Goal: Task Accomplishment & Management: Complete application form

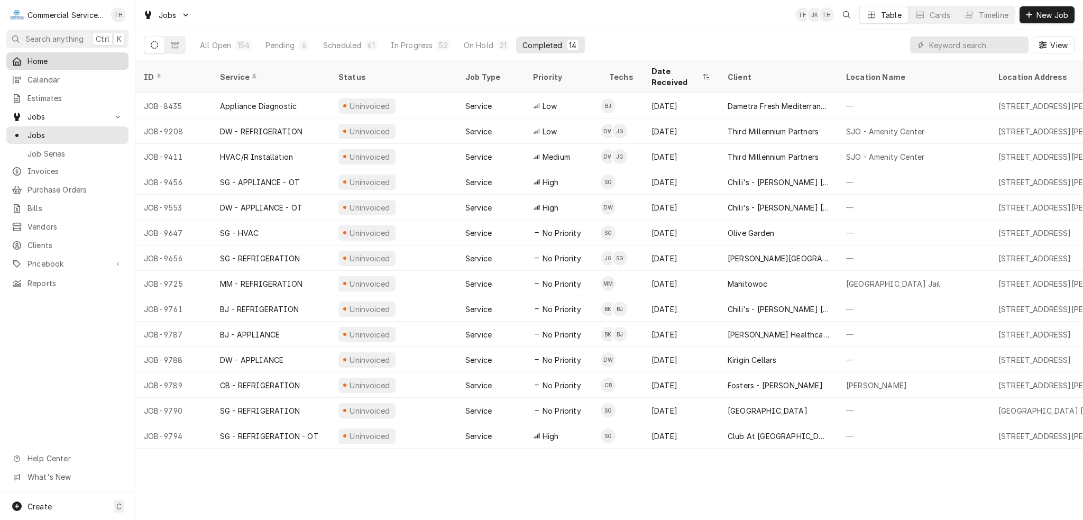
click at [52, 56] on span "Home" at bounding box center [75, 61] width 96 height 11
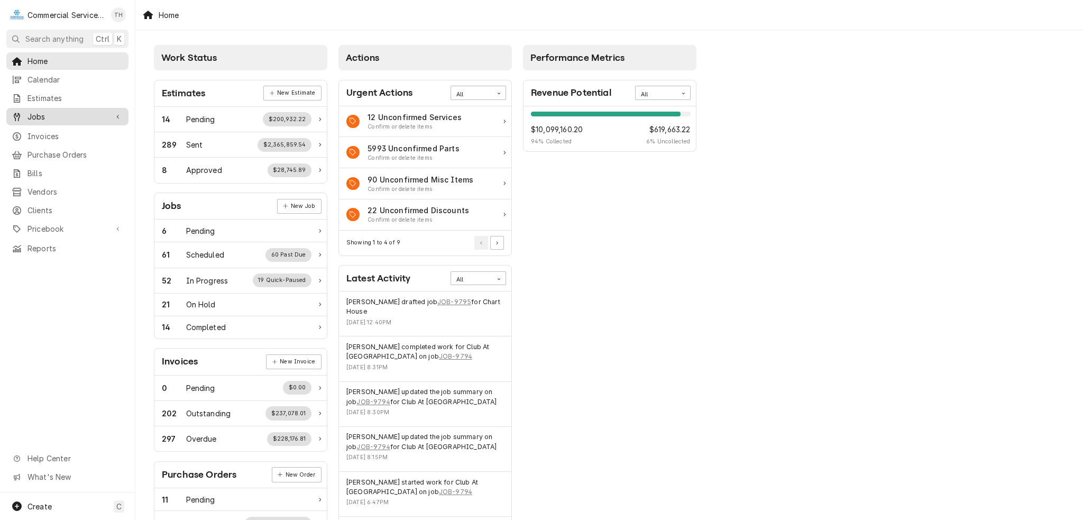
click at [66, 111] on span "Jobs" at bounding box center [67, 116] width 80 height 11
click at [44, 135] on span "Jobs" at bounding box center [75, 135] width 96 height 11
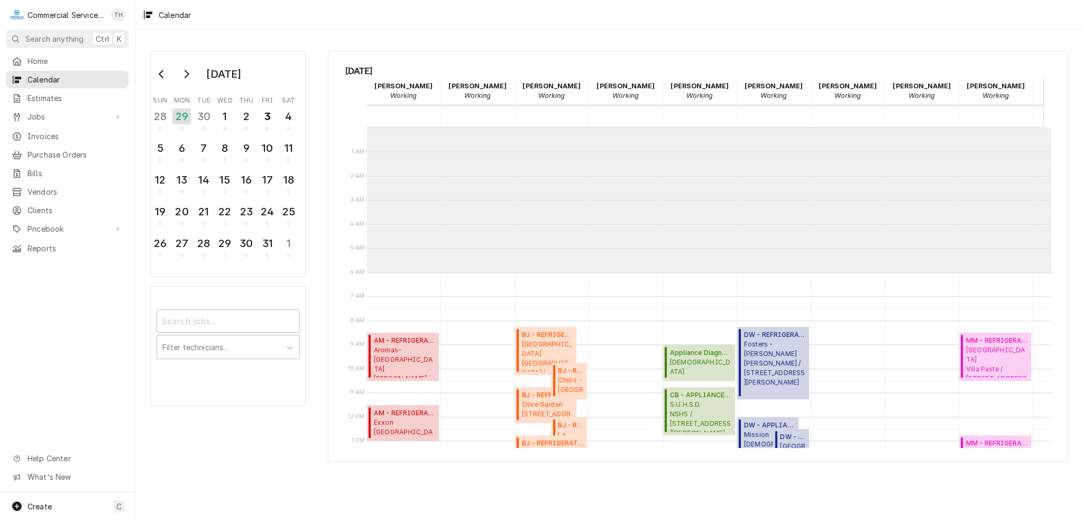
scroll to position [144, 0]
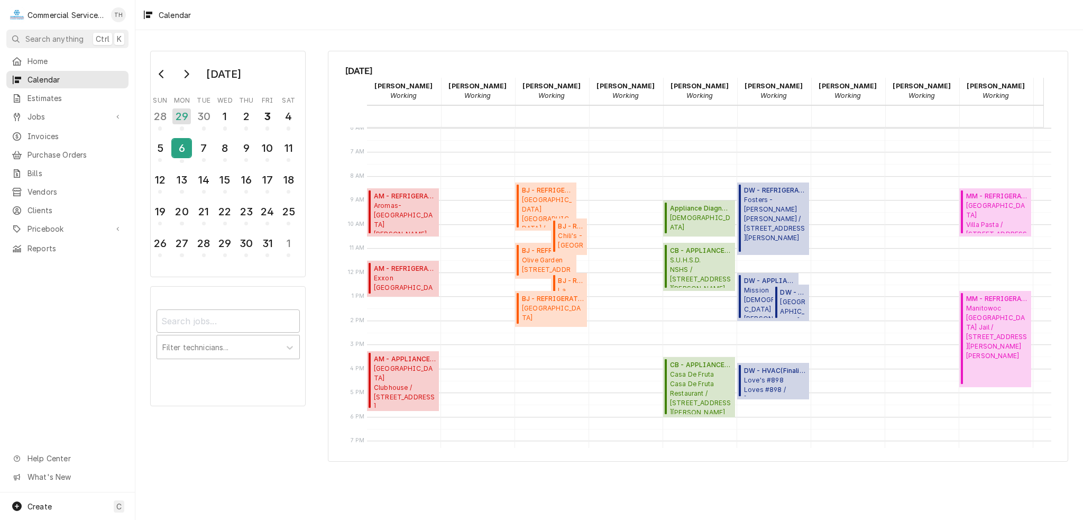
click at [186, 148] on div "6" at bounding box center [181, 148] width 19 height 18
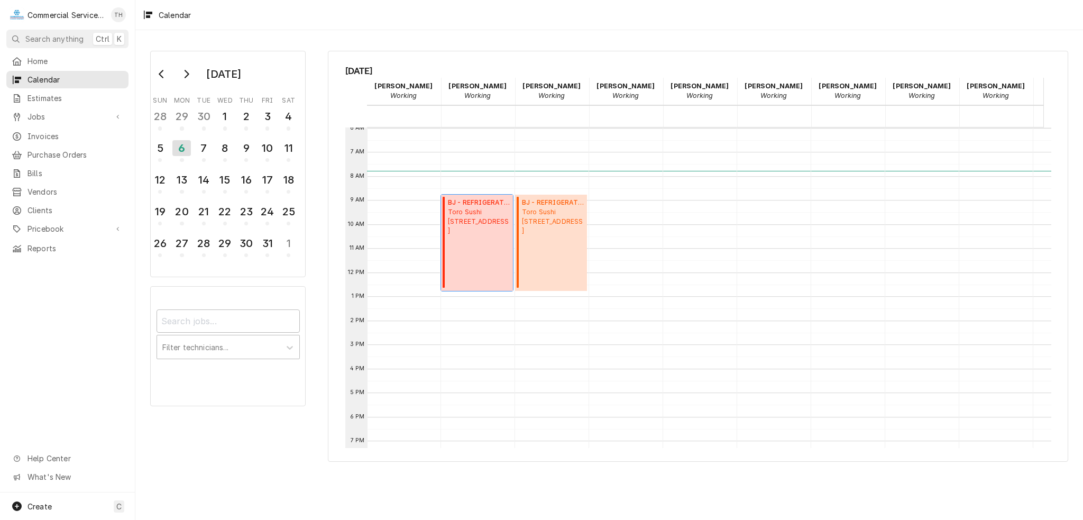
click at [497, 215] on span "Toro Sushi 3658 The Barnyard, Carmel-By-The-Sea, CA 93923" at bounding box center [479, 221] width 62 height 29
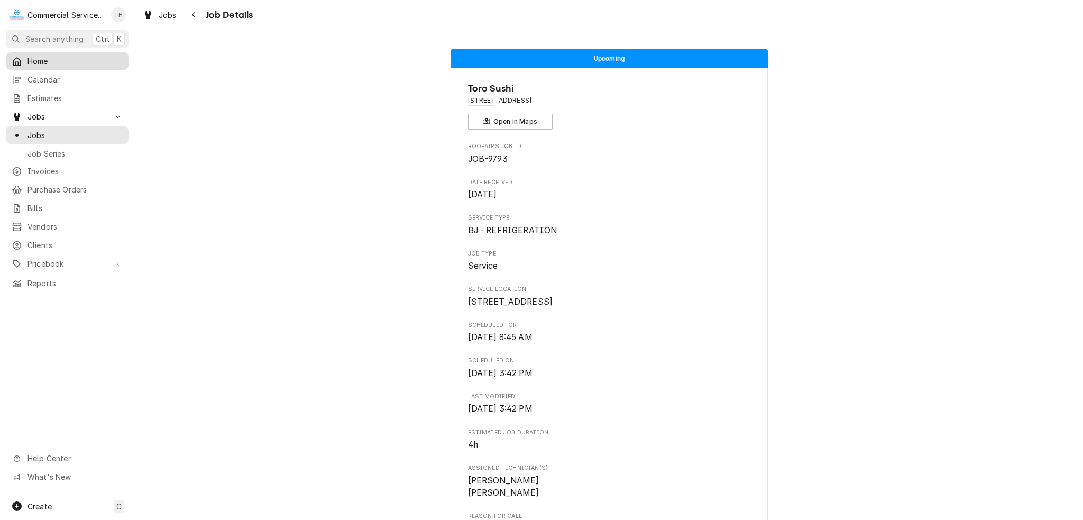
click at [69, 56] on span "Home" at bounding box center [75, 61] width 96 height 11
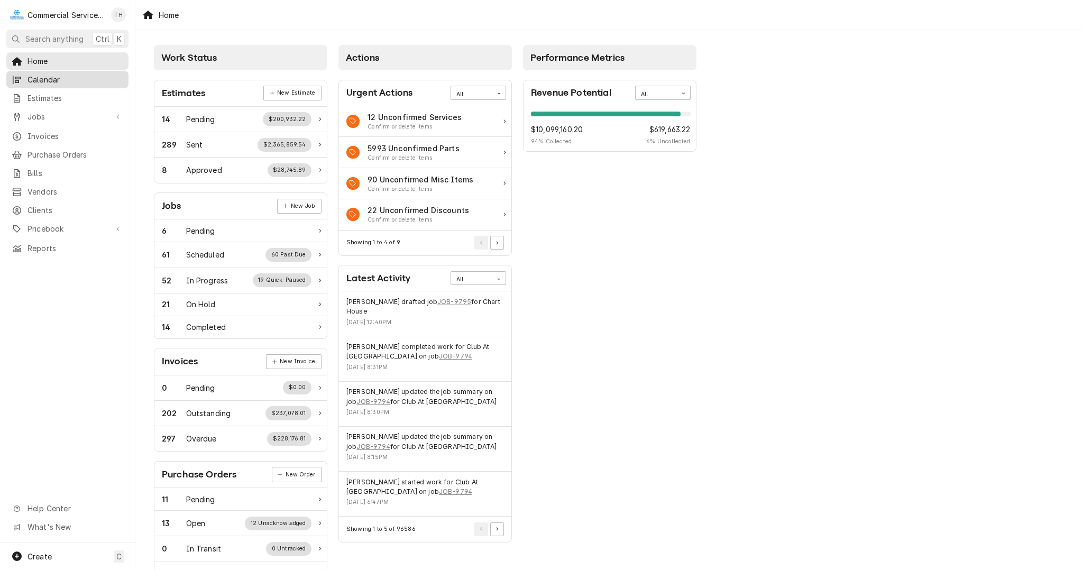
click at [53, 78] on span "Calendar" at bounding box center [75, 79] width 96 height 11
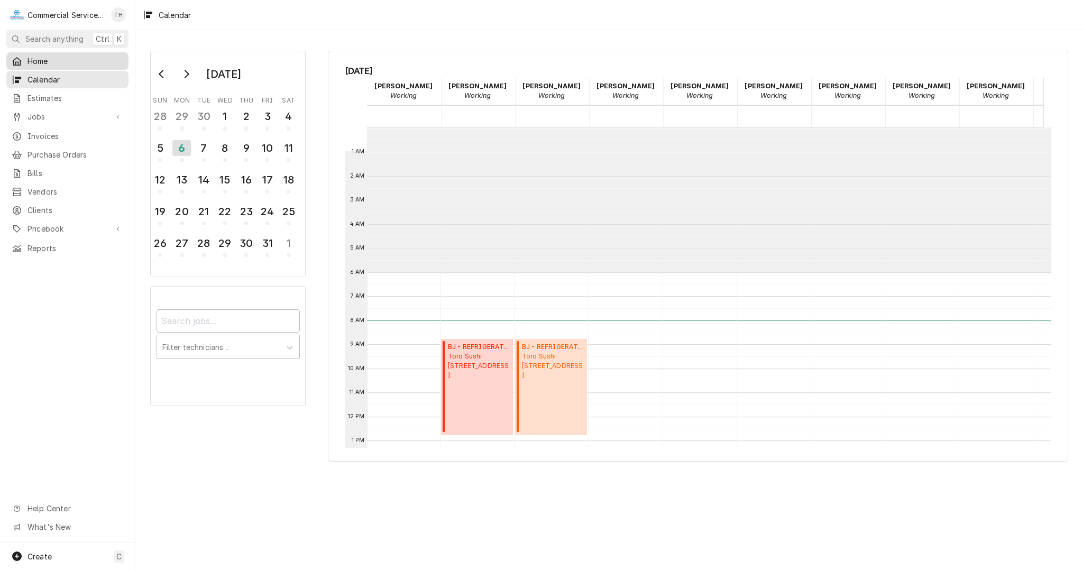
click at [26, 64] on div "Home" at bounding box center [67, 60] width 118 height 13
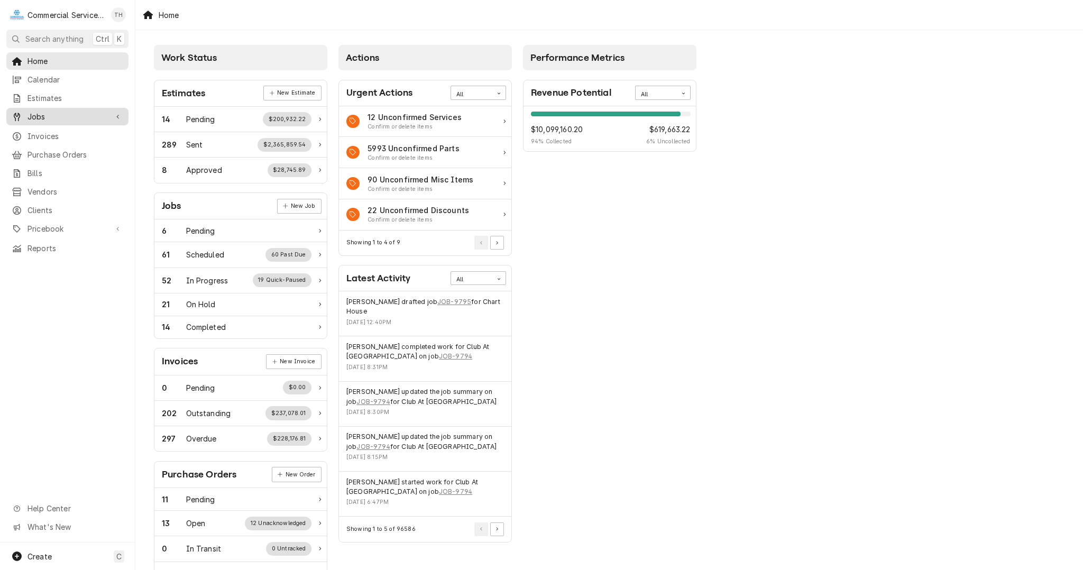
click at [42, 111] on span "Jobs" at bounding box center [67, 116] width 80 height 11
click at [27, 132] on span "Jobs" at bounding box center [75, 135] width 96 height 11
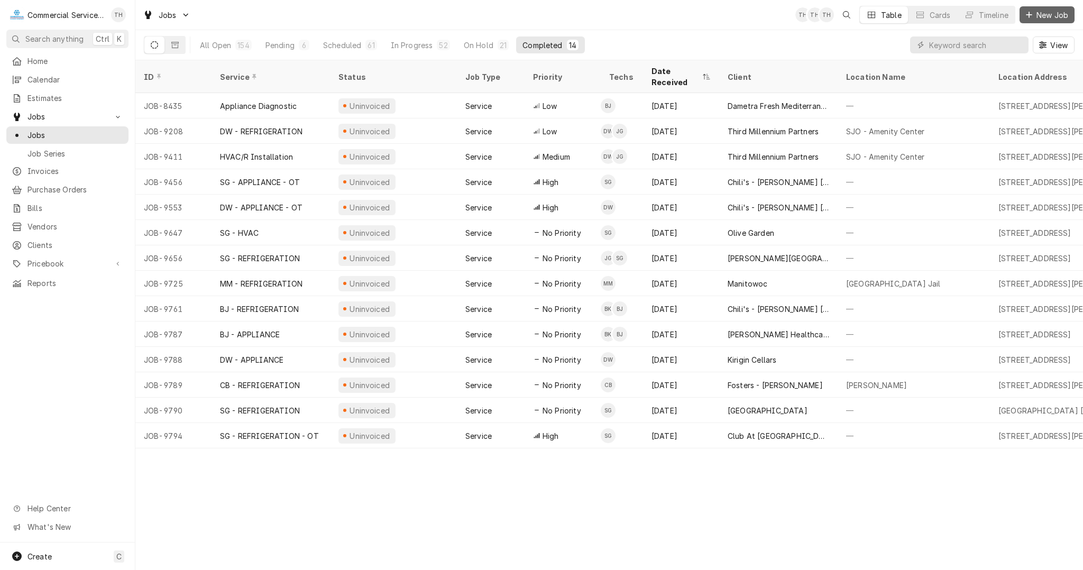
click at [1042, 19] on span "New Job" at bounding box center [1052, 15] width 36 height 11
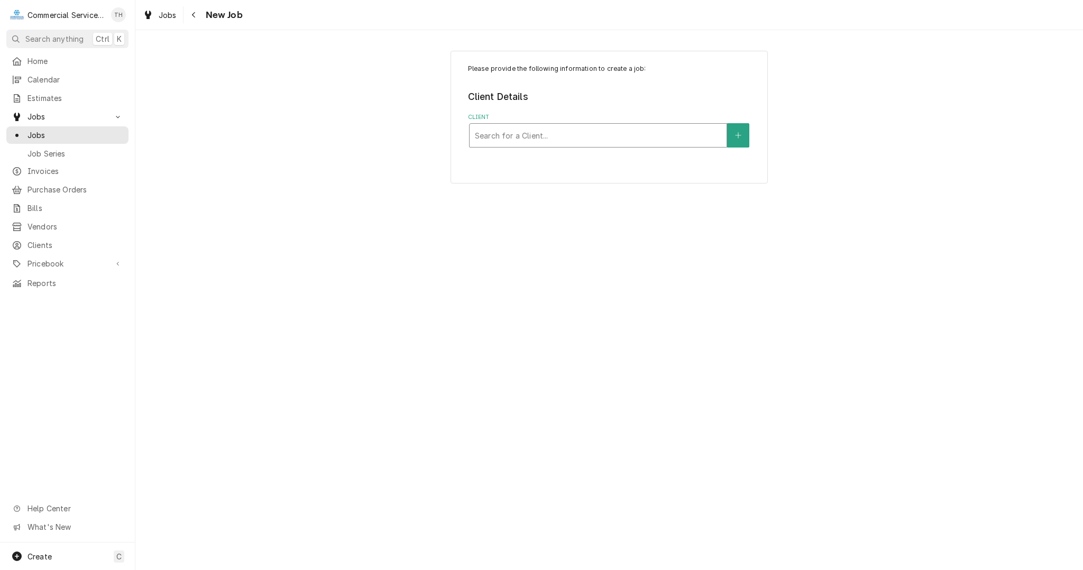
click at [565, 143] on div "Client" at bounding box center [598, 135] width 246 height 19
type input "hula"
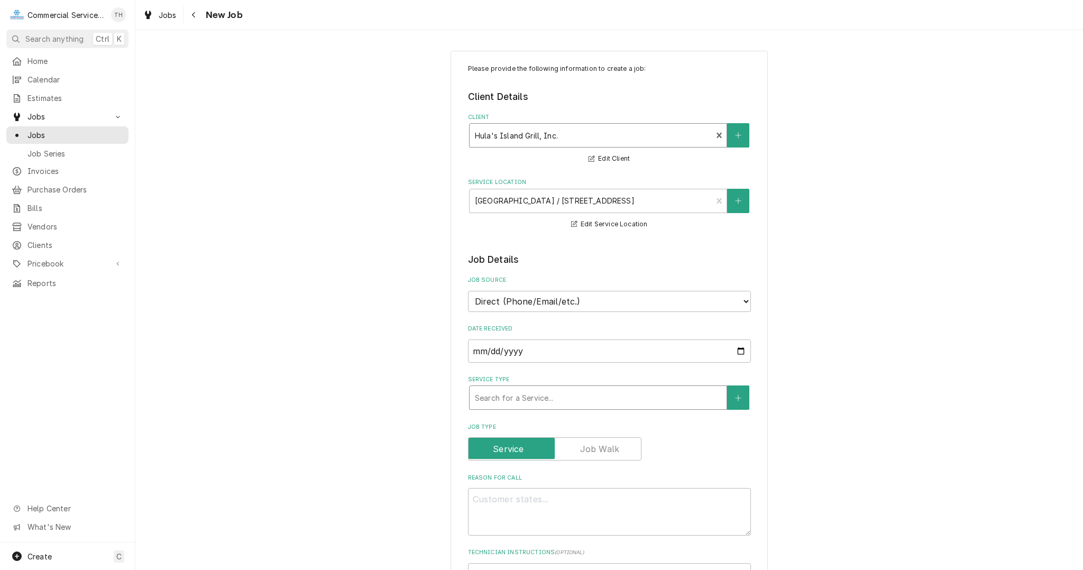
click at [529, 399] on div "Service Type" at bounding box center [598, 397] width 246 height 19
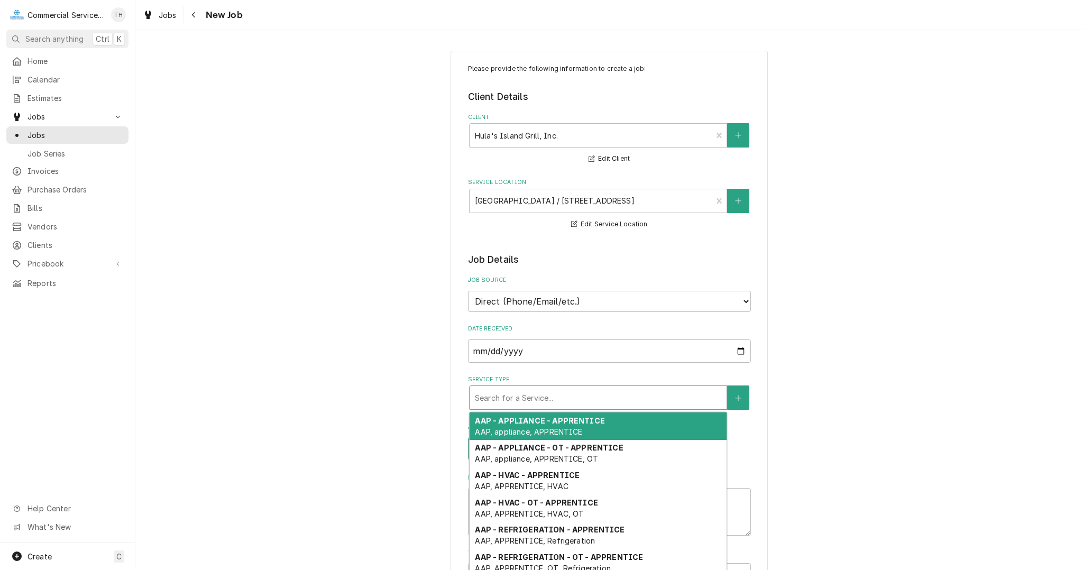
type textarea "x"
type input "s"
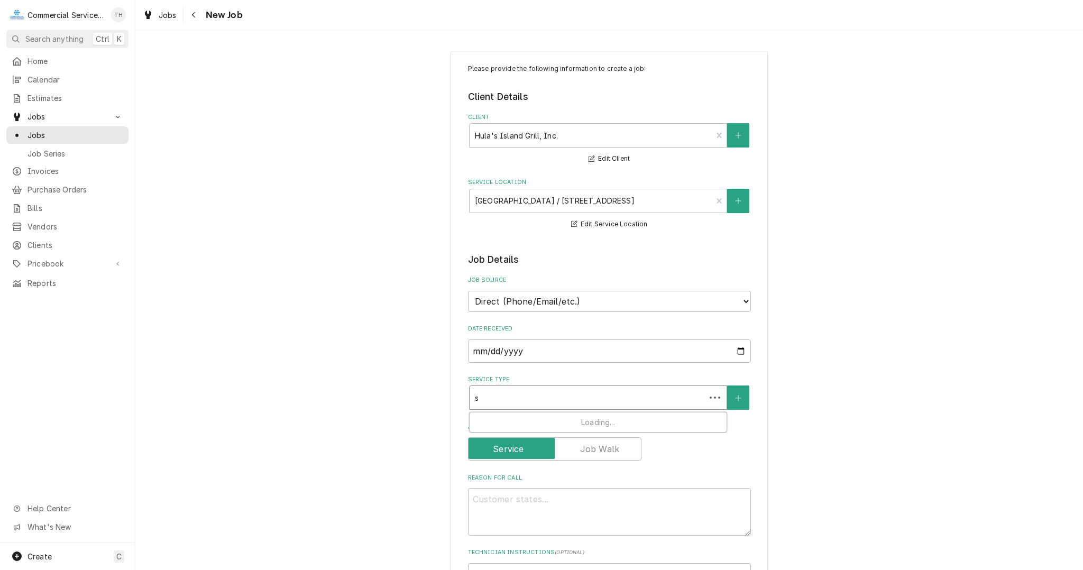
type textarea "x"
type input "sg"
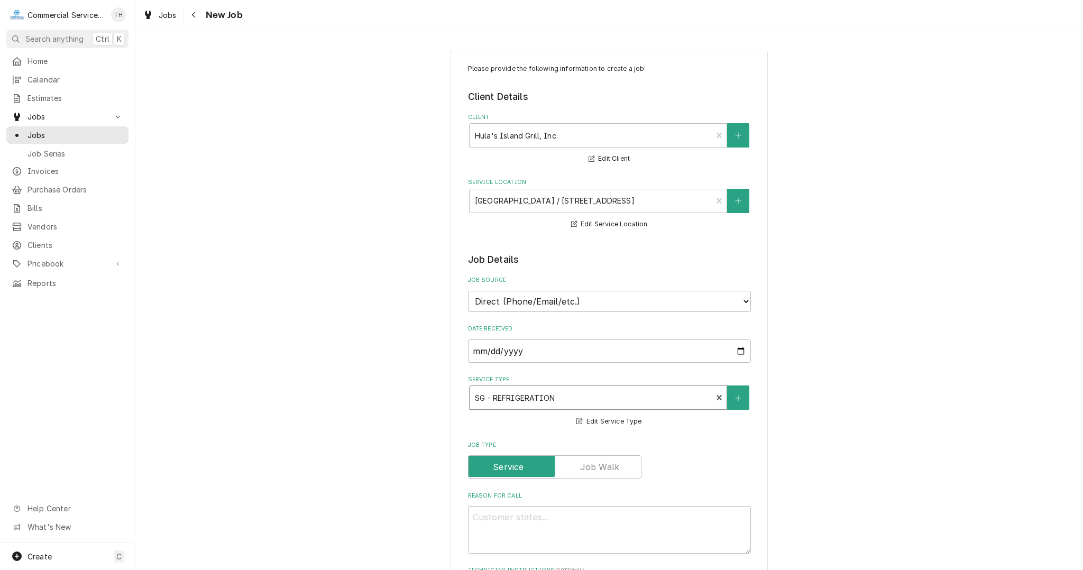
scroll to position [106, 0]
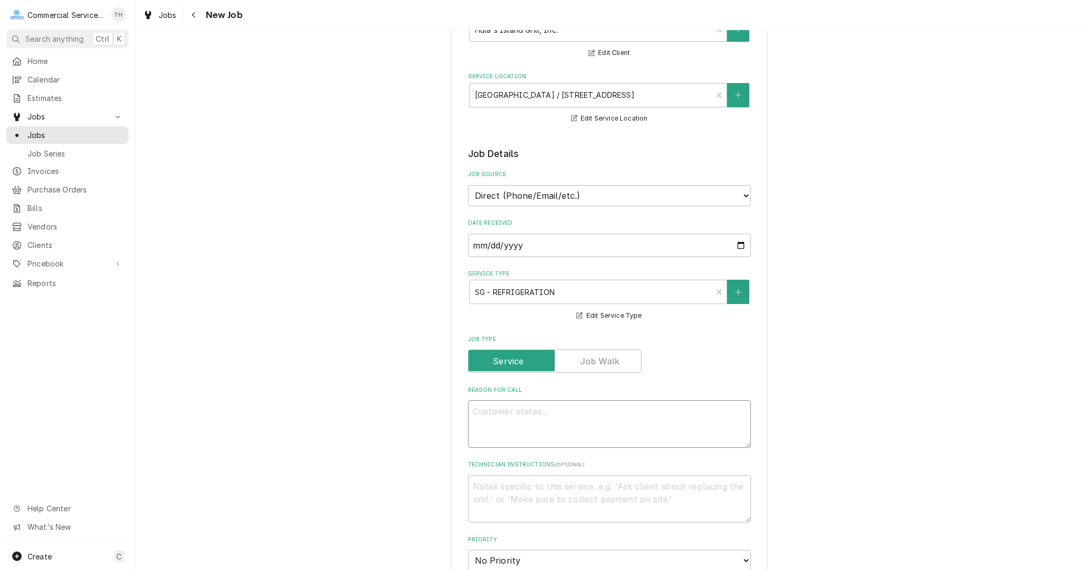
click at [564, 409] on textarea "Reason For Call" at bounding box center [609, 424] width 283 height 48
type textarea "x"
type textarea "f"
type textarea "x"
type textarea "fr"
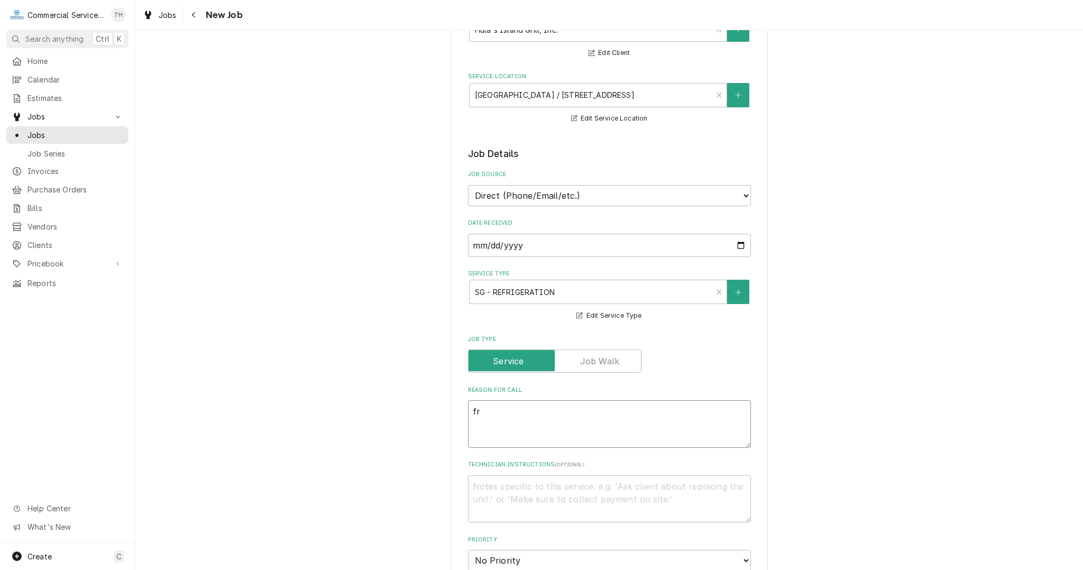
type textarea "x"
type textarea "fre"
type textarea "x"
type textarea "free"
type textarea "x"
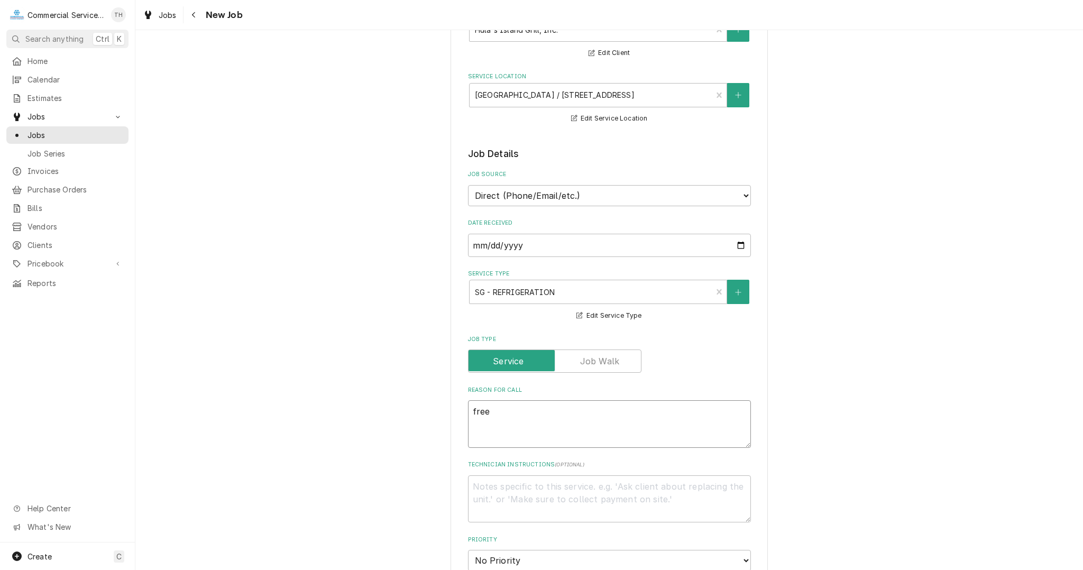
type textarea "fre"
type textarea "x"
type textarea "fr"
type textarea "x"
type textarea "f"
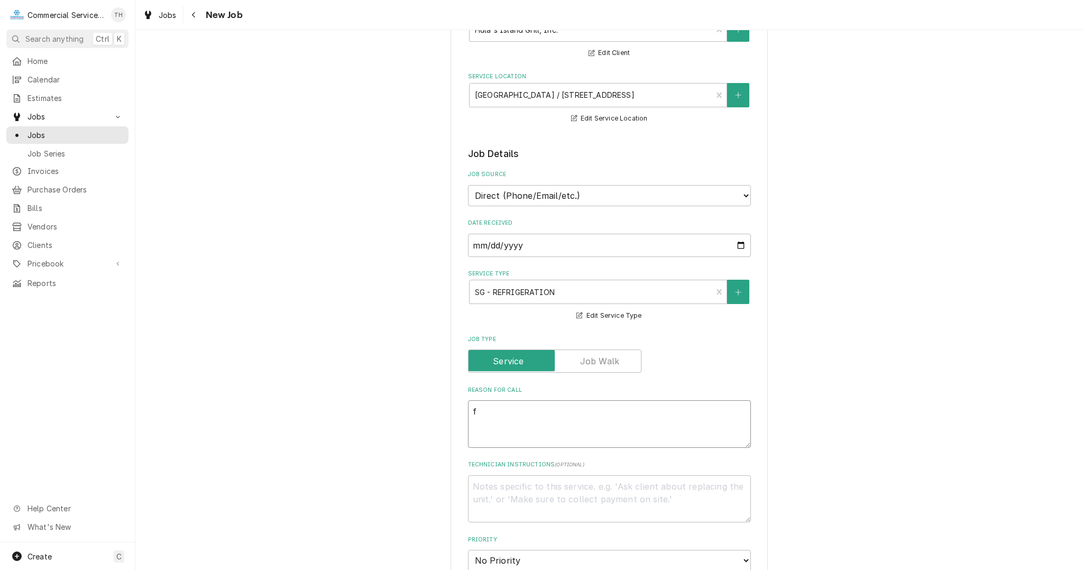
type textarea "x"
type textarea "F"
type textarea "x"
type textarea "Fr"
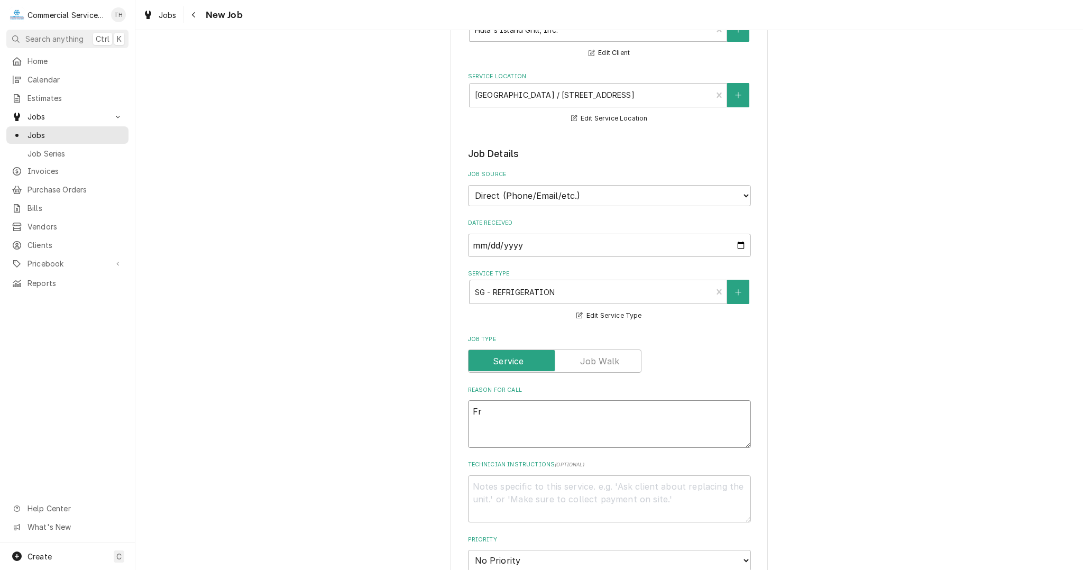
type textarea "x"
type textarea "Fre"
type textarea "x"
type textarea "Free"
type textarea "x"
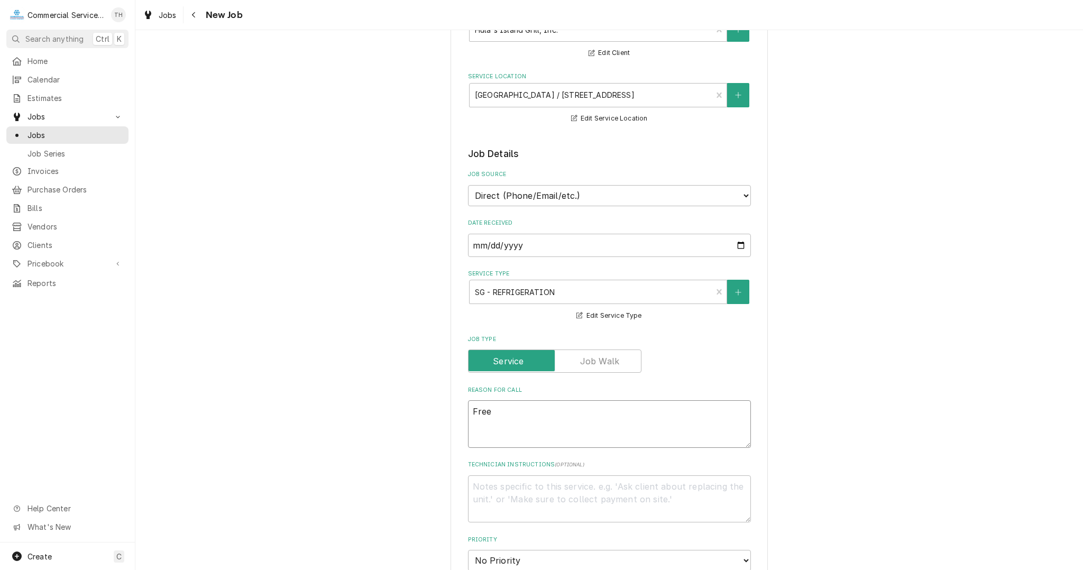
type textarea "Freez"
type textarea "x"
type textarea "Freeze"
type textarea "x"
type textarea "Freezer"
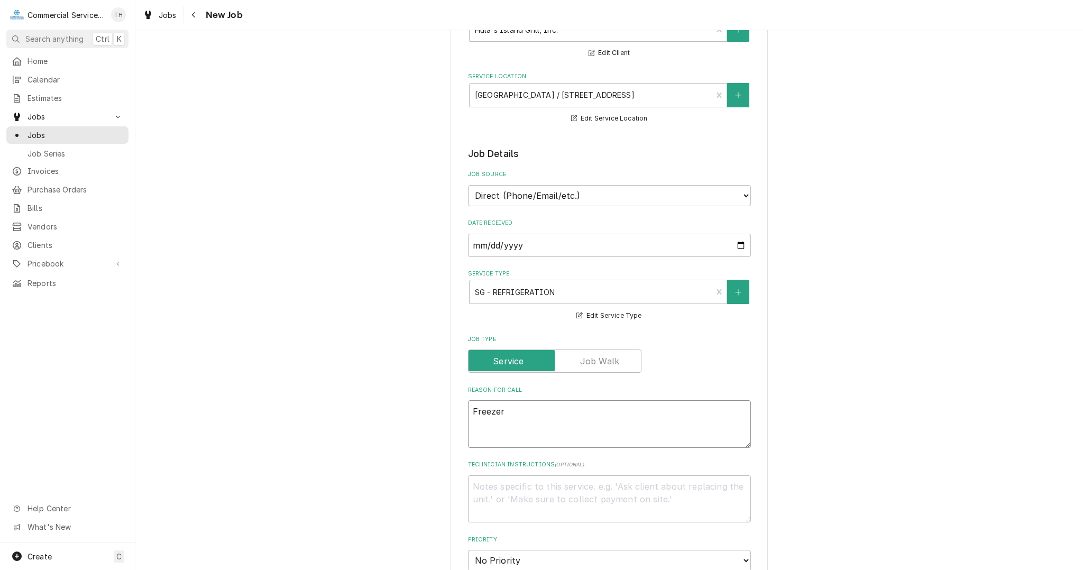
type textarea "x"
type textarea "Freezer h"
type textarea "x"
type textarea "Freezer"
type textarea "x"
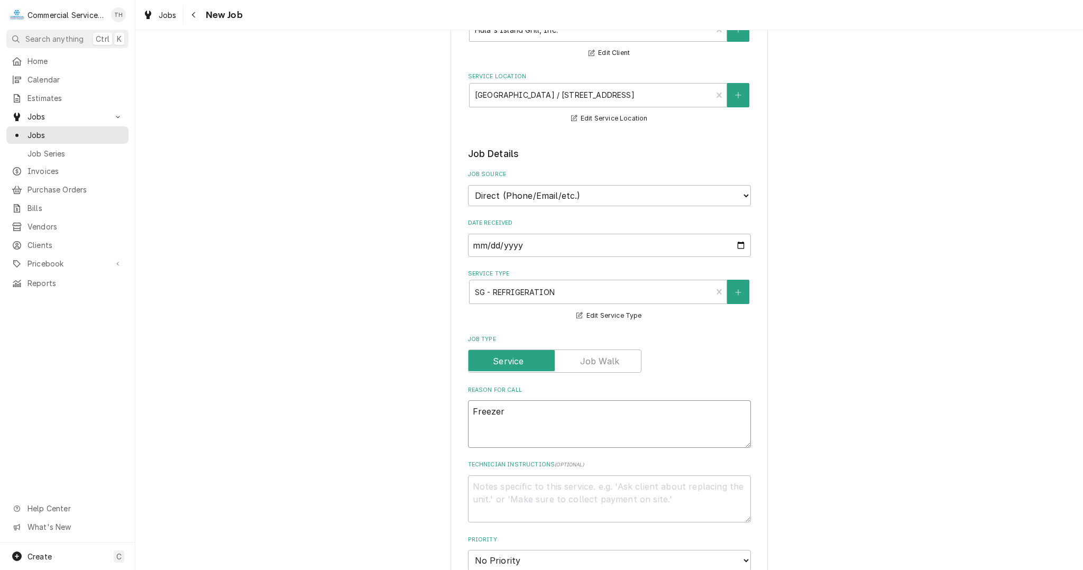
type textarea "Freezer s"
type textarea "x"
type textarea "Freezer sh"
type textarea "x"
type textarea "Freezer shu"
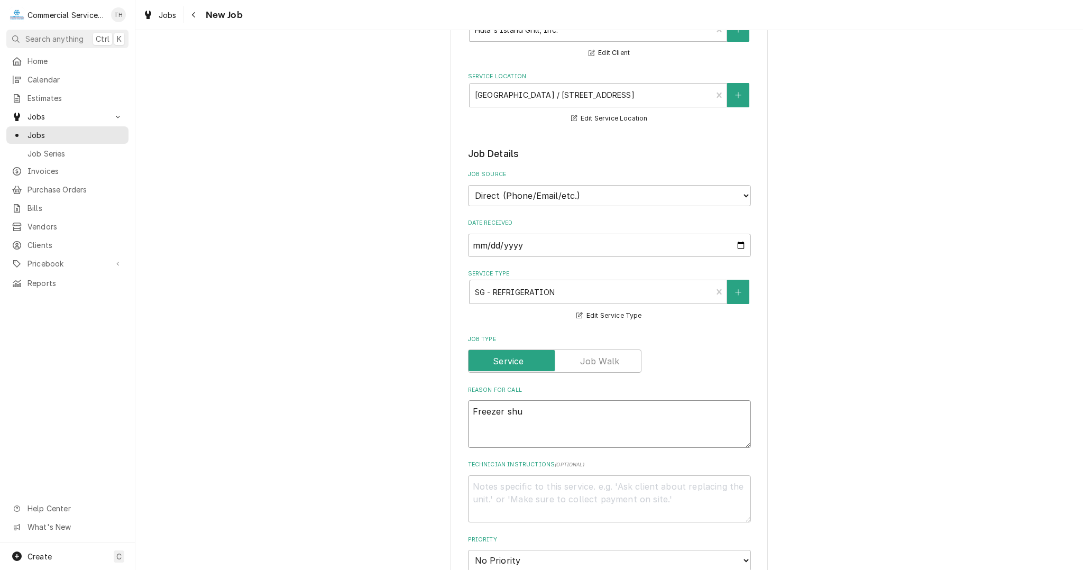
type textarea "x"
type textarea "Freezer shut"
type textarea "x"
type textarea "Freezer shut"
type textarea "x"
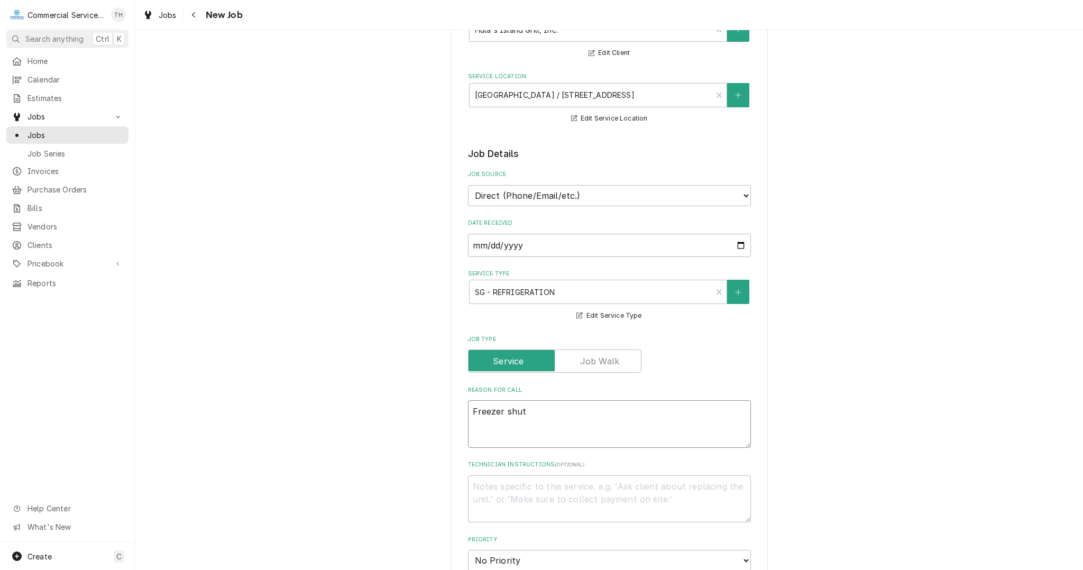
type textarea "Freezer shut d"
type textarea "x"
type textarea "Freezer shut do"
type textarea "x"
type textarea "Freezer shut dow"
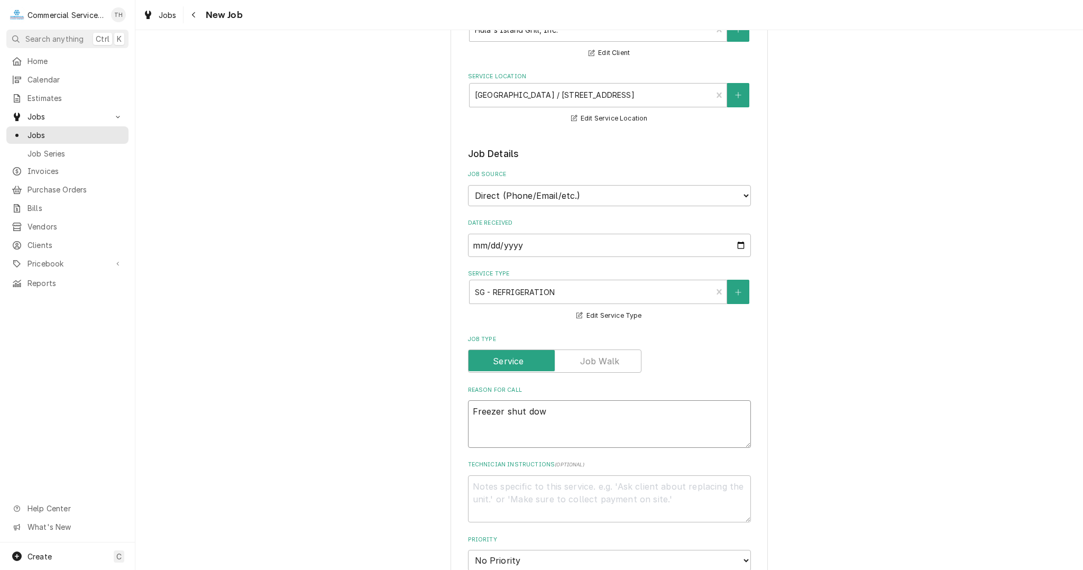
type textarea "x"
type textarea "Freezer shut down"
type textarea "x"
type textarea "Freezer shut down"
type textarea "x"
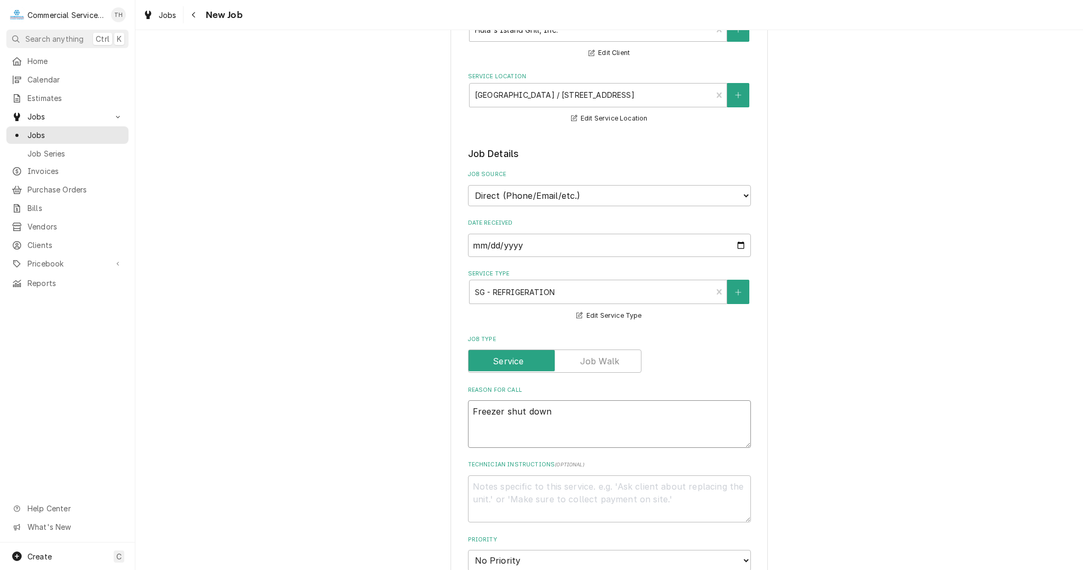
type textarea "Freezer shut down r"
type textarea "x"
type textarea "Freezer shut down ra"
type textarea "x"
type textarea "Freezer shut down ran"
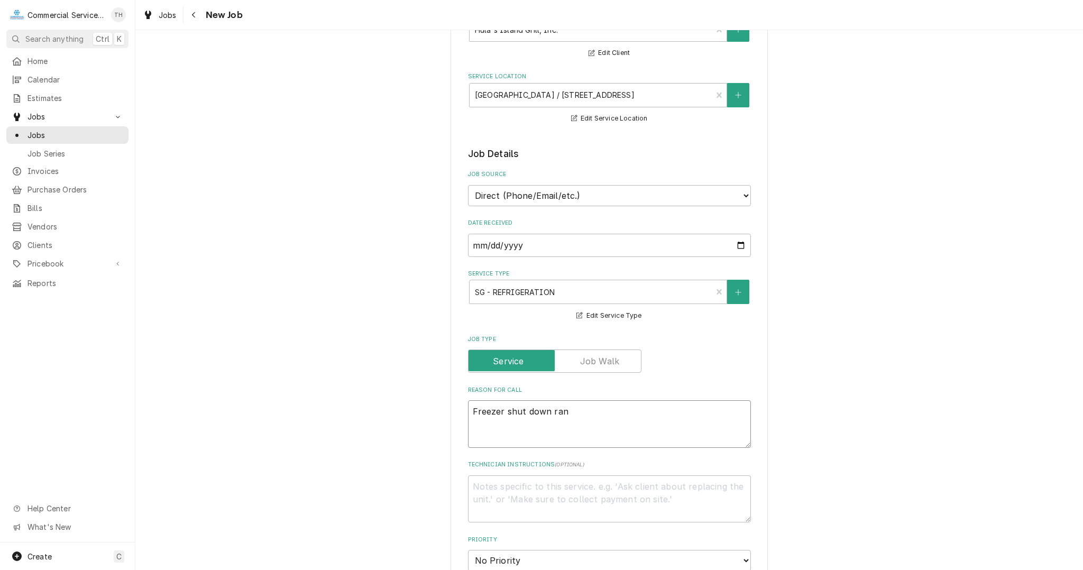
type textarea "x"
type textarea "Freezer shut down rand"
type textarea "x"
type textarea "Freezer shut down rando"
type textarea "x"
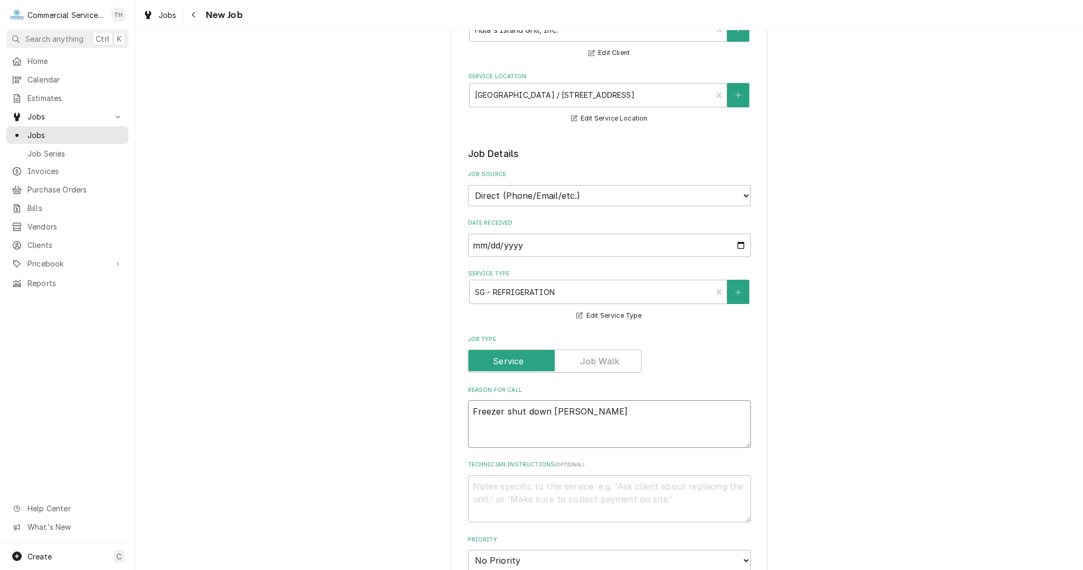
type textarea "Freezer shut down random"
type textarea "x"
type textarea "Freezer shut down randoml"
type textarea "x"
type textarea "Freezer shut down randomly"
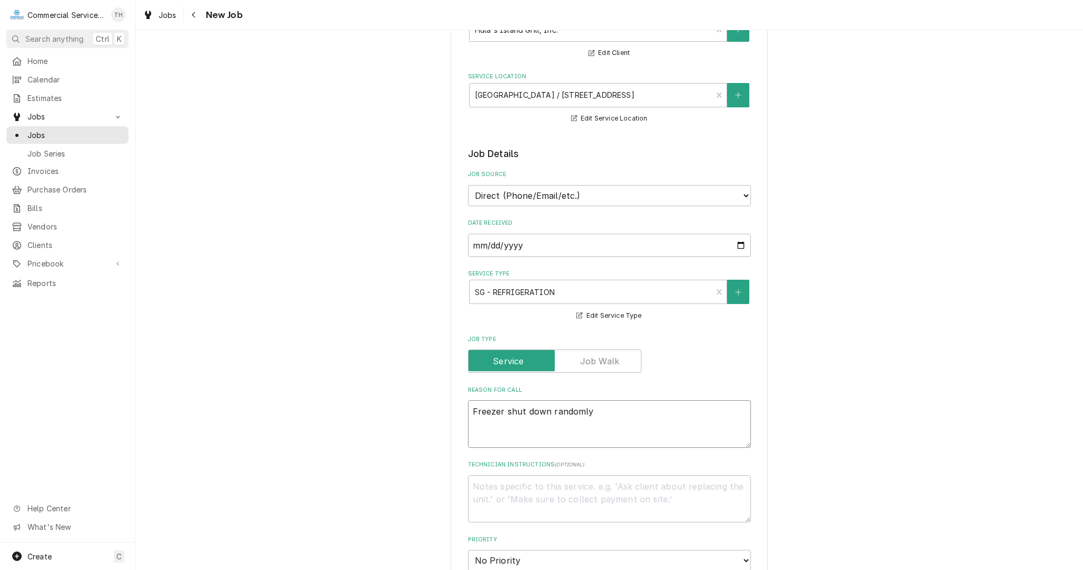
type textarea "x"
type textarea "Freezer shut down randomly"
type textarea "x"
type textarea "Freezer shut down randomly a"
type textarea "x"
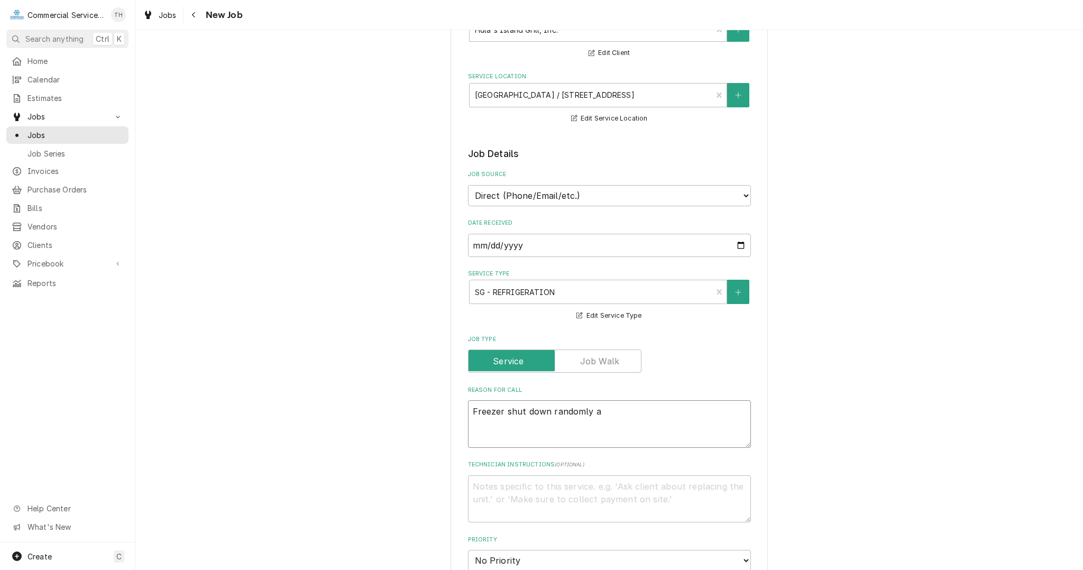
type textarea "Freezer shut down randomly an"
type textarea "x"
type textarea "Freezer shut down randomly and"
type textarea "x"
type textarea "Freezer shut down randomly and"
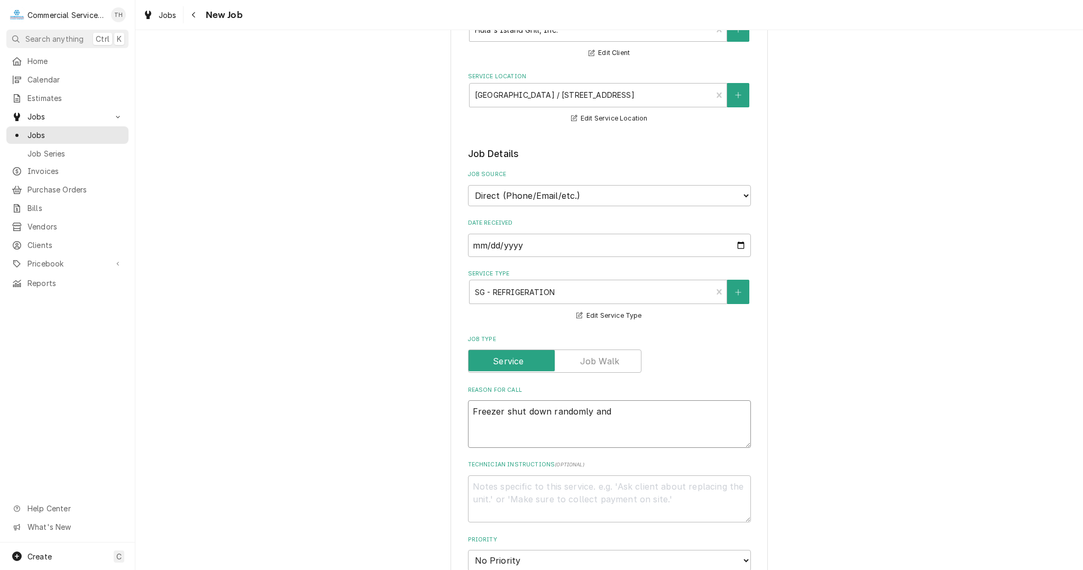
type textarea "x"
type textarea "Freezer shut down randomly and t"
type textarea "x"
type textarea "Freezer shut down randomly and th"
type textarea "x"
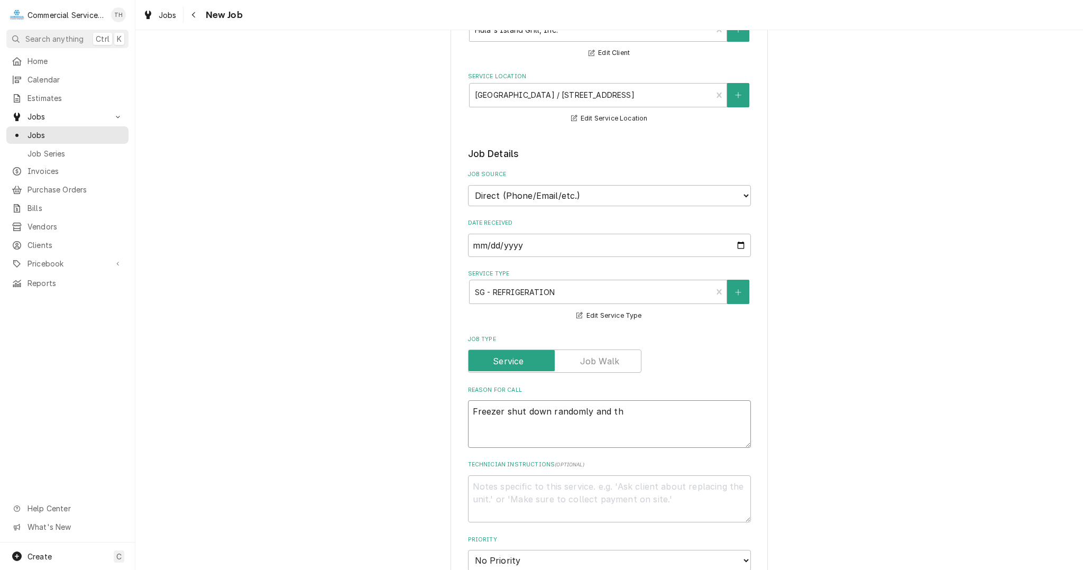
type textarea "Freezer shut down randomly and the"
type textarea "x"
type textarea "Freezer shut down randomly and then"
type textarea "x"
type textarea "Freezer shut down randomly and then"
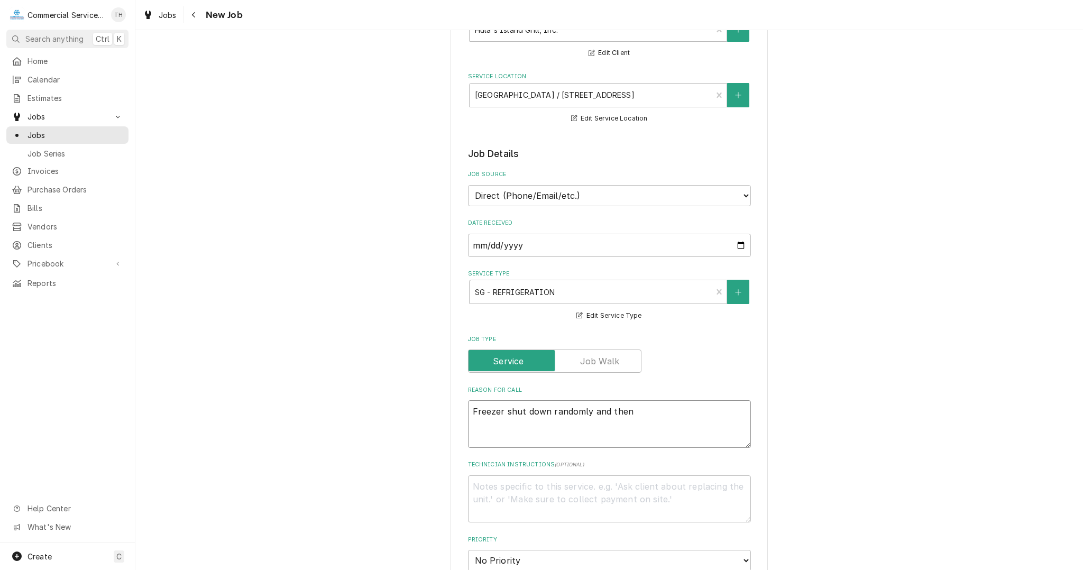
type textarea "x"
type textarea "Freezer shut down randomly and then t"
type textarea "x"
type textarea "Freezer shut down randomly and then tu"
type textarea "x"
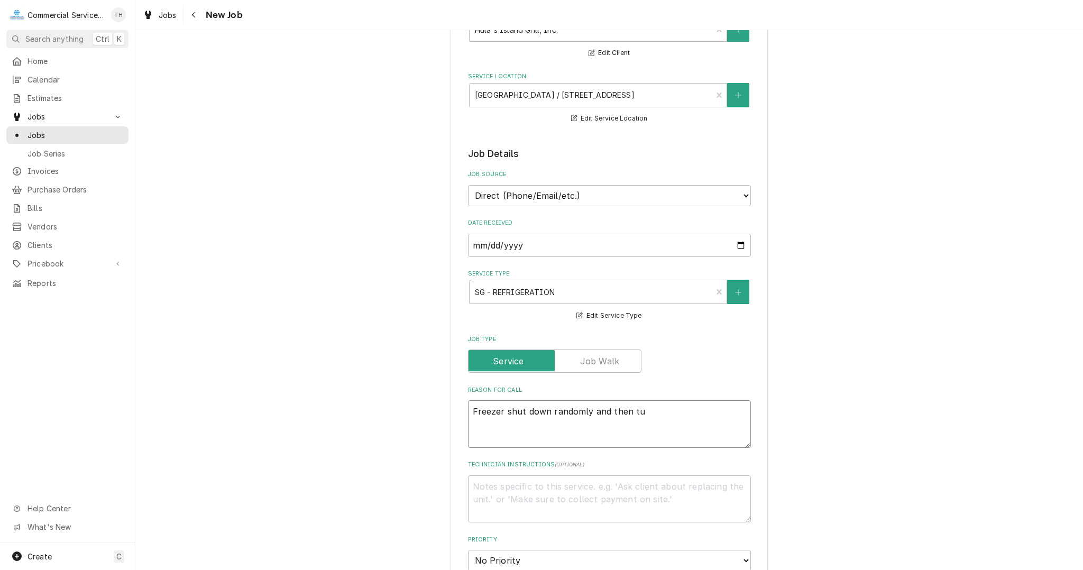
type textarea "Freezer shut down randomly and then tur"
type textarea "x"
type textarea "Freezer shut down randomly and then turn"
type textarea "x"
type textarea "Freezer shut down randomly and then turne"
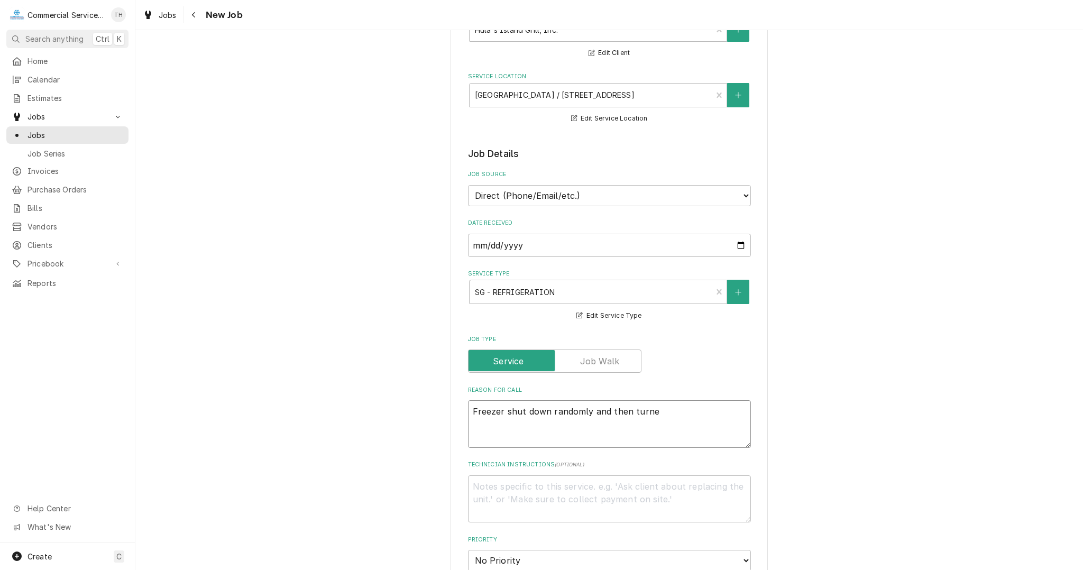
type textarea "x"
type textarea "Freezer shut down randomly and then turned"
type textarea "x"
type textarea "Freezer shut down randomly and then turned"
type textarea "x"
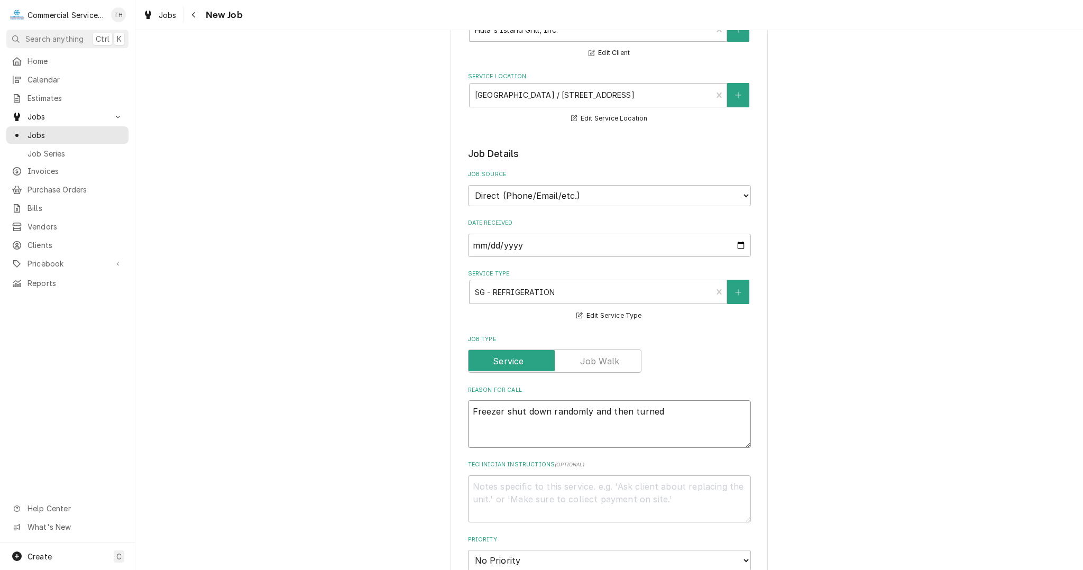
type textarea "Freezer shut down randomly and then turned b"
type textarea "x"
type textarea "Freezer shut down randomly and then turned ba"
type textarea "x"
type textarea "Freezer shut down randomly and then turned bac"
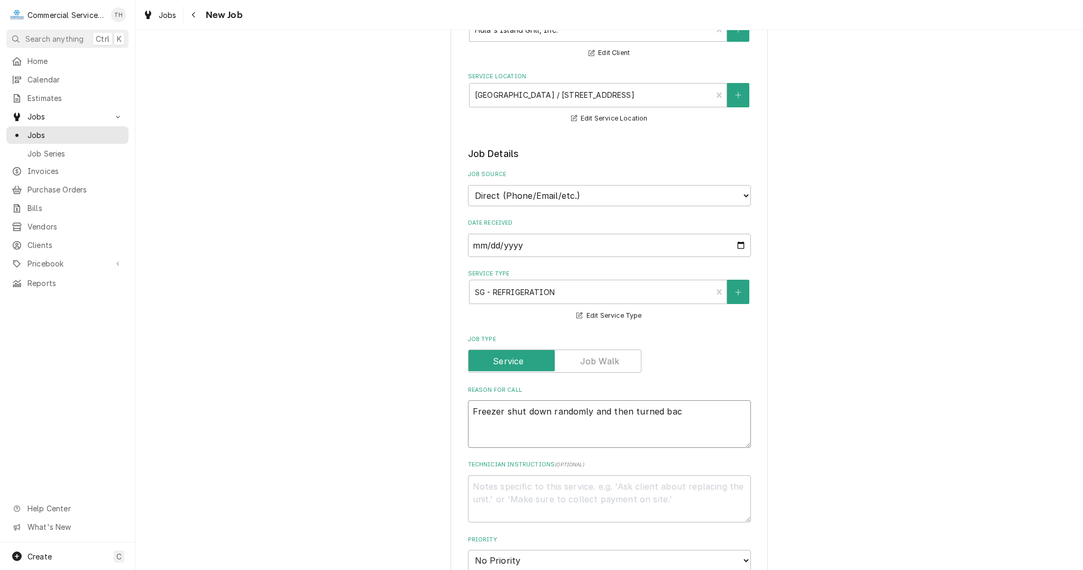
type textarea "x"
type textarea "Freezer shut down randomly and then turned back"
type textarea "x"
type textarea "Freezer shut down randomly and then turned back"
type textarea "x"
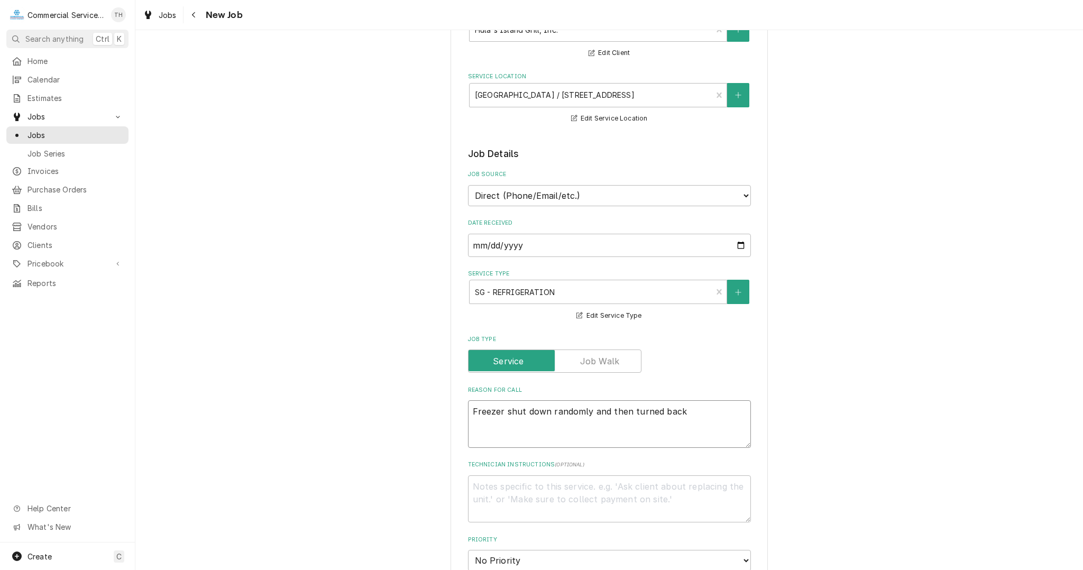
type textarea "Freezer shut down randomly and then turned back o"
type textarea "x"
type textarea "Freezer shut down randomly and then turned back on"
type textarea "x"
type textarea "Freezer shut down randomly and then turned back on."
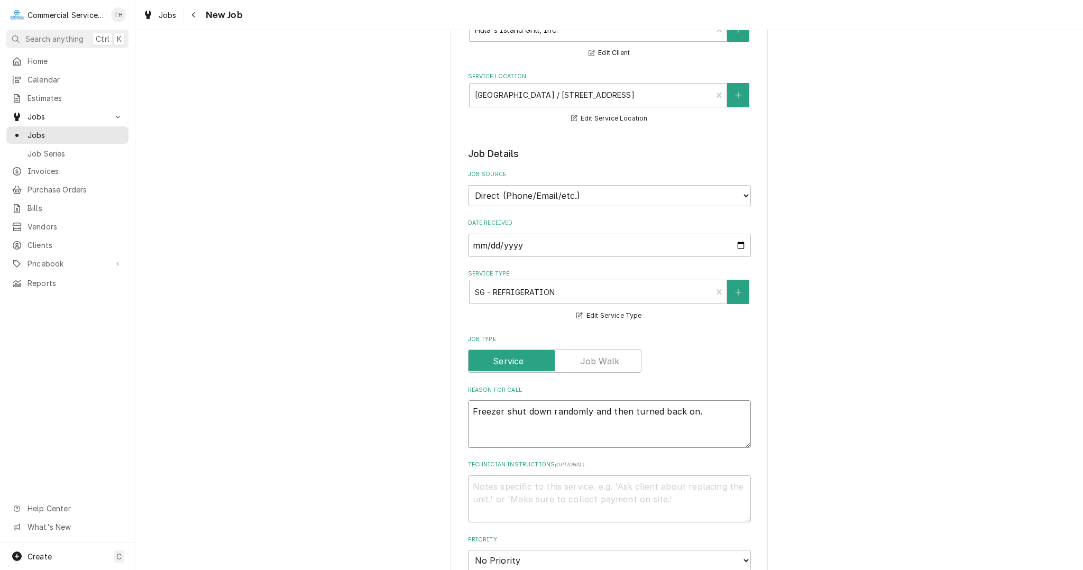
type textarea "x"
type textarea "Freezer shut down randomly and then turned back on."
type textarea "x"
type textarea "Freezer shut down randomly and then turned back on. P"
type textarea "x"
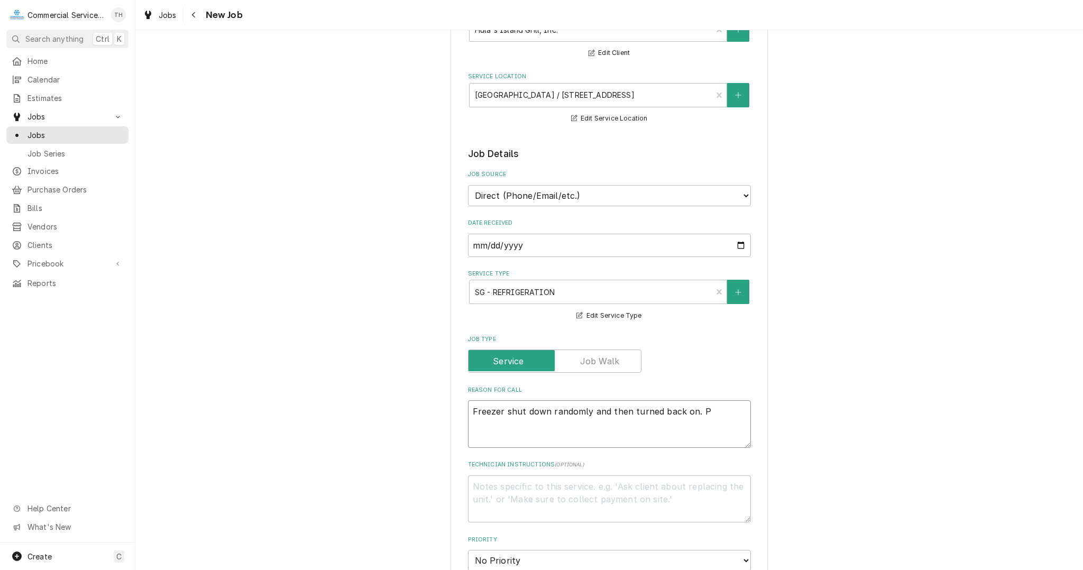
type textarea "Freezer shut down randomly and then turned back on. Pl"
type textarea "x"
type textarea "Freezer shut down randomly and then turned back on. Ple"
type textarea "x"
type textarea "Freezer shut down randomly and then turned back on. Plea"
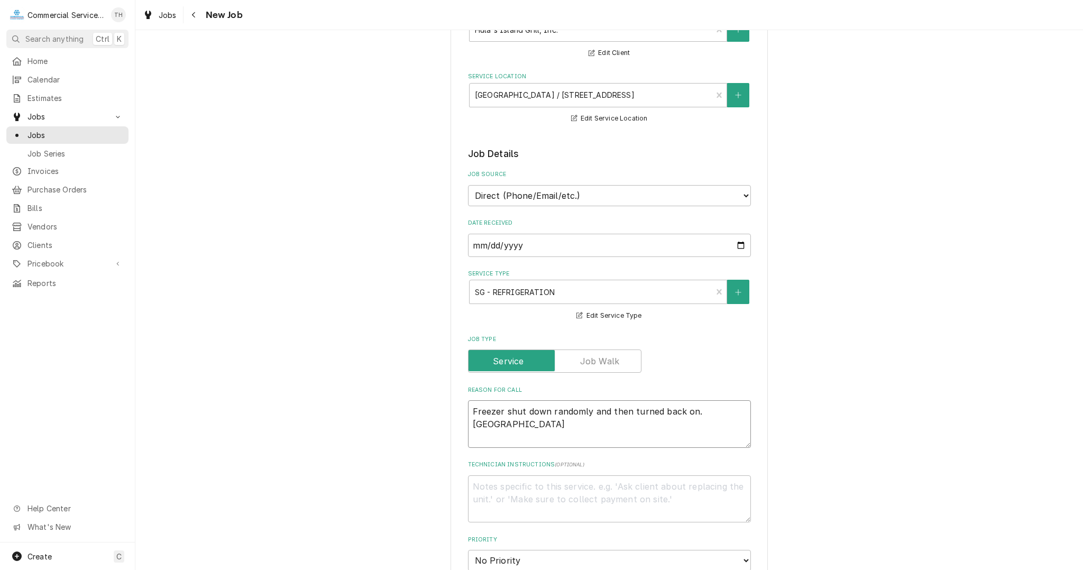
type textarea "x"
type textarea "Freezer shut down randomly and then turned back on. Pleas"
type textarea "x"
type textarea "Freezer shut down randomly and then turned back on. Please"
type textarea "x"
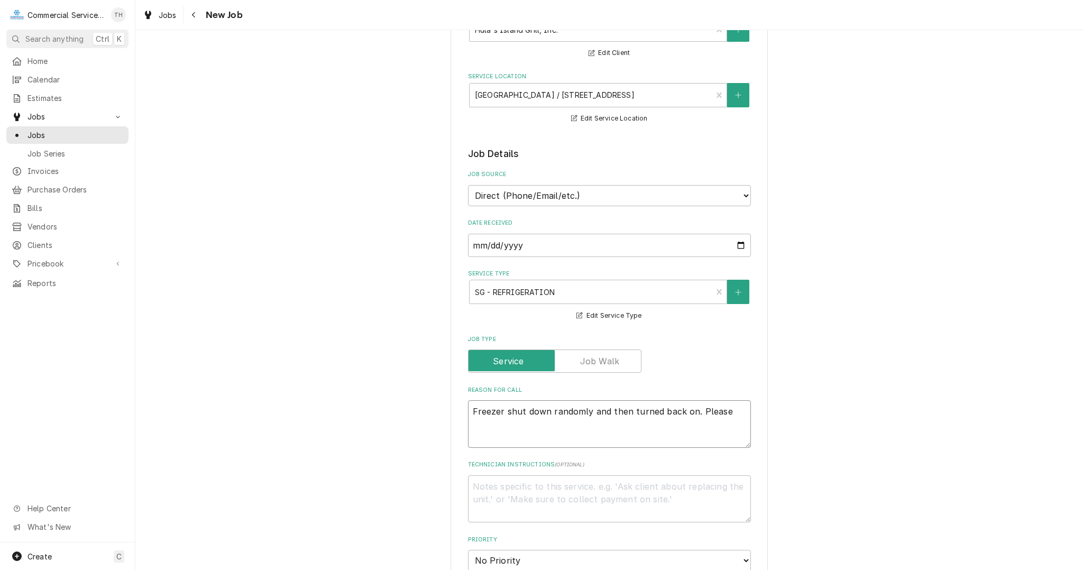
type textarea "Freezer shut down randomly and then turned back on. Pleas"
type textarea "x"
type textarea "Freezer shut down randomly and then turned back on. Plea"
type textarea "x"
type textarea "Freezer shut down randomly and then turned back on. Pleaa"
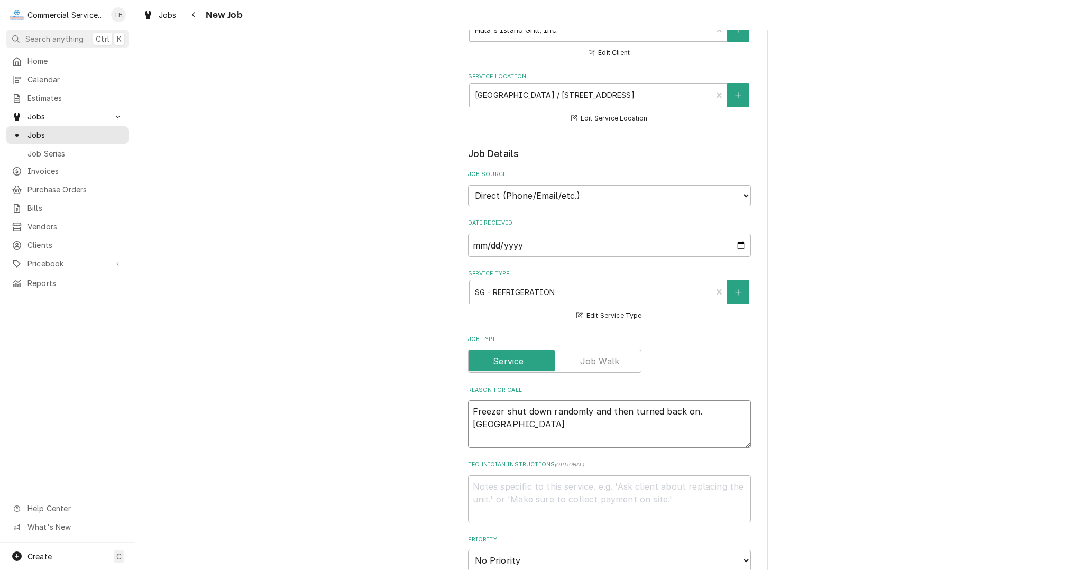
type textarea "x"
type textarea "Freezer shut down randomly and then turned back on. Pleaas"
type textarea "x"
type textarea "Freezer shut down randomly and then turned back on. Pleaase"
type textarea "x"
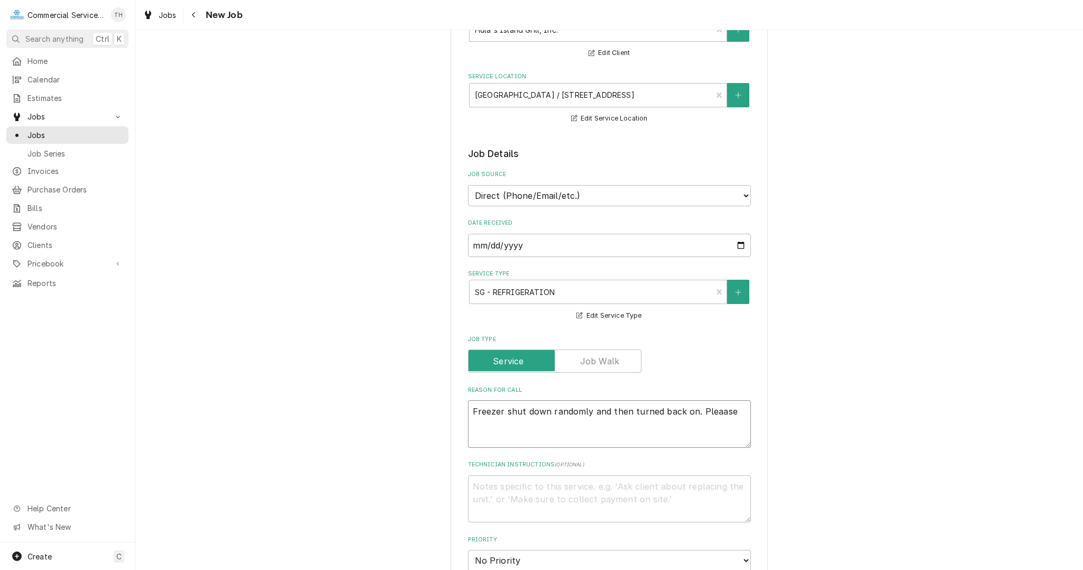
type textarea "Freezer shut down randomly and then turned back on. Pleaas"
type textarea "x"
type textarea "Freezer shut down randomly and then turned back on. Pleaa"
type textarea "x"
type textarea "Freezer shut down randomly and then turned back on. Plea"
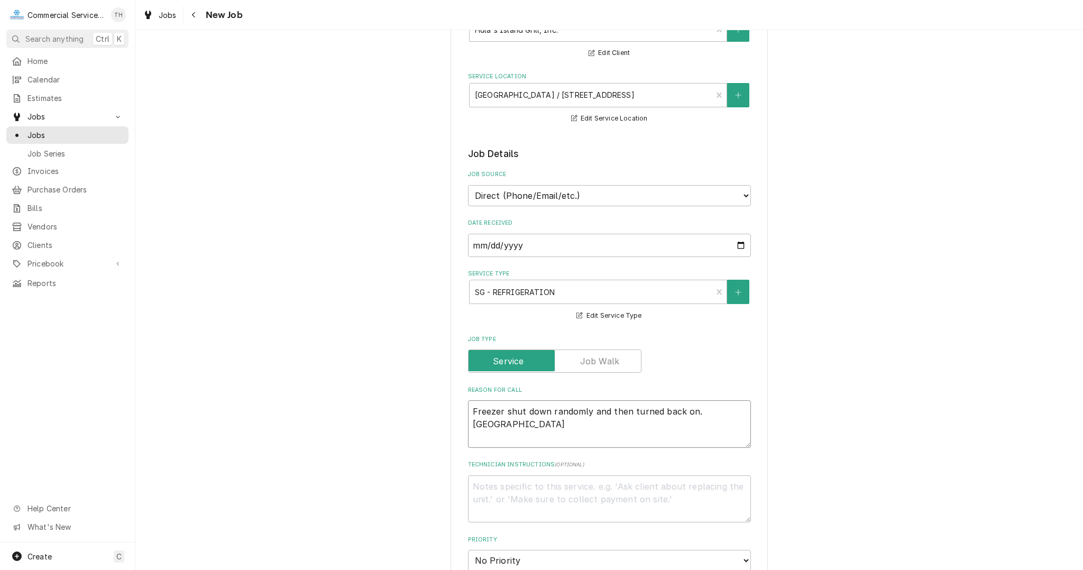
type textarea "x"
type textarea "Freezer shut down randomly and then turned back on. Pleas"
type textarea "x"
type textarea "Freezer shut down randomly and then turned back on. Please"
type textarea "x"
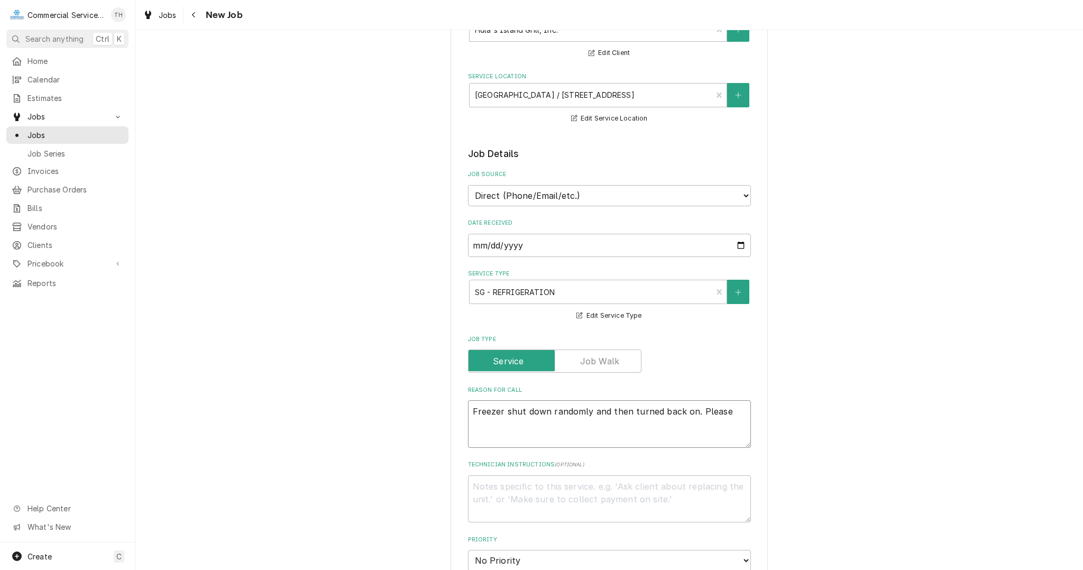
type textarea "Freezer shut down randomly and then turned back on. Please"
type textarea "x"
type textarea "Freezer shut down randomly and then turned back on. Please c"
type textarea "x"
type textarea "Freezer shut down randomly and then turned back on. Please co"
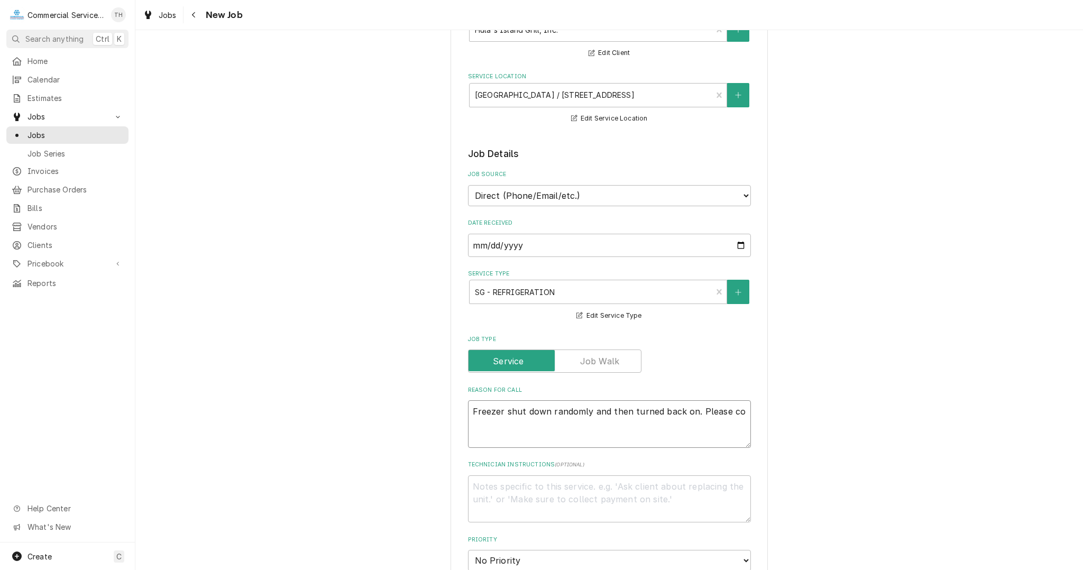
type textarea "x"
type textarea "Freezer shut down randomly and then turned back on. Please com"
type textarea "x"
type textarea "Freezer shut down randomly and then turned back on. Please come"
type textarea "x"
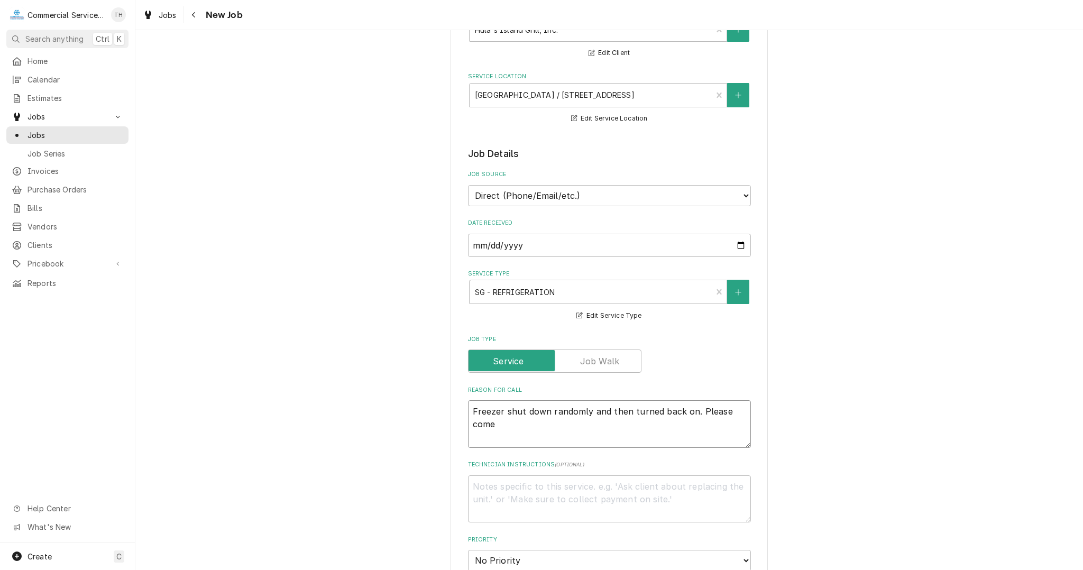
type textarea "Freezer shut down randomly and then turned back on. Please come"
type textarea "x"
type textarea "Freezer shut down randomly and then turned back on. Please come b"
type textarea "x"
type textarea "Freezer shut down randomly and then turned back on. Please come by"
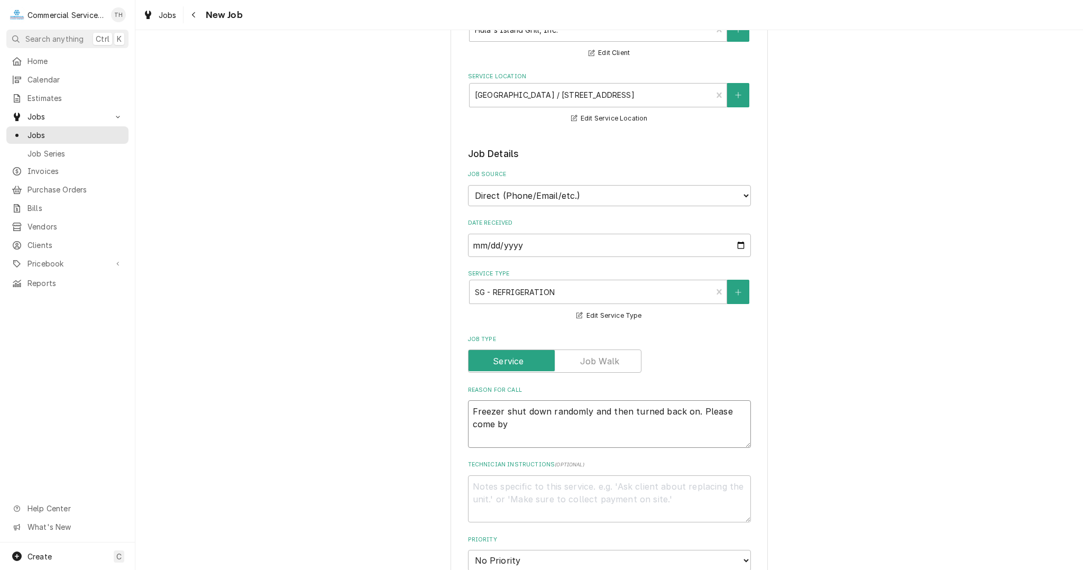
type textarea "x"
type textarea "Freezer shut down randomly and then turned back on. Please come by"
type textarea "x"
type textarea "Freezer shut down randomly and then turned back on. Please come by"
type textarea "x"
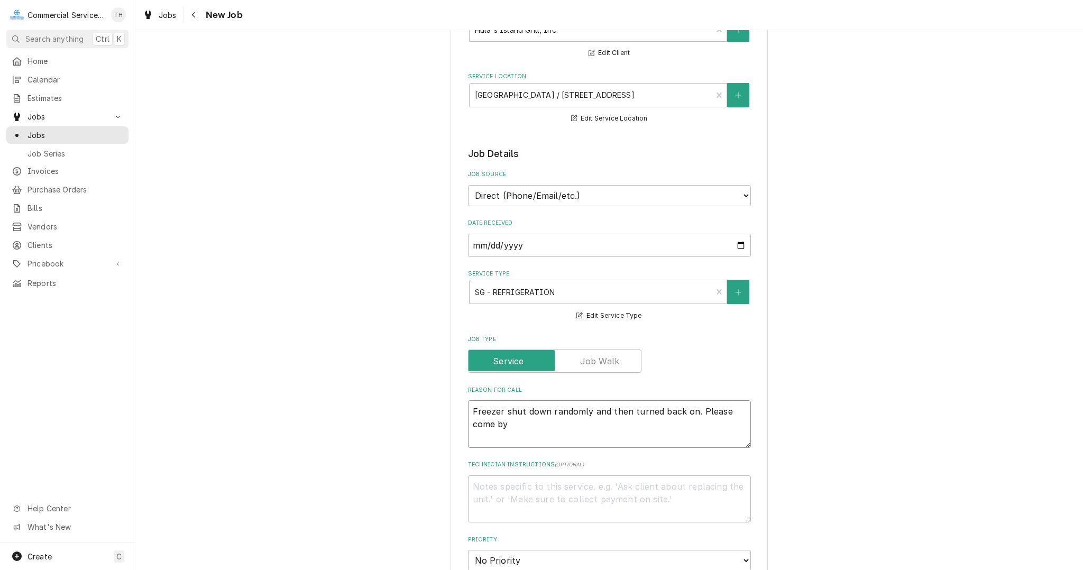
type textarea "Freezer shut down randomly and then turned back on. Please come b"
type textarea "x"
type textarea "Freezer shut down randomly and then turned back on. Please come"
type textarea "x"
type textarea "Freezer shut down randomly and then turned back on. Please come a"
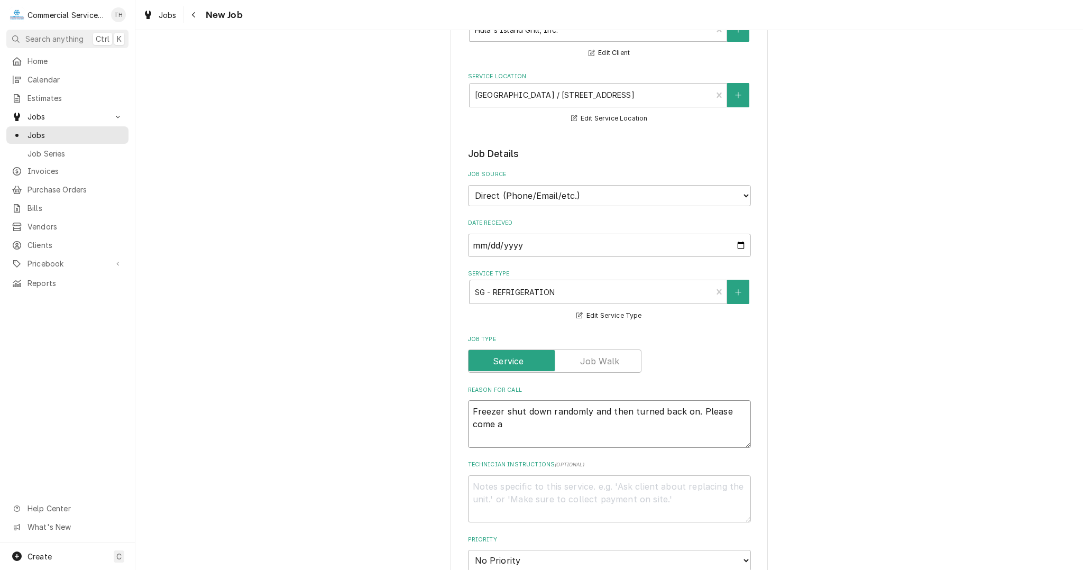
type textarea "x"
type textarea "Freezer shut down randomly and then turned back on. Please come an"
type textarea "x"
type textarea "Freezer shut down randomly and then turned back on. Please come and"
type textarea "x"
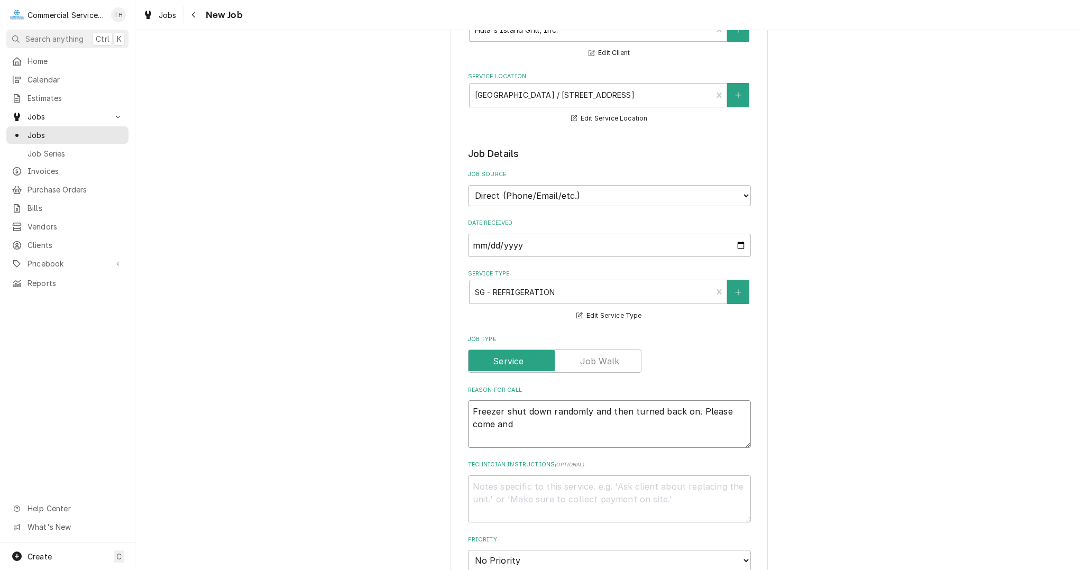
type textarea "Freezer shut down randomly and then turned back on. Please come andc"
type textarea "x"
type textarea "Freezer shut down randomly and then turned back on. Please come and"
type textarea "x"
type textarea "Freezer shut down randomly and then turned back on. Please come an"
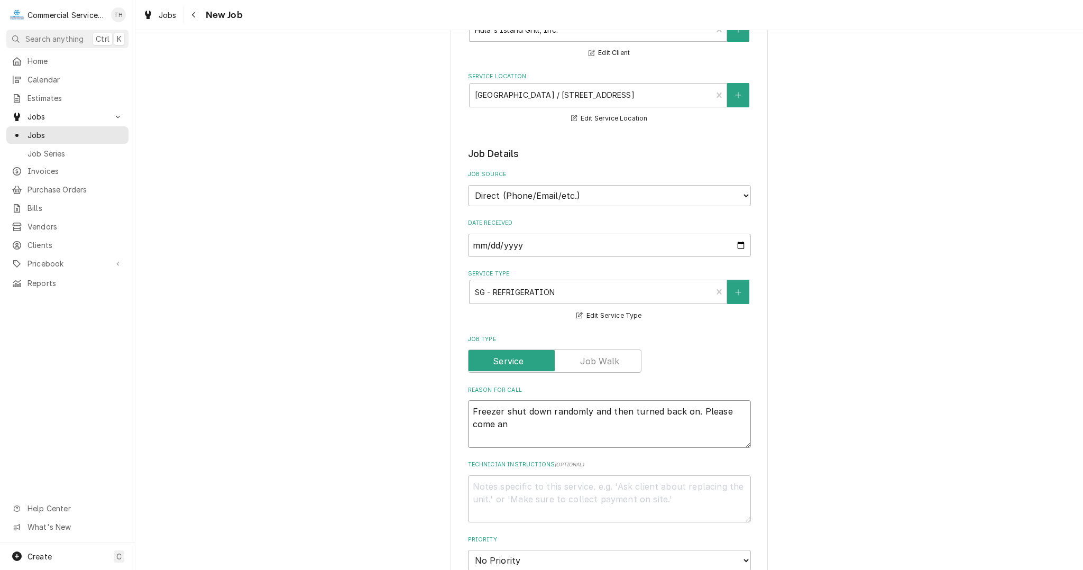
type textarea "x"
type textarea "Freezer shut down randomly and then turned back on. Please come an"
type textarea "x"
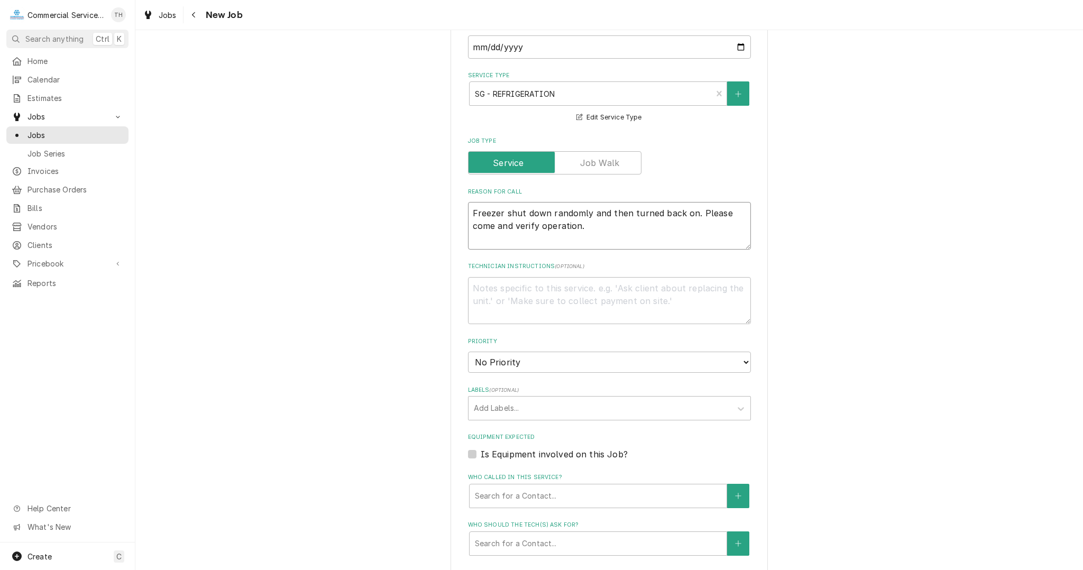
scroll to position [317, 0]
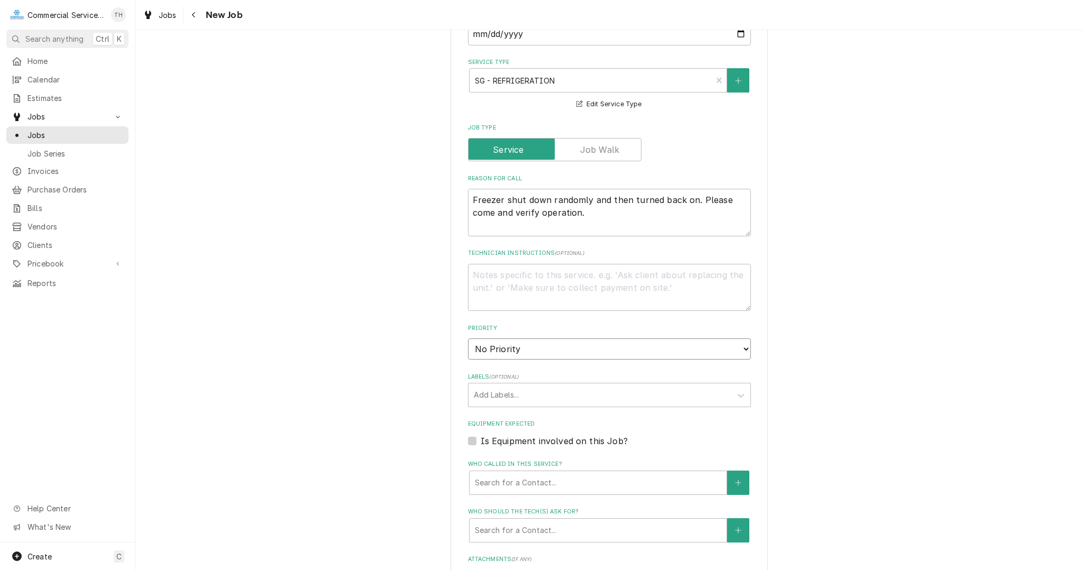
click at [531, 346] on select "No Priority Urgent High Medium Low" at bounding box center [609, 348] width 283 height 21
click at [468, 338] on select "No Priority Urgent High Medium Low" at bounding box center [609, 348] width 283 height 21
click at [522, 391] on div "Labels" at bounding box center [600, 394] width 252 height 19
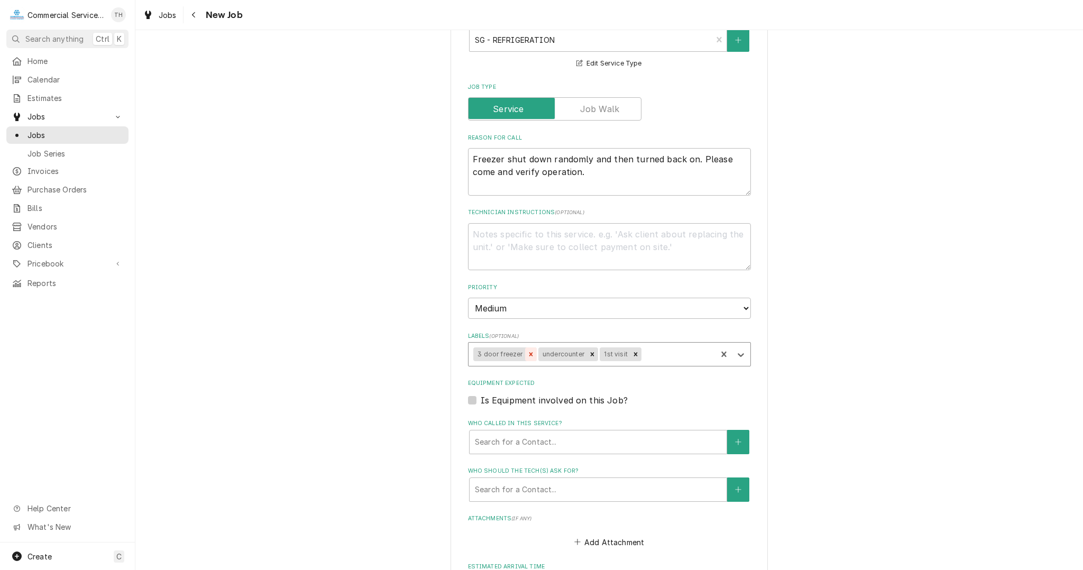
scroll to position [423, 0]
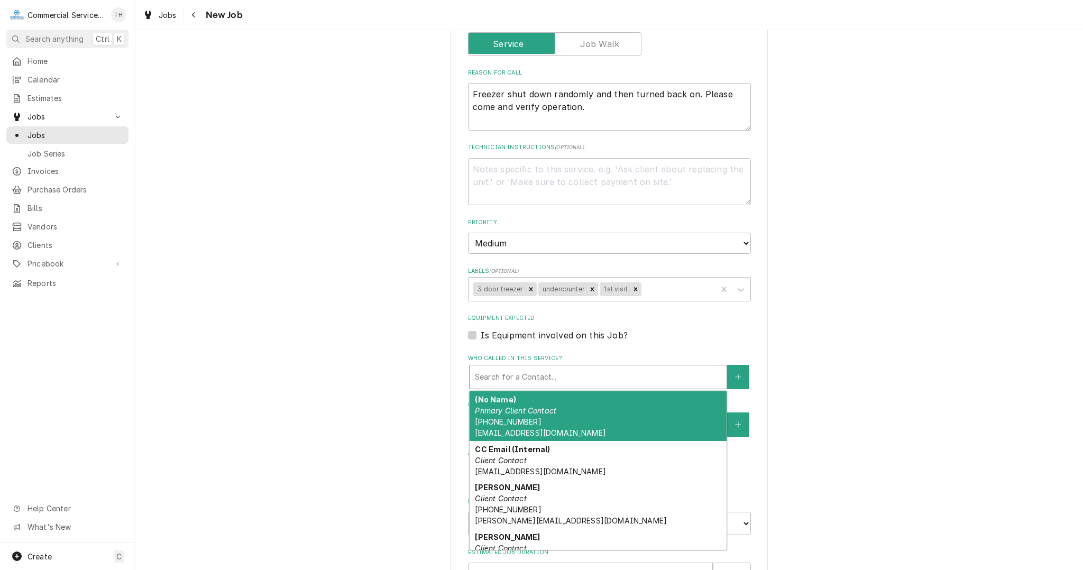
click at [516, 379] on div "Who called in this service?" at bounding box center [598, 376] width 246 height 19
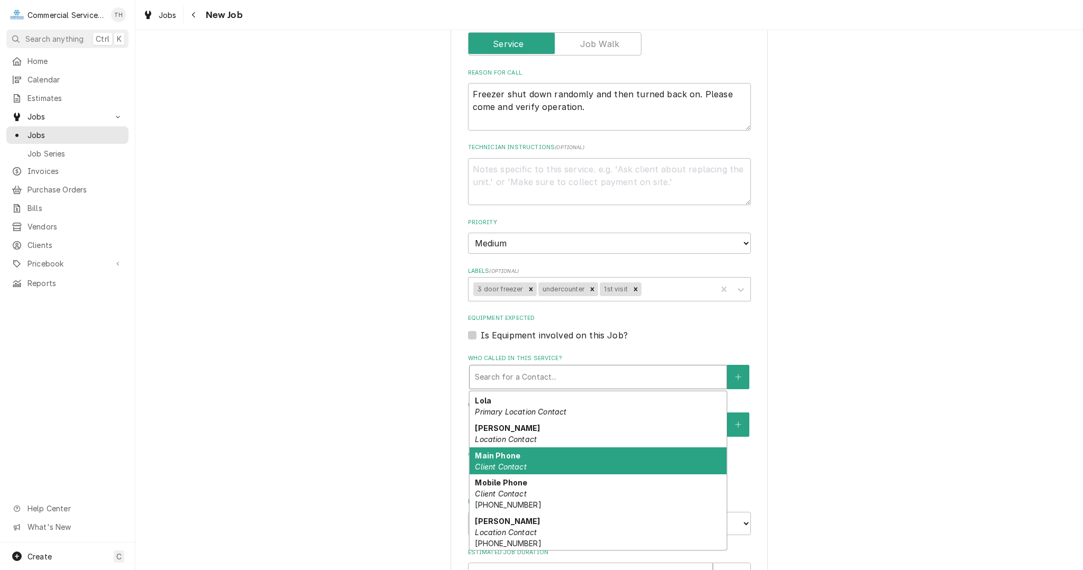
scroll to position [225, 0]
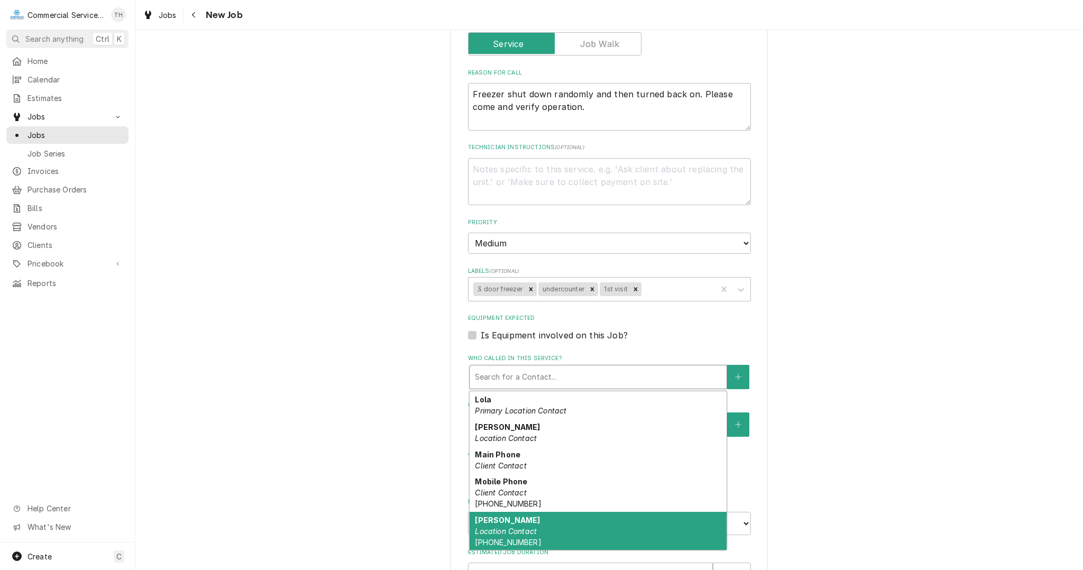
click at [520, 532] on em "Location Contact" at bounding box center [506, 530] width 62 height 9
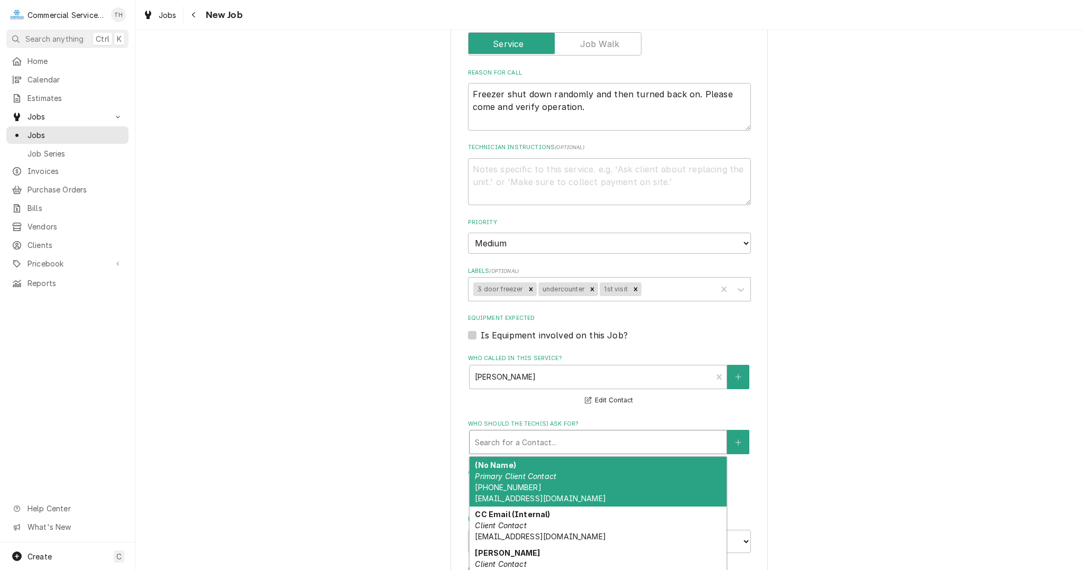
click at [534, 441] on div "Who should the tech(s) ask for?" at bounding box center [598, 441] width 246 height 19
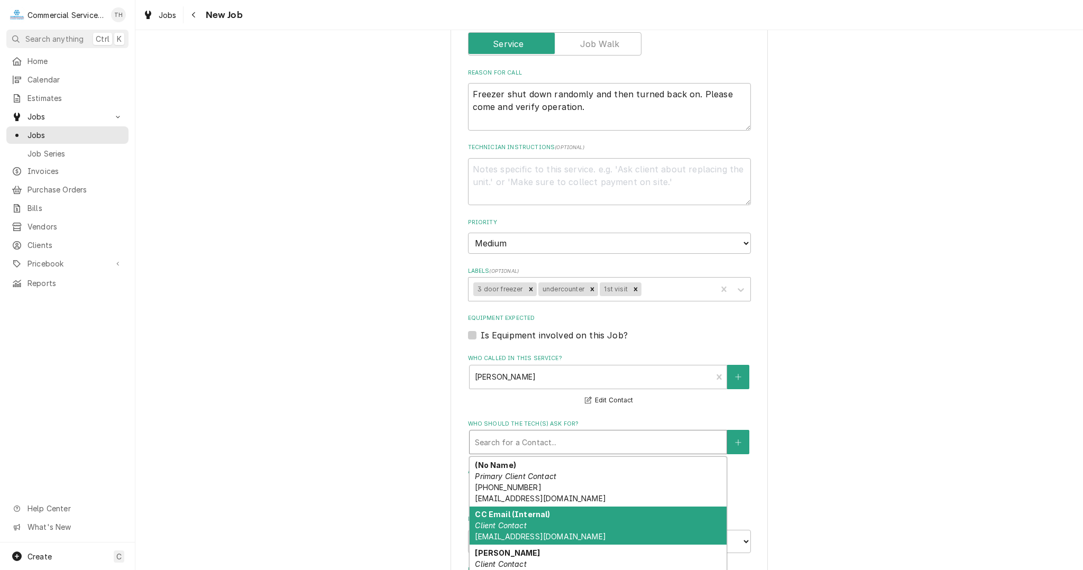
scroll to position [264, 0]
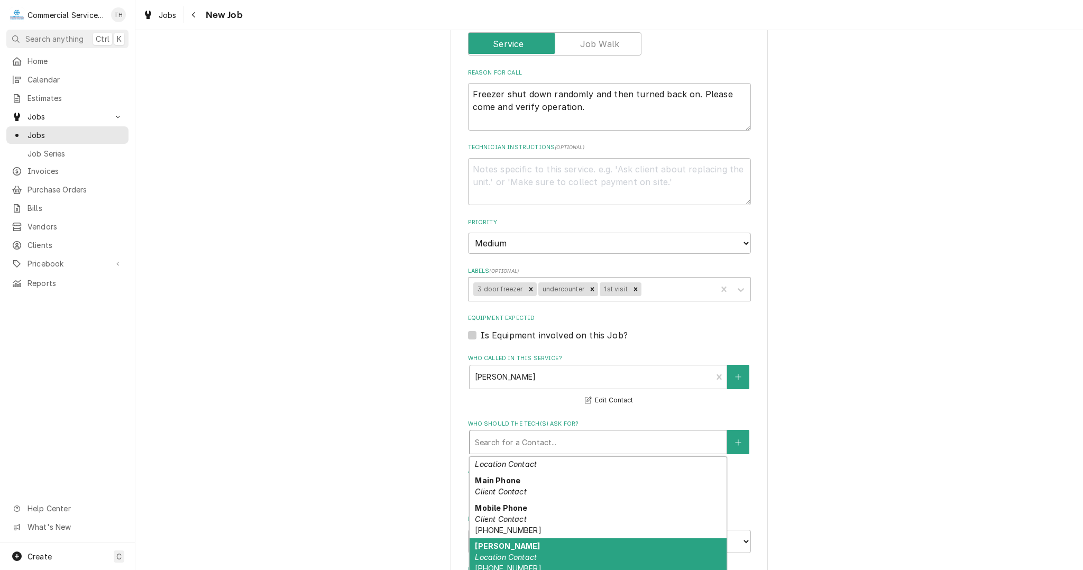
click at [531, 544] on div "Tiffani Location Contact (831) 236-8589" at bounding box center [597, 557] width 257 height 39
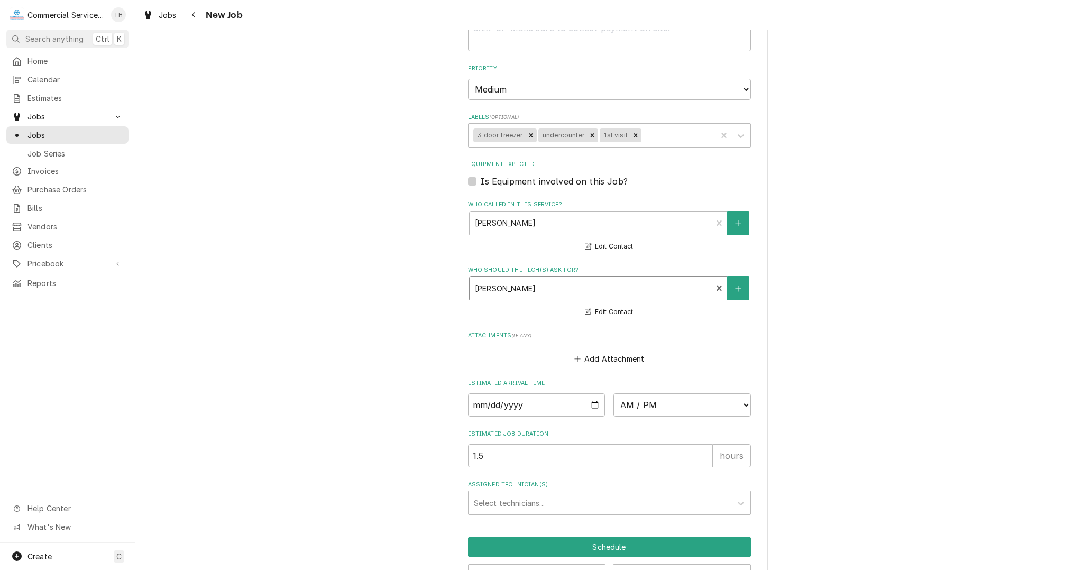
scroll to position [581, 0]
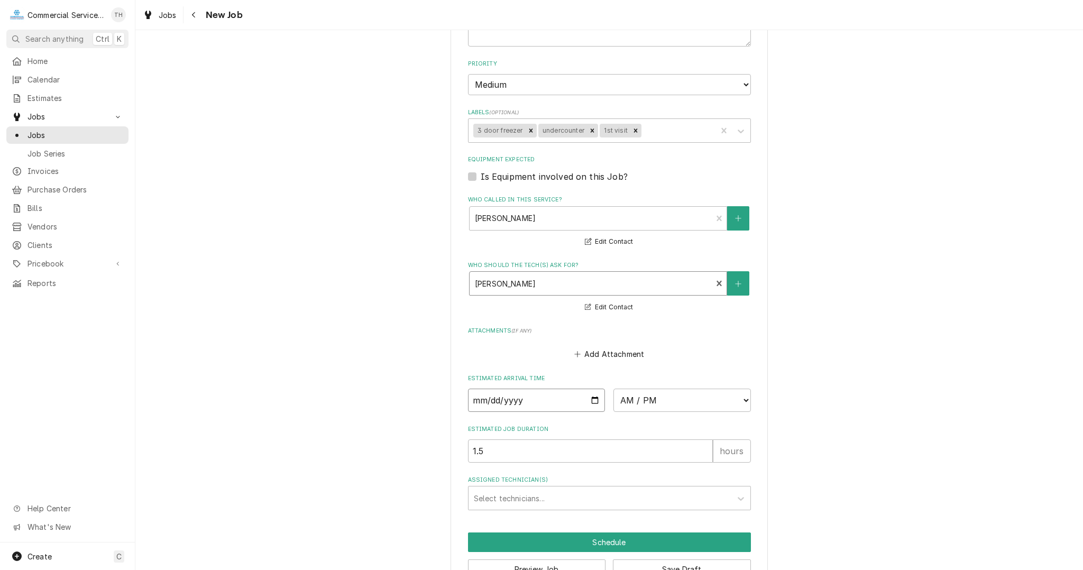
click at [590, 395] on input "Date" at bounding box center [536, 400] width 137 height 23
click at [637, 406] on select "AM / PM 6:00 AM 6:15 AM 6:30 AM 6:45 AM 7:00 AM 7:15 AM 7:30 AM 7:45 AM 8:00 AM…" at bounding box center [681, 400] width 137 height 23
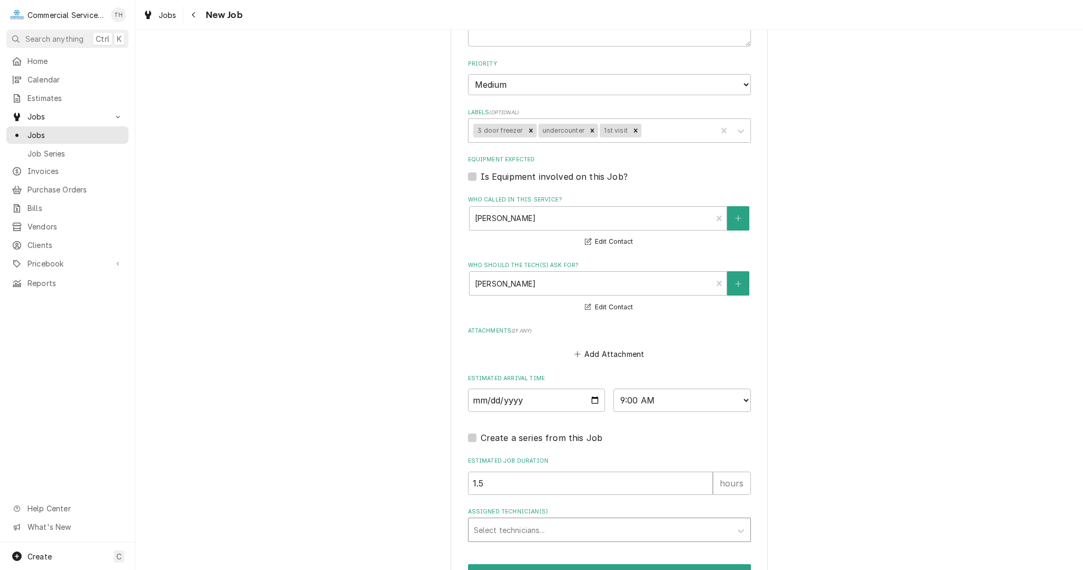
click at [505, 525] on div "Assigned Technician(s)" at bounding box center [600, 529] width 252 height 19
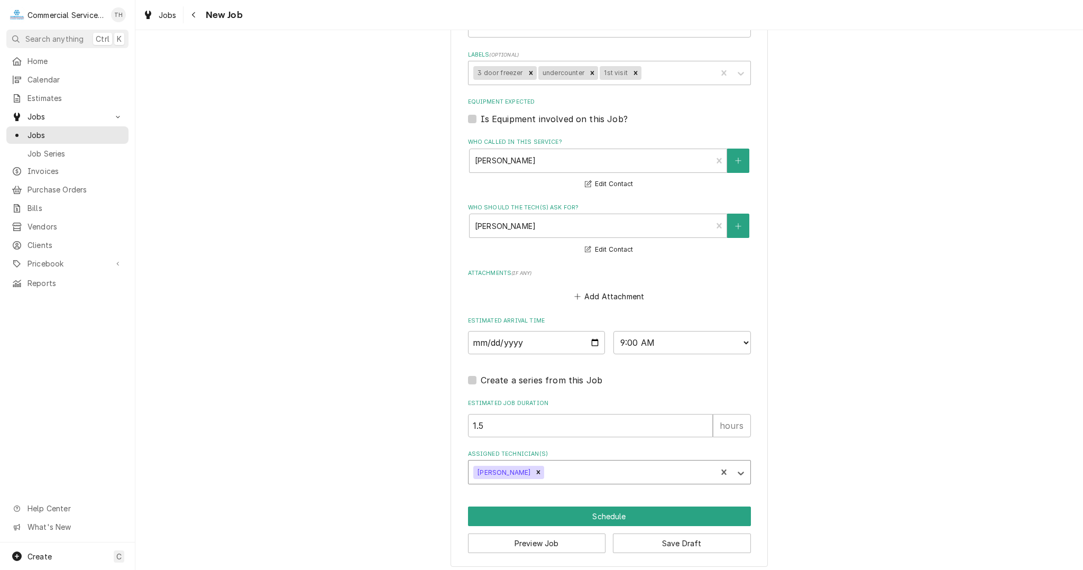
scroll to position [641, 0]
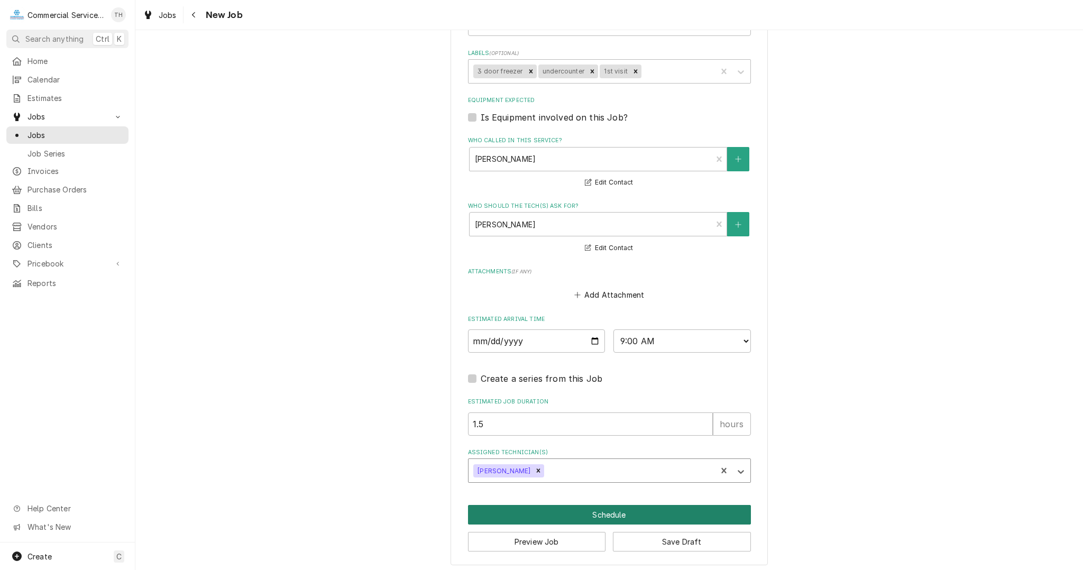
click at [586, 509] on button "Schedule" at bounding box center [609, 515] width 283 height 20
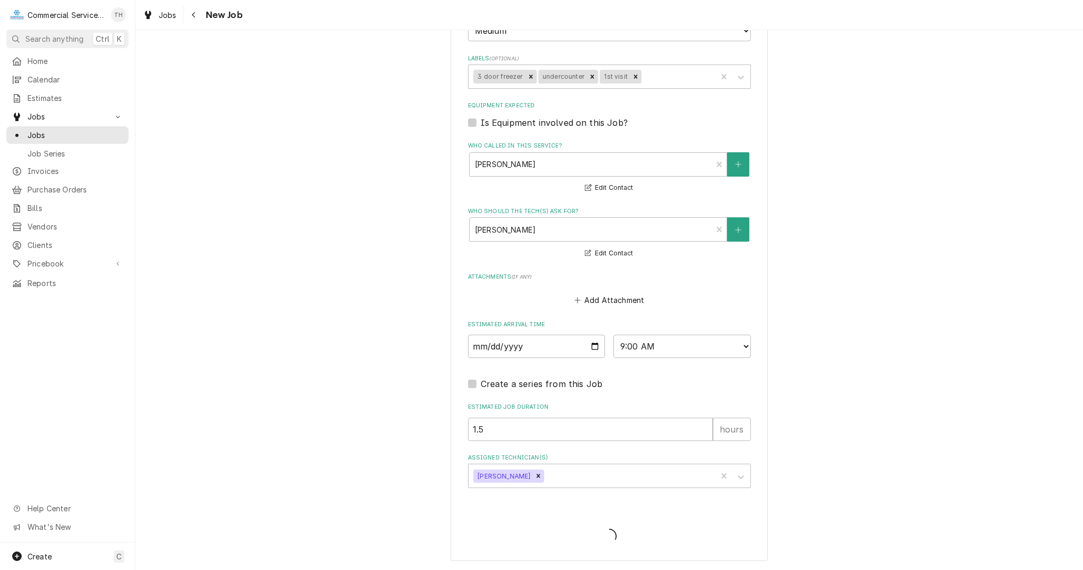
scroll to position [632, 0]
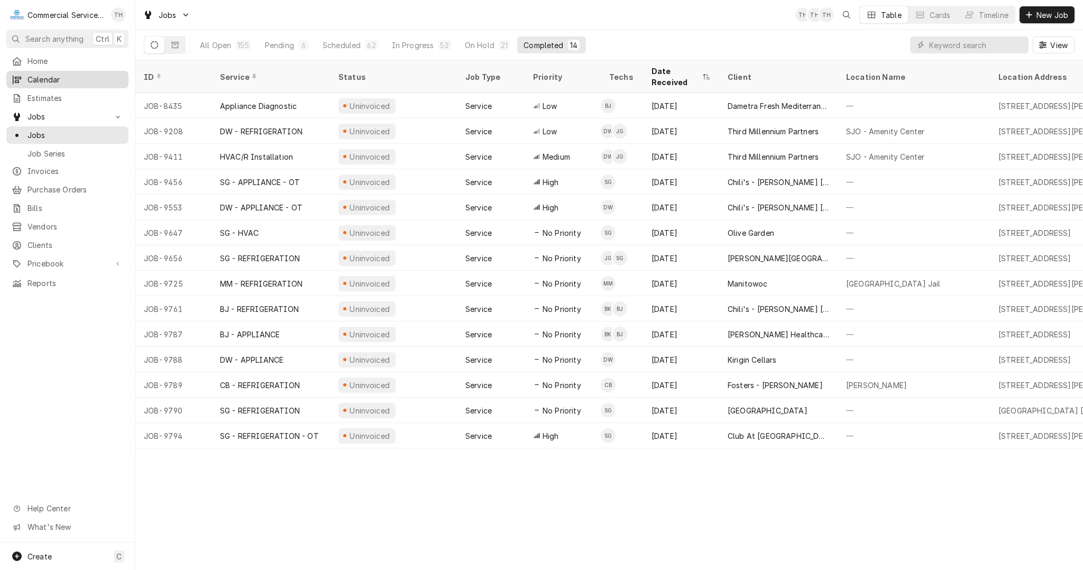
click at [68, 79] on span "Calendar" at bounding box center [75, 79] width 96 height 11
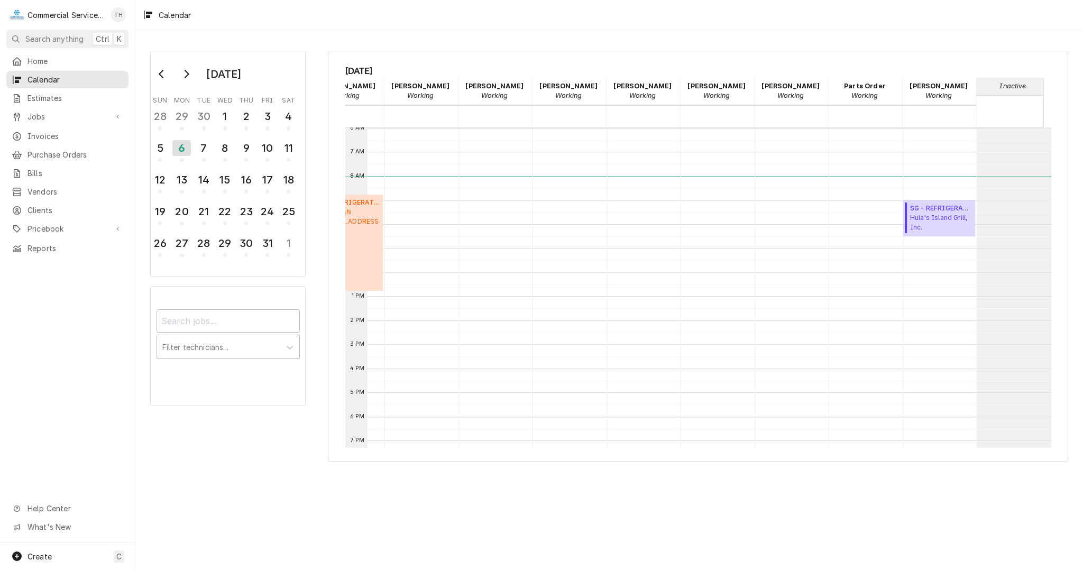
scroll to position [0, 210]
click at [56, 115] on span "Jobs" at bounding box center [67, 116] width 80 height 11
click at [107, 130] on span "Jobs" at bounding box center [75, 135] width 96 height 11
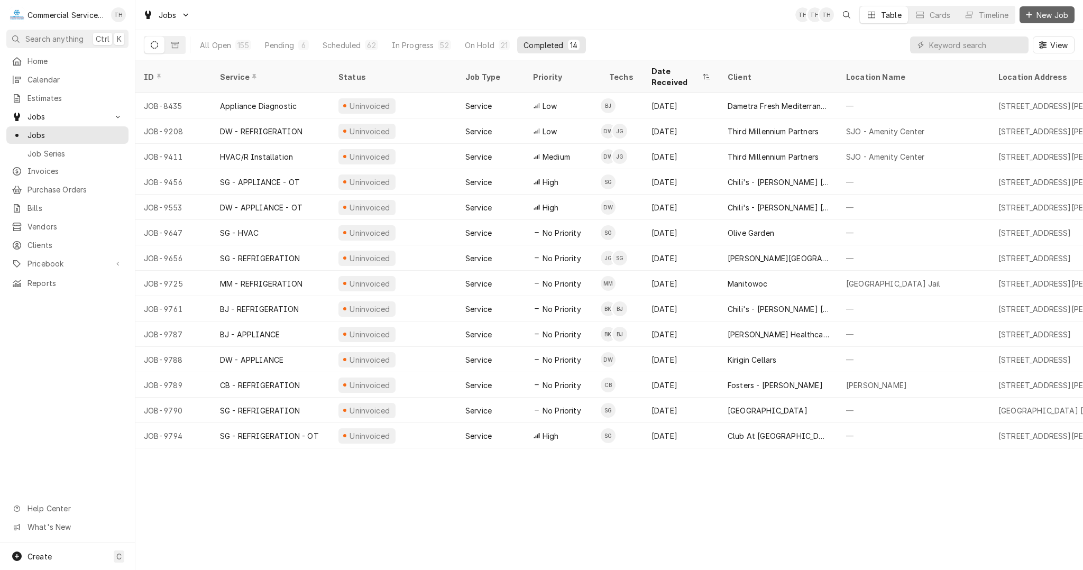
click at [1058, 16] on span "New Job" at bounding box center [1052, 15] width 36 height 11
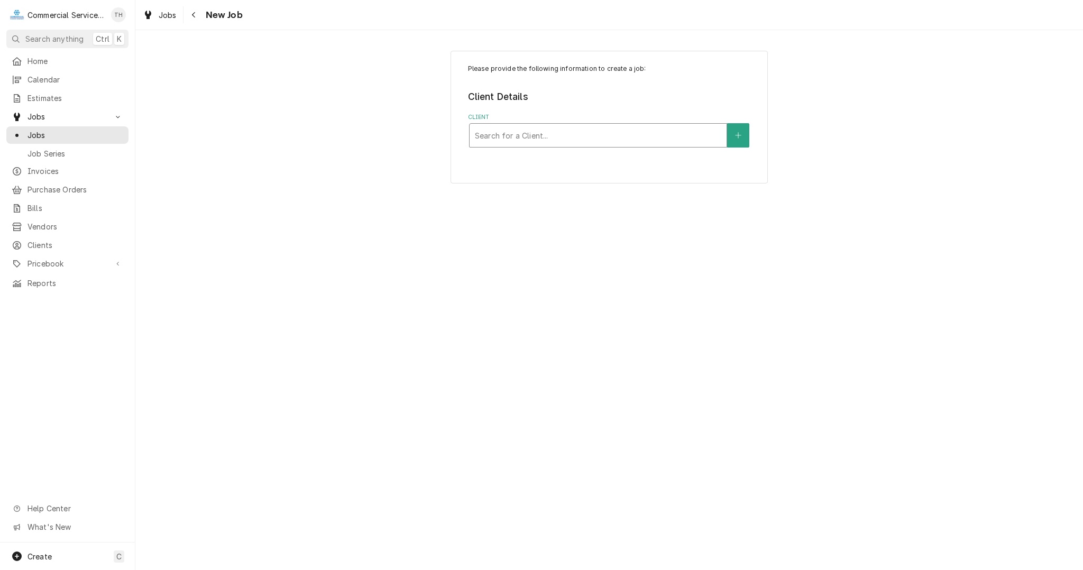
click at [587, 136] on div "Client" at bounding box center [598, 135] width 246 height 19
type input "Chili"
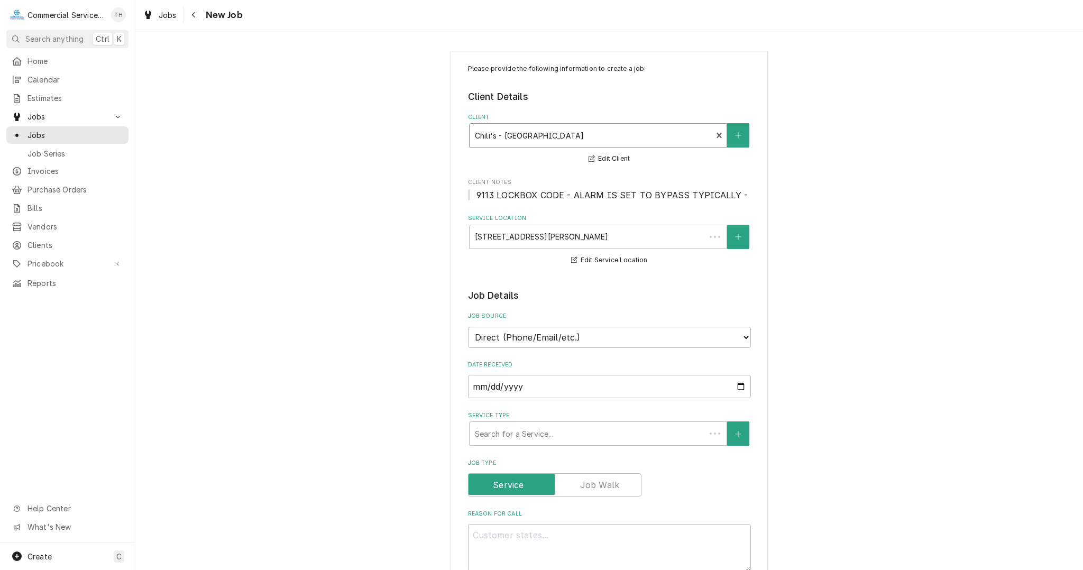
type textarea "x"
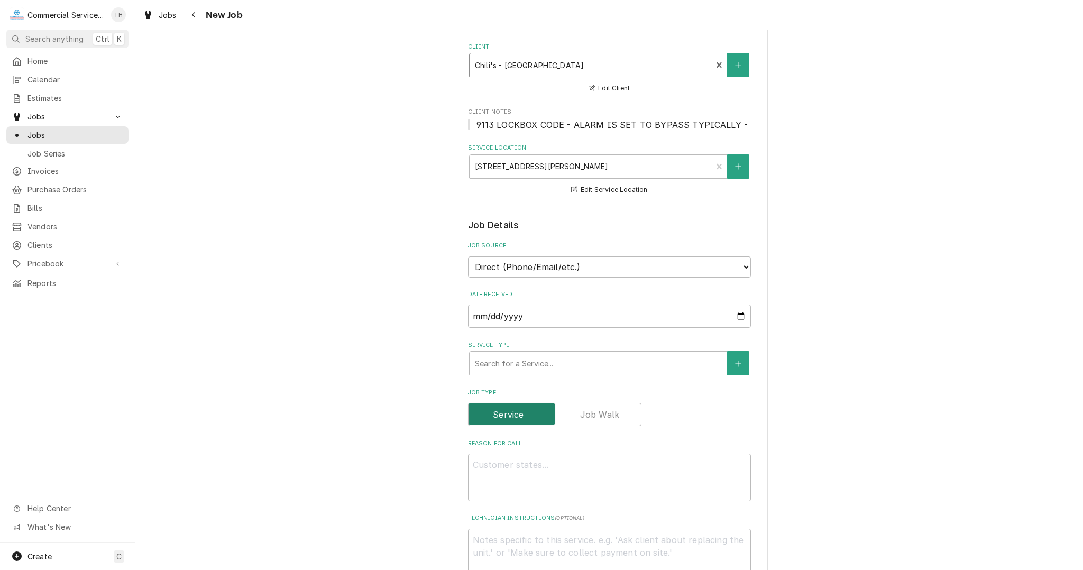
scroll to position [159, 0]
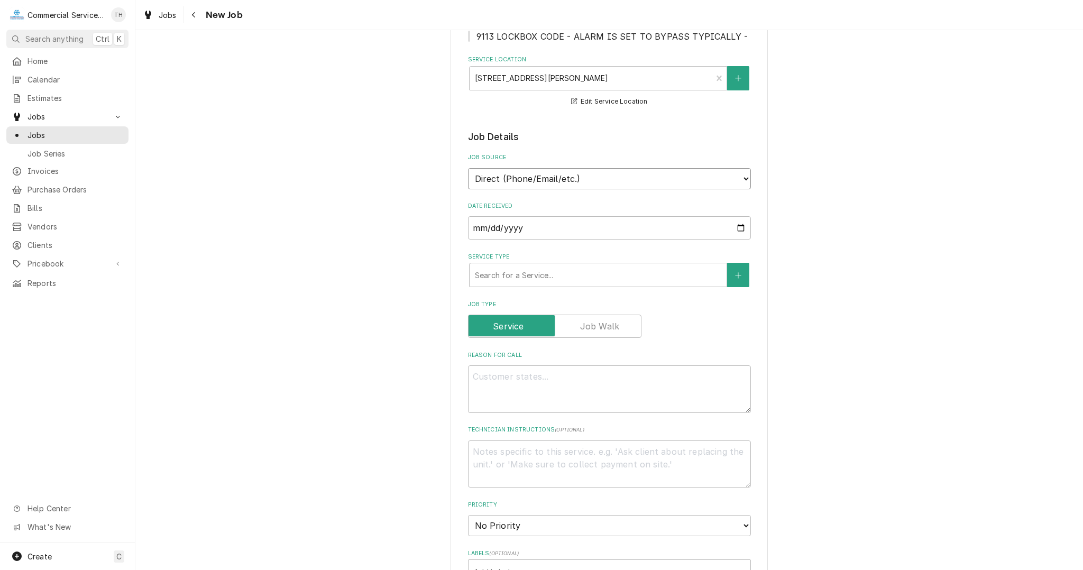
click at [484, 180] on select "Direct (Phone/Email/etc.) Service Channel Corrigo Ecotrak Other" at bounding box center [609, 178] width 283 height 21
select select "2"
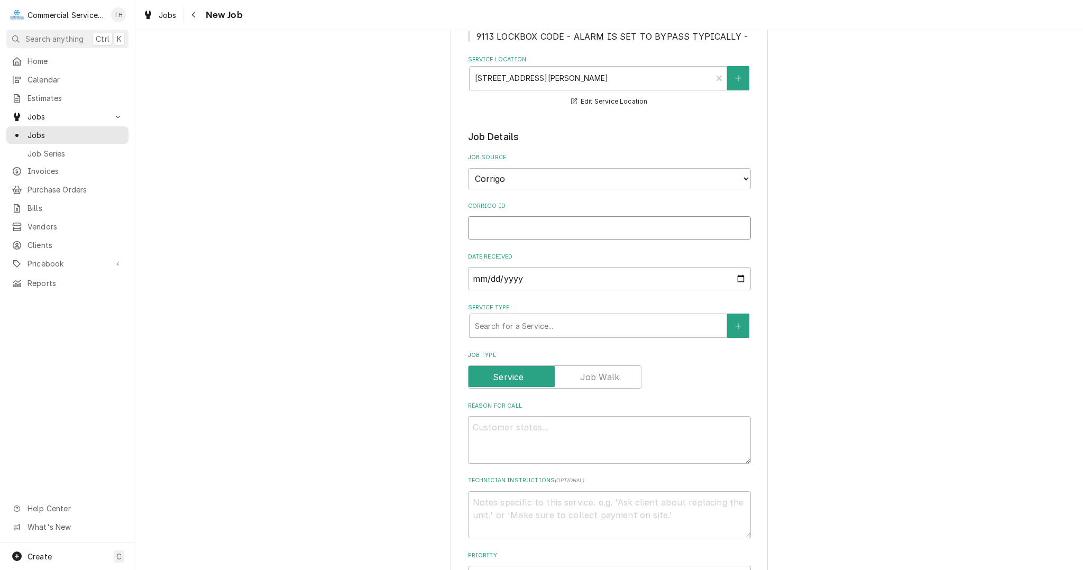
click at [480, 233] on input "Corrigo ID" at bounding box center [609, 227] width 283 height 23
type textarea "x"
type input "c"
type textarea "x"
type input "ch"
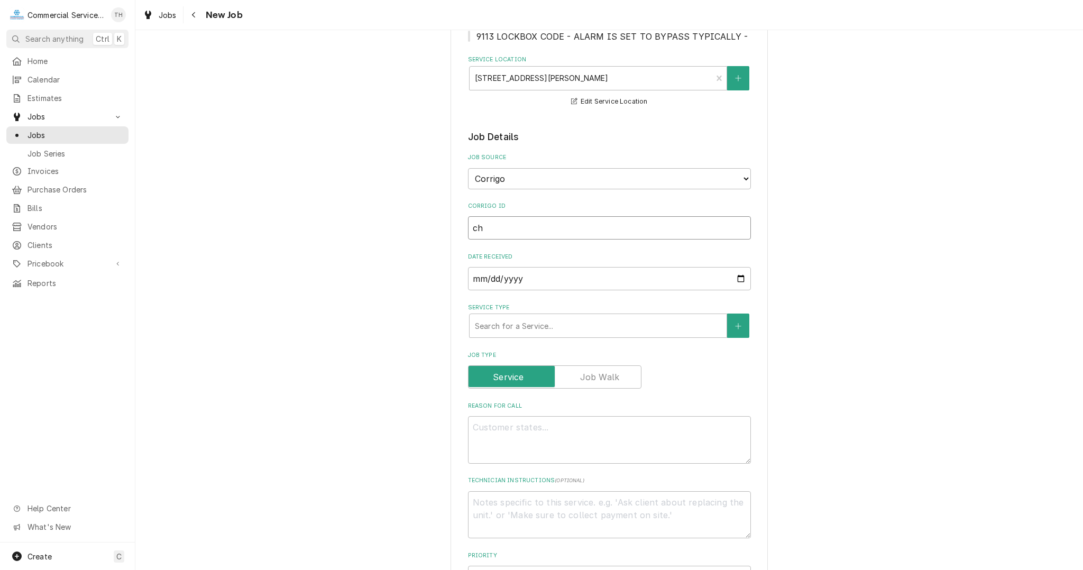
type textarea "x"
type input "ch1"
type textarea "x"
type input "ch14"
type textarea "x"
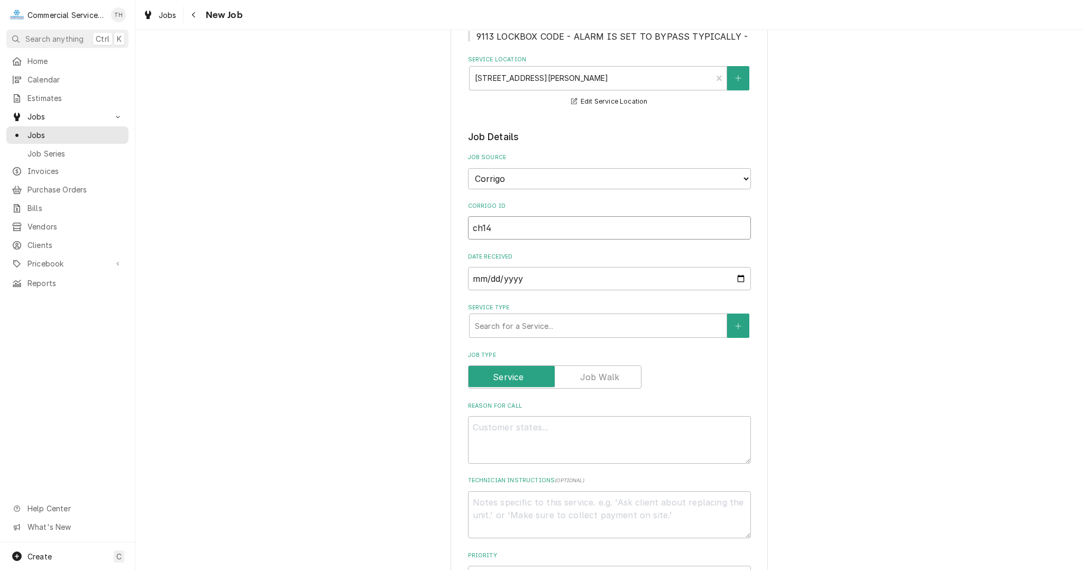
type input "ch149"
type textarea "x"
type input "ch14"
type textarea "x"
type input "ch143"
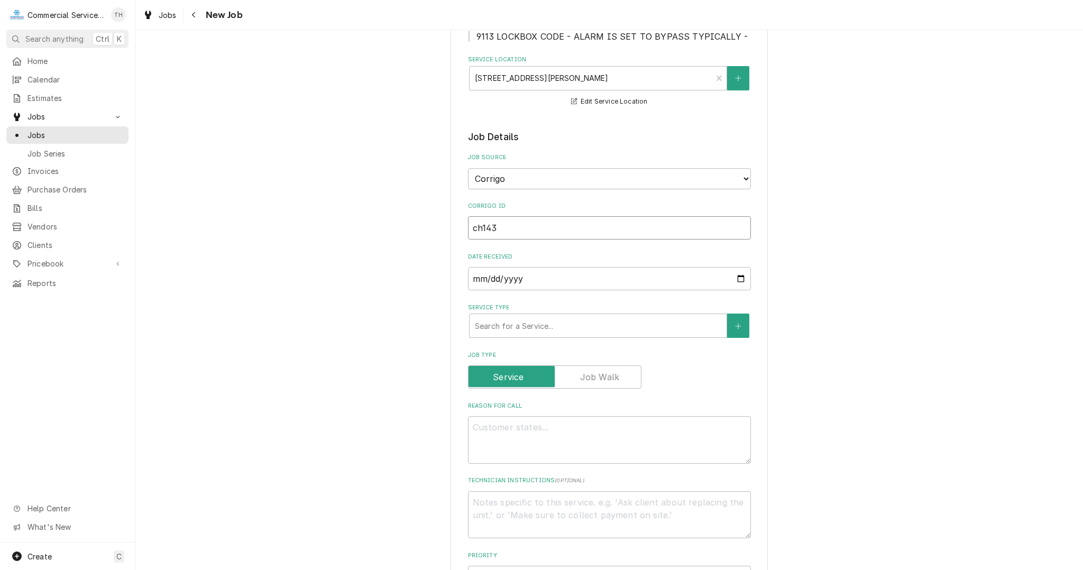
type textarea "x"
type input "ch1439"
type textarea "x"
type input "ch14390"
type textarea "x"
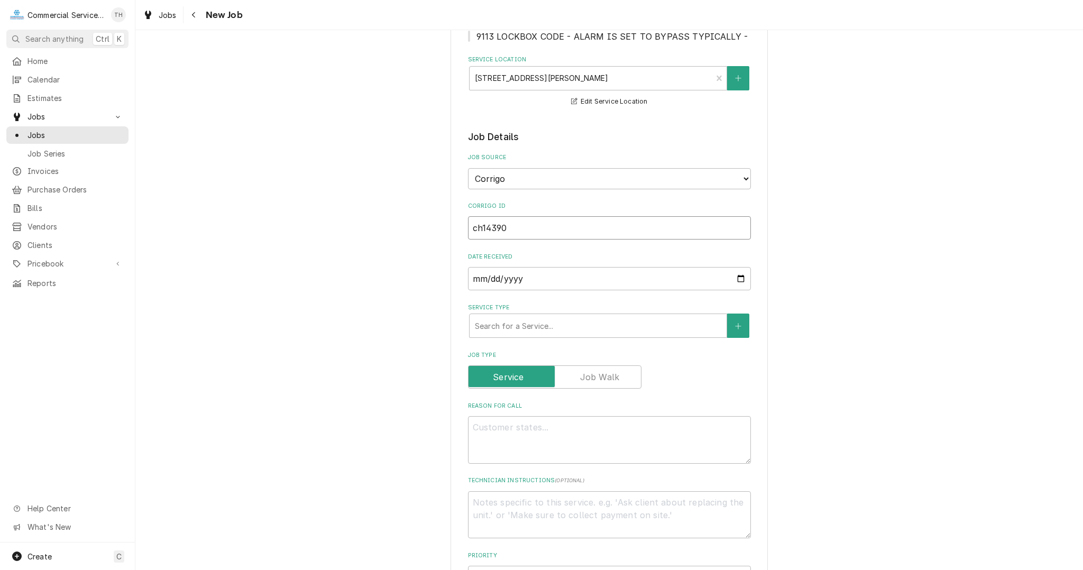
type input "ch143900"
type textarea "x"
type input "ch1439005"
type textarea "x"
type input "ch14390050"
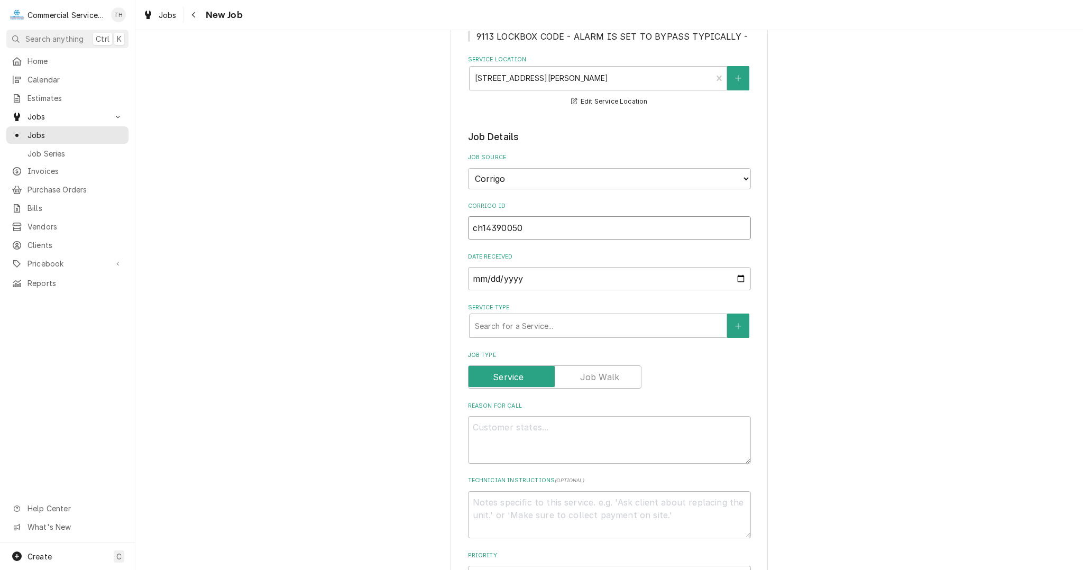
type textarea "x"
type input "ch143900500"
type textarea "x"
type input "ch14390050"
type textarea "x"
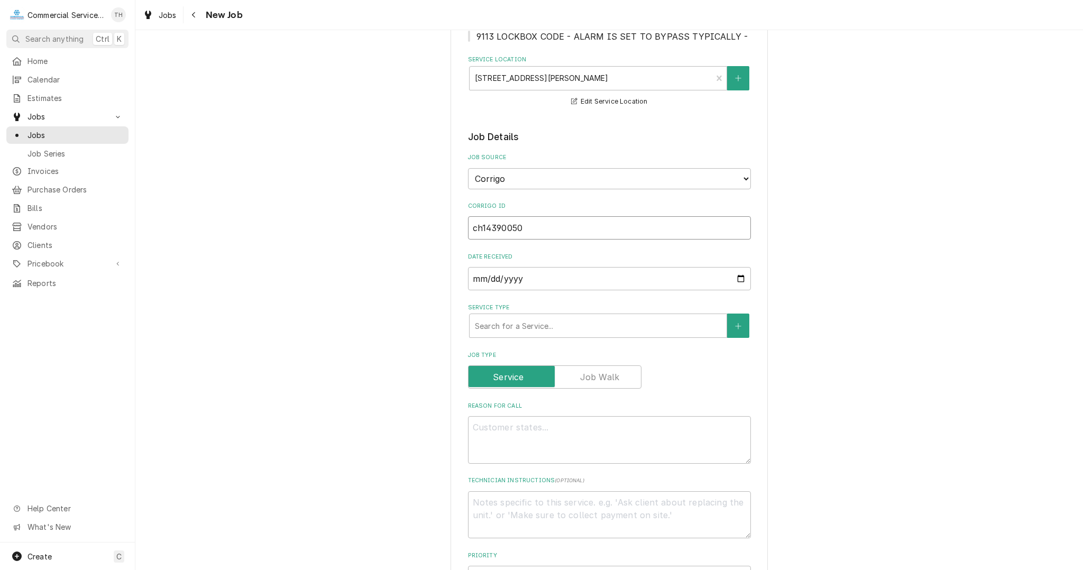
type input "ch143900500"
type textarea "x"
type input "ch1439005005"
type textarea "x"
type input "ch143900500"
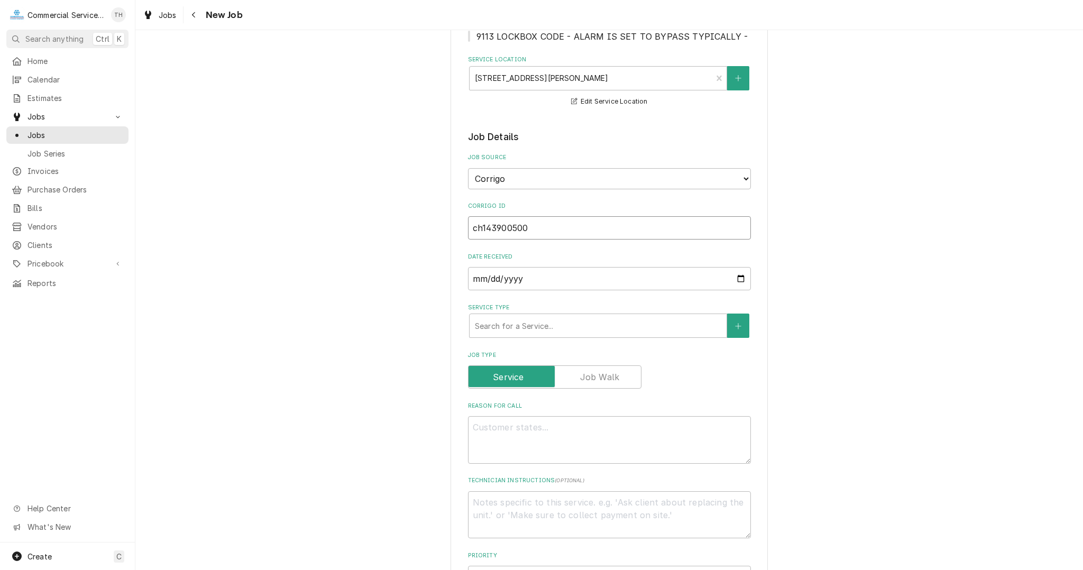
type textarea "x"
type input "ch14390050"
type textarea "x"
type input "ch143900505"
type textarea "x"
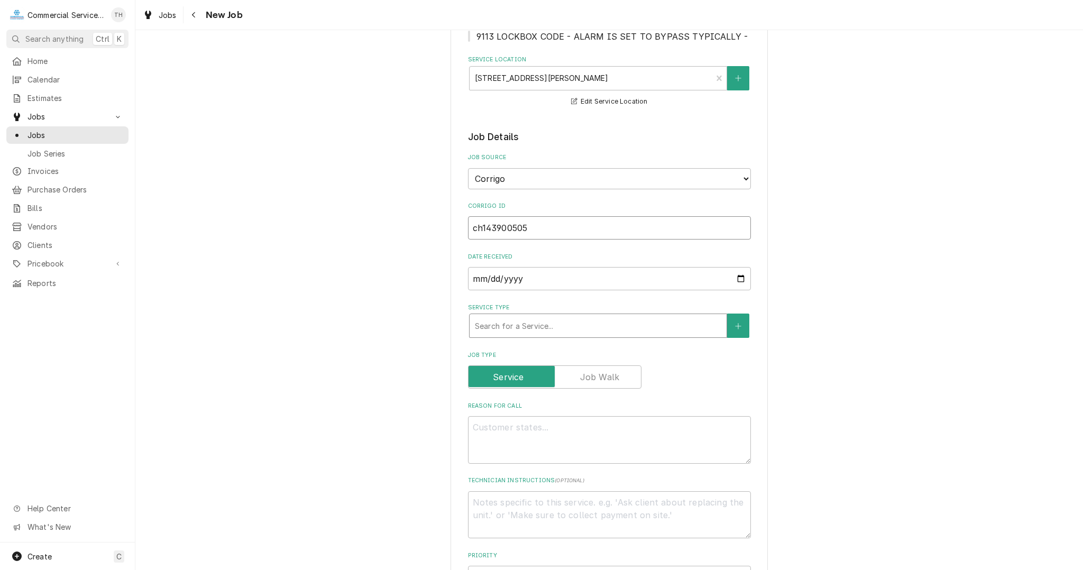
type input "ch143900505"
click at [630, 323] on div "Service Type" at bounding box center [598, 325] width 246 height 19
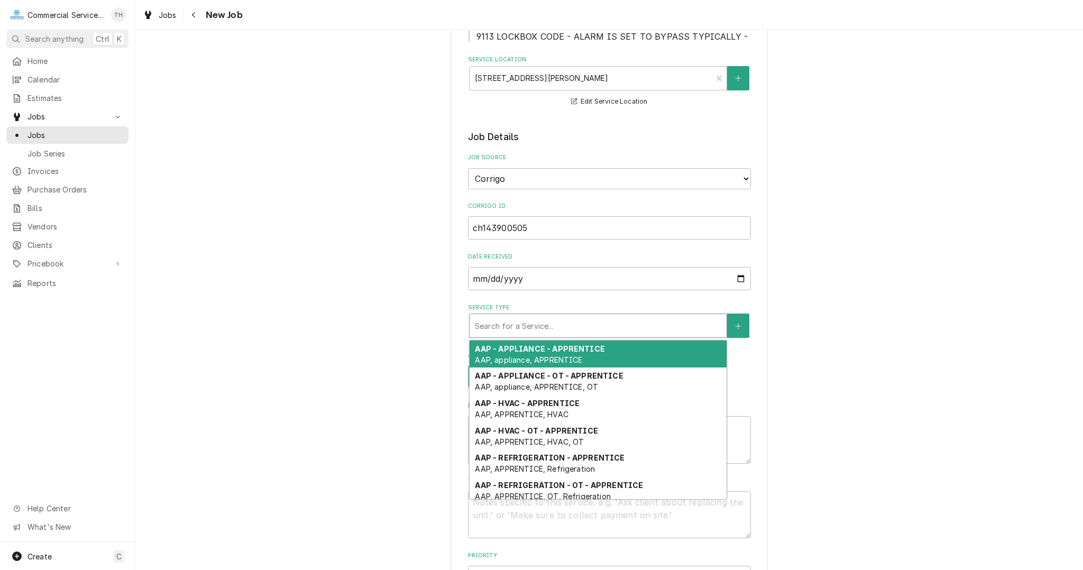
type textarea "x"
type input "d"
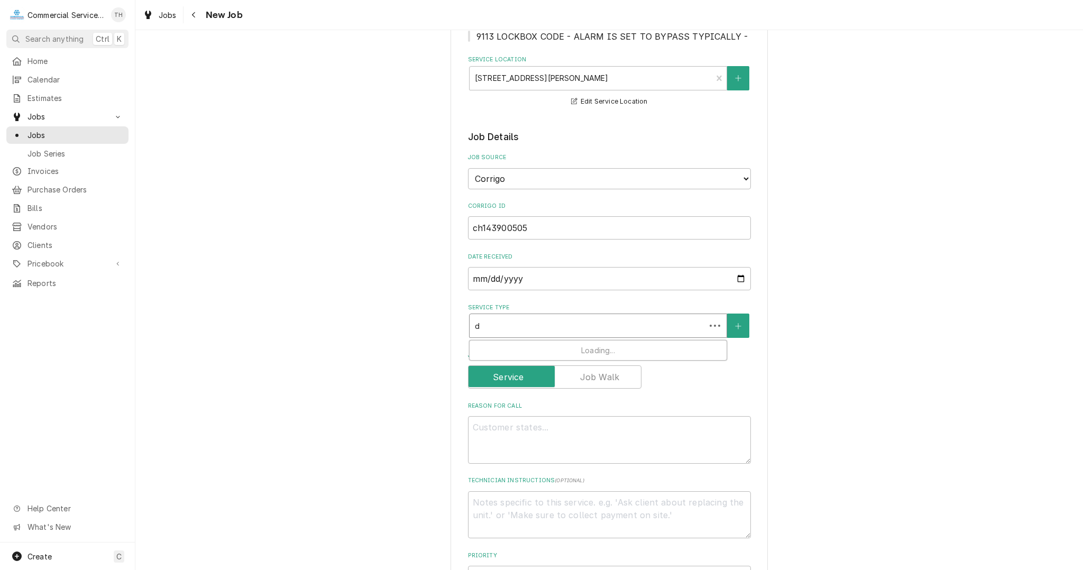
type textarea "x"
type input "dw"
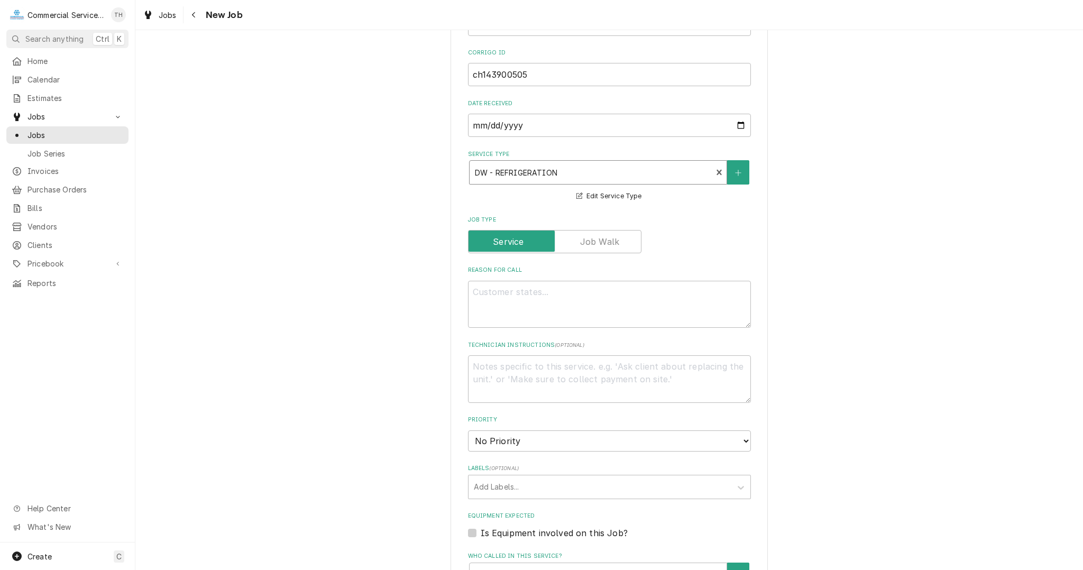
scroll to position [317, 0]
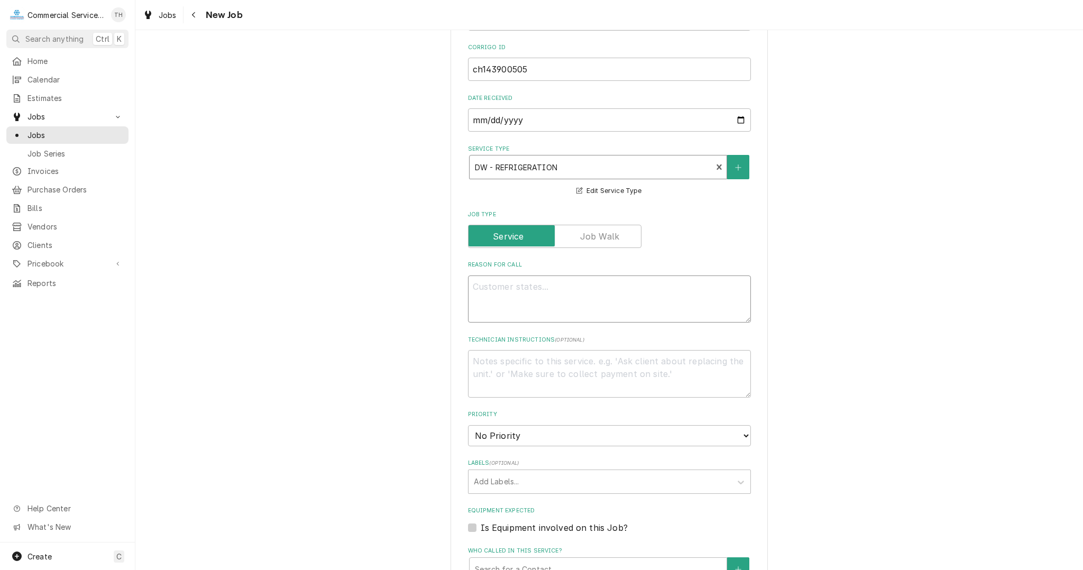
click at [537, 282] on textarea "Reason For Call" at bounding box center [609, 299] width 283 height 48
type textarea "x"
type textarea "I"
type textarea "x"
type textarea "Ic"
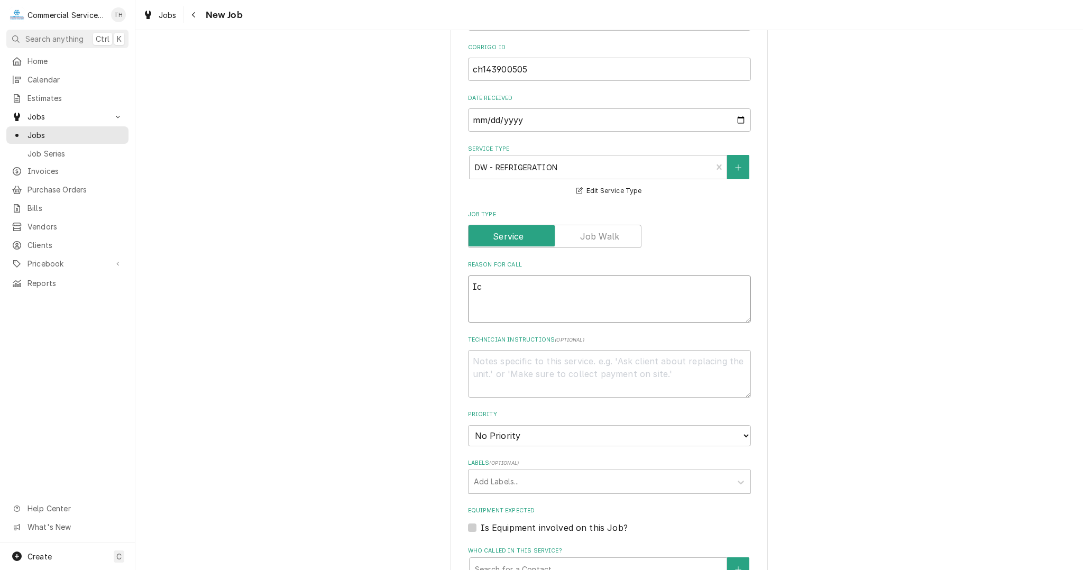
type textarea "x"
type textarea "Ice"
type textarea "x"
type textarea "Ice"
type textarea "x"
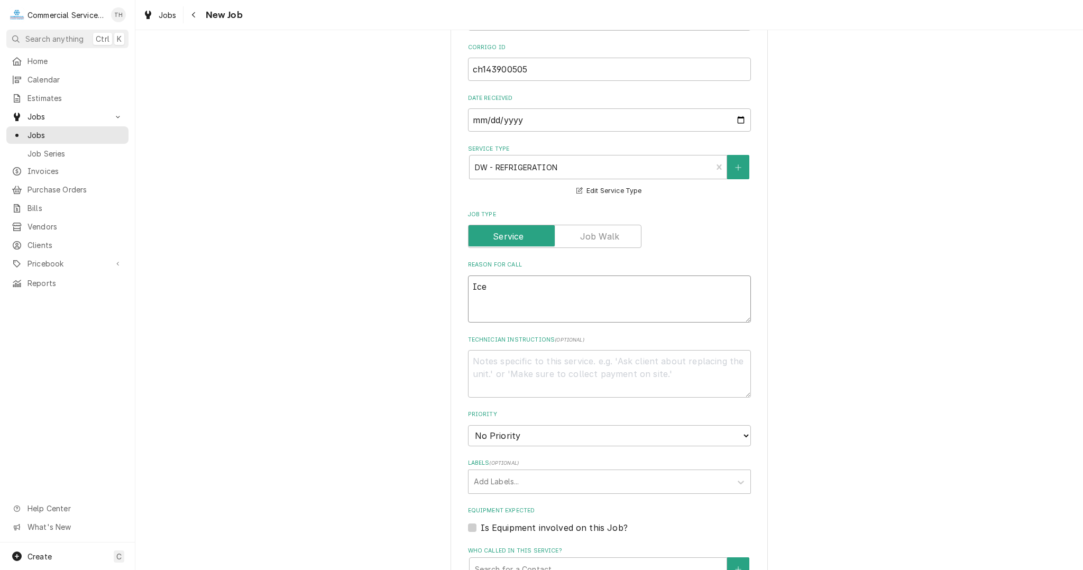
type textarea "Ice M"
type textarea "x"
type textarea "Ice Ma"
type textarea "x"
type textarea "Ice Mac"
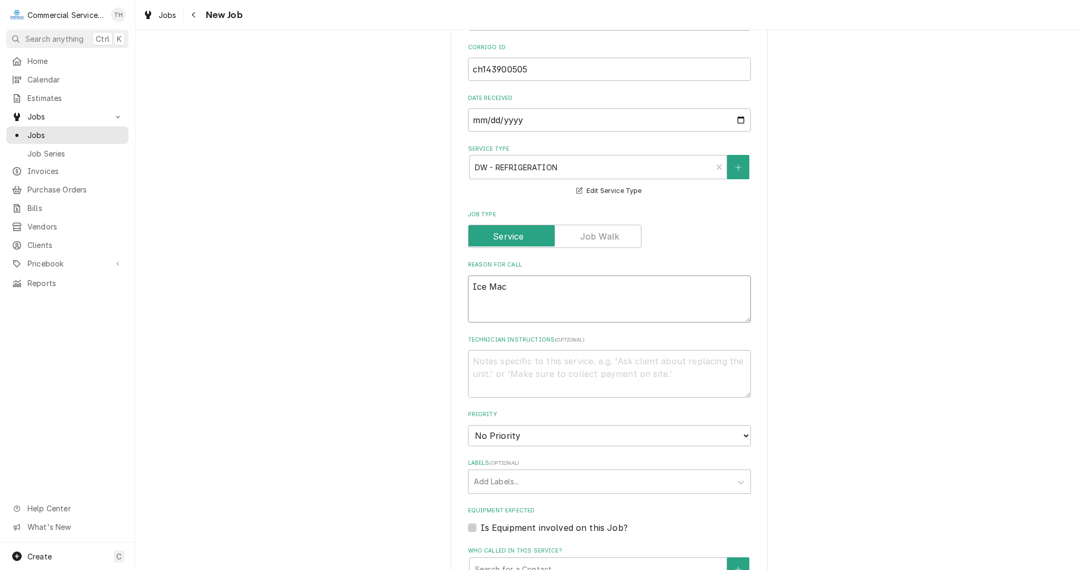
type textarea "x"
type textarea "Ice Maci"
type textarea "x"
type textarea "Ice Macin"
type textarea "x"
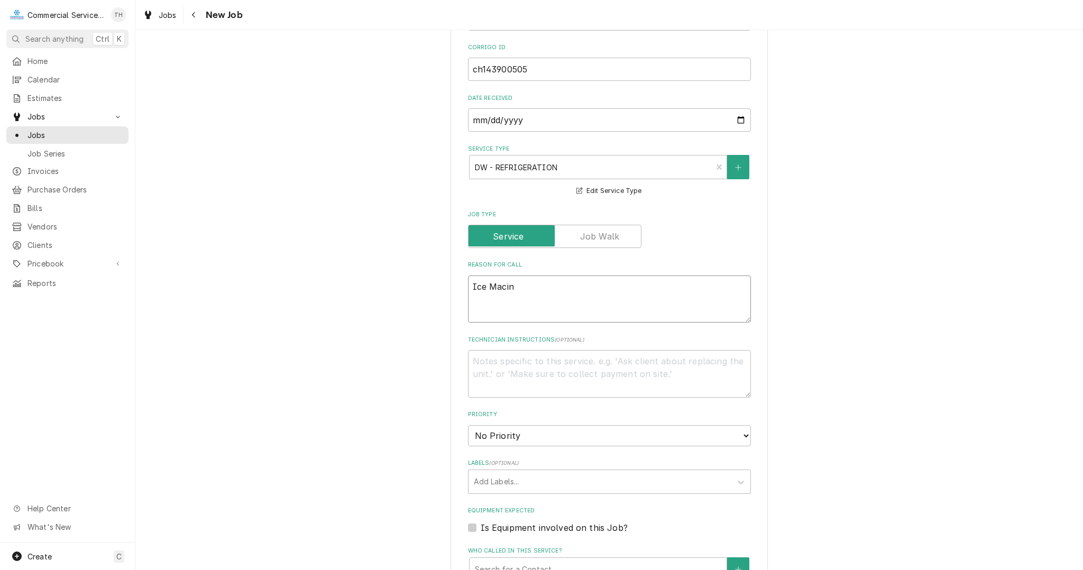
type textarea "Ice Macine"
type textarea "x"
type textarea "Ice Macine"
type textarea "x"
type textarea "Ice Macine -"
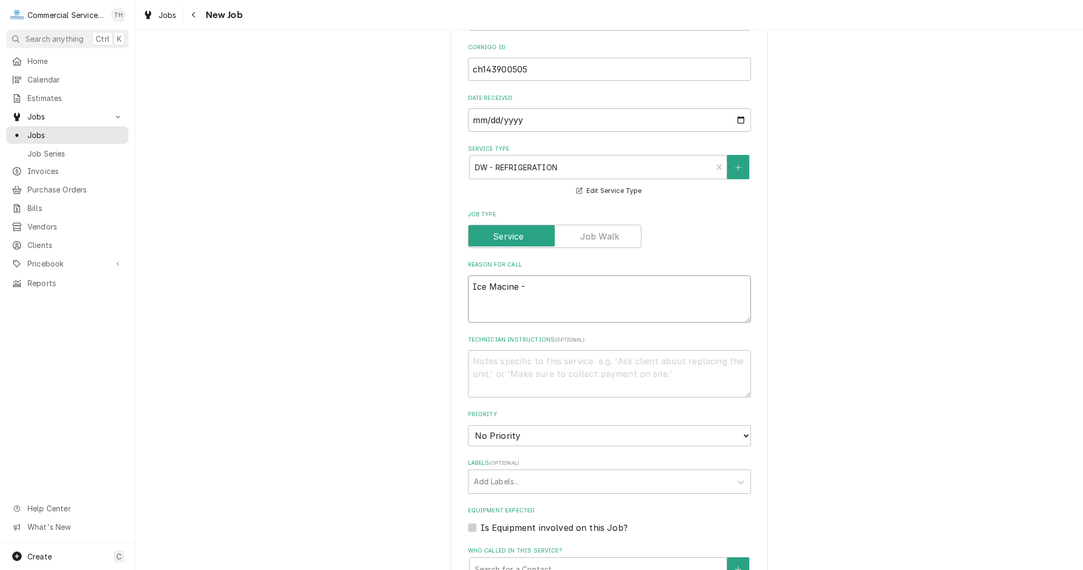
type textarea "x"
type textarea "Ice Macine -"
type textarea "x"
type textarea "Ice Macine - n"
type textarea "x"
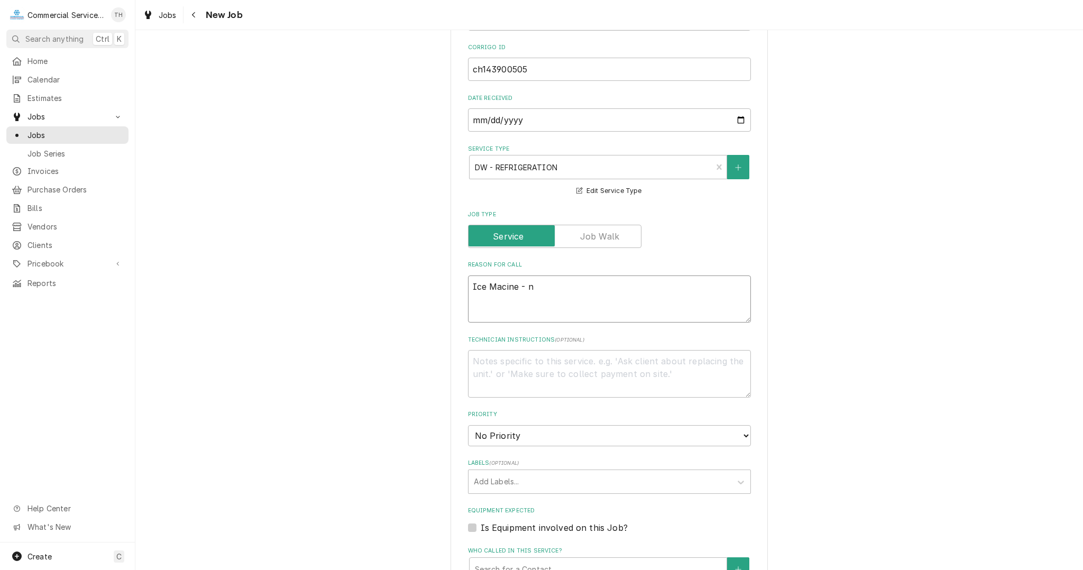
type textarea "Ice Macine - no"
type textarea "x"
type textarea "Ice Macine - not"
type textarea "x"
type textarea "Ice Macine - no"
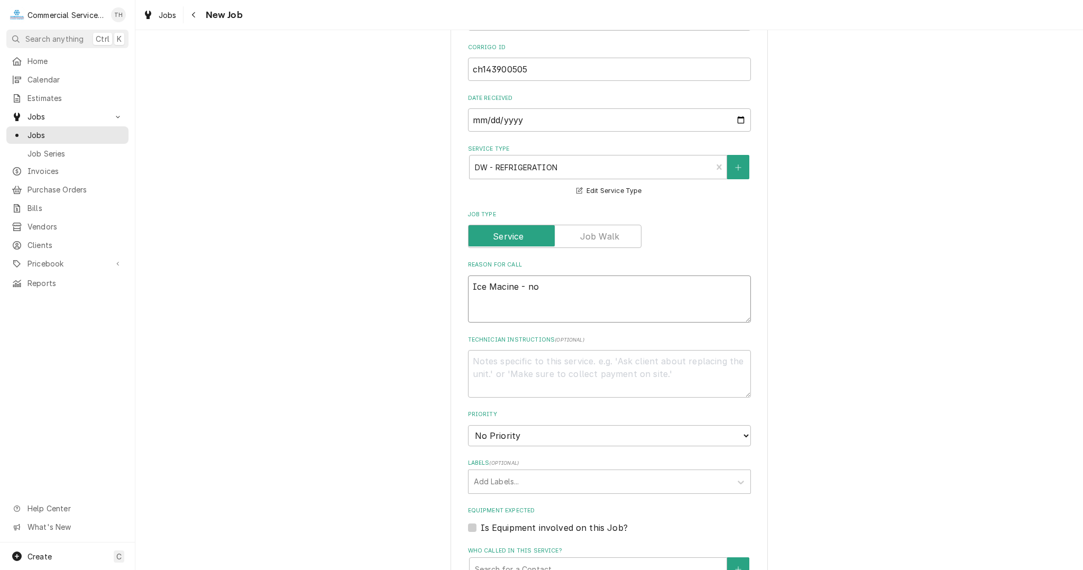
type textarea "x"
type textarea "Ice Macine - n"
type textarea "x"
type textarea "Ice Macine -"
drag, startPoint x: 532, startPoint y: 283, endPoint x: 411, endPoint y: 280, distance: 121.6
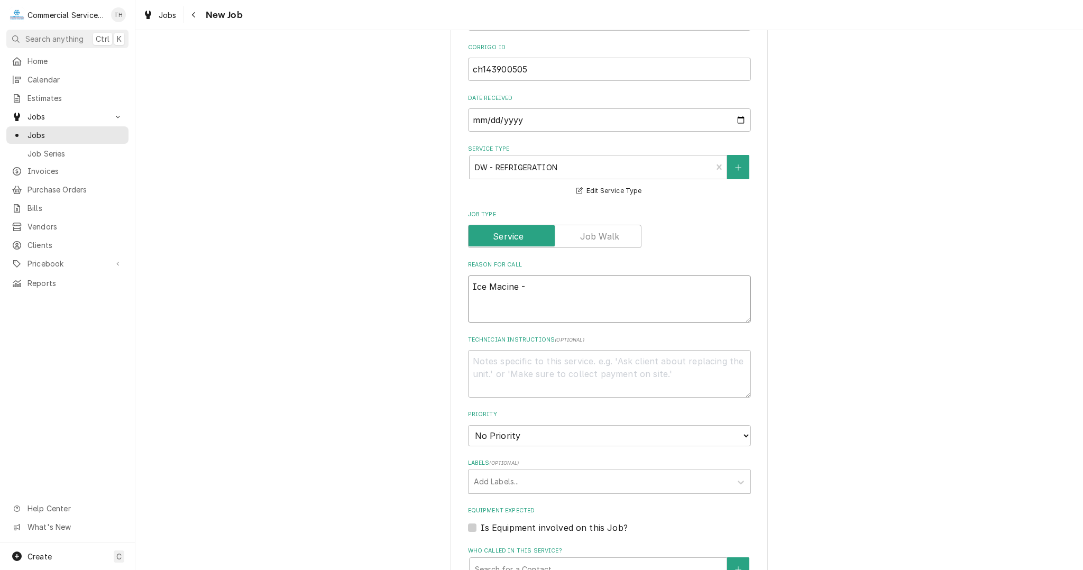
click at [411, 280] on div "Please provide the following information to create a job: Client Details Client…" at bounding box center [608, 320] width 947 height 1193
type textarea "x"
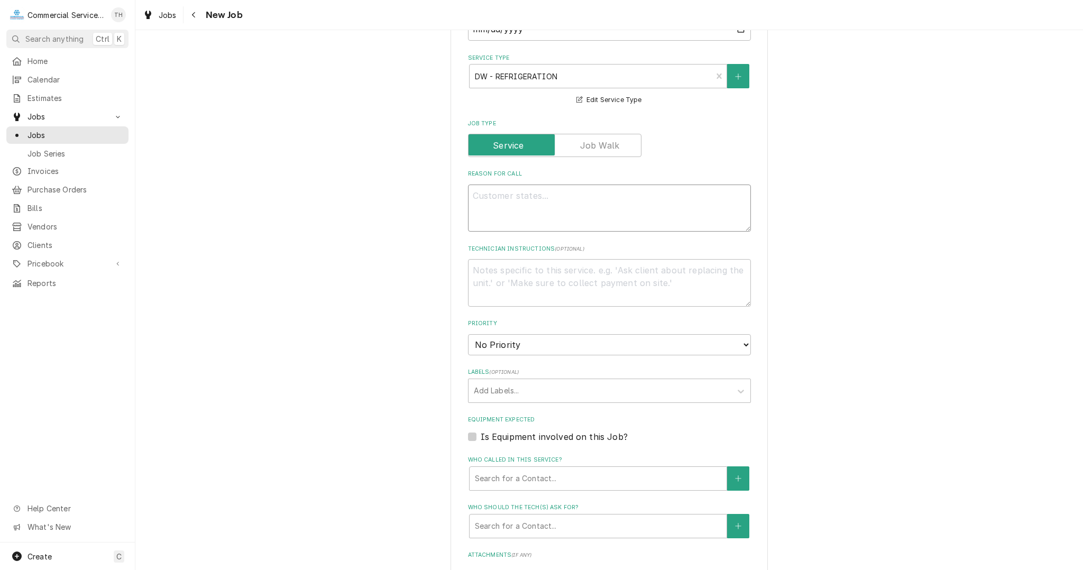
scroll to position [395, 0]
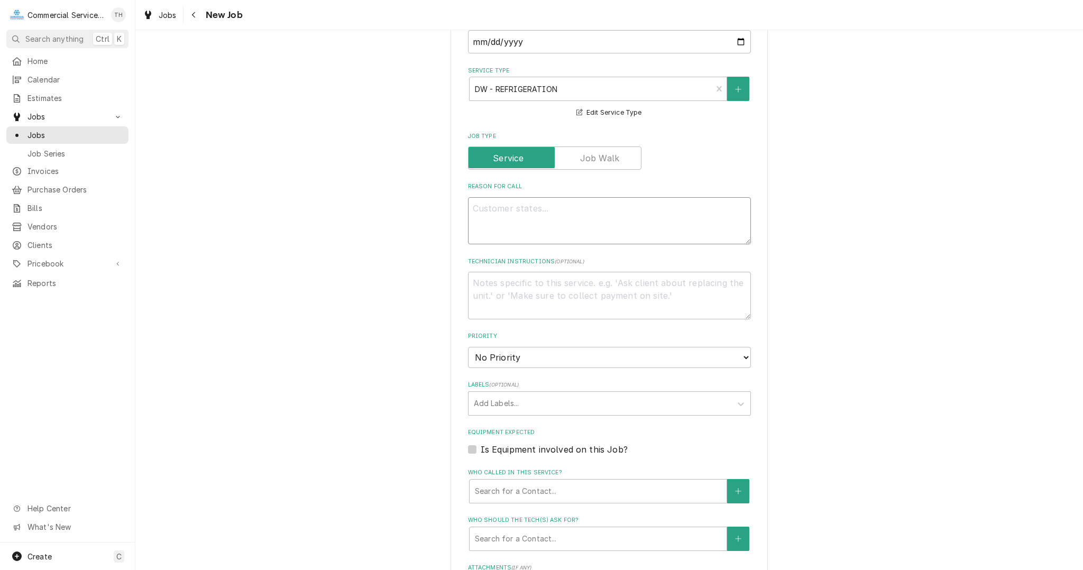
click at [535, 202] on textarea "Reason For Call" at bounding box center [609, 221] width 283 height 48
paste textarea "Serial Number: 1120913726 Error Code(s): Not making ice Detailed Description of…"
type textarea "x"
type textarea "Serial Number: 1120913726 Error Code(s): Not making ice Detailed Description of…"
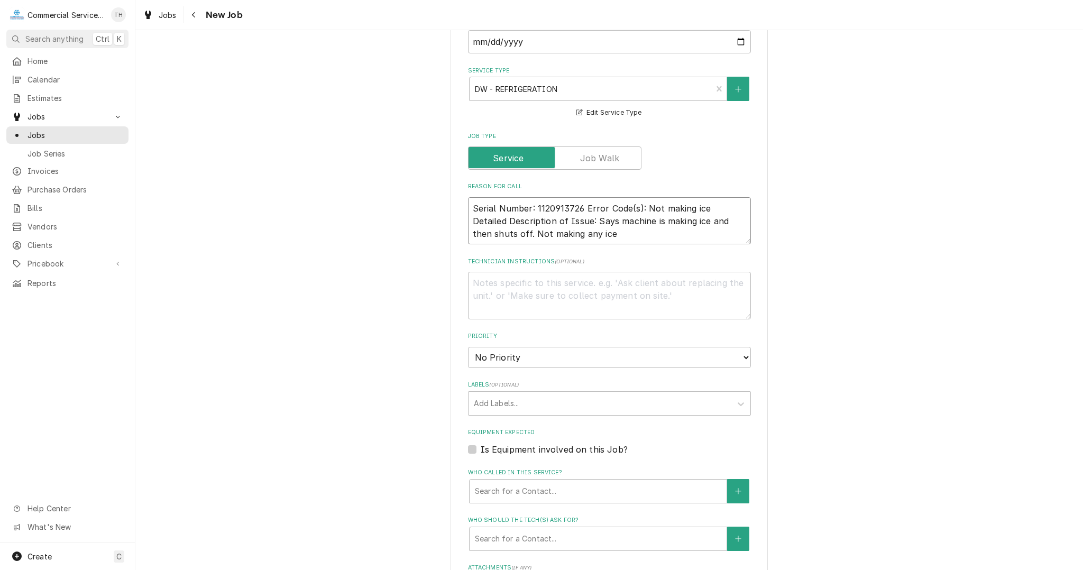
type textarea "x"
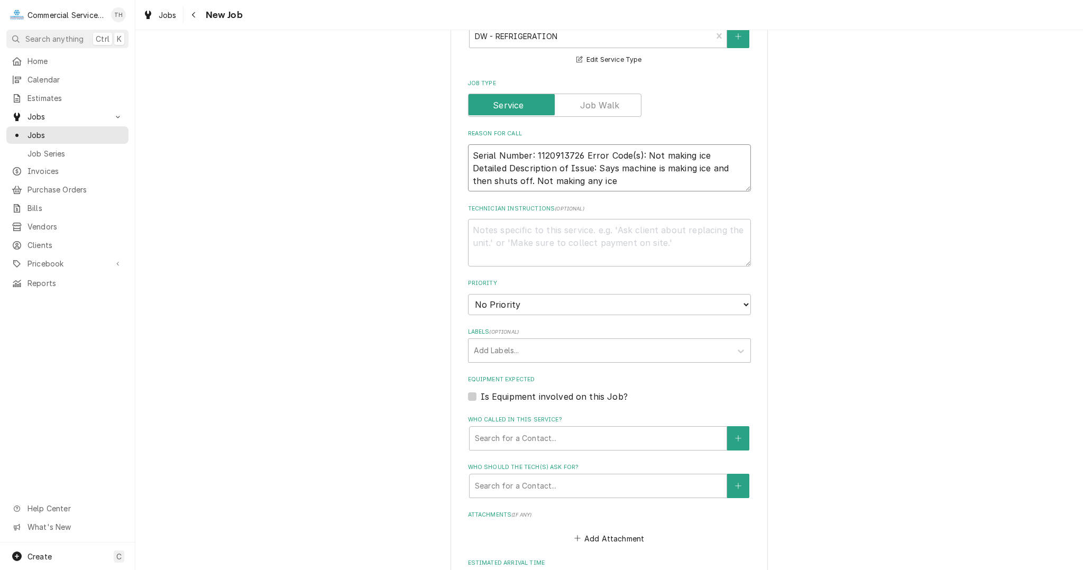
type textarea "Serial Number: 1120913726 Error Code(s): Not making ice Detailed Description of…"
click at [543, 226] on textarea "Technician Instructions ( optional )" at bounding box center [609, 243] width 283 height 48
type textarea "x"
type textarea "v"
type textarea "x"
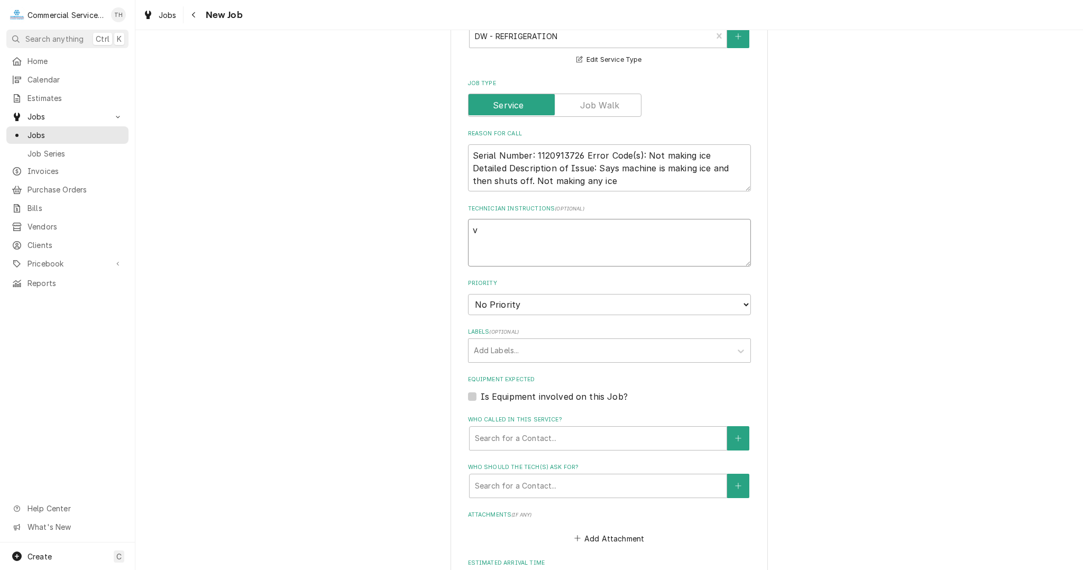
type textarea "ve"
type textarea "x"
type textarea "ver"
type textarea "x"
type textarea "veri"
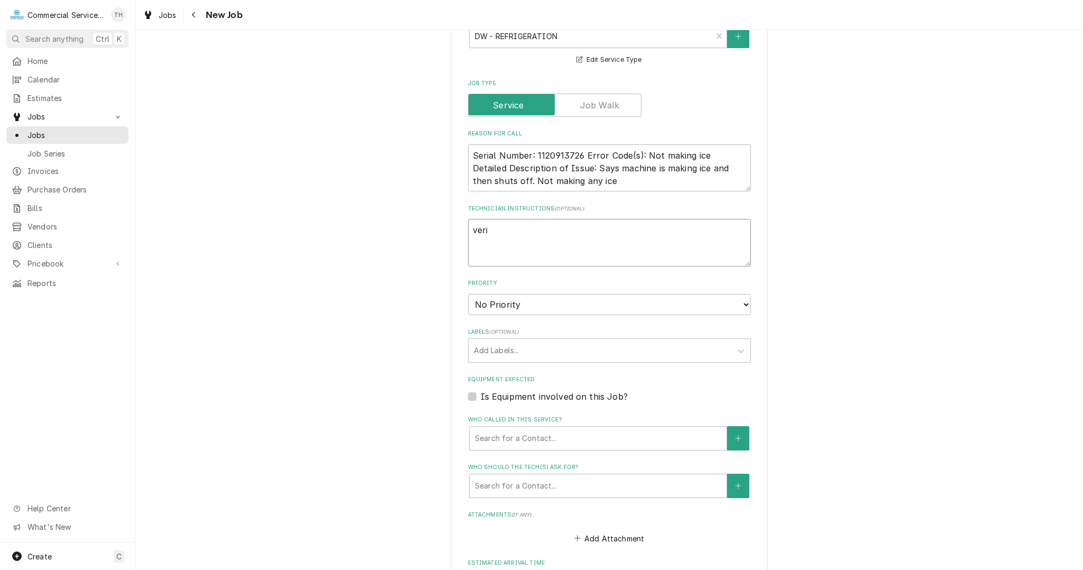
type textarea "x"
type textarea "verif"
type textarea "x"
type textarea "veri"
type textarea "x"
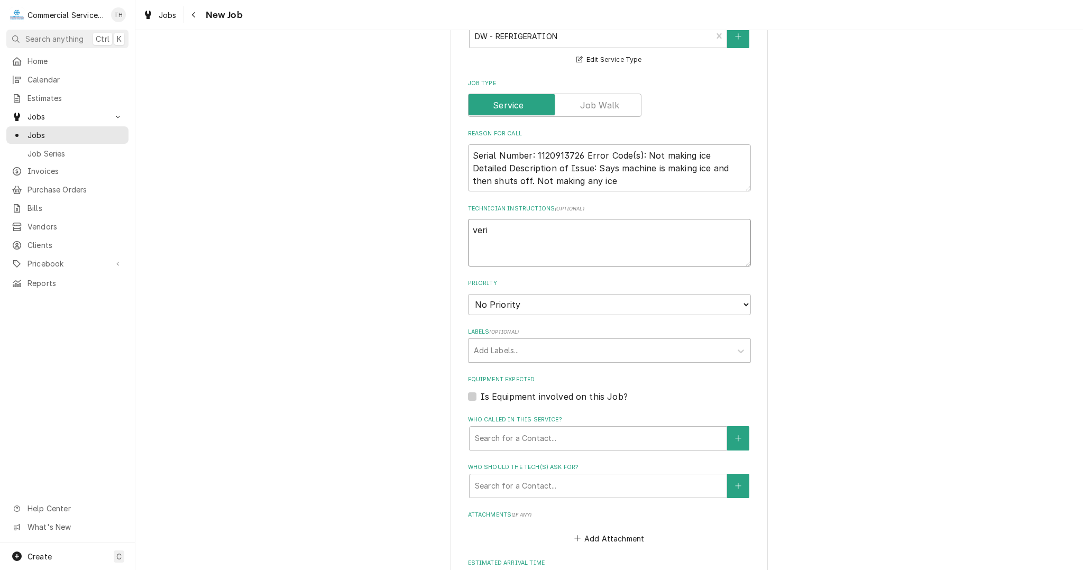
type textarea "ver"
type textarea "x"
type textarea "ve"
type textarea "x"
type textarea "v"
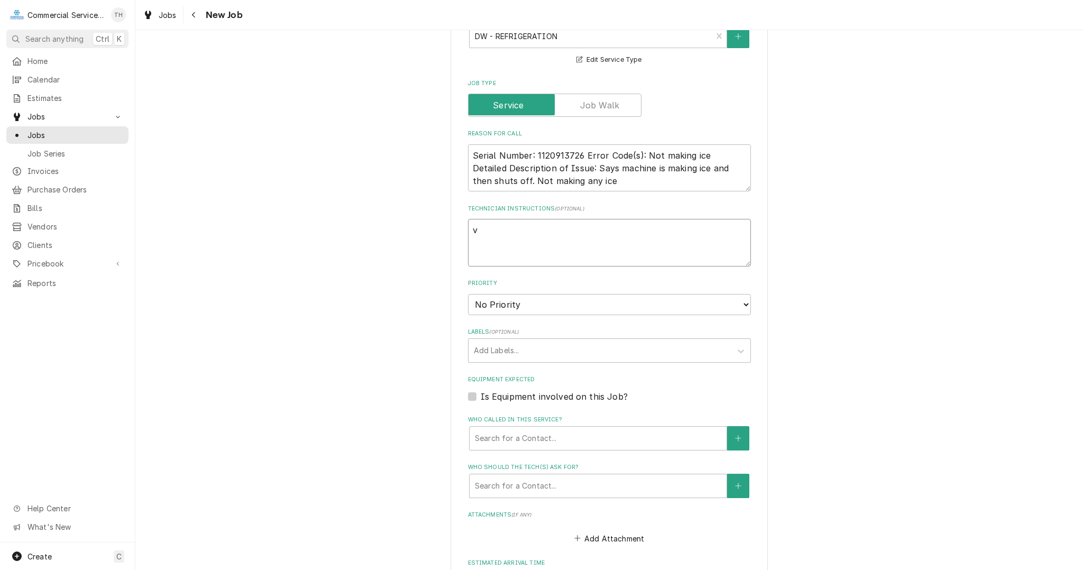
type textarea "x"
type textarea "V"
type textarea "x"
type textarea "Ve"
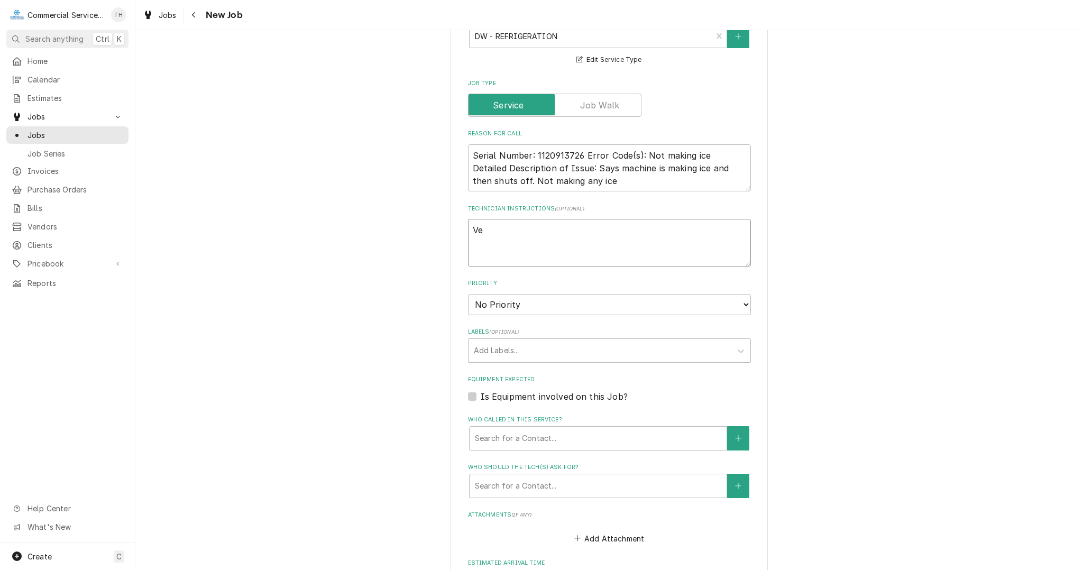
type textarea "x"
type textarea "Vef"
type textarea "x"
type textarea "Ve"
type textarea "x"
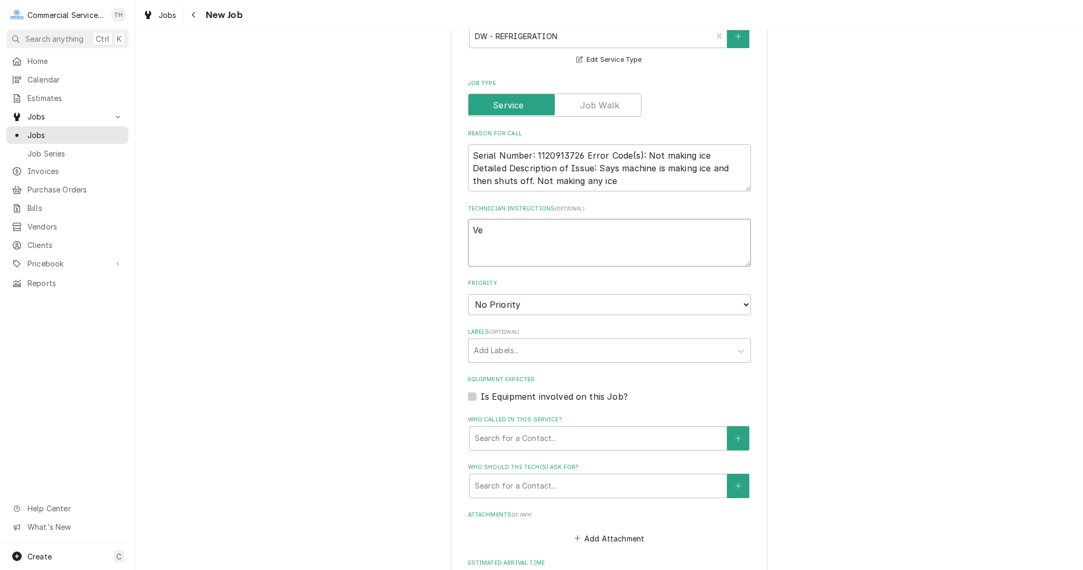
type textarea "Ver"
type textarea "x"
type textarea "Veri"
type textarea "x"
type textarea "Verif"
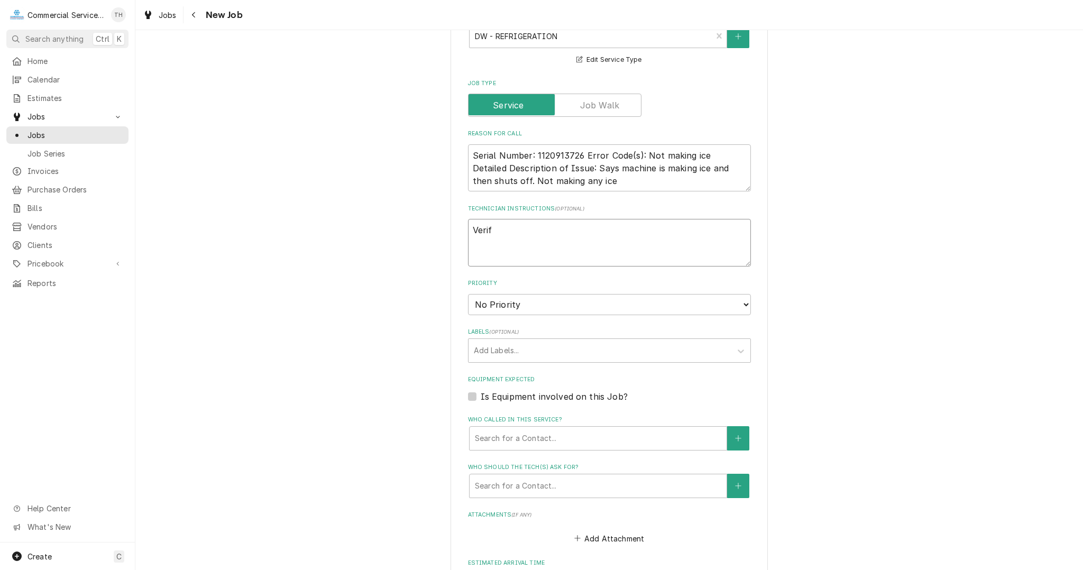
type textarea "x"
type textarea "Verify"
type textarea "x"
type textarea "Verify"
type textarea "x"
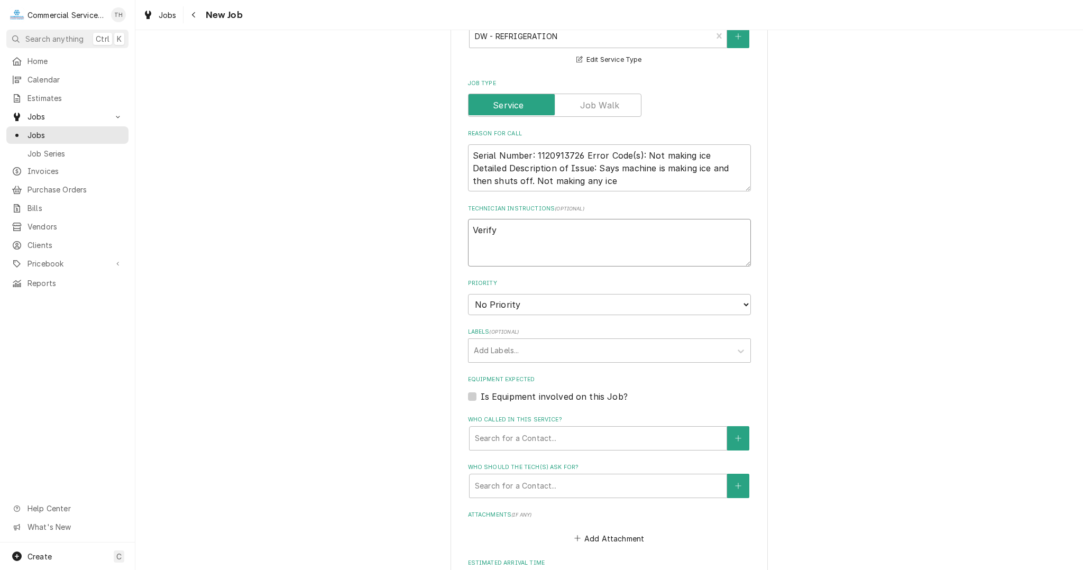
type textarea "Verify o"
type textarea "x"
type textarea "Verify op"
type textarea "x"
type textarea "Verify opr"
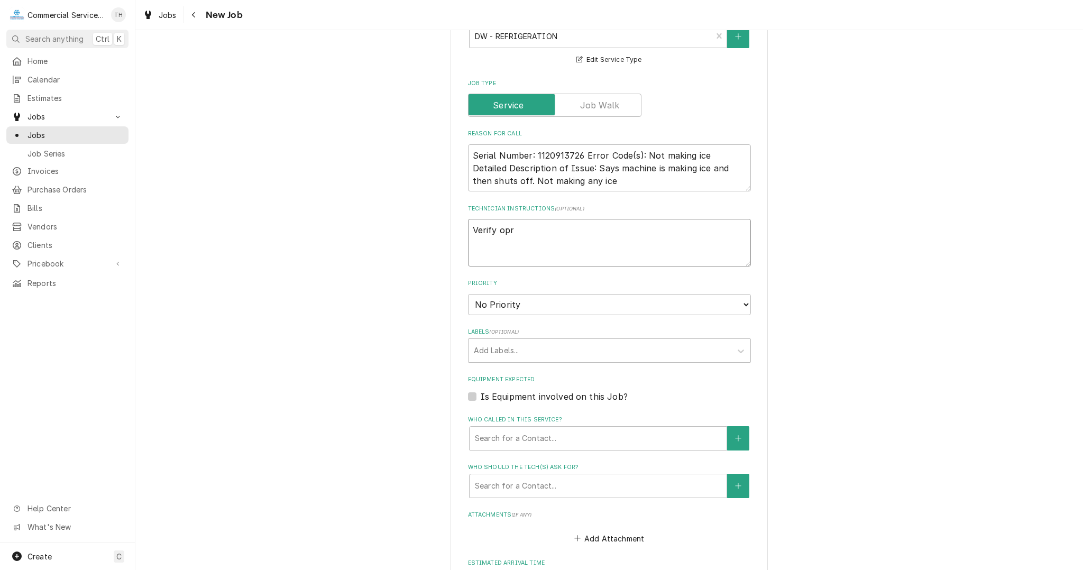
type textarea "x"
type textarea "Verify opra"
type textarea "x"
type textarea "Verify oprat"
type textarea "x"
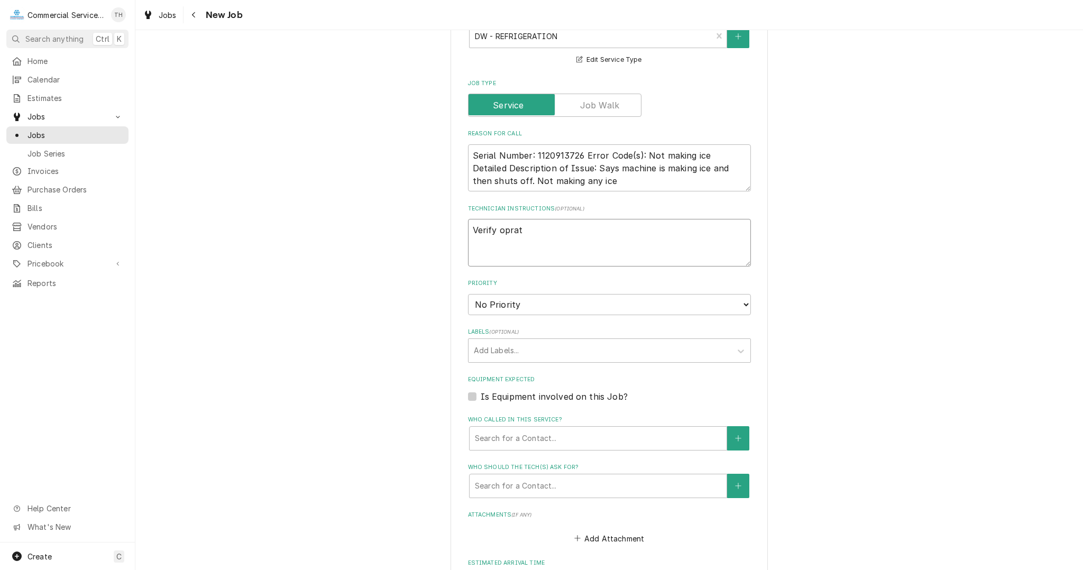
type textarea "Verify opra"
type textarea "x"
type textarea "Verify opr"
type textarea "x"
type textarea "Verify op"
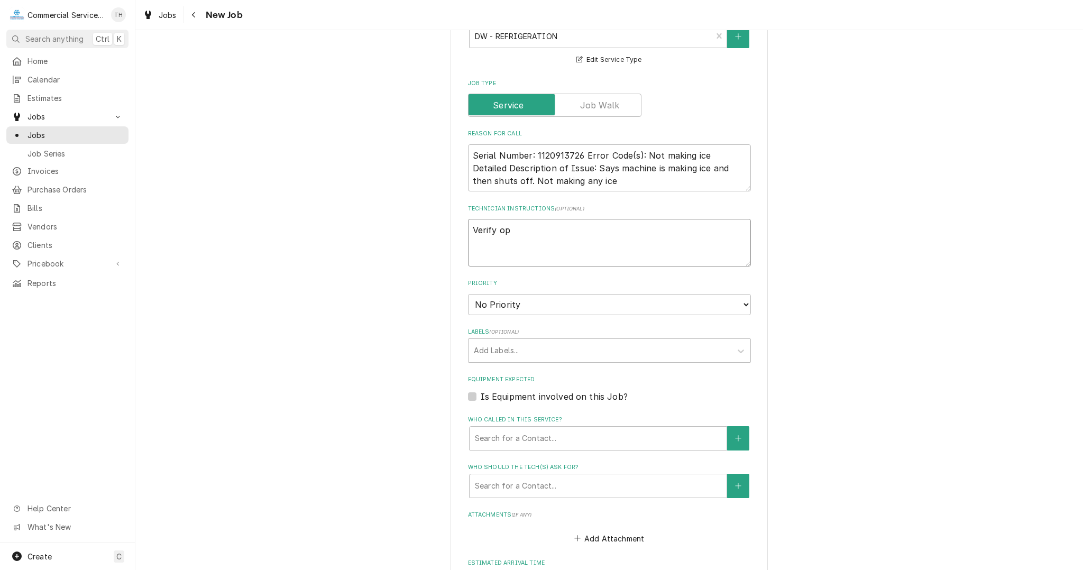
type textarea "x"
type textarea "Verify ope"
type textarea "x"
type textarea "Verify oper"
type textarea "x"
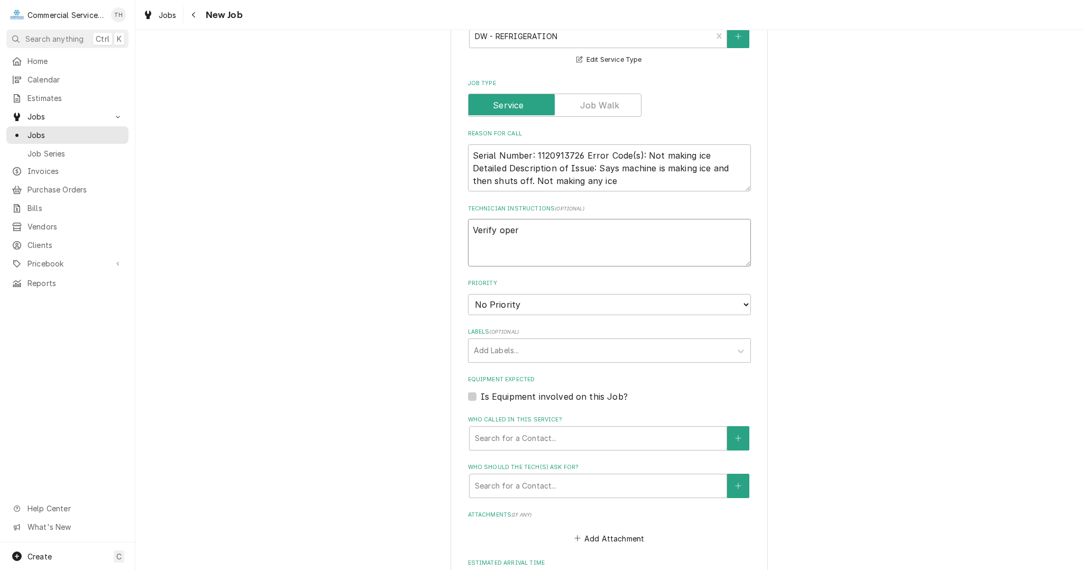
type textarea "Verify opera"
type textarea "x"
type textarea "Verify operai"
type textarea "x"
type textarea "Verify operaio"
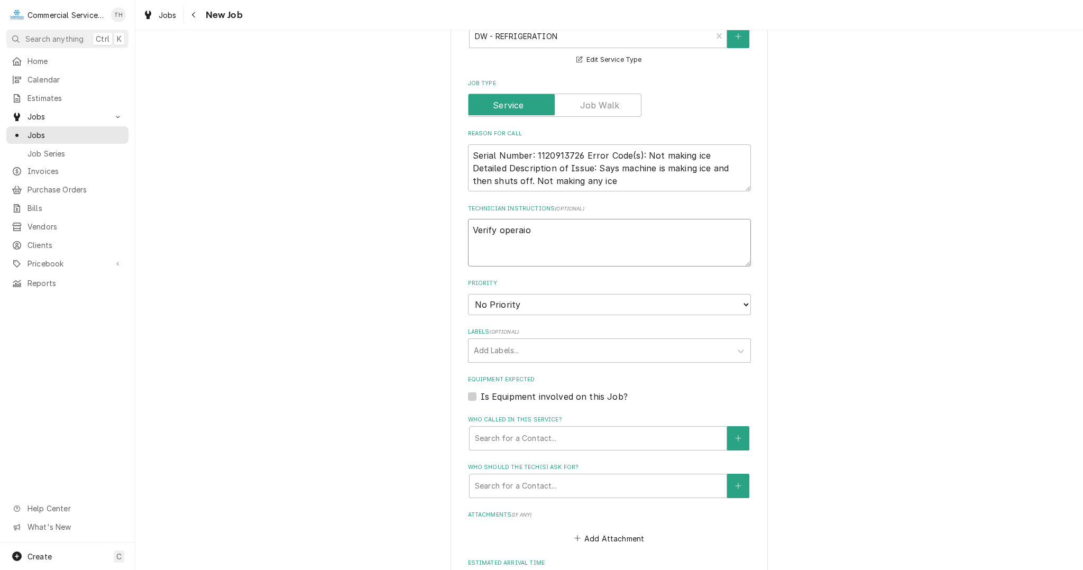
type textarea "x"
type textarea "Verify operaion"
type textarea "x"
type textarea "Verify operaio"
type textarea "x"
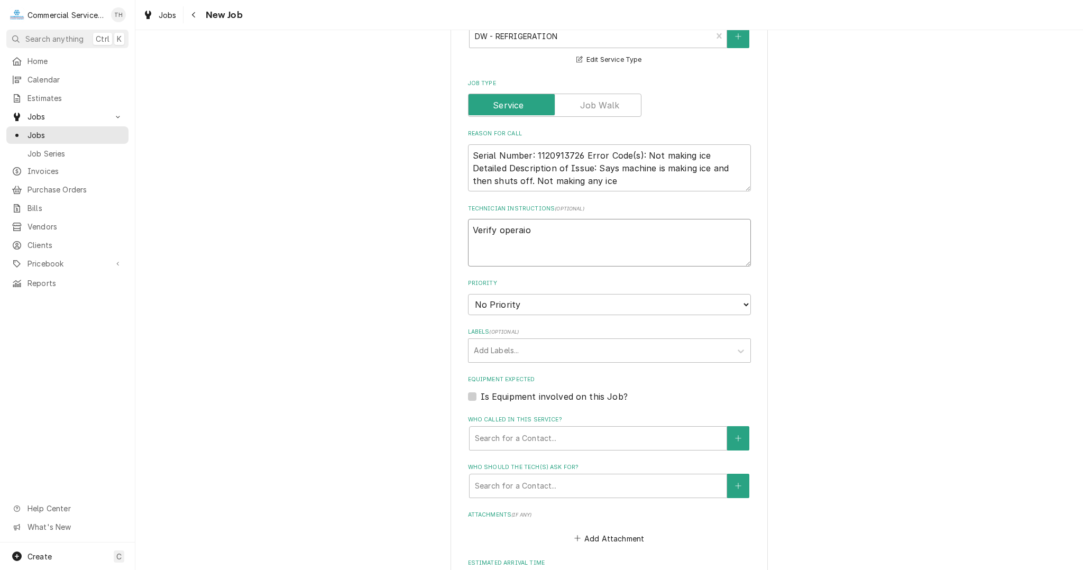
type textarea "Verify operai"
type textarea "x"
type textarea "Verify opera"
type textarea "x"
type textarea "Verify operat"
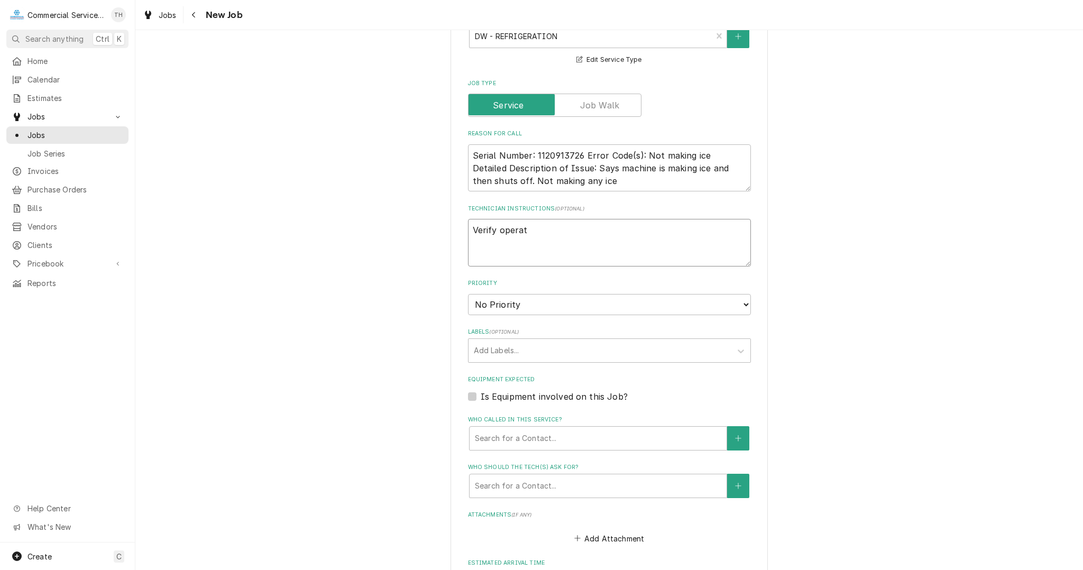
type textarea "x"
type textarea "Verify operati"
type textarea "x"
type textarea "Verify operatio"
type textarea "x"
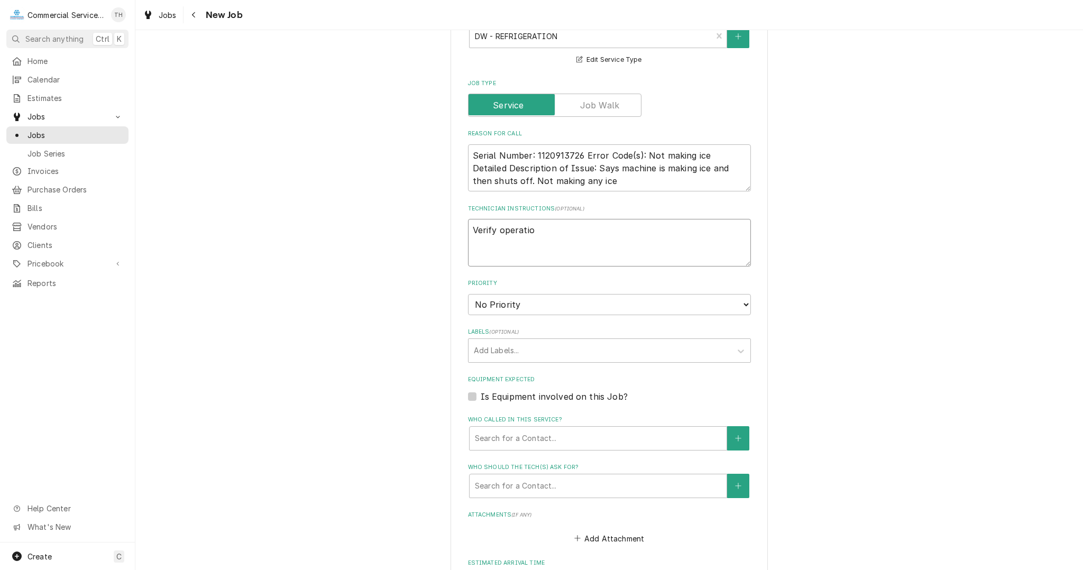
type textarea "Verify operation"
type textarea "x"
type textarea "Verify operation"
click at [537, 298] on select "No Priority Urgent High Medium Low" at bounding box center [609, 304] width 283 height 21
select select "2"
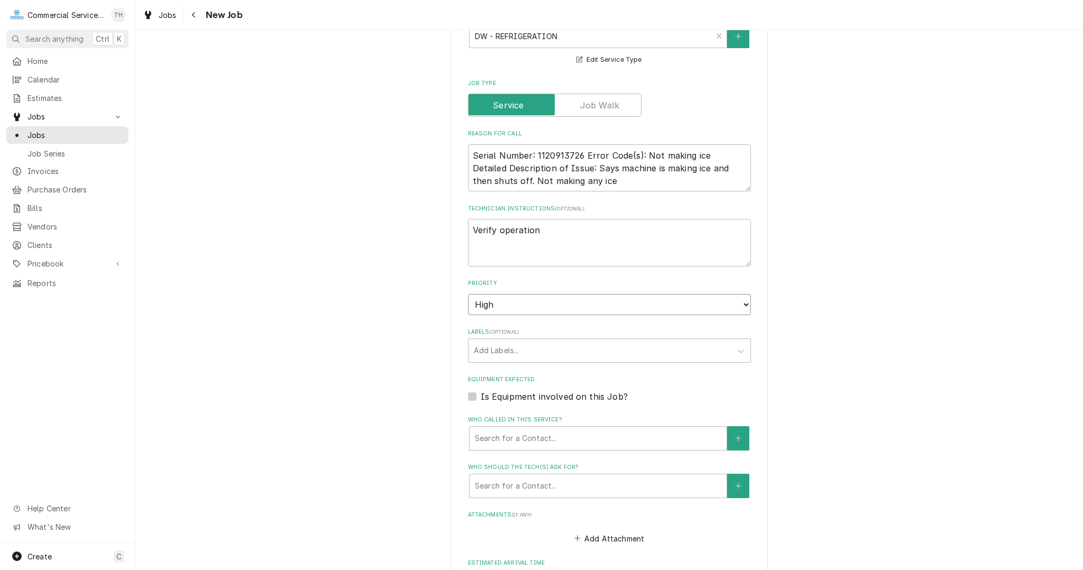
click at [468, 294] on select "No Priority Urgent High Medium Low" at bounding box center [609, 304] width 283 height 21
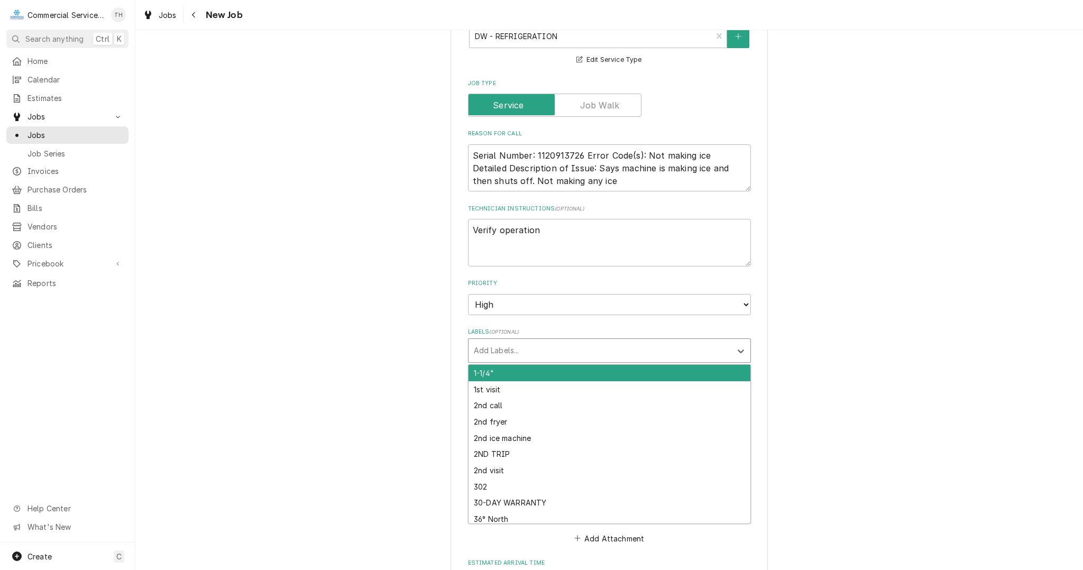
click at [507, 347] on div "Labels" at bounding box center [600, 350] width 252 height 19
type textarea "x"
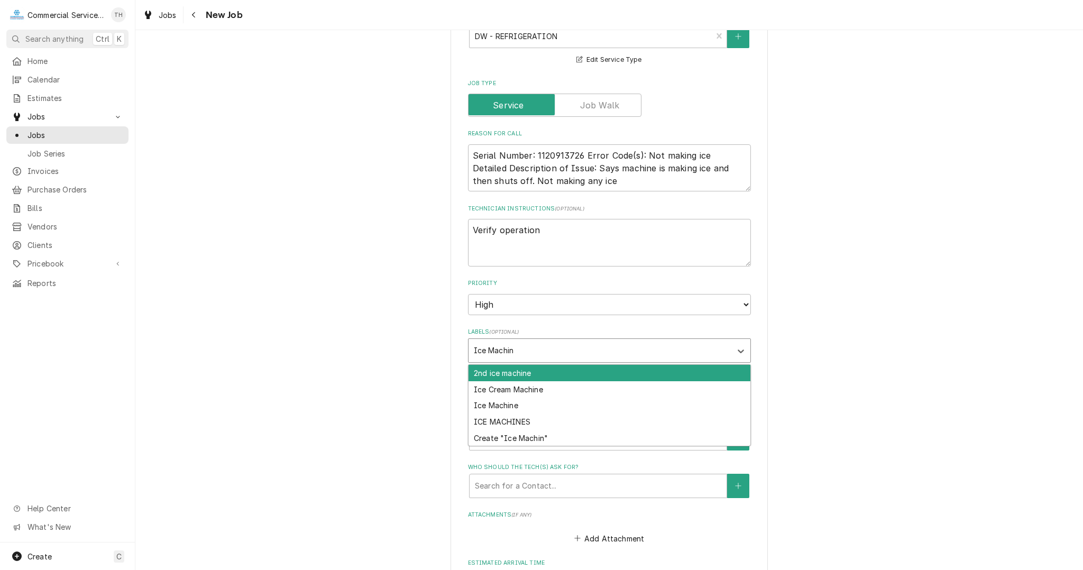
type input "Ice Machine"
type textarea "x"
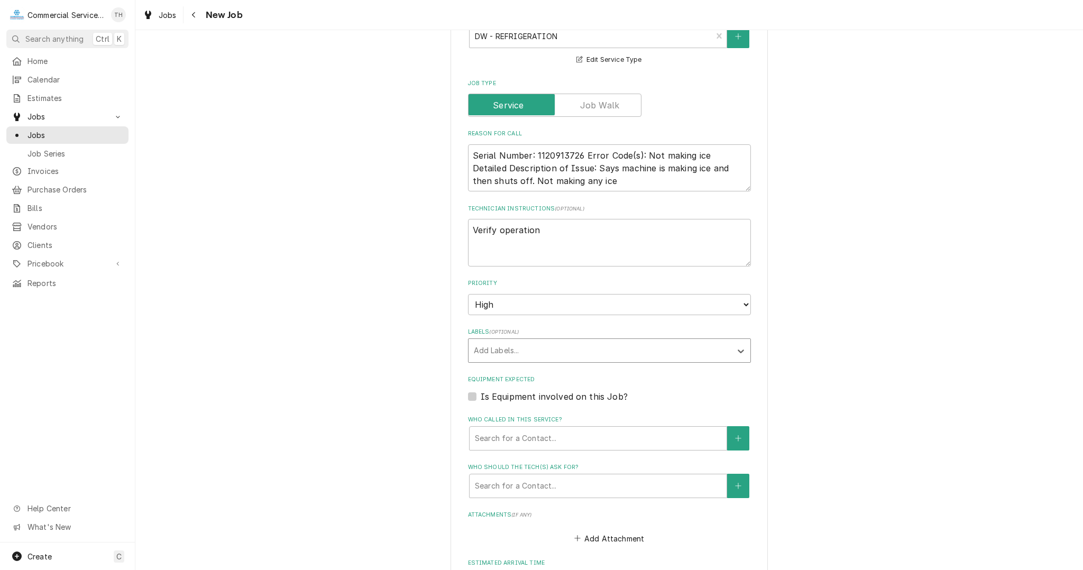
type textarea "x"
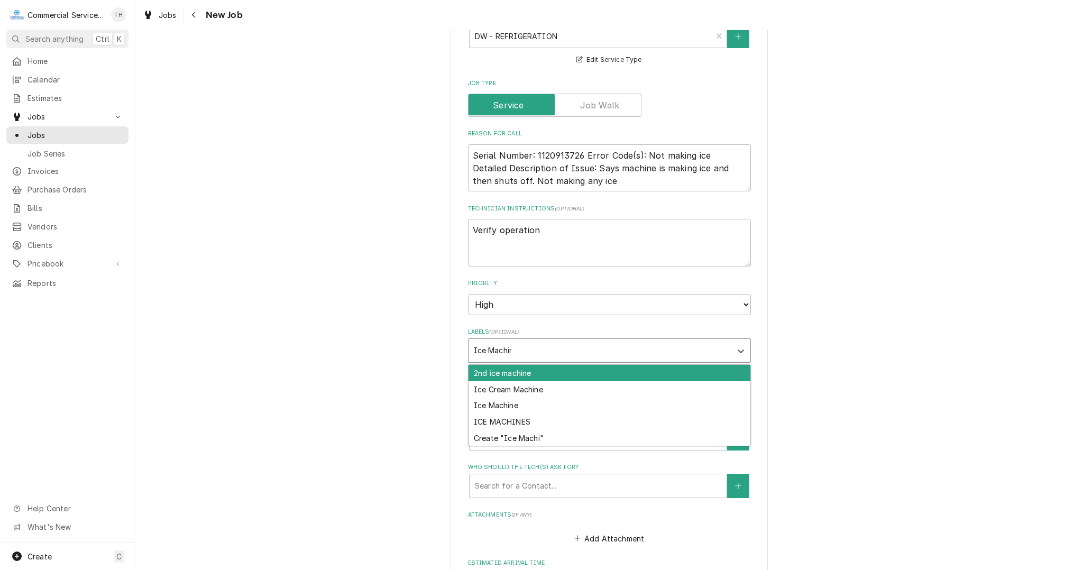
type input "Ice Machine"
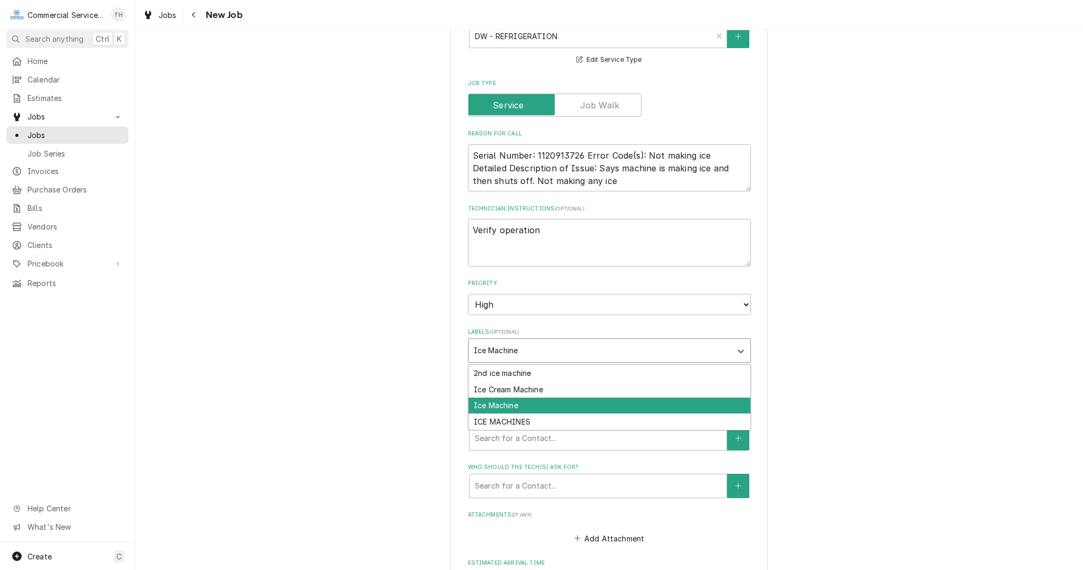
type textarea "x"
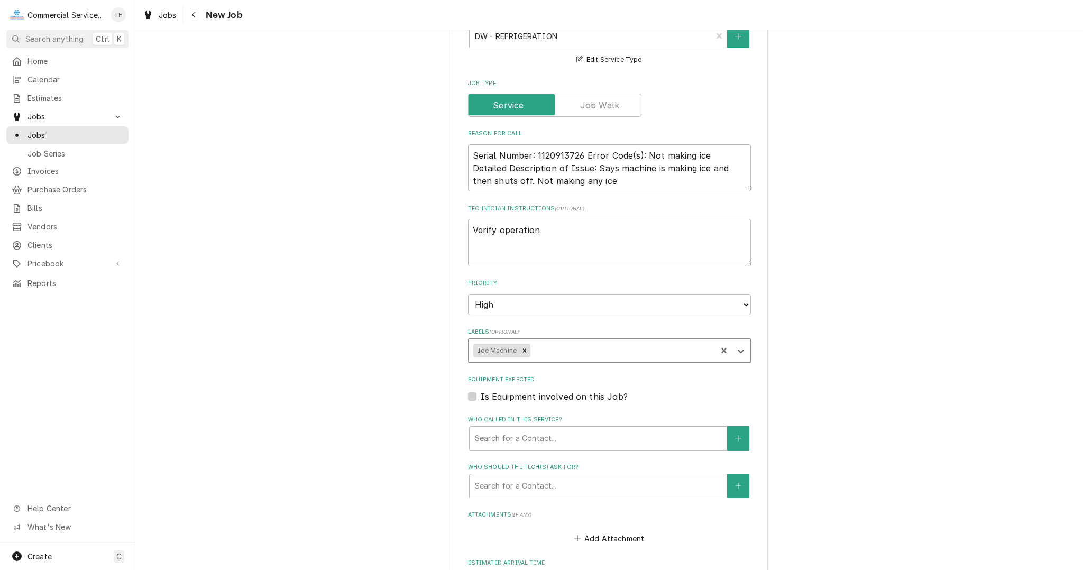
type textarea "x"
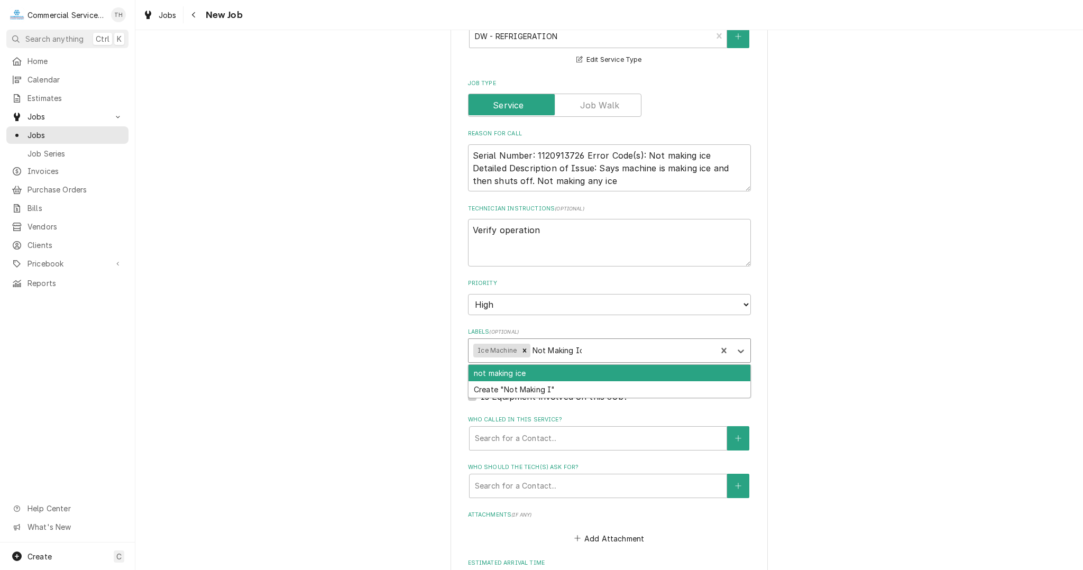
type input "Not Making Ice"
type textarea "x"
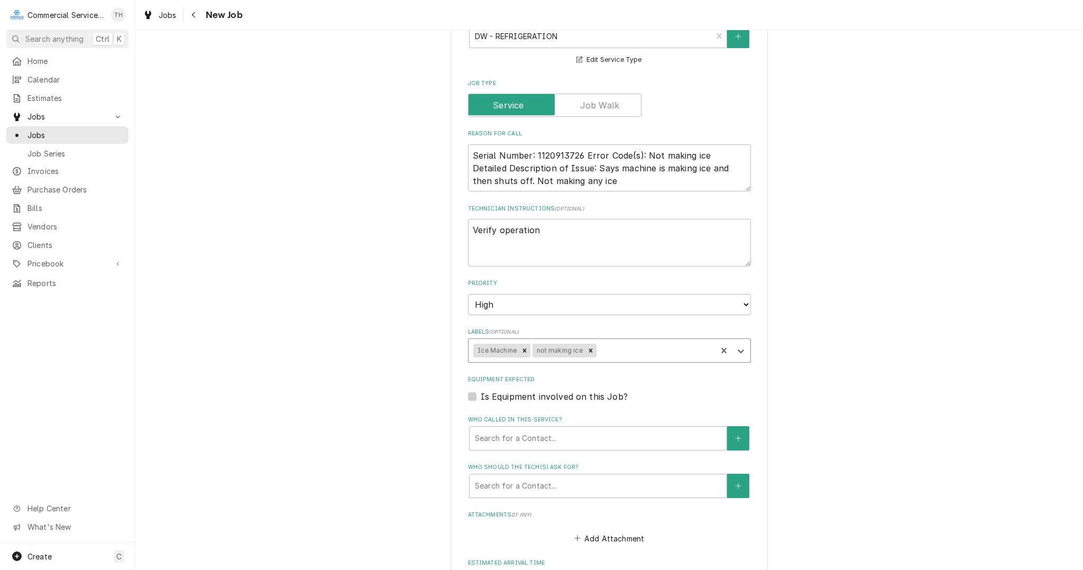
type textarea "x"
click at [480, 394] on label "Is Equipment involved on this Job?" at bounding box center [553, 396] width 147 height 13
click at [480, 394] on input "Equipment Expected" at bounding box center [621, 401] width 283 height 23
checkbox input "true"
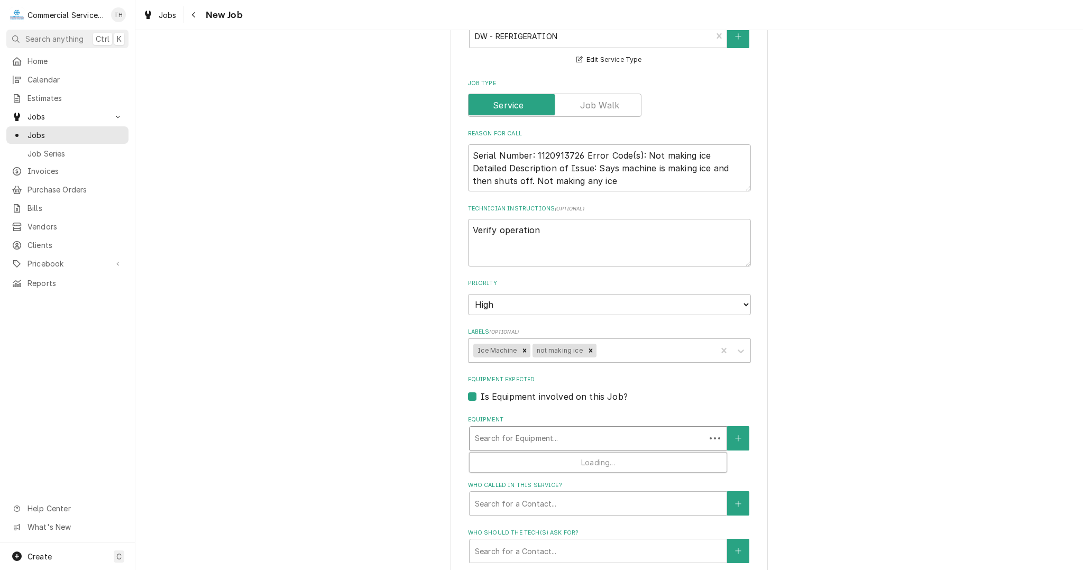
click at [478, 435] on div "Equipment" at bounding box center [587, 438] width 225 height 19
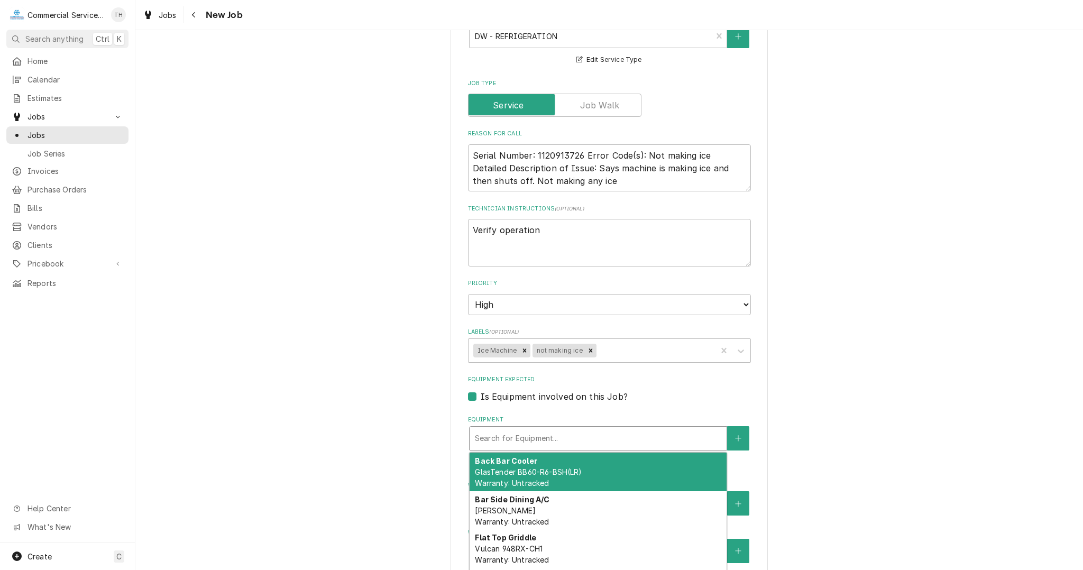
type textarea "x"
type input "m"
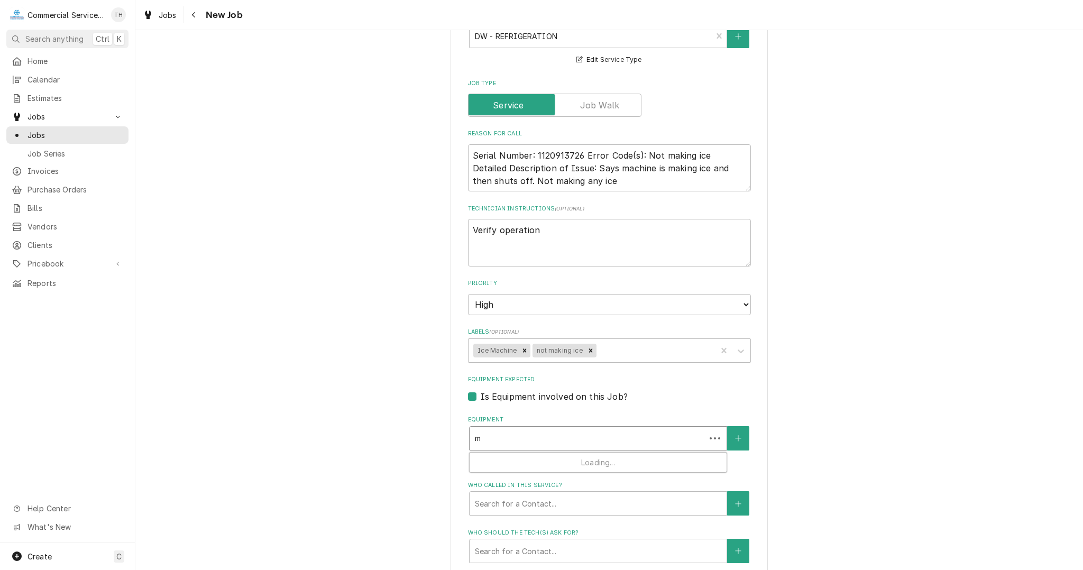
type textarea "x"
type input "ma"
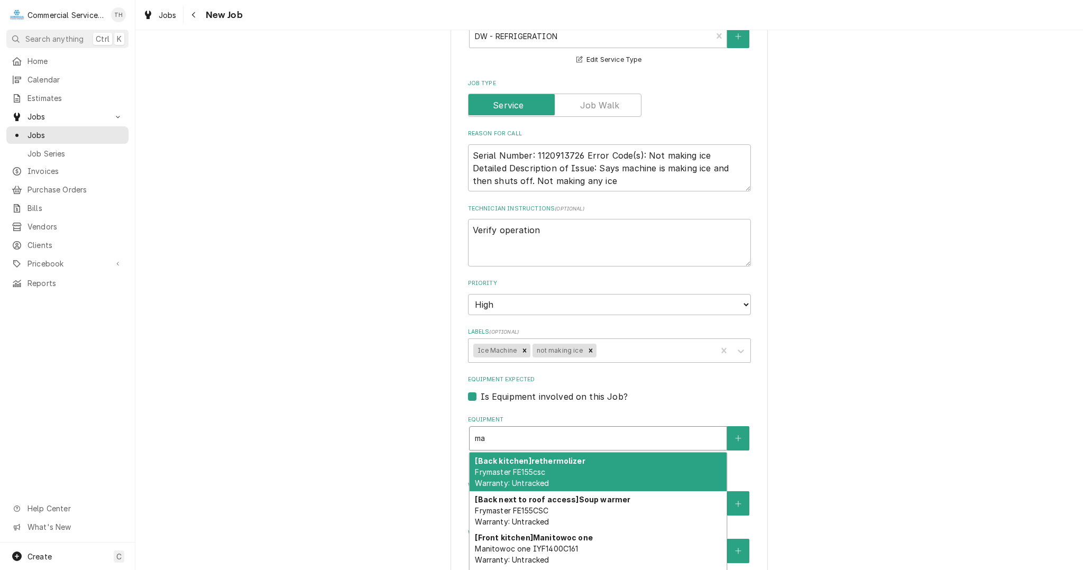
type textarea "x"
type input "man"
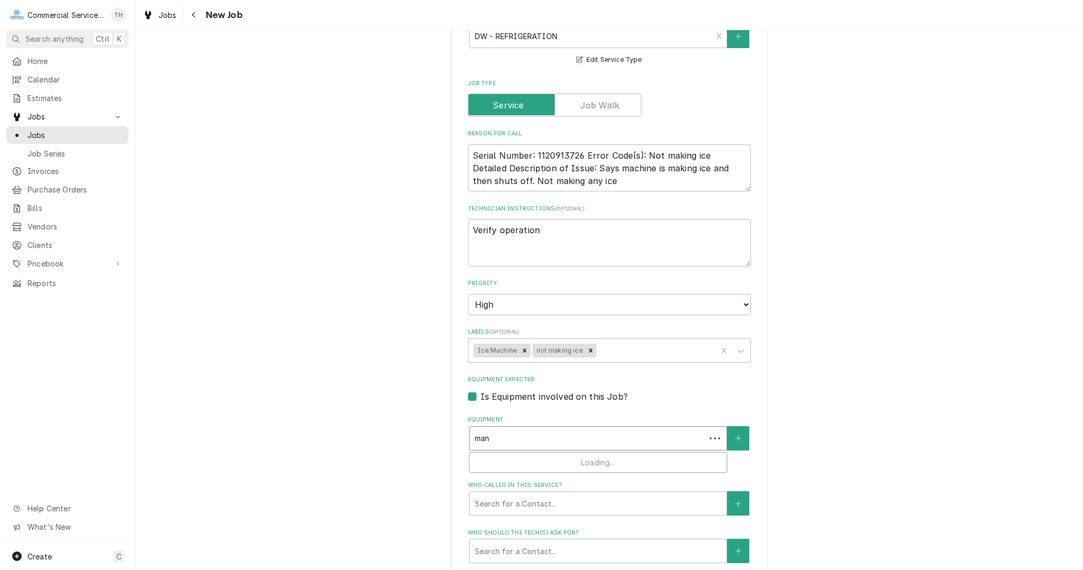
type textarea "x"
type input "mani"
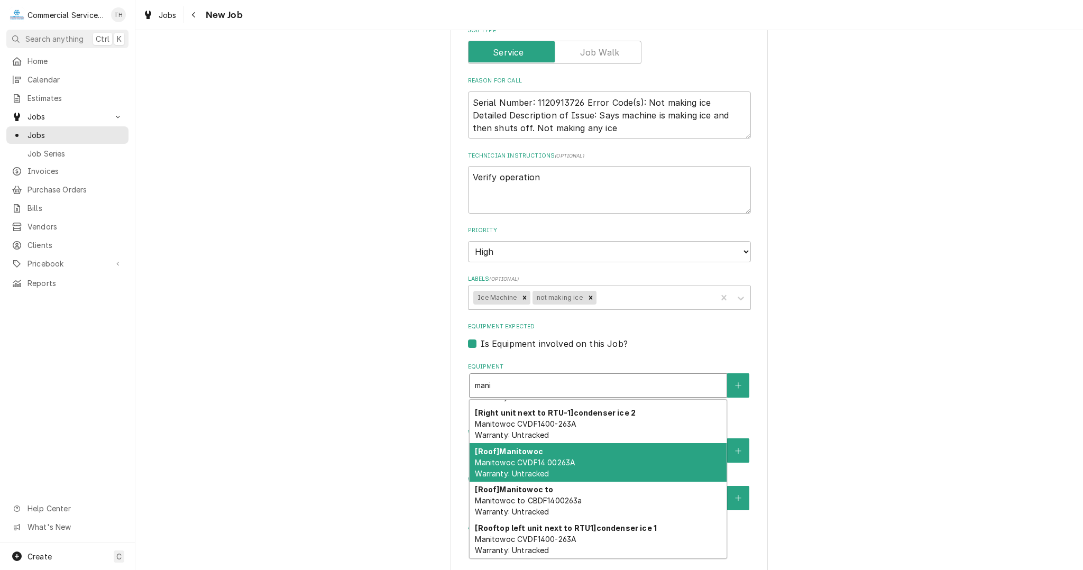
scroll to position [0, 0]
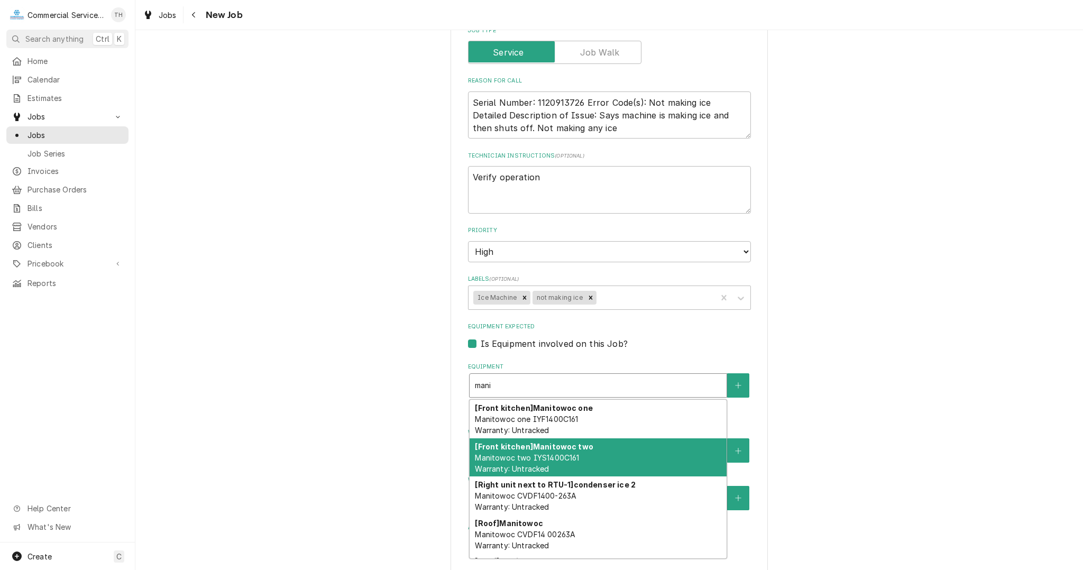
click at [545, 458] on span "Manitowoc two IYS1400C161 Warranty: Untracked" at bounding box center [527, 463] width 104 height 20
type textarea "x"
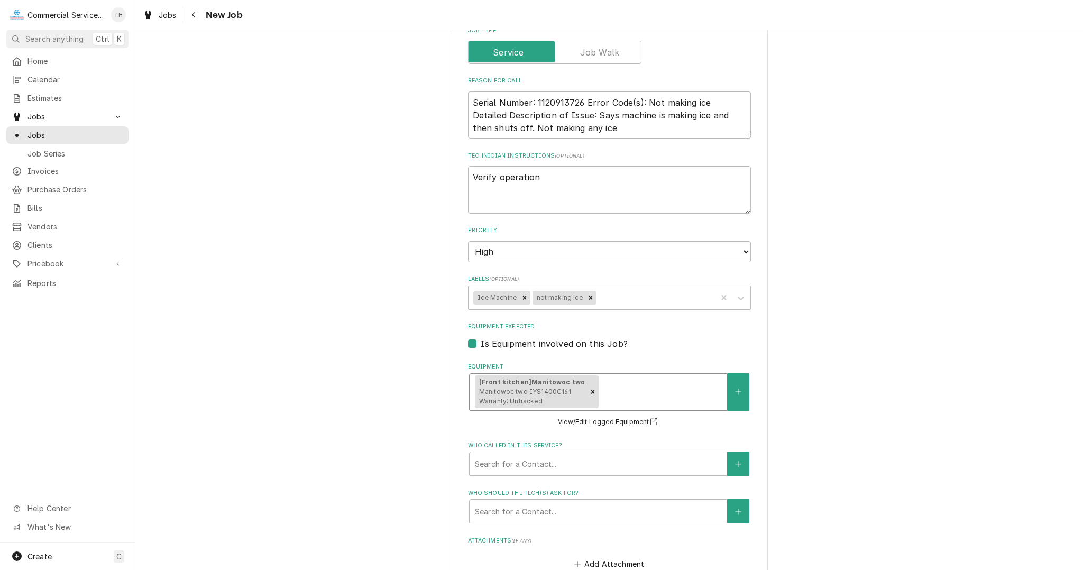
click at [548, 387] on span "Manitowoc two IYS1400C161 Warranty: Untracked" at bounding box center [525, 395] width 92 height 17
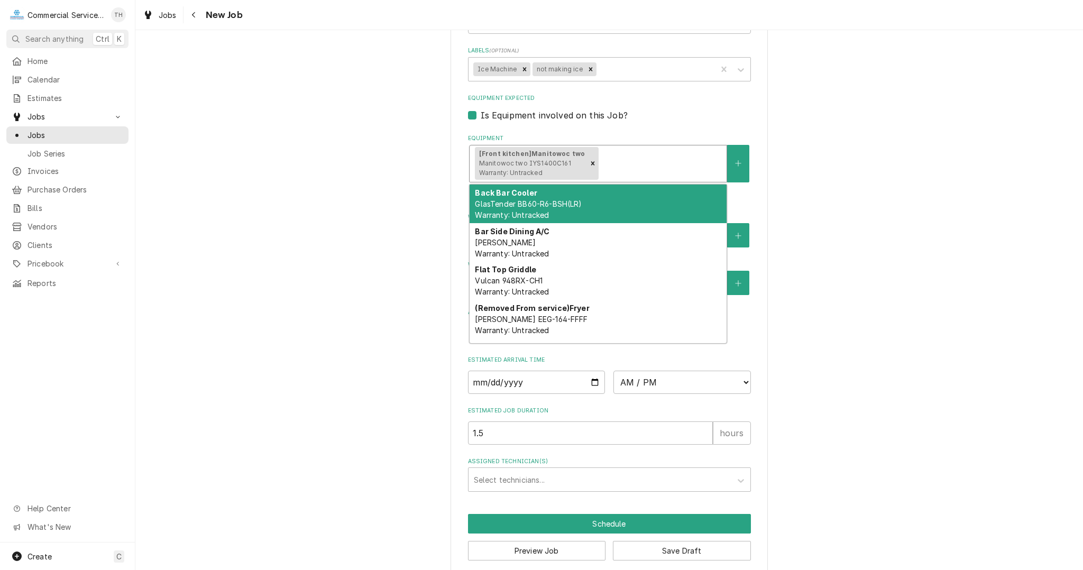
scroll to position [738, 0]
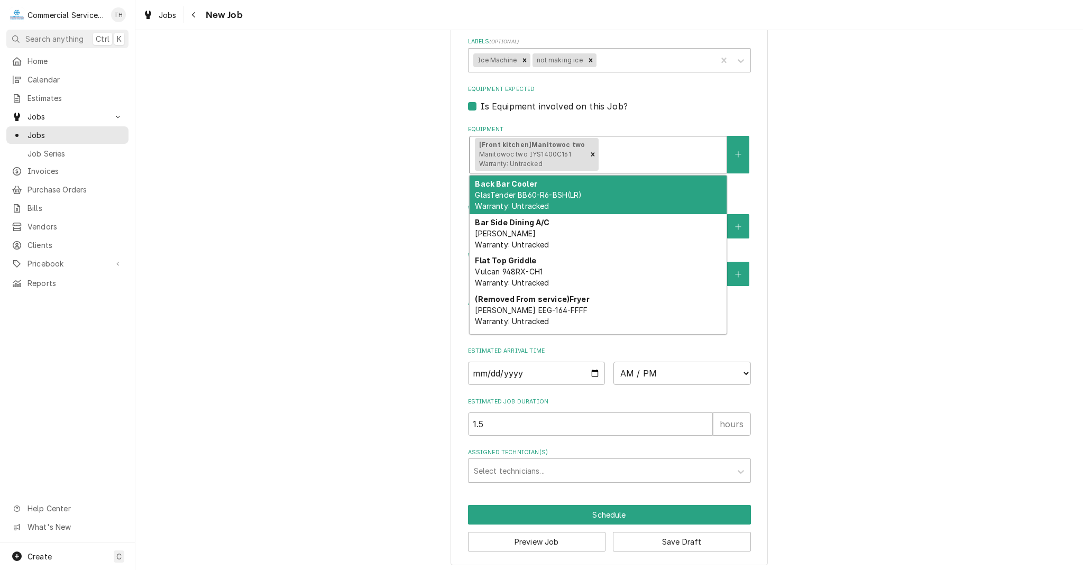
drag, startPoint x: 935, startPoint y: 368, endPoint x: 914, endPoint y: 370, distance: 20.7
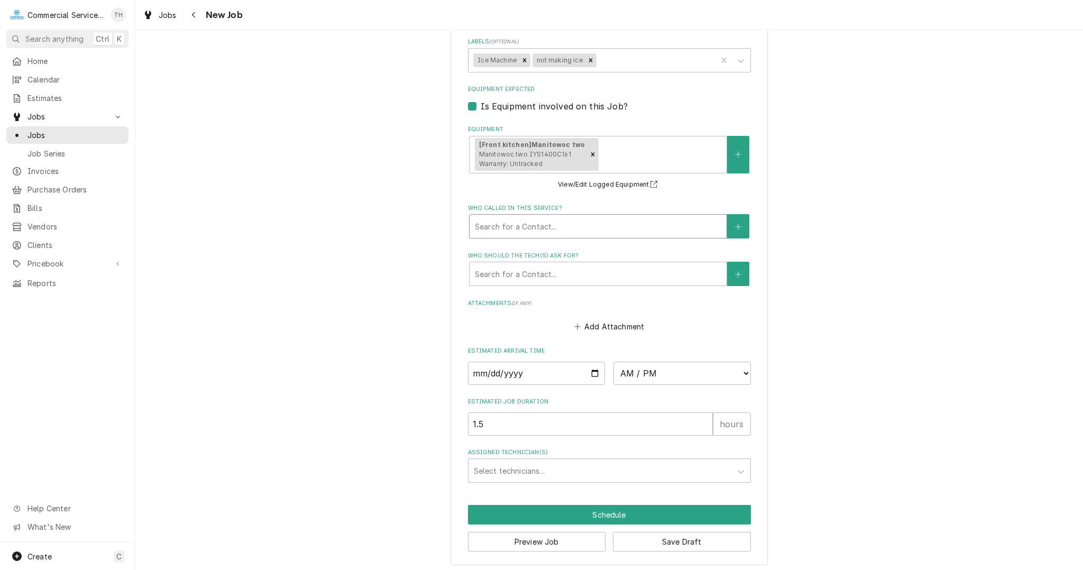
click at [512, 225] on div "Who called in this service?" at bounding box center [598, 226] width 246 height 19
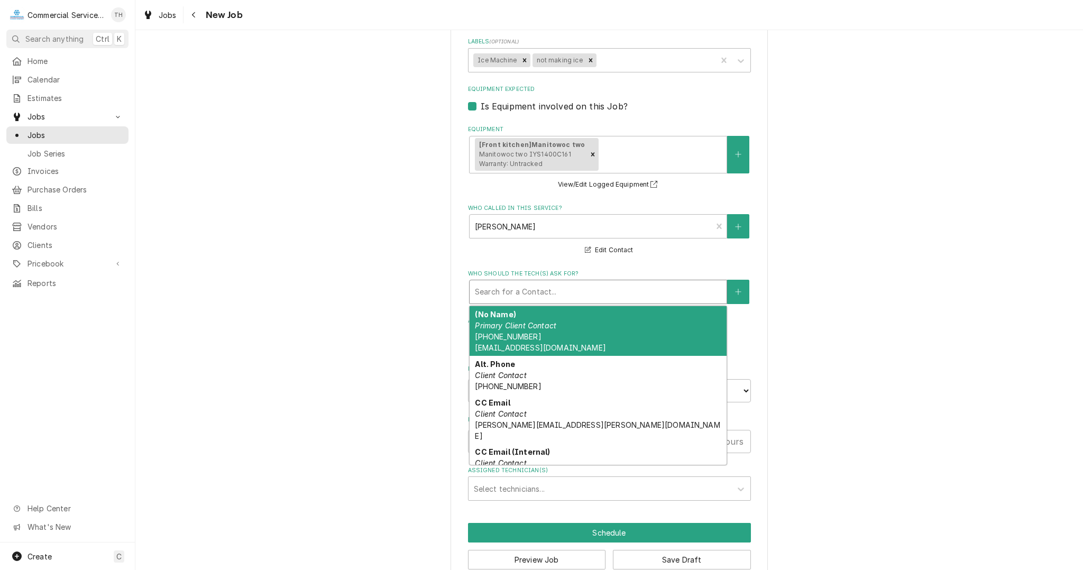
click at [509, 283] on div "Who should the tech(s) ask for?" at bounding box center [598, 291] width 246 height 19
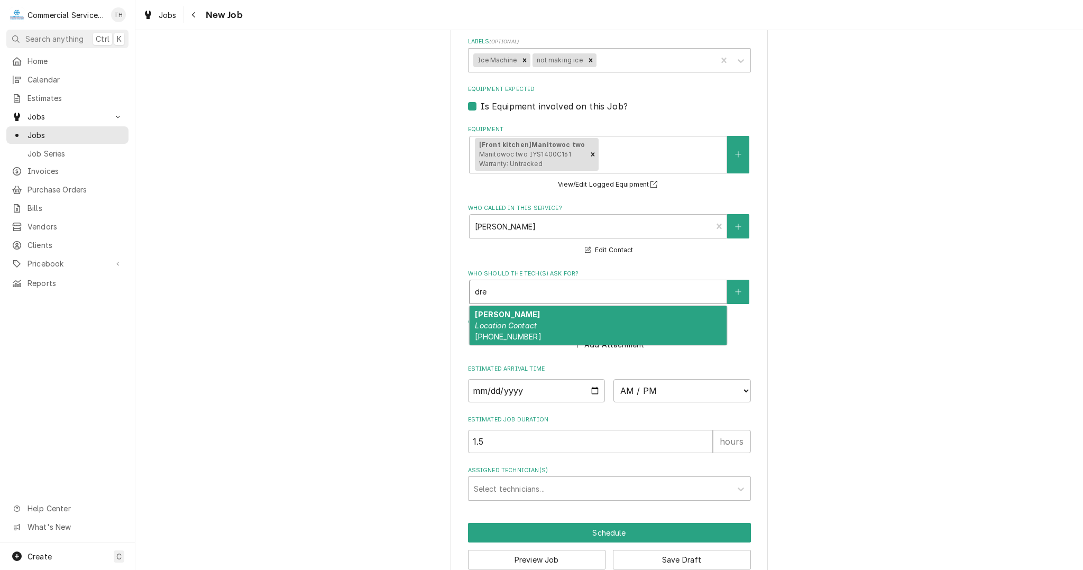
click at [495, 334] on span "(831) 444-9113" at bounding box center [508, 336] width 66 height 9
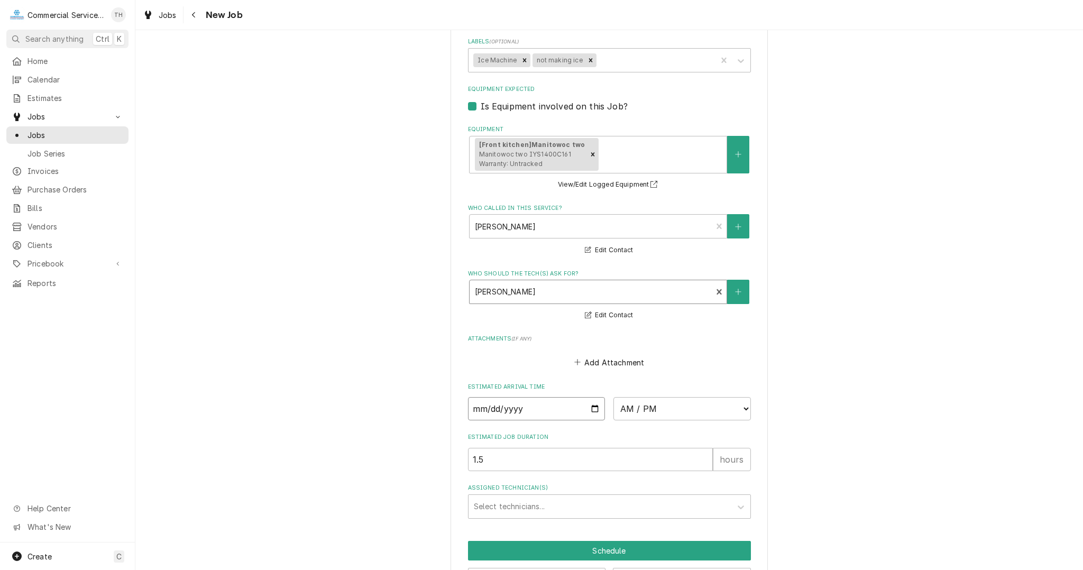
click at [592, 405] on input "Date" at bounding box center [536, 408] width 137 height 23
click at [681, 401] on select "AM / PM 6:00 AM 6:15 AM 6:30 AM 6:45 AM 7:00 AM 7:15 AM 7:30 AM 7:45 AM 8:00 AM…" at bounding box center [681, 408] width 137 height 23
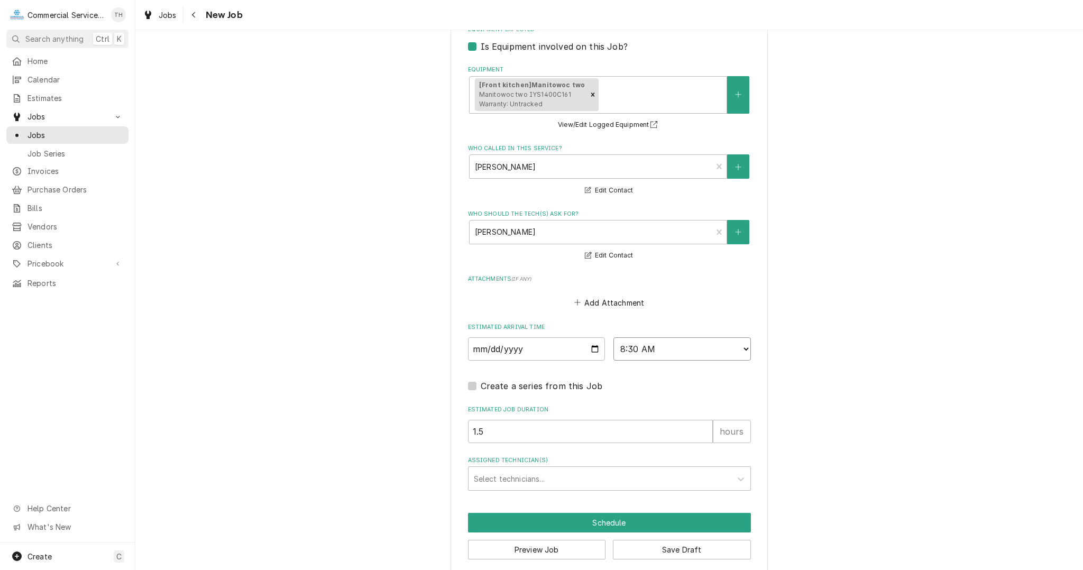
scroll to position [806, 0]
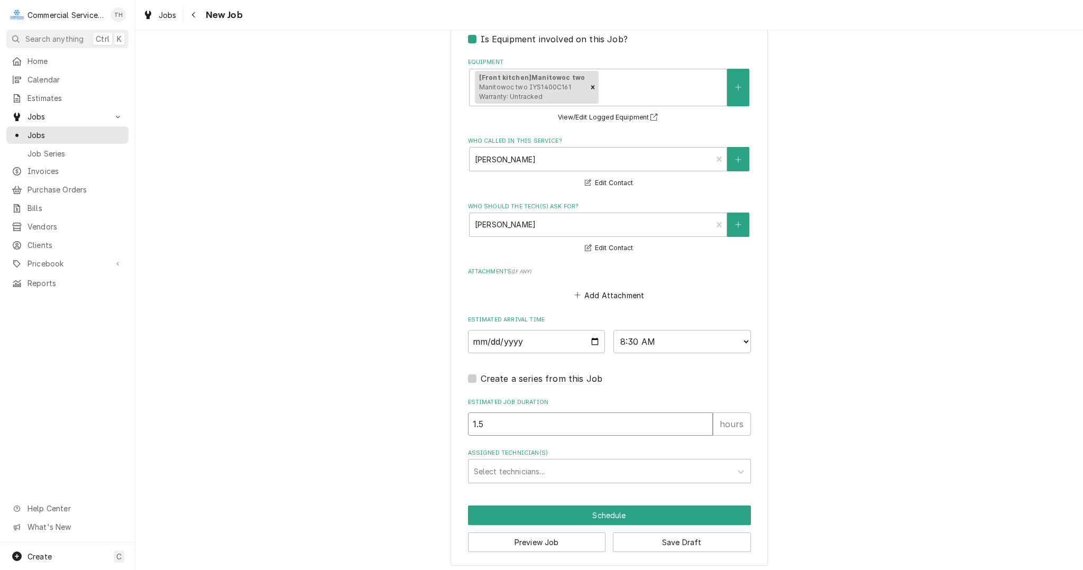
drag, startPoint x: 518, startPoint y: 423, endPoint x: 431, endPoint y: 425, distance: 86.2
click at [541, 470] on div "Assigned Technician(s)" at bounding box center [600, 470] width 252 height 19
click at [575, 509] on button "Schedule" at bounding box center [609, 515] width 283 height 20
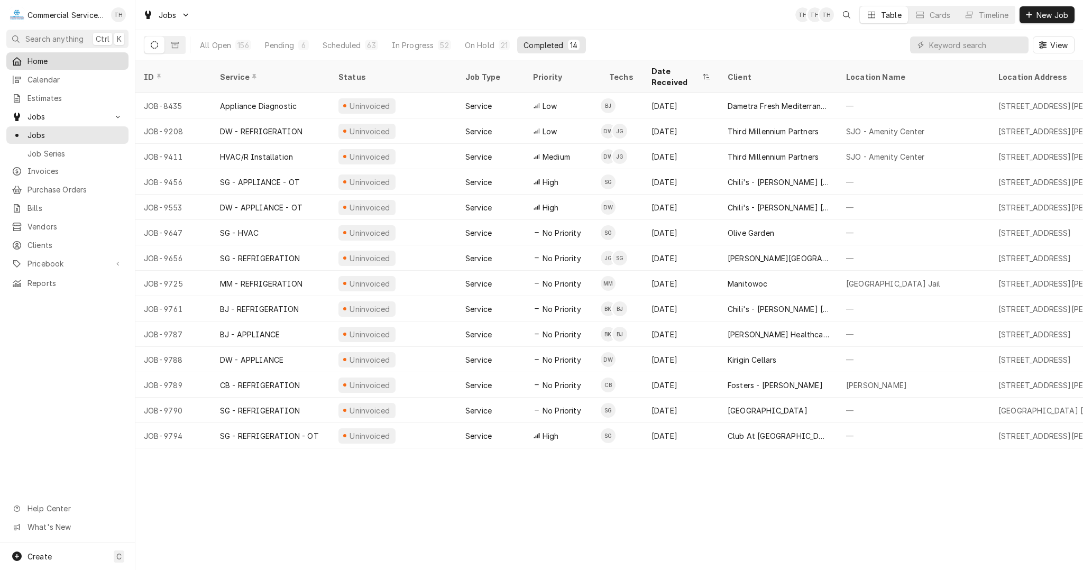
click at [42, 60] on span "Home" at bounding box center [75, 61] width 96 height 11
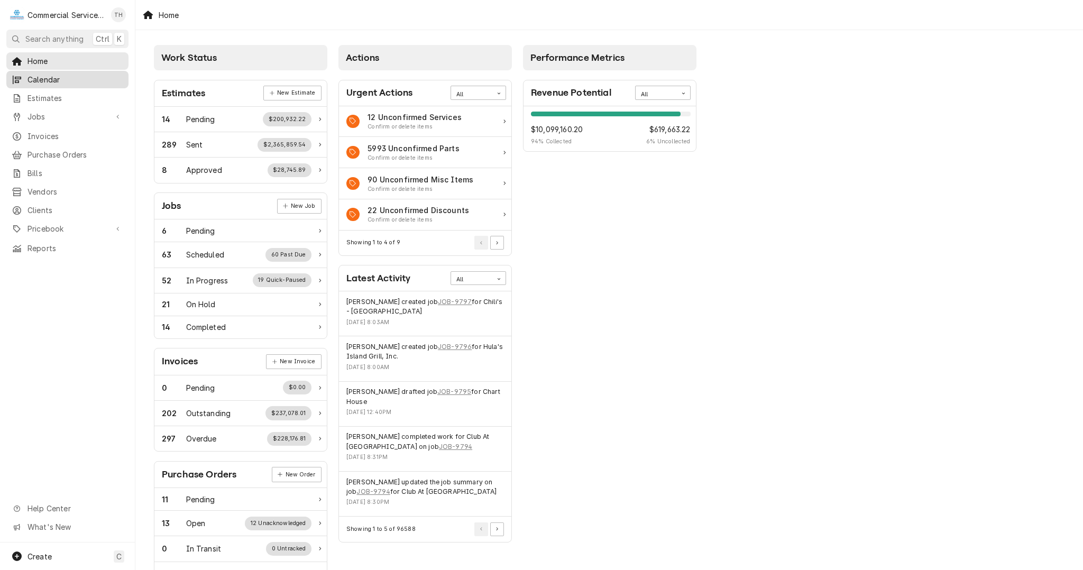
click at [47, 77] on span "Calendar" at bounding box center [75, 79] width 96 height 11
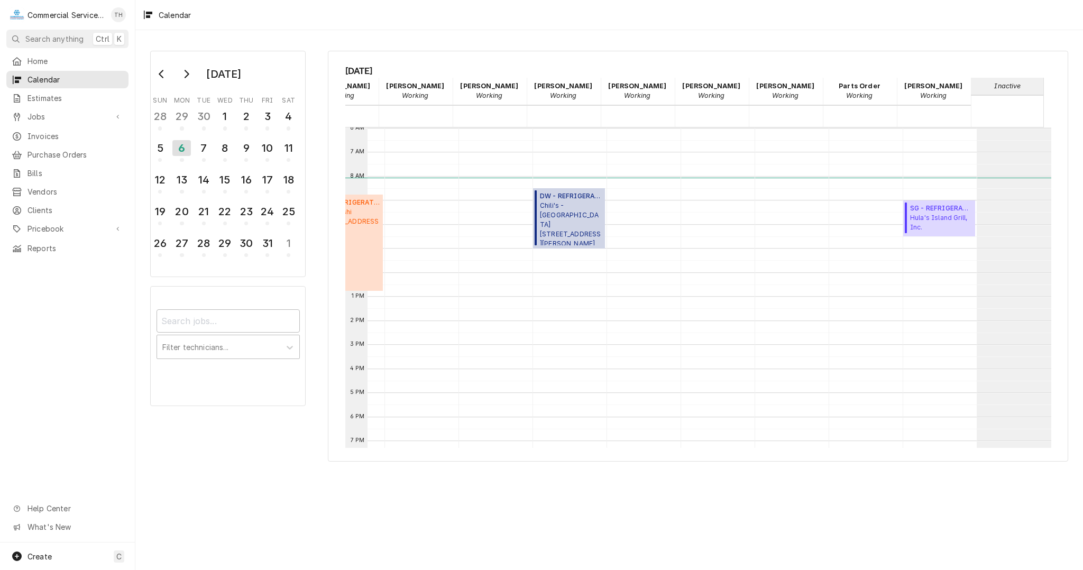
scroll to position [0, 89]
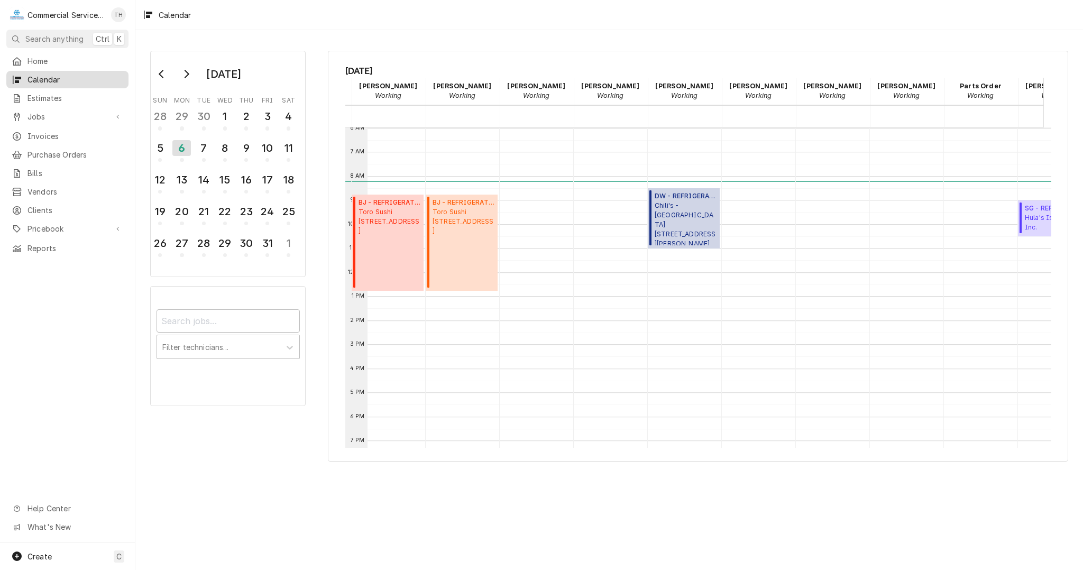
click at [33, 77] on span "Calendar" at bounding box center [75, 79] width 96 height 11
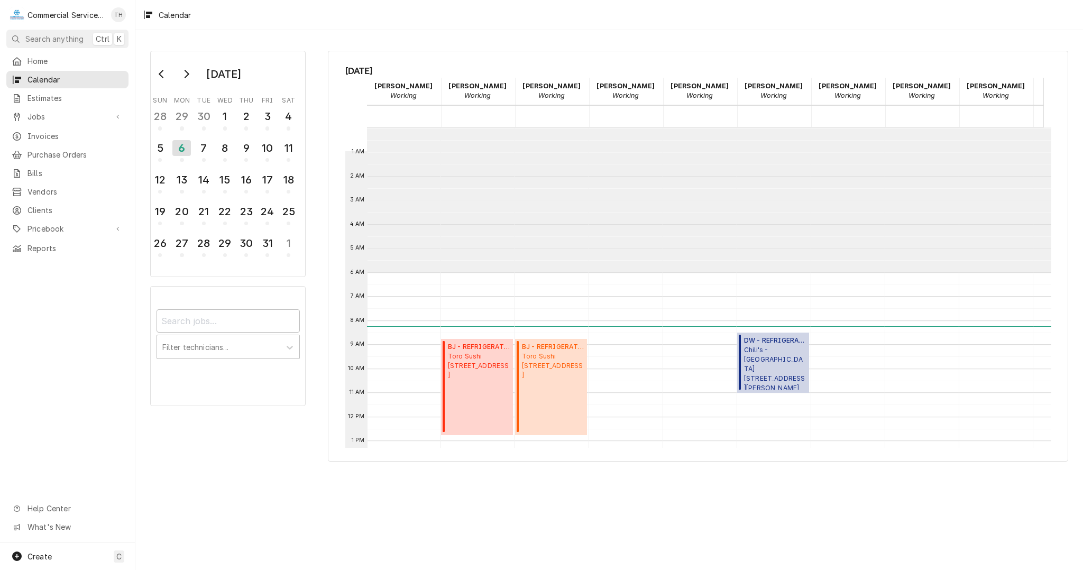
scroll to position [144, 0]
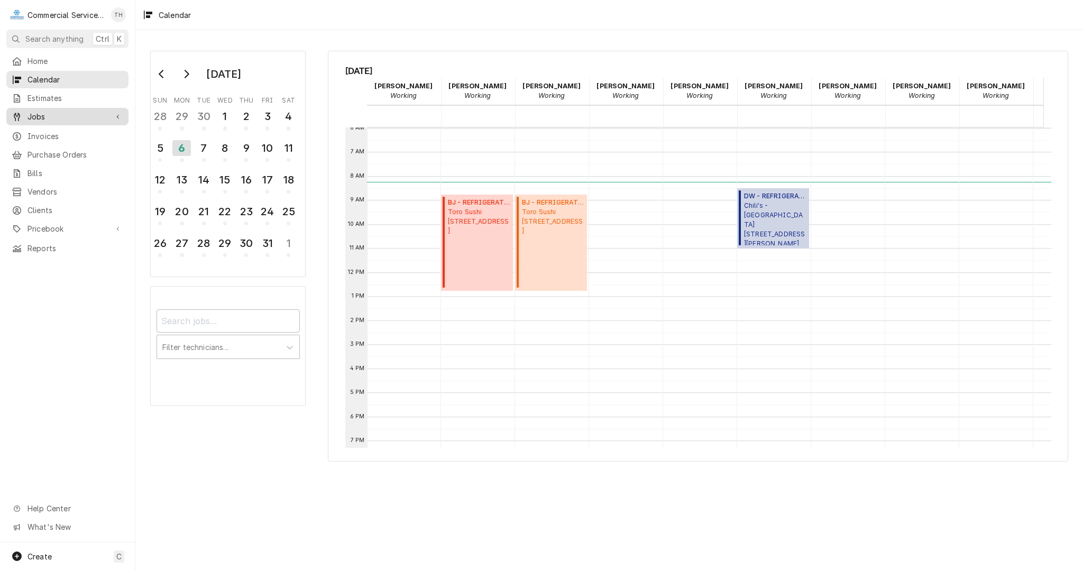
click at [54, 116] on span "Jobs" at bounding box center [67, 116] width 80 height 11
click at [56, 130] on span "Jobs" at bounding box center [75, 135] width 96 height 11
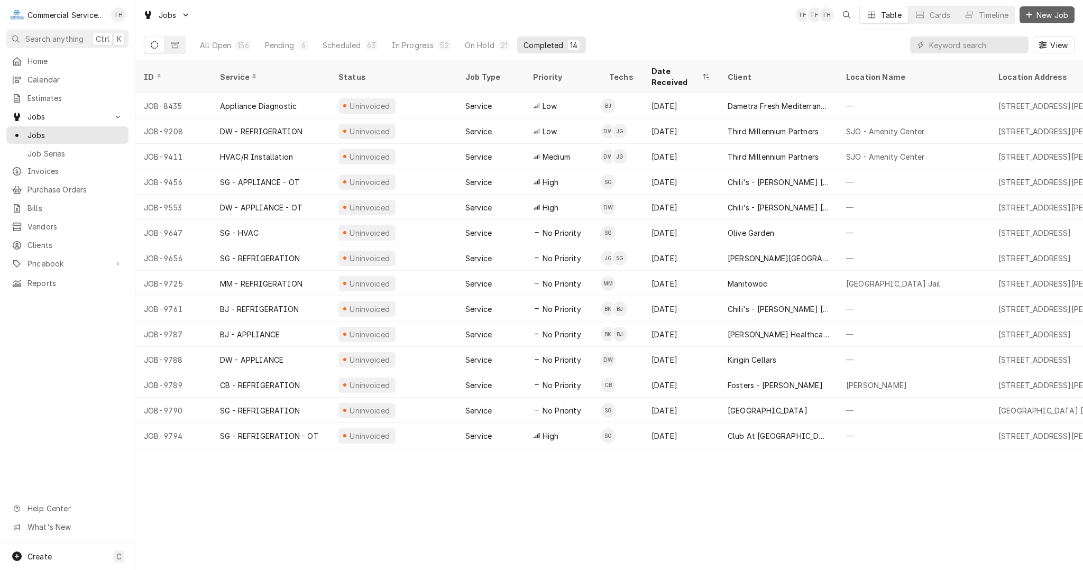
click at [1040, 11] on span "New Job" at bounding box center [1052, 15] width 36 height 11
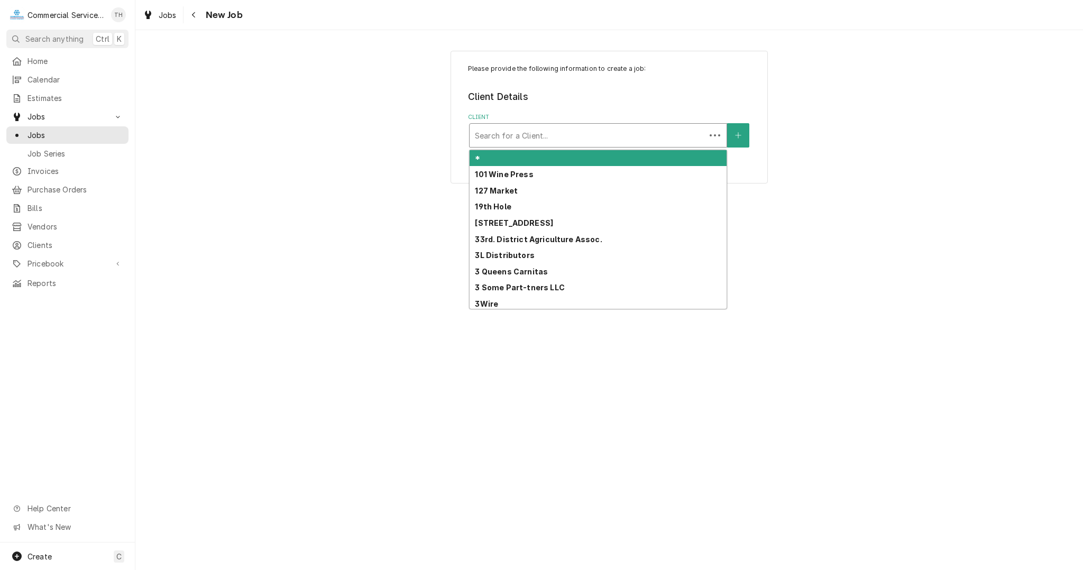
click at [505, 133] on div "Client" at bounding box center [587, 135] width 225 height 19
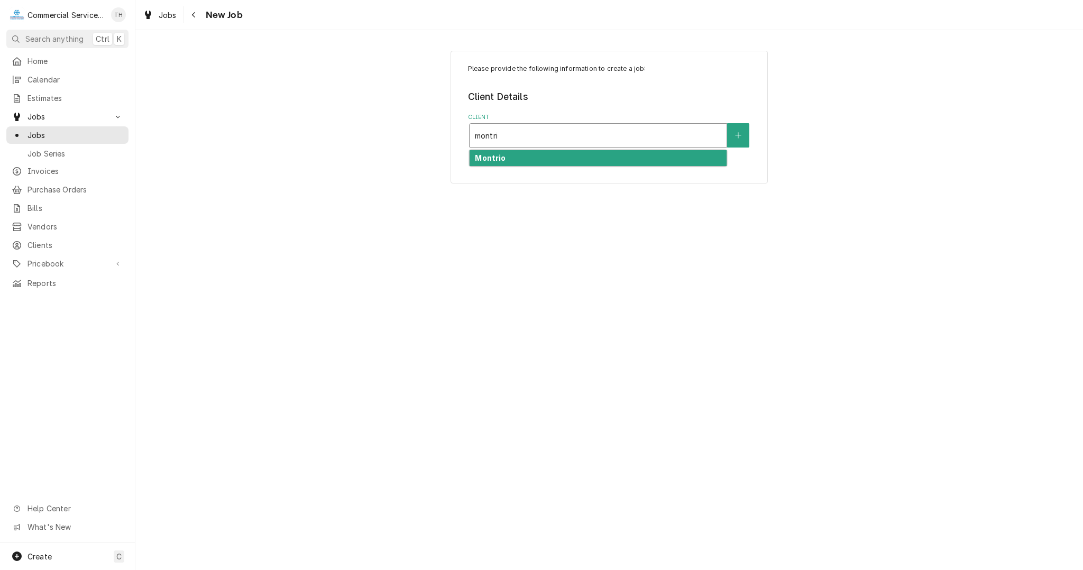
type input "montrio"
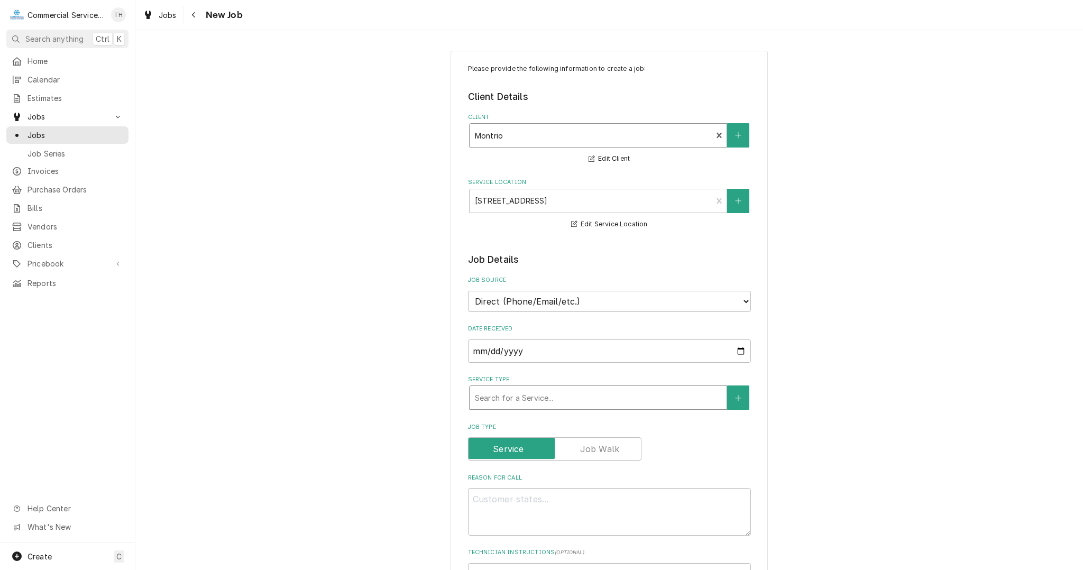
click at [541, 395] on div "Service Type" at bounding box center [598, 397] width 246 height 19
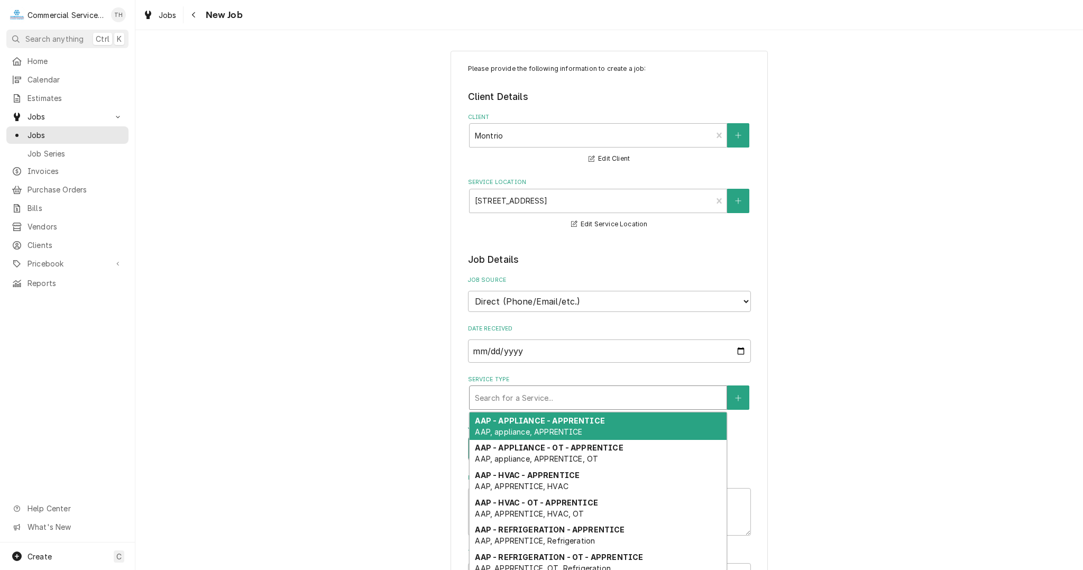
type textarea "x"
type input "c"
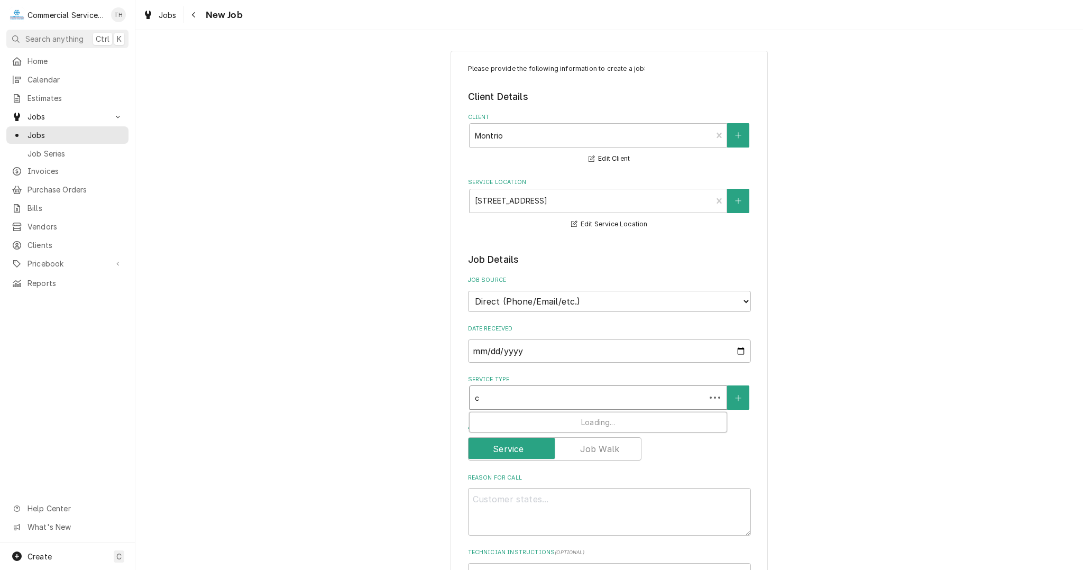
type textarea "x"
type input "cb"
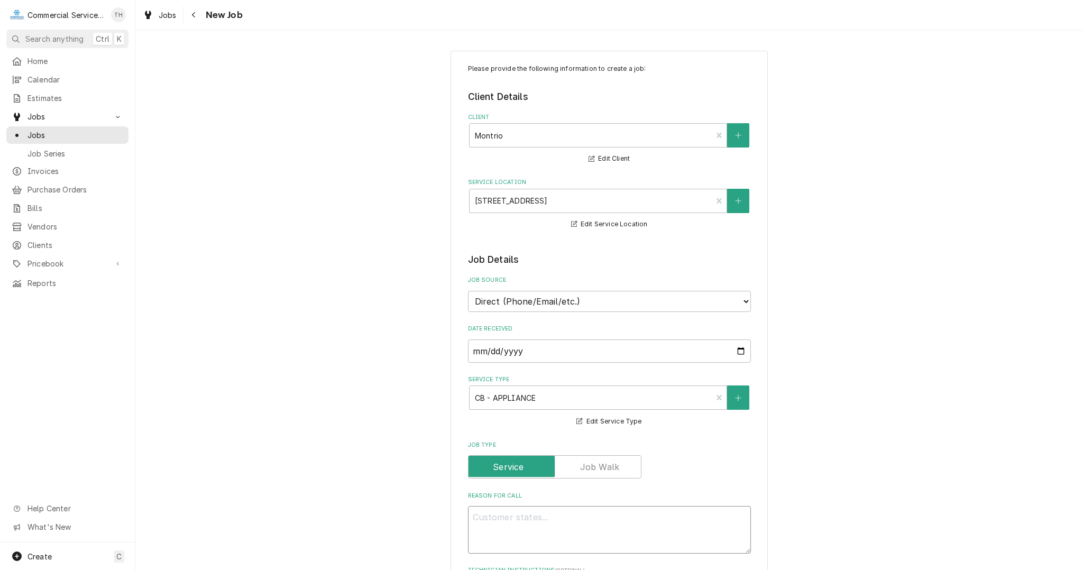
click at [548, 526] on textarea "Reason For Call" at bounding box center [609, 530] width 283 height 48
type textarea "x"
type textarea "C"
type textarea "x"
type textarea "Ca"
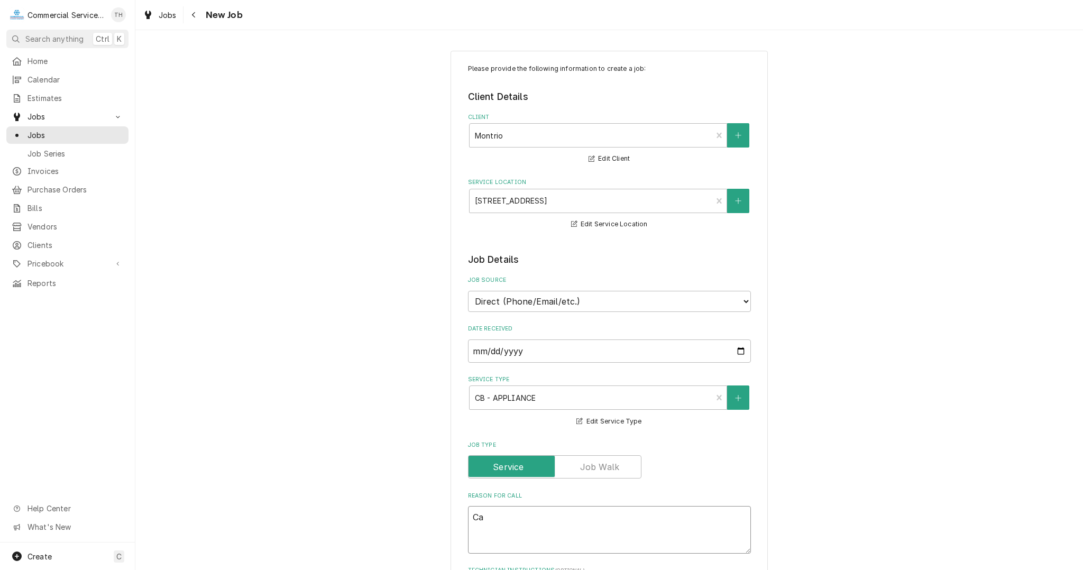
type textarea "x"
type textarea "Cal"
type textarea "x"
type textarea "Cali"
type textarea "x"
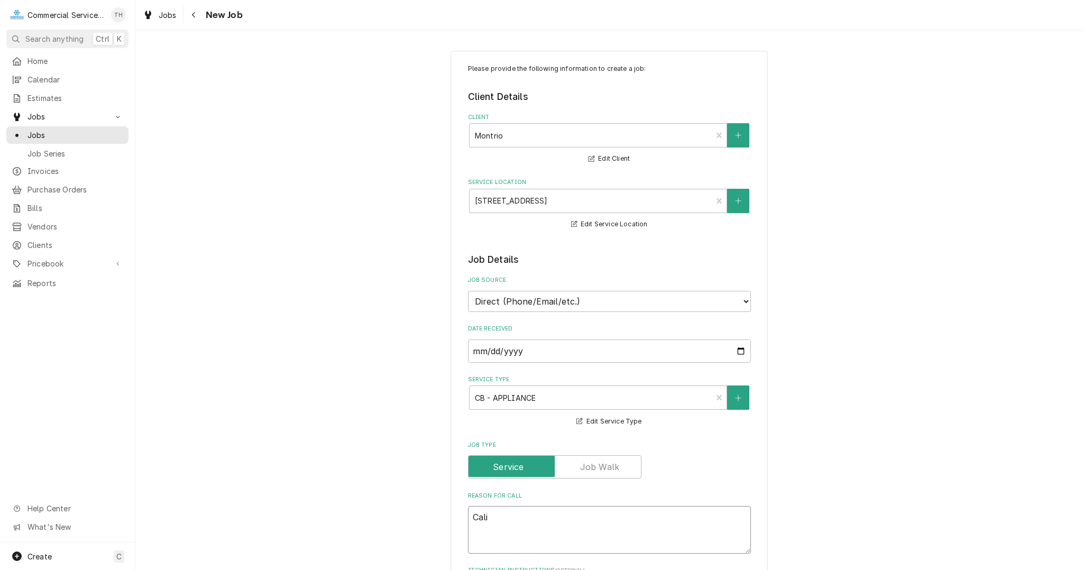
type textarea "Calib"
type textarea "x"
type textarea "Calibr"
type textarea "x"
type textarea "Calibra"
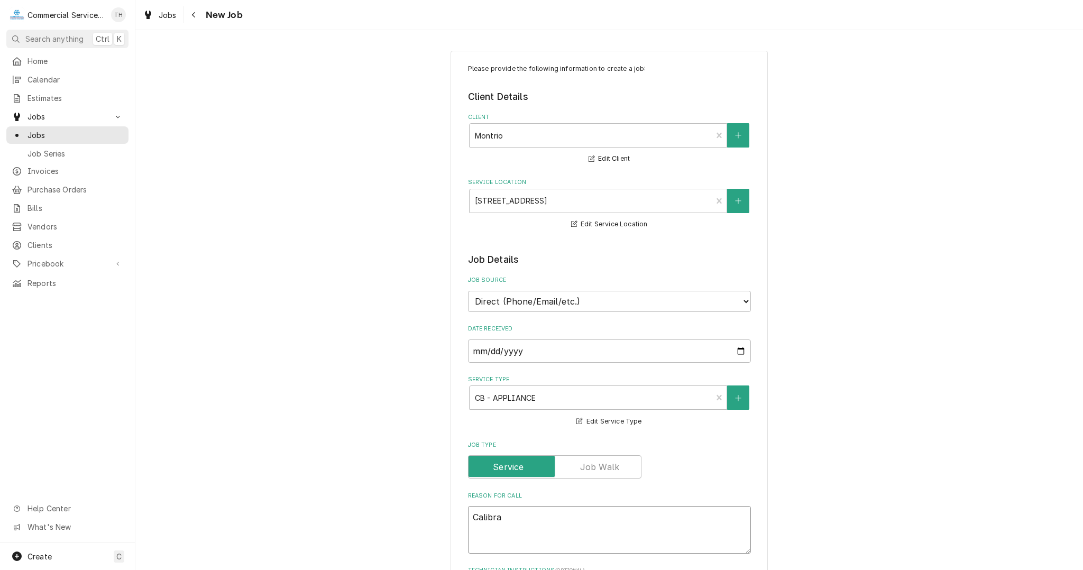
type textarea "x"
type textarea "Calibrat"
type textarea "x"
type textarea "Calibrate"
type textarea "x"
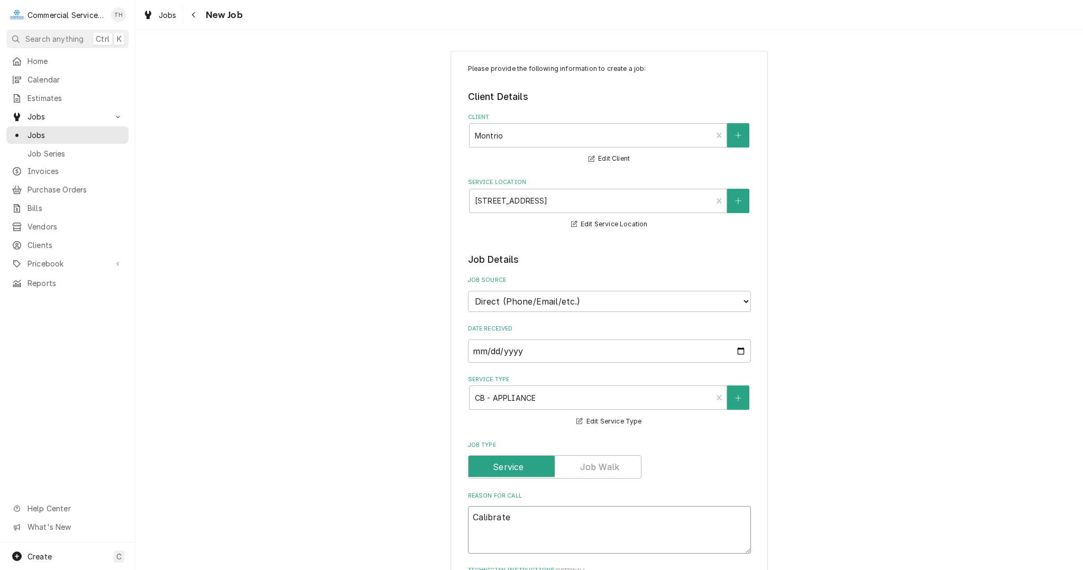
type textarea "Calibrate"
type textarea "x"
type textarea "Calibrate o"
type textarea "x"
type textarea "Calibrate ov"
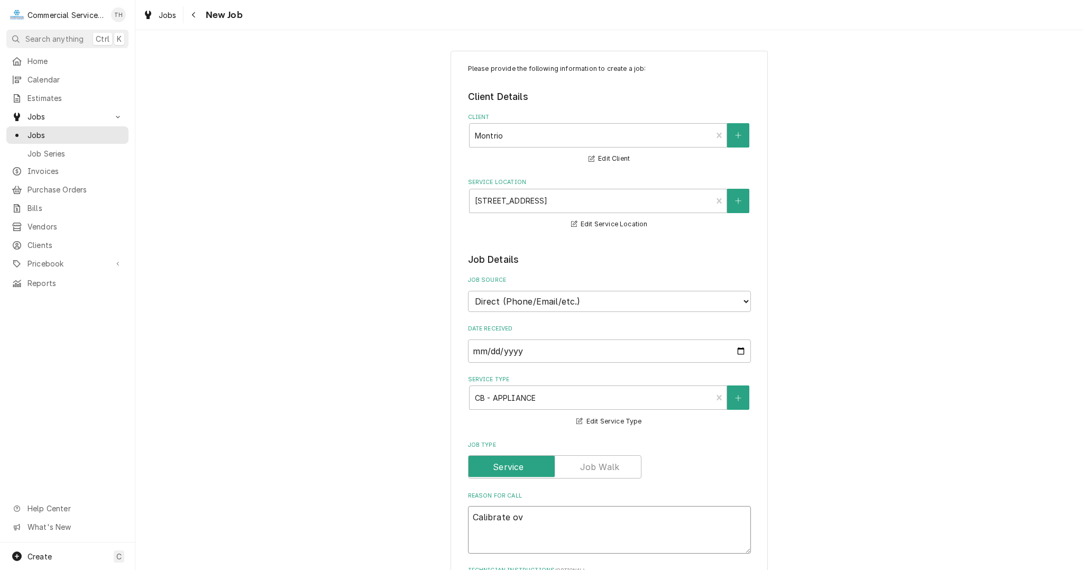
type textarea "x"
type textarea "Calibrate ove"
type textarea "x"
type textarea "Calibrate oven"
type textarea "x"
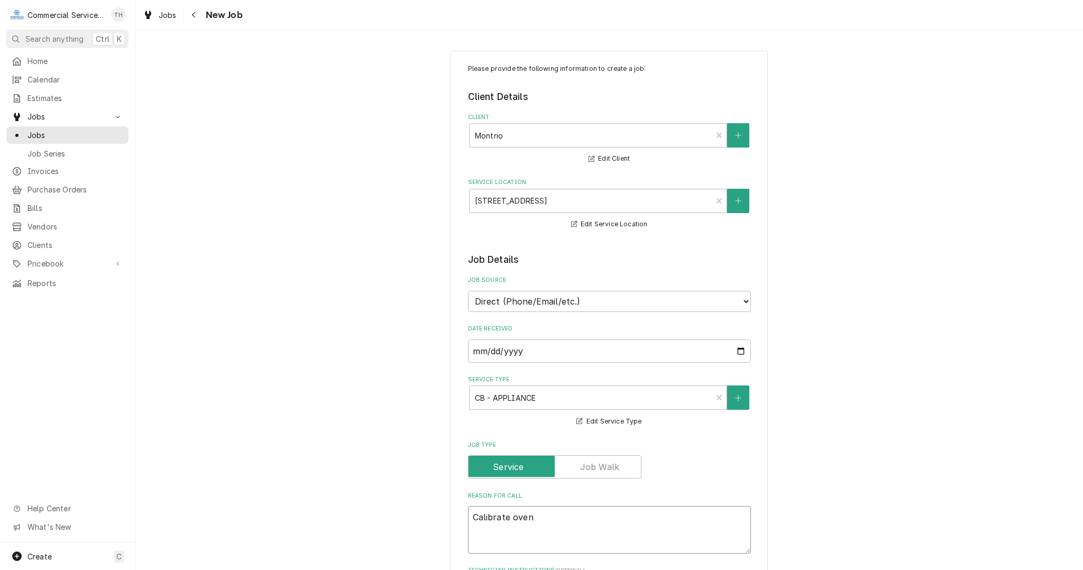
type textarea "Calibrate oven"
type textarea "x"
type textarea "Calibrate oven L"
type textarea "x"
type textarea "Calibrate oven Lo"
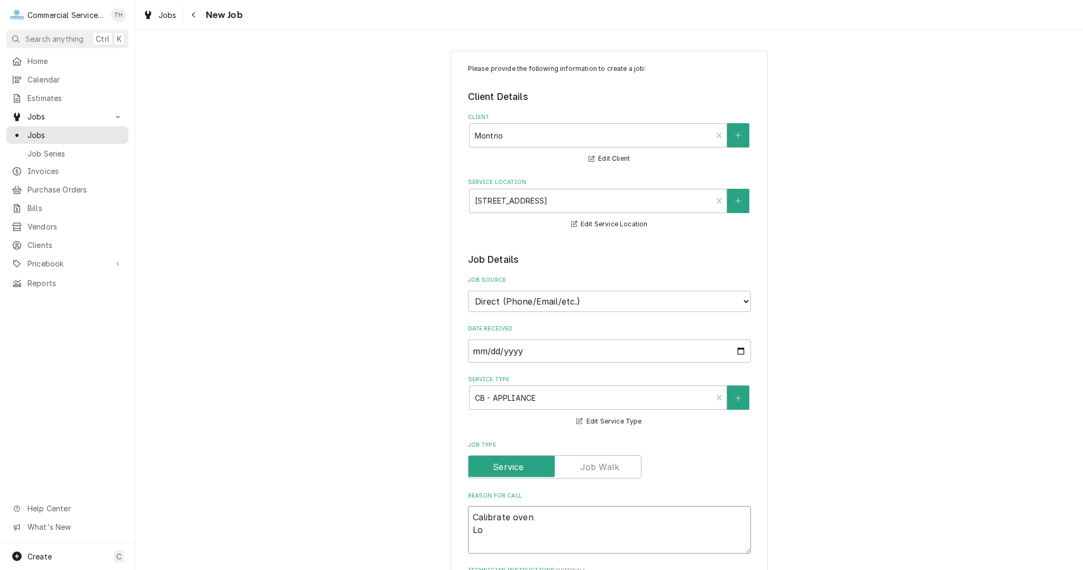
type textarea "x"
type textarea "Calibrate oven Loo"
type textarea "x"
type textarea "Calibrate oven Look"
type textarea "x"
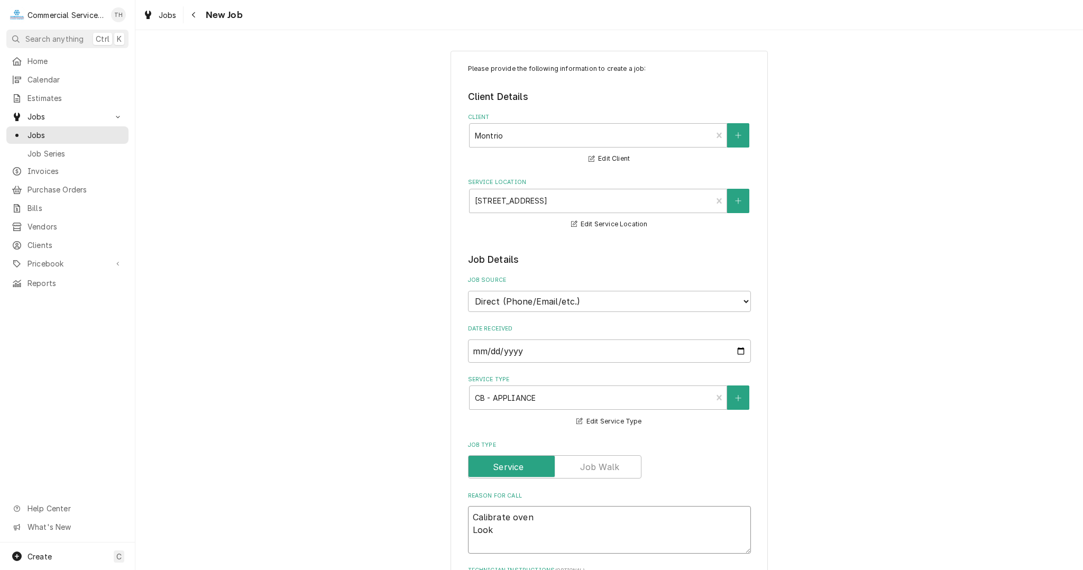
type textarea "Calibrate oven Look"
type textarea "x"
type textarea "Calibrate oven Look a"
type textarea "x"
type textarea "Calibrate oven Look at"
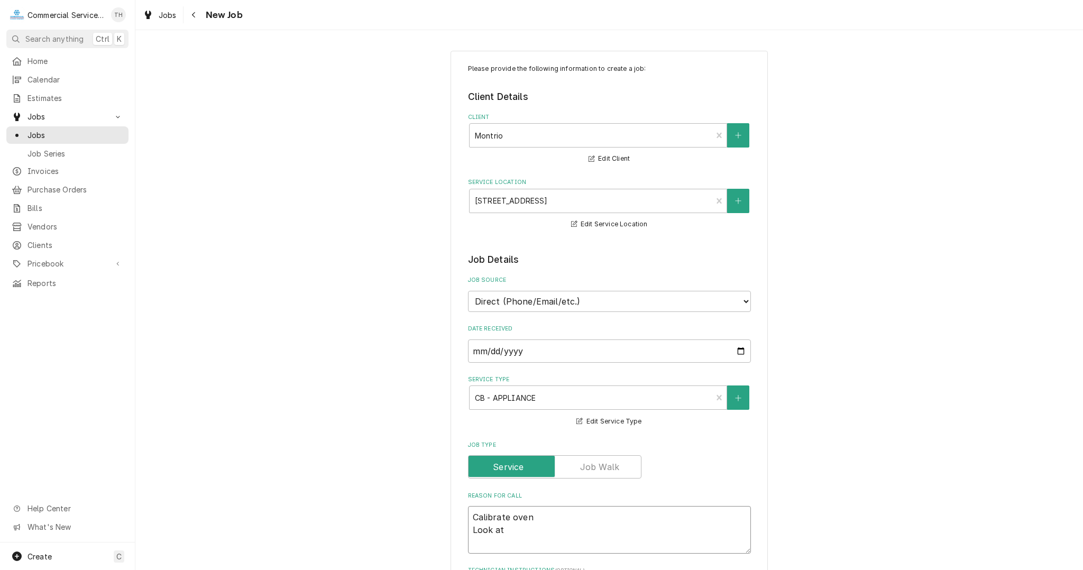
type textarea "x"
type textarea "Calibrate oven Look at"
type textarea "x"
type textarea "Calibrate oven Look at V"
type textarea "x"
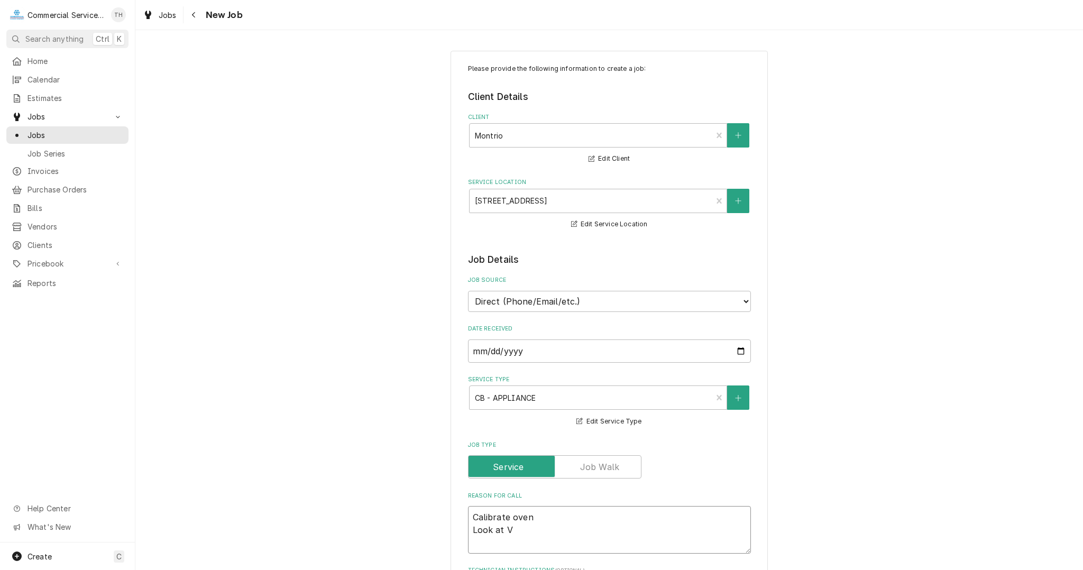
type textarea "Calibrate oven Look at Va"
type textarea "x"
type textarea "Calibrate oven Look at Vac"
type textarea "x"
type textarea "Calibrate oven Look at VacM"
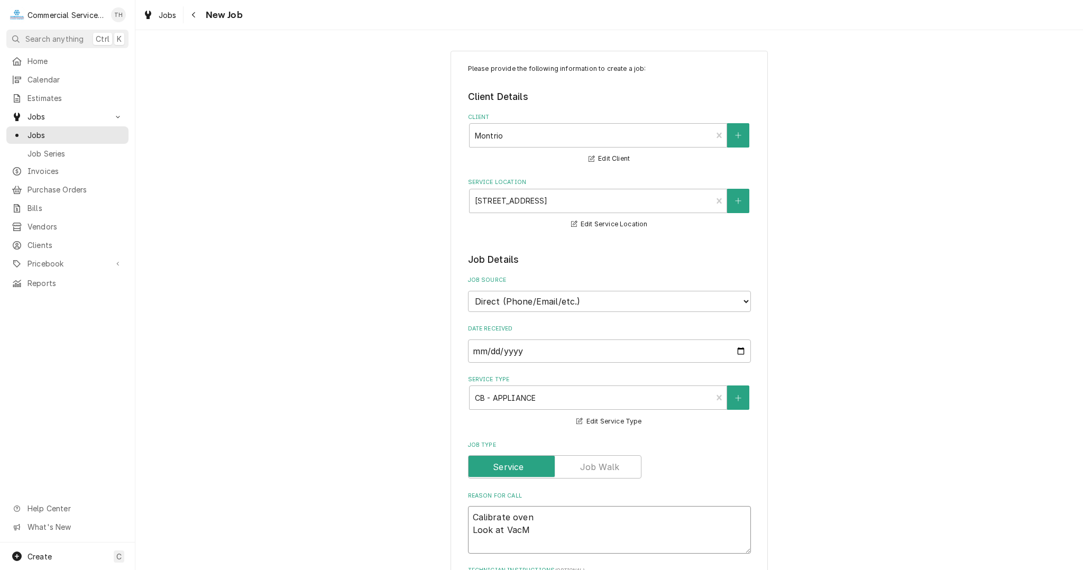
type textarea "x"
type textarea "Calibrate oven Look at VacMas"
type textarea "x"
type textarea "Calibrate oven Look at VacMast"
type textarea "x"
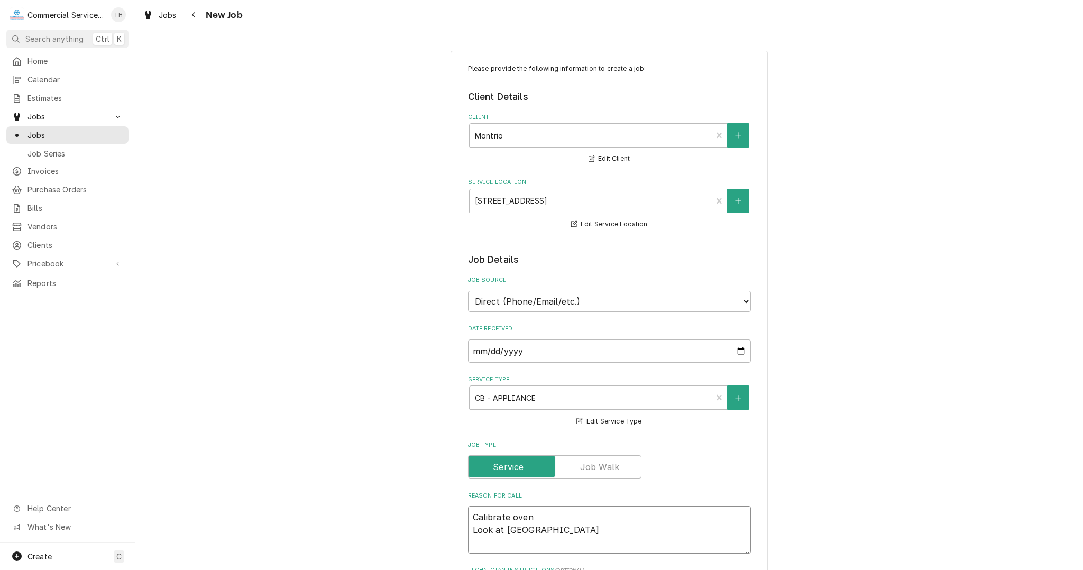
type textarea "Calibrate oven Look at VacMaste"
type textarea "x"
type textarea "Calibrate oven Look at VacMaster"
type textarea "x"
type textarea "Calibrate oven Look at VacMaster"
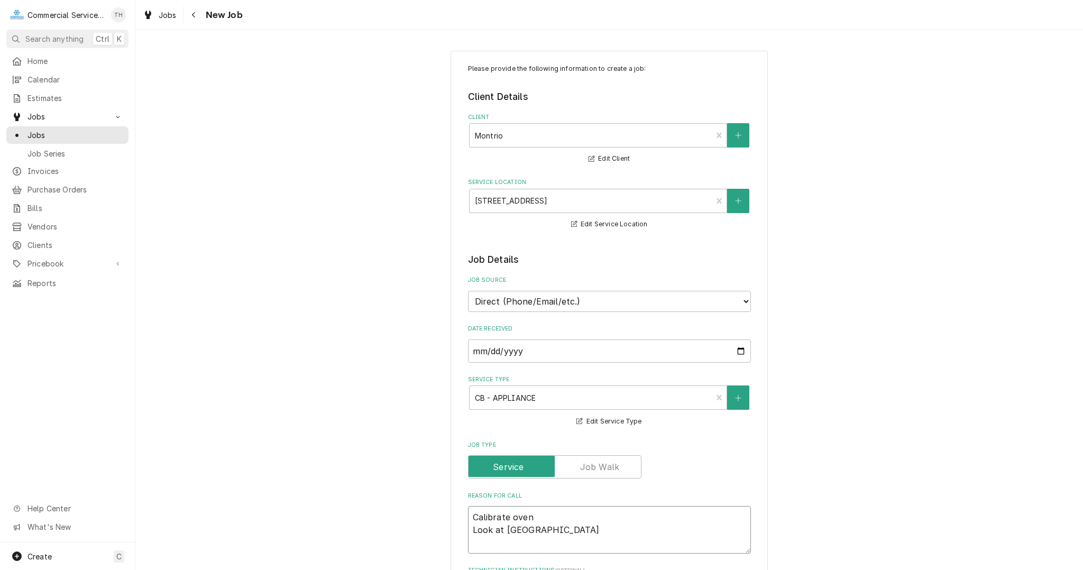
type textarea "x"
type textarea "Calibrate oven Look at VacMaster #"
type textarea "x"
type textarea "Calibrate oven Look at VacMaster #3"
type textarea "x"
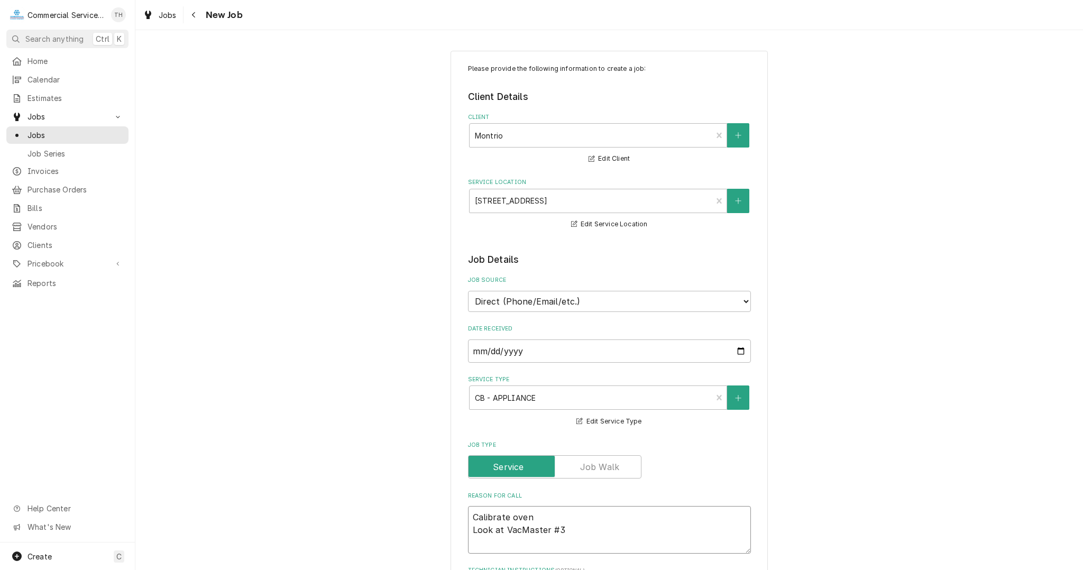
type textarea "Calibrate oven Look at VacMaster #32"
type textarea "x"
type textarea "Calibrate oven Look at VacMaster #321"
type textarea "x"
type textarea "Calibrate oven Look at VacMaster #321"
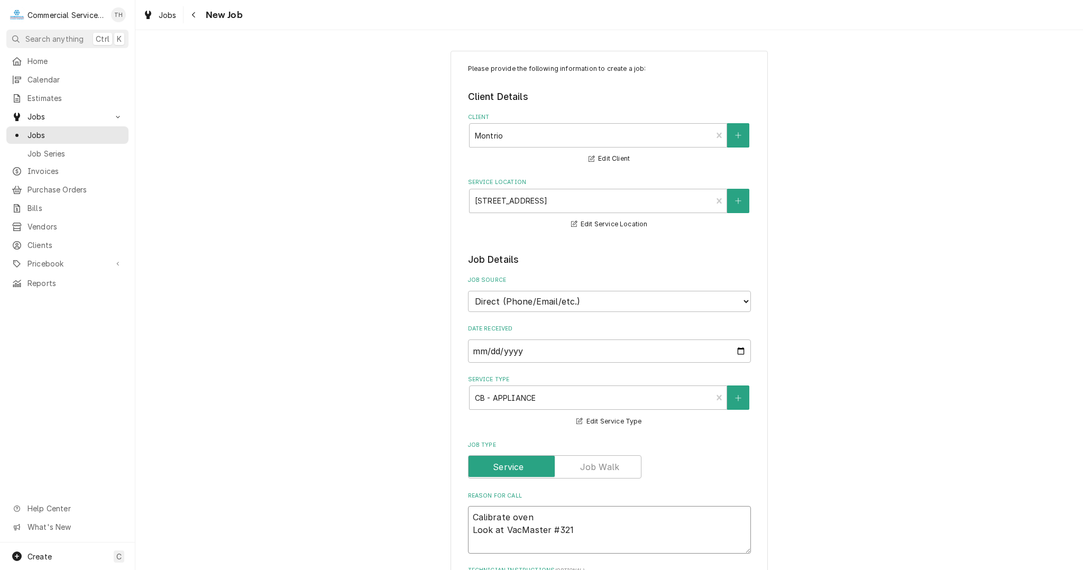
type textarea "x"
type textarea "Calibrate oven Look at VacMaster #321 C"
type textarea "x"
type textarea "Calibrate oven Look at VacMaster #321 Ch"
type textarea "x"
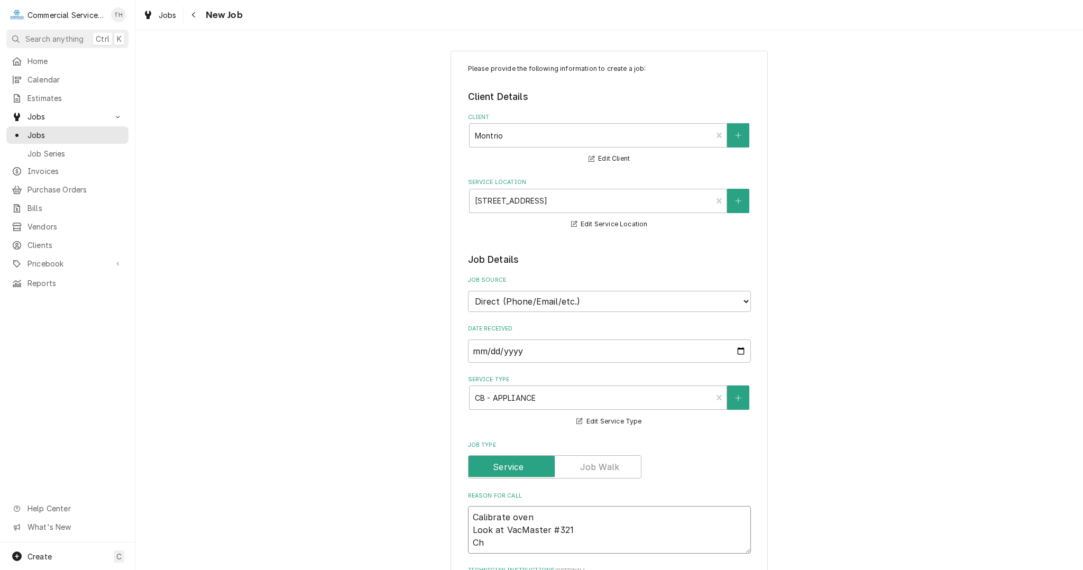
type textarea "Calibrate oven Look at VacMaster #321 Che"
type textarea "x"
type textarea "Calibrate oven Look at VacMaster #321 Chec"
type textarea "x"
type textarea "Calibrate oven Look at VacMaster #321 Check"
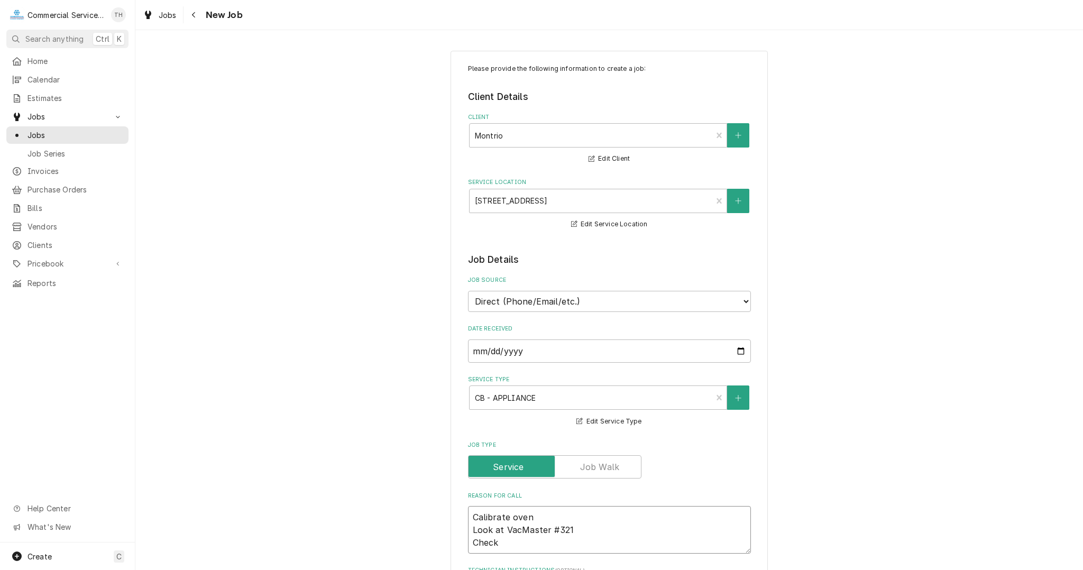
type textarea "x"
type textarea "Calibrate oven Look at VacMaster #321 Check"
type textarea "x"
type textarea "Calibrate oven Look at VacMaster #321 Check i"
type textarea "x"
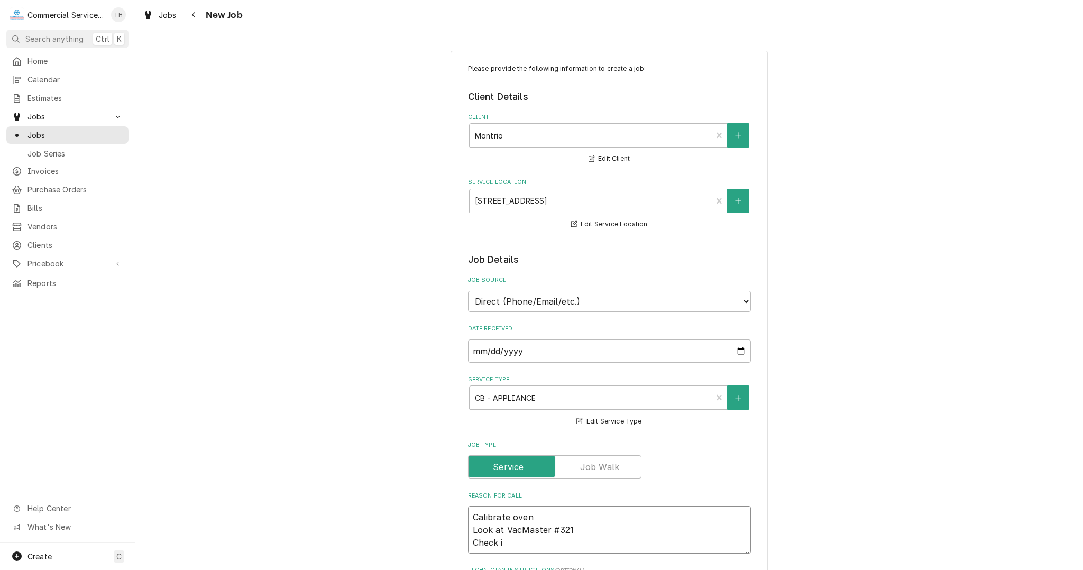
type textarea "Calibrate oven Look at VacMaster #321 Check"
type textarea "x"
type textarea "Calibrate oven Look at VacMaster #321 Check I"
type textarea "x"
type textarea "Calibrate oven Look at VacMaster #321 Check Ic"
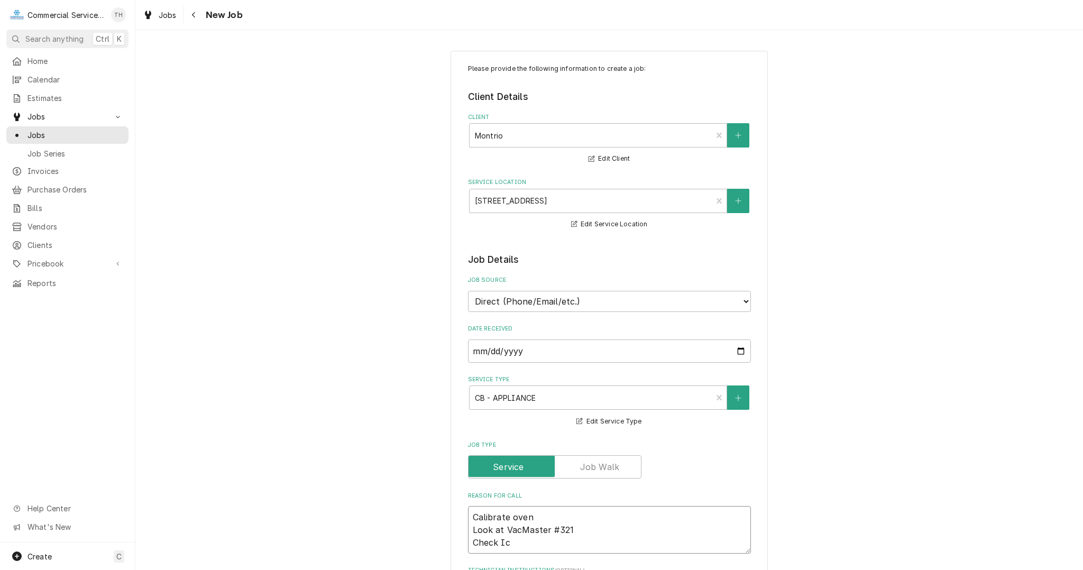
type textarea "x"
type textarea "Calibrate oven Look at VacMaster #321 Check Ice"
type textarea "x"
type textarea "Calibrate oven Look at VacMaster #321 Check Ice"
type textarea "x"
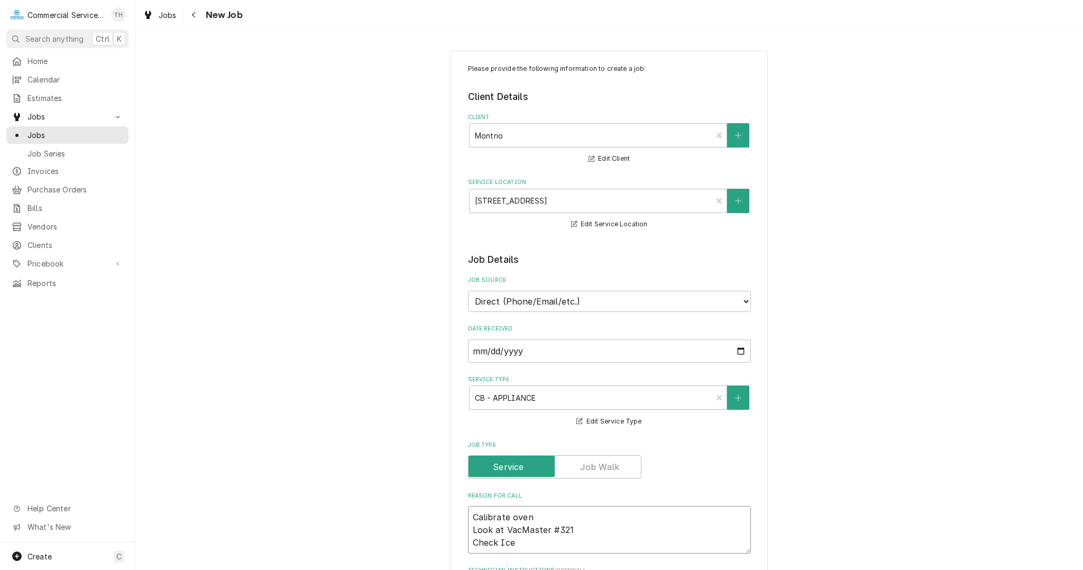
type textarea "Calibrate oven Look at VacMaster #321 Check Ice C"
type textarea "x"
type textarea "Calibrate oven Look at VacMaster #321 Check Ice Cr"
type textarea "x"
type textarea "Calibrate oven Look at VacMaster #321 Check Ice Cre"
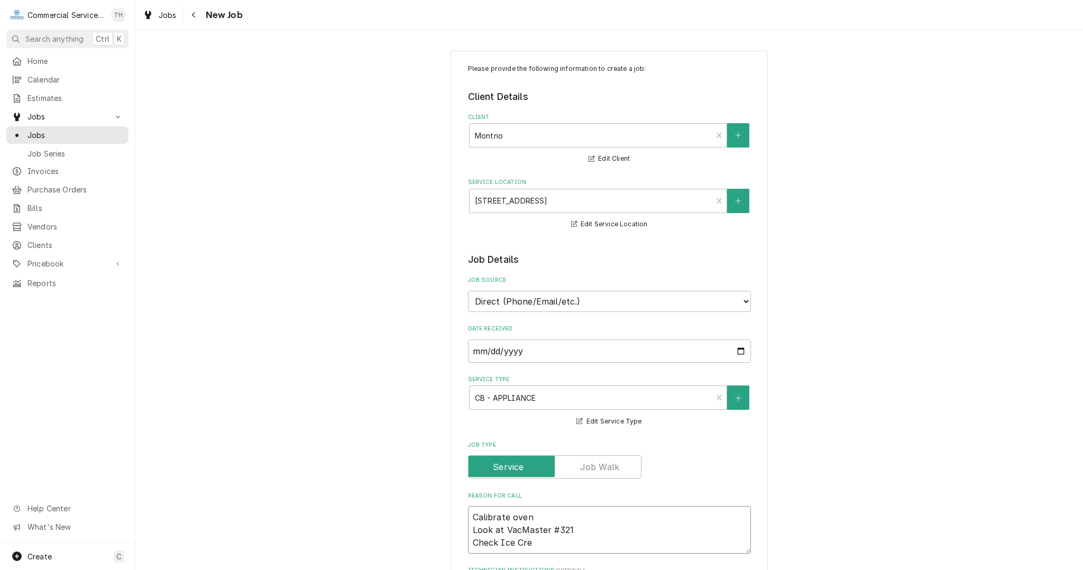
type textarea "x"
type textarea "Calibrate oven Look at VacMaster #321 Check Ice Crea"
type textarea "x"
type textarea "Calibrate oven Look at VacMaster #321 Check Ice Cream"
type textarea "x"
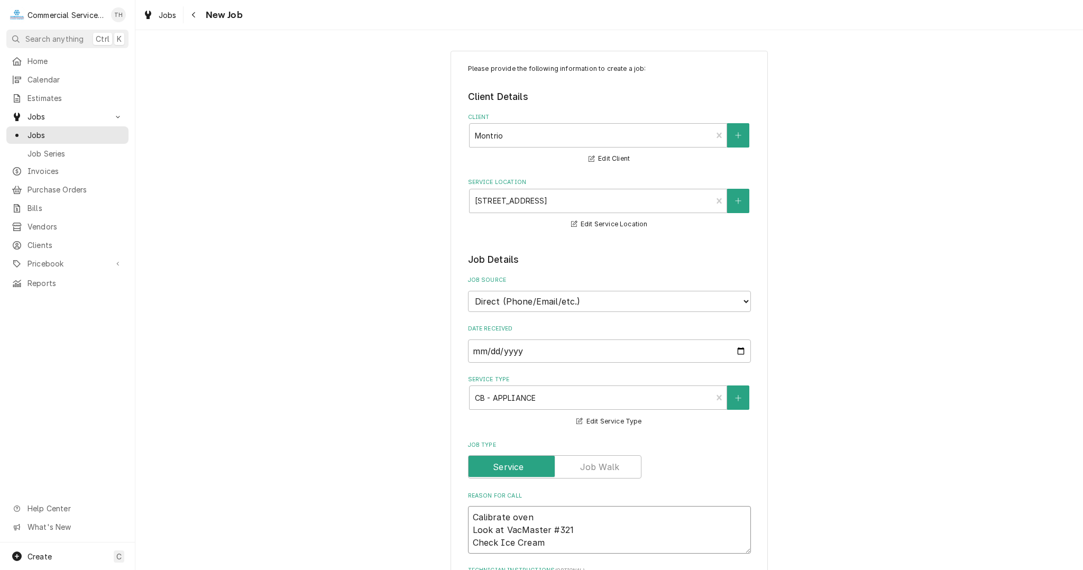
type textarea "Calibrate oven Look at VacMaster #321 Check Ice Cream"
type textarea "x"
type textarea "Calibrate oven Look at VacMaster #321 Check Ice Cream M"
type textarea "x"
type textarea "Calibrate oven Look at VacMaster #321 Check Ice Cream Ma"
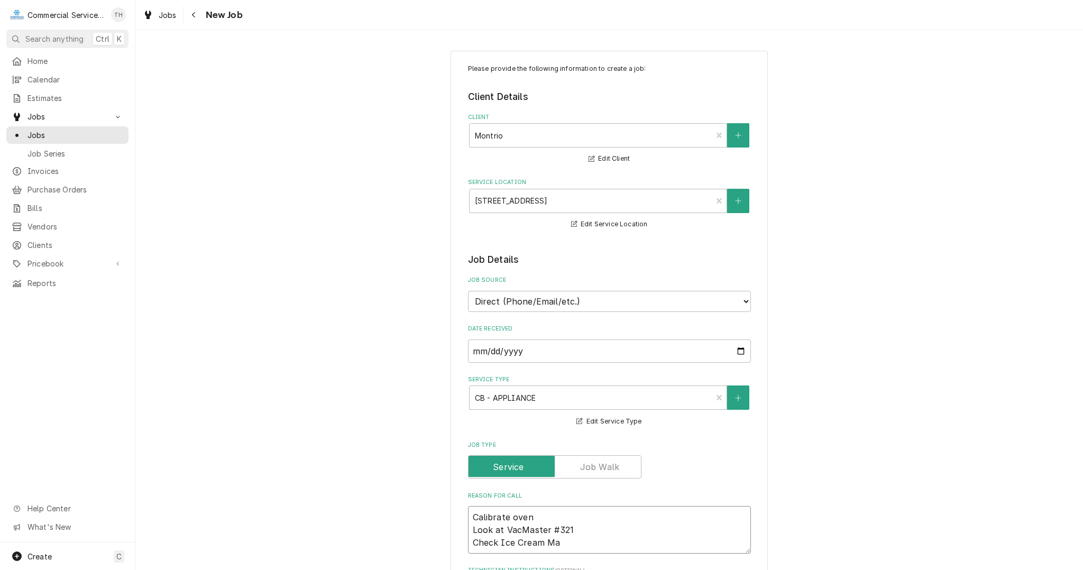
type textarea "x"
type textarea "Calibrate oven Look at VacMaster #321 Check Ice Cream Mac"
type textarea "x"
type textarea "Calibrate oven Look at VacMaster #321 Check Ice Cream Mach"
type textarea "x"
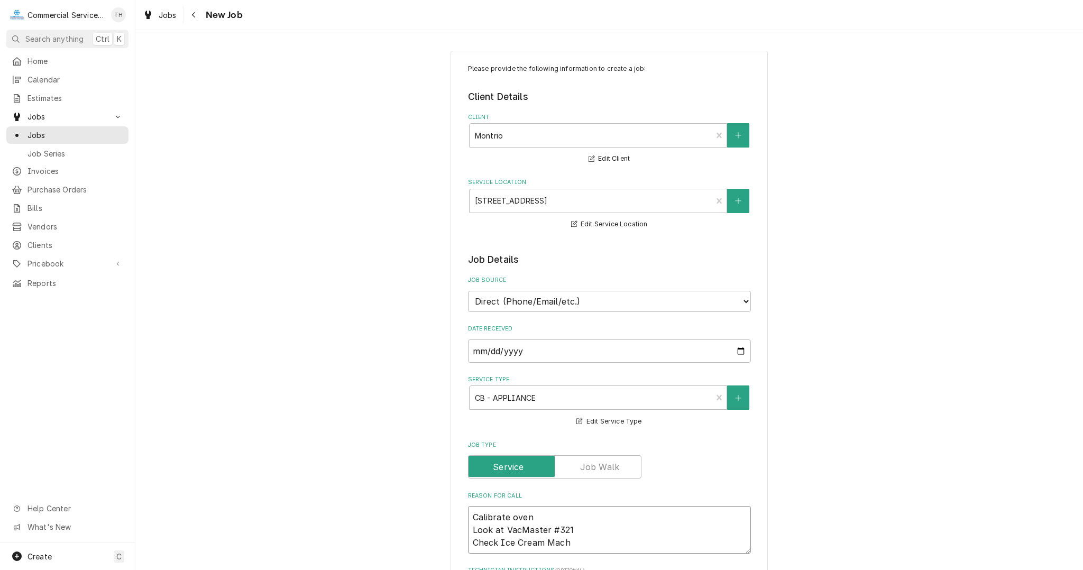
type textarea "Calibrate oven Look at VacMaster #321 Check Ice Cream Machi"
type textarea "x"
type textarea "Calibrate oven Look at VacMaster #321 Check Ice Cream Machin"
type textarea "x"
type textarea "Calibrate oven Look at VacMaster #321 Check Ice Cream Machine"
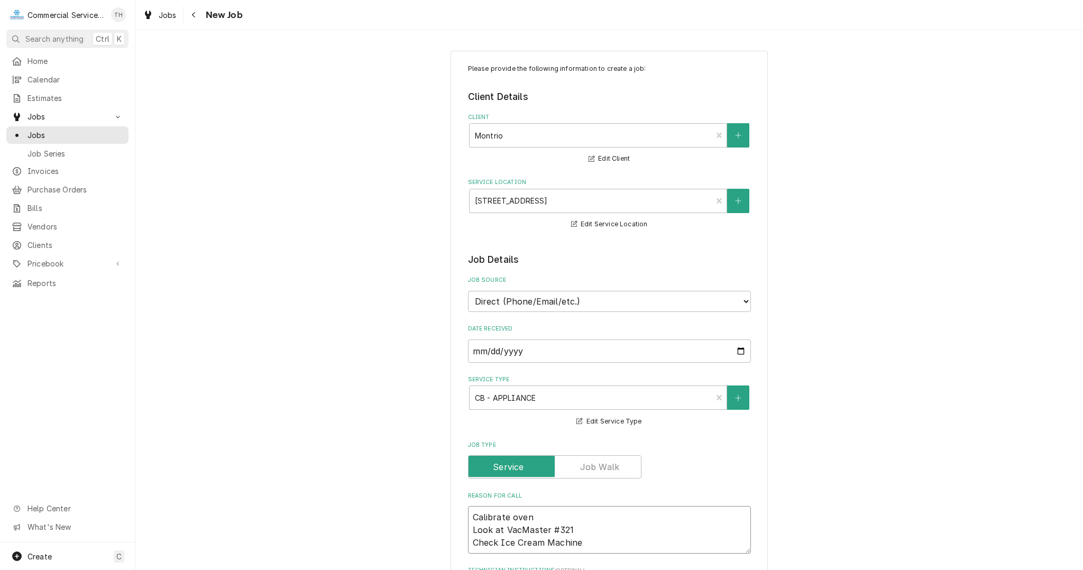
type textarea "x"
type textarea "Calibrate oven Look at VacMaster #321 Check Ice Cream Machine"
type textarea "x"
type textarea "Calibrate oven Look at VacMaster #321 Check Ice Cream Machine -"
type textarea "x"
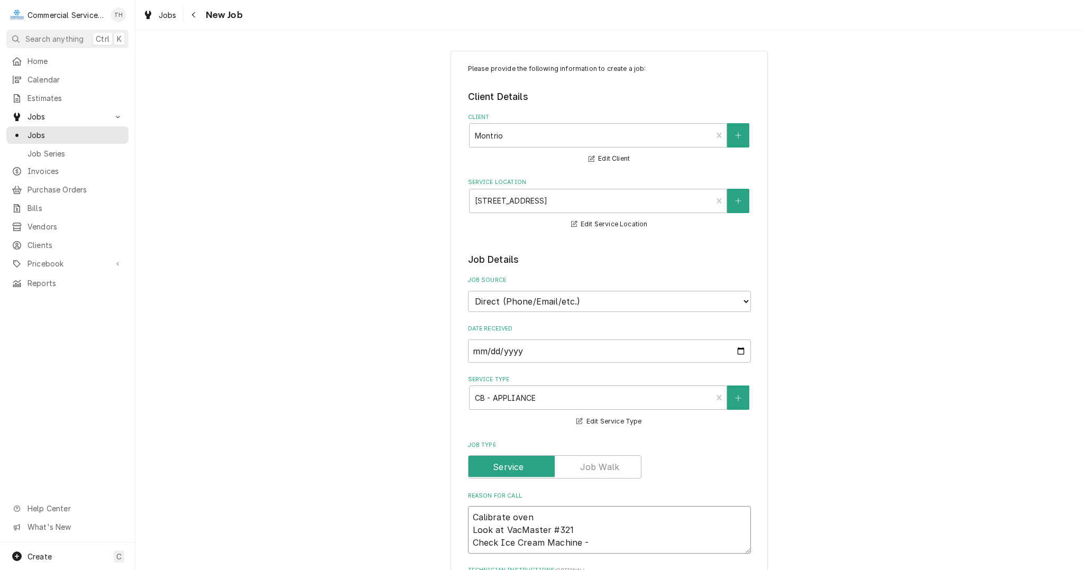
type textarea "Calibrate oven Look at VacMaster #321 Check Ice Cream Machine -"
type textarea "x"
type textarea "Calibrate oven Look at VacMaster #321 Check Ice Cream Machine - P"
type textarea "x"
type textarea "Calibrate oven Look at VacMaster #321 Check Ice Cream Machine - Po"
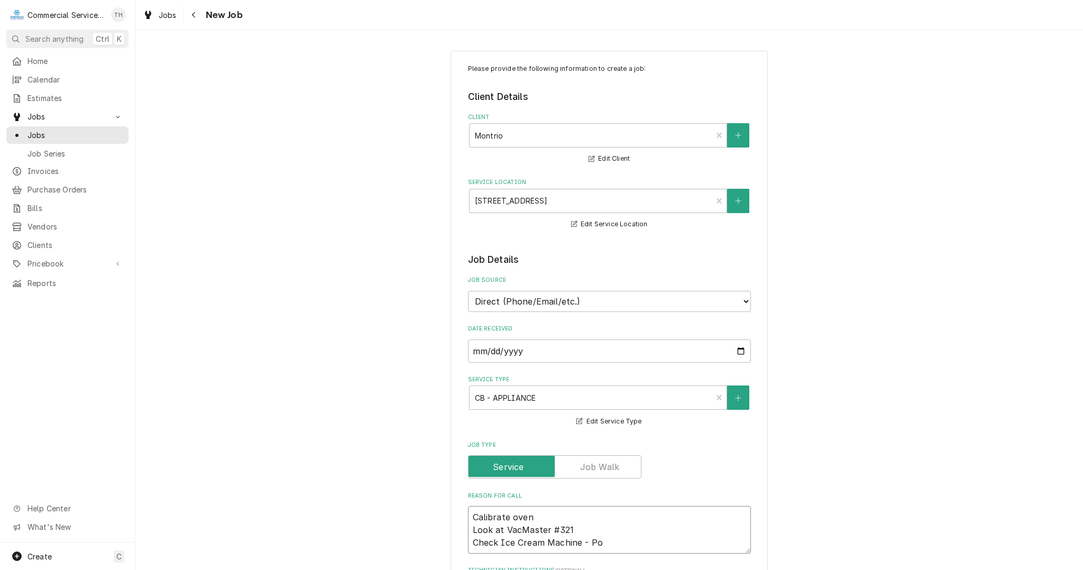
type textarea "x"
type textarea "Calibrate oven Look at VacMaster #321 Check Ice Cream Machine - P"
type textarea "x"
type textarea "Calibrate oven Look at VacMaster #321 Check Ice Cream Machine - Pr"
type textarea "x"
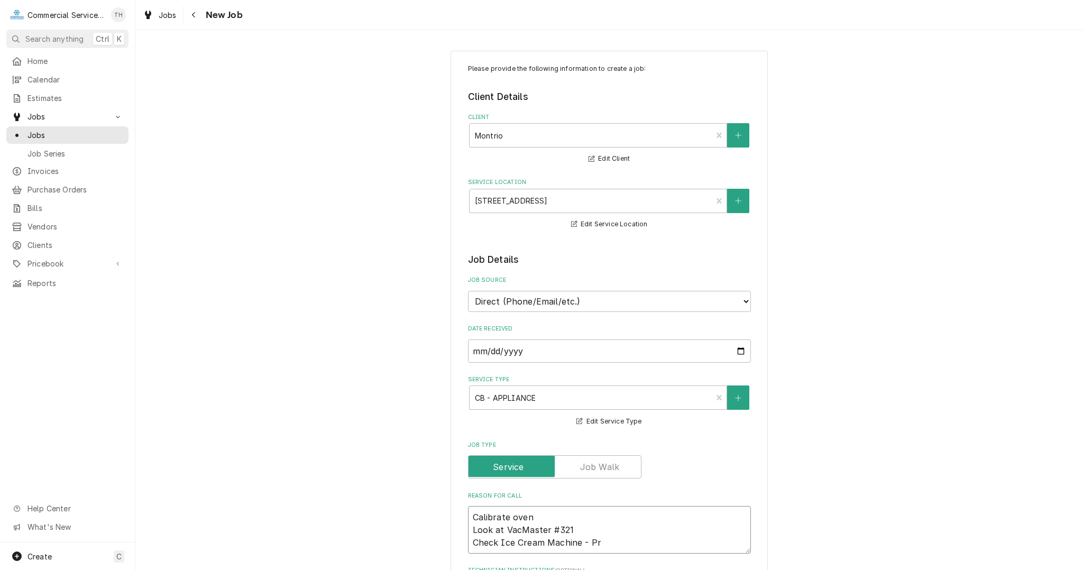
type textarea "Calibrate oven Look at VacMaster #321 Check Ice Cream Machine - Pro"
type textarea "x"
type textarea "Calibrate oven Look at VacMaster #321 Check Ice Cream Machine - Prop"
type textarea "x"
type textarea "Calibrate oven Look at VacMaster #321 Check Ice Cream Machine - Prope"
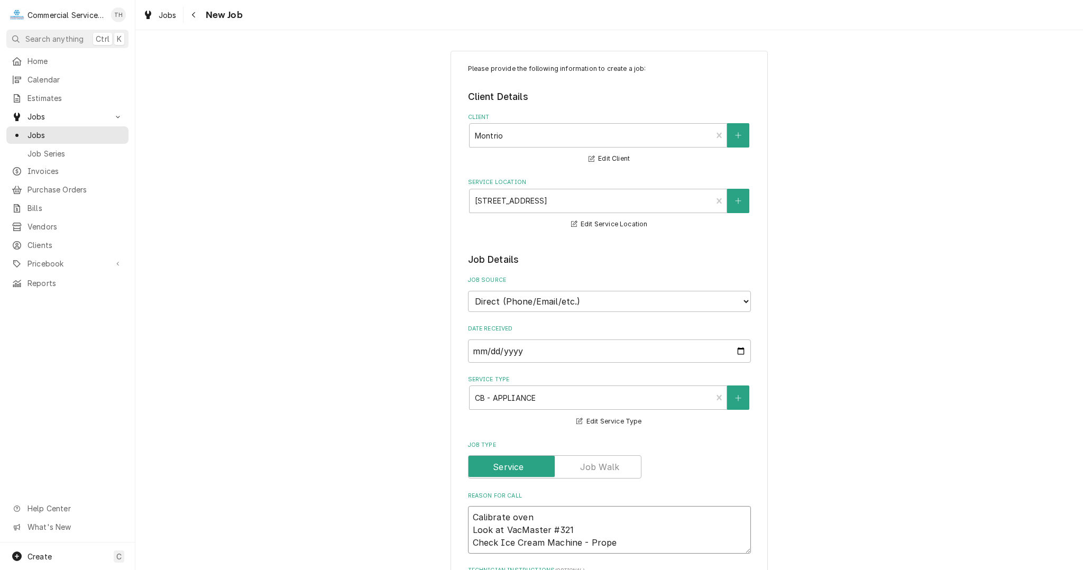
type textarea "x"
type textarea "Calibrate oven Look at VacMaster #321 Check Ice Cream Machine - Proper"
type textarea "x"
type textarea "Calibrate oven Look at VacMaster #321 Check Ice Cream Machine - Proper"
type textarea "x"
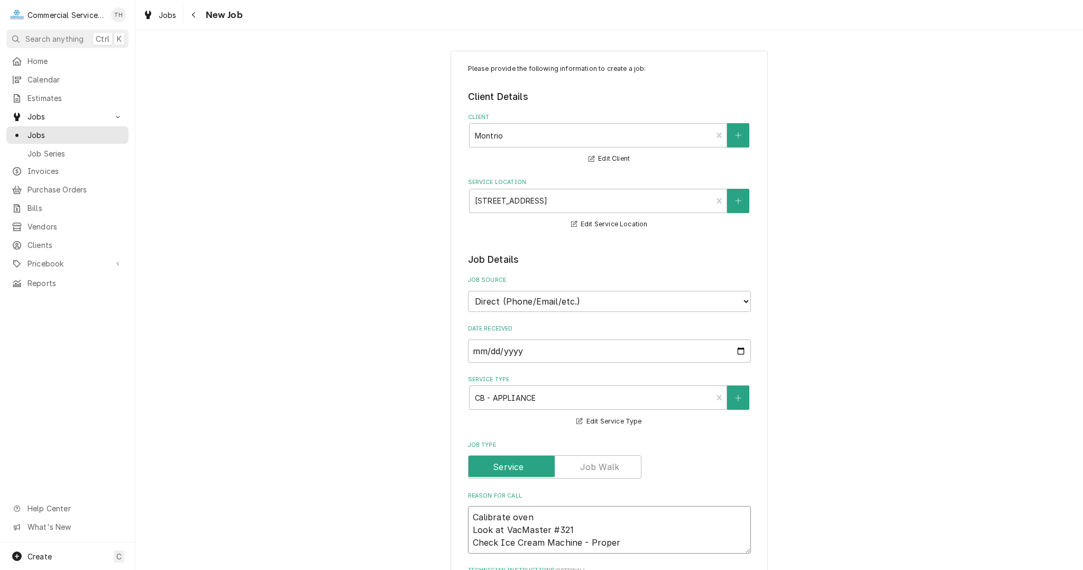
type textarea "Calibrate oven Look at VacMaster #321 Check Ice Cream Machine - Proper O"
type textarea "x"
type textarea "Calibrate oven Look at VacMaster #321 Check Ice Cream Machine - Proper Op"
type textarea "x"
type textarea "Calibrate oven Look at VacMaster #321 Check Ice Cream Machine - Proper Ope"
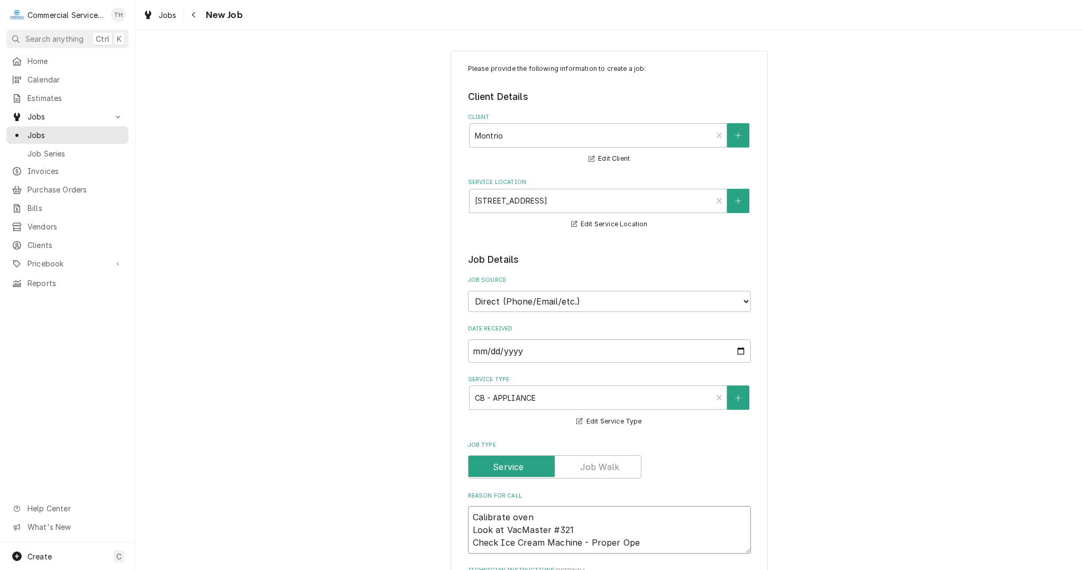
type textarea "x"
type textarea "Calibrate oven Look at VacMaster #321 Check Ice Cream Machine - Proper Oper"
type textarea "x"
type textarea "Calibrate oven Look at VacMaster #321 Check Ice Cream Machine - Proper Opera"
type textarea "x"
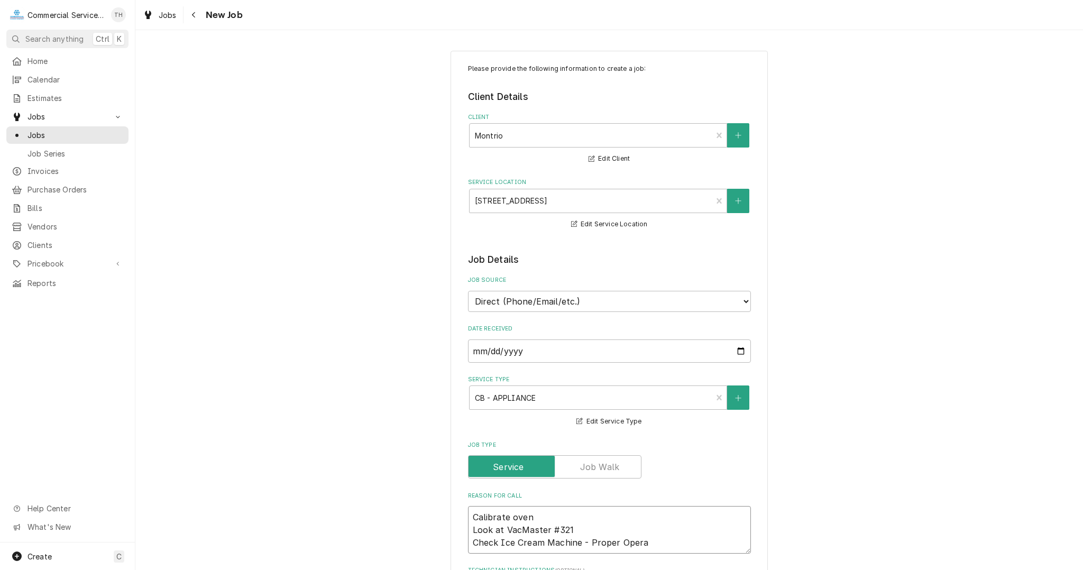
type textarea "Calibrate oven Look at VacMaster #321 Check Ice Cream Machine - Proper Operat"
type textarea "x"
type textarea "Calibrate oven Look at VacMaster #321 Check Ice Cream Machine - Proper Operati"
type textarea "x"
type textarea "Calibrate oven Look at VacMaster #321 Check Ice Cream Machine - Proper Operatio"
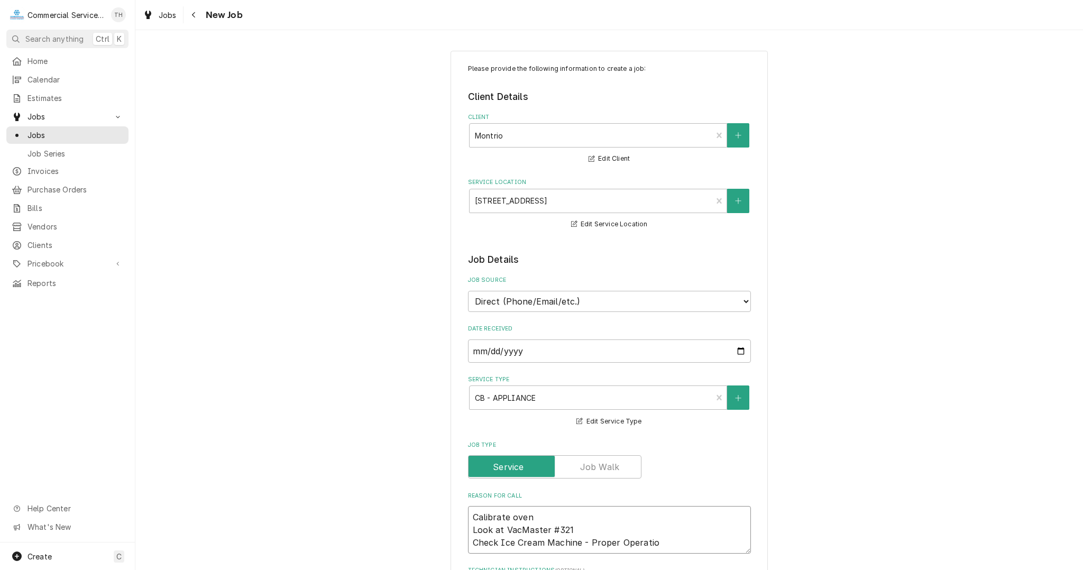
type textarea "x"
type textarea "Calibrate oven Look at VacMaster #321 Check Ice Cream Machine - Proper Operation"
type textarea "x"
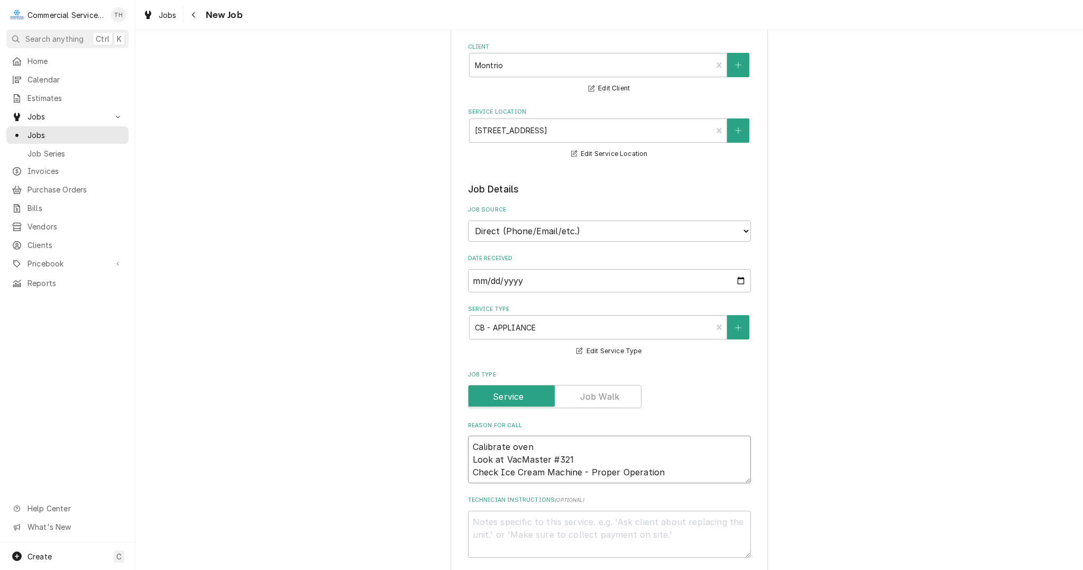
scroll to position [159, 0]
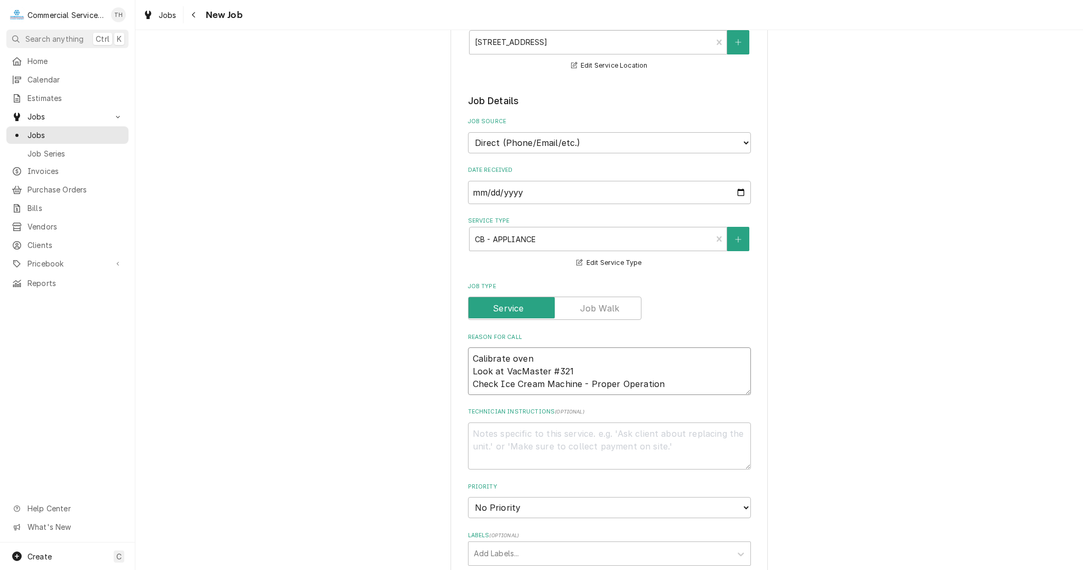
type textarea "Calibrate oven Look at VacMaster #321 Check Ice Cream Machine - Proper Operation"
click at [511, 434] on textarea "Technician Instructions ( optional )" at bounding box center [609, 446] width 283 height 48
type textarea "x"
type textarea "P"
type textarea "x"
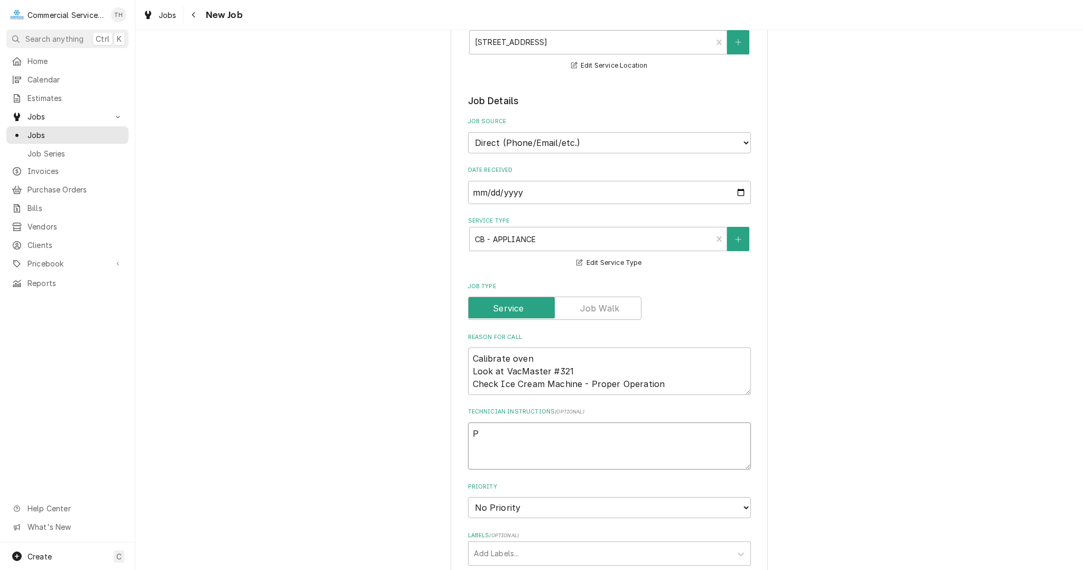
type textarea "Pl"
type textarea "x"
type textarea "Plea"
type textarea "x"
type textarea "Pleas"
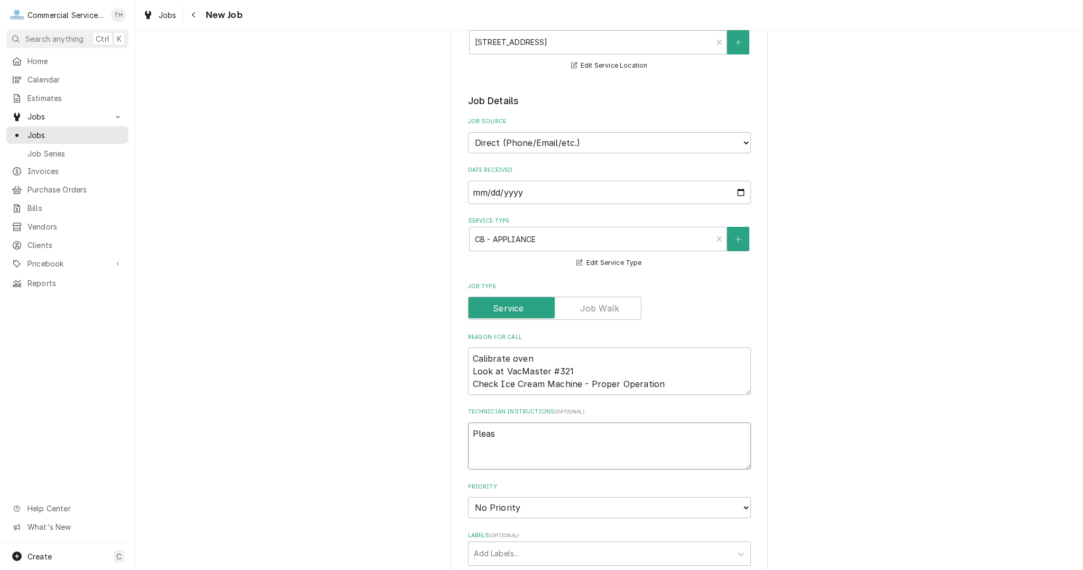
type textarea "x"
type textarea "Please"
type textarea "x"
type textarea "Please"
type textarea "x"
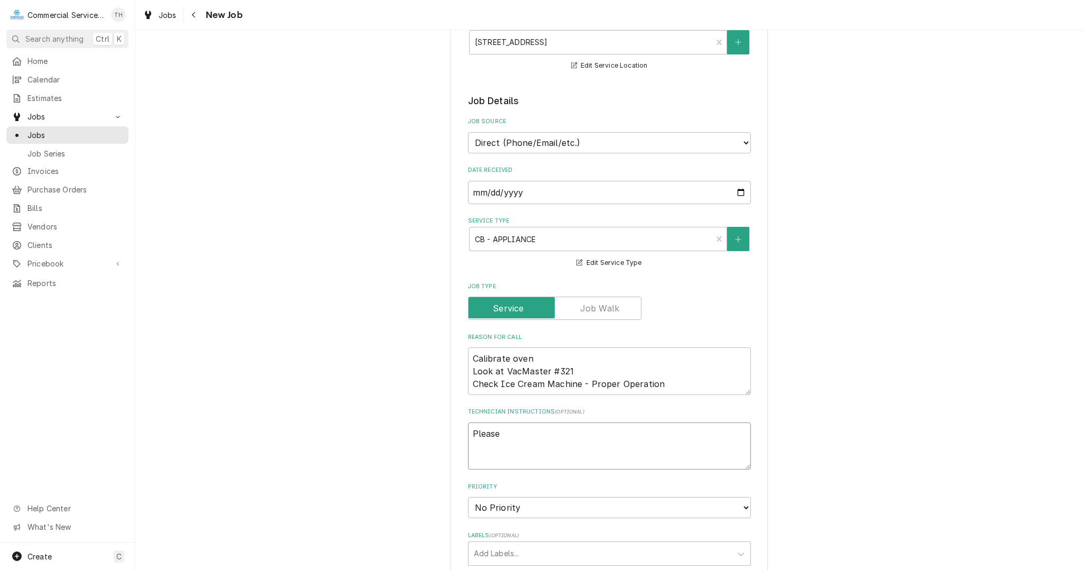
type textarea "Please m"
type textarea "x"
type textarea "Please mo"
type textarea "x"
type textarea "Please m"
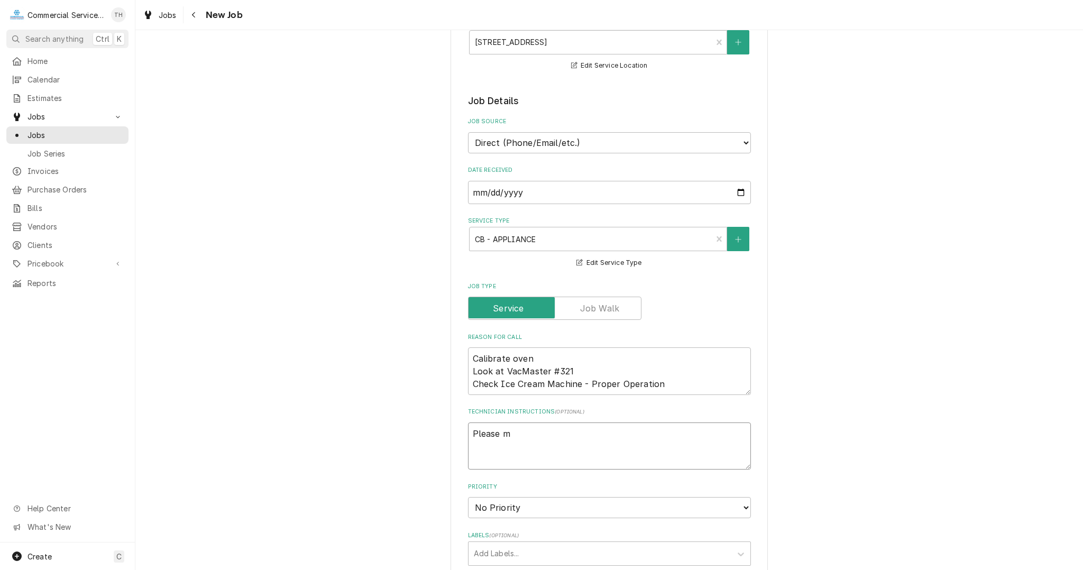
type textarea "x"
type textarea "Please"
type textarea "x"
type textarea "Please n"
type textarea "x"
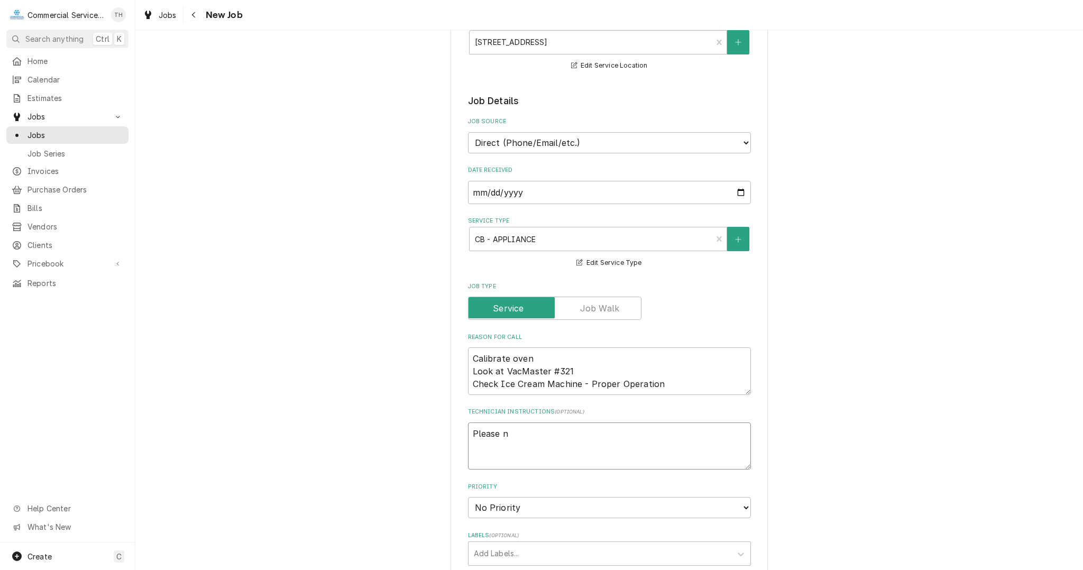
type textarea "Please no"
type textarea "x"
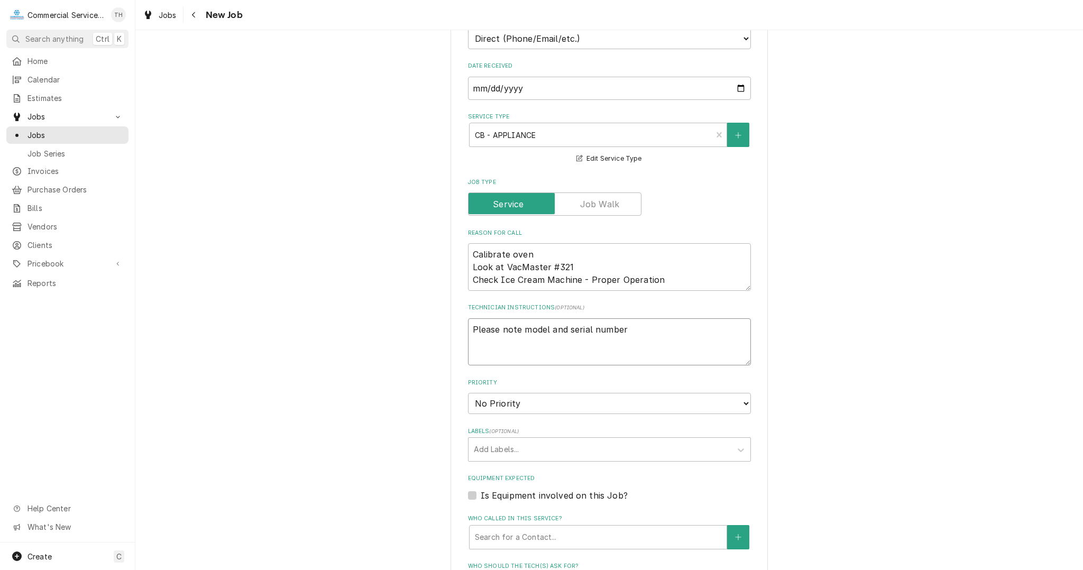
scroll to position [264, 0]
click at [513, 397] on select "No Priority Urgent High Medium Low" at bounding box center [609, 401] width 283 height 21
click at [468, 391] on select "No Priority Urgent High Medium Low" at bounding box center [609, 401] width 283 height 21
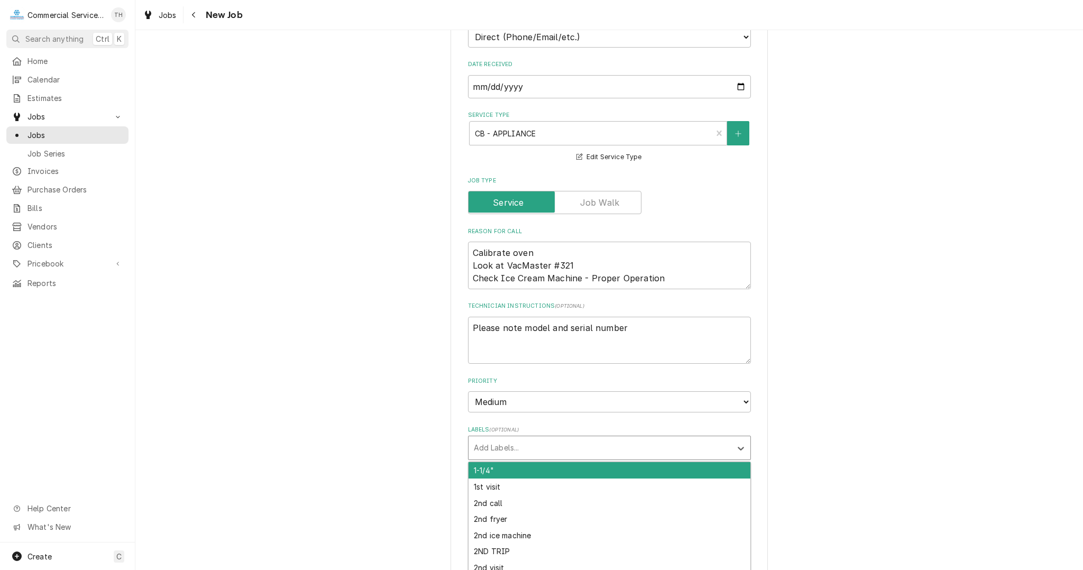
click at [509, 446] on div "Labels" at bounding box center [600, 447] width 252 height 19
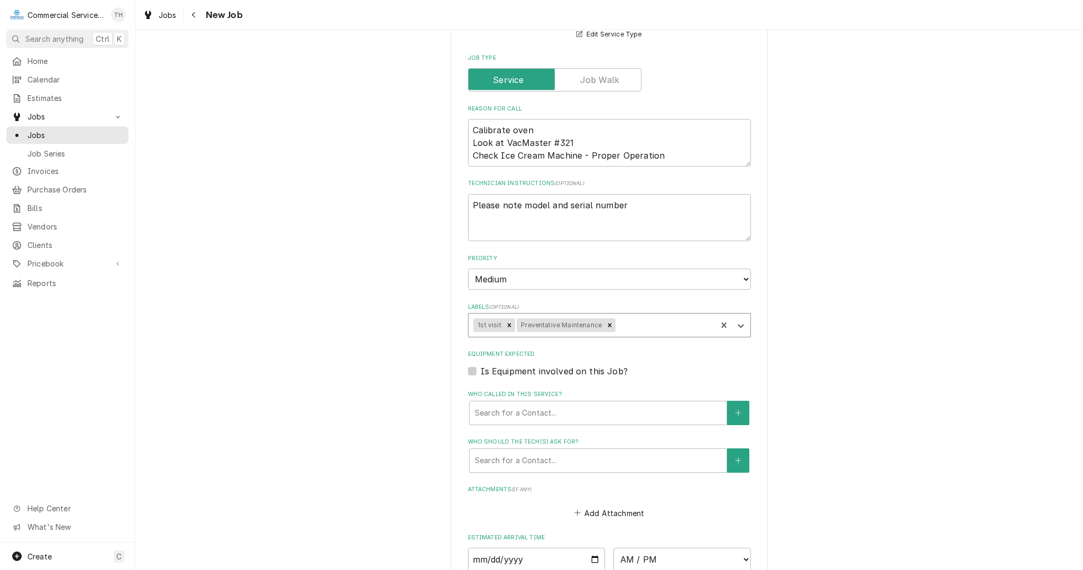
scroll to position [423, 0]
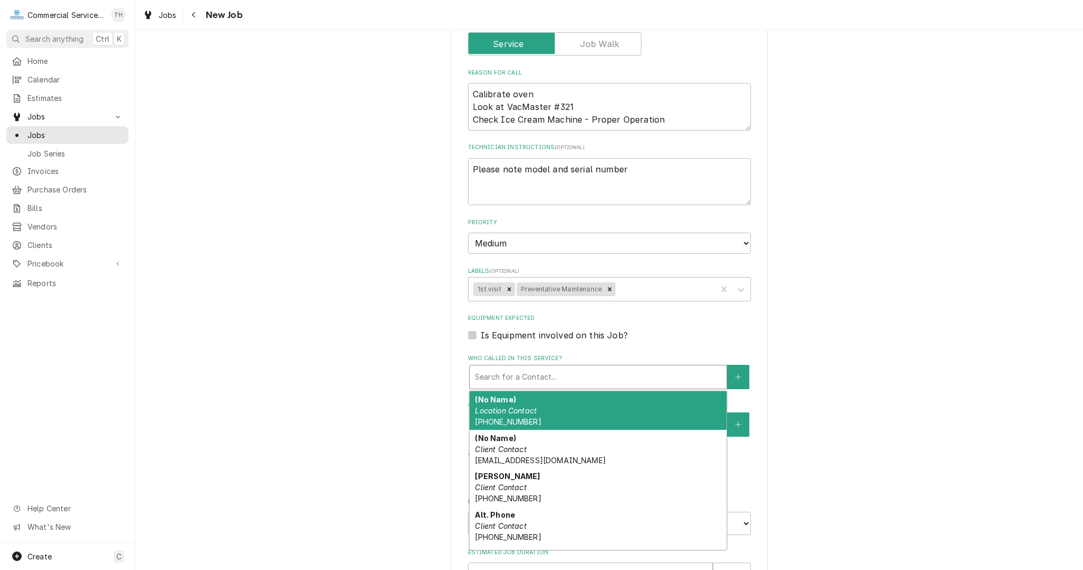
click at [488, 377] on div "Who called in this service?" at bounding box center [598, 376] width 246 height 19
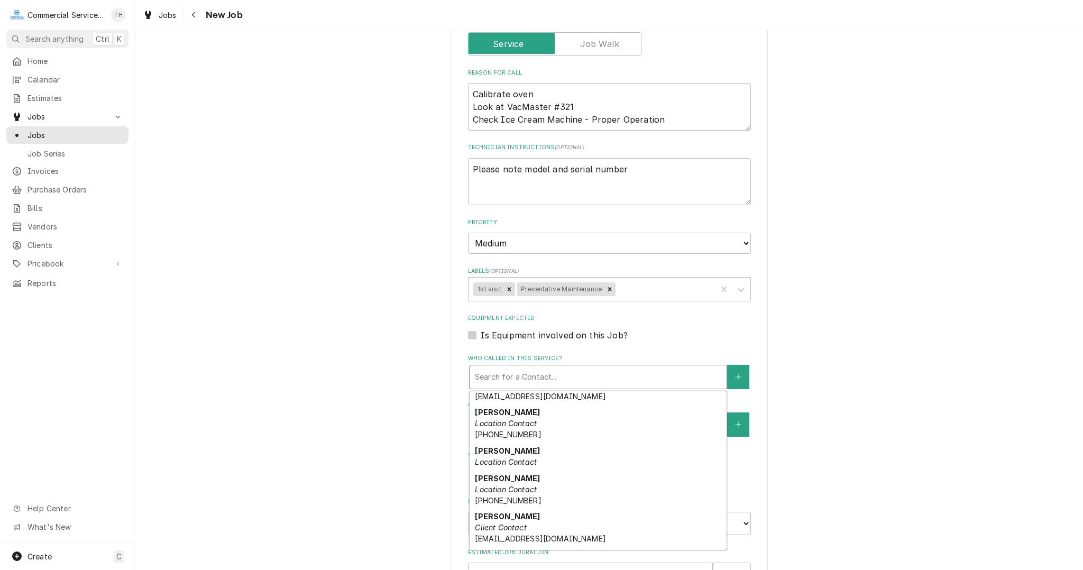
scroll to position [106, 0]
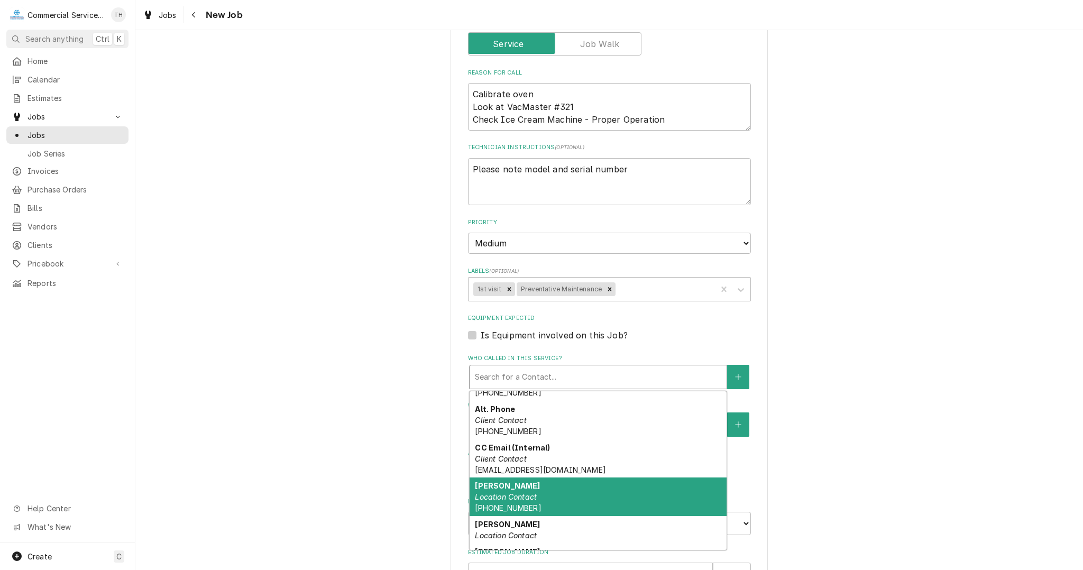
click at [535, 493] on div "Charlie Location Contact (831) 648-8880" at bounding box center [597, 496] width 257 height 39
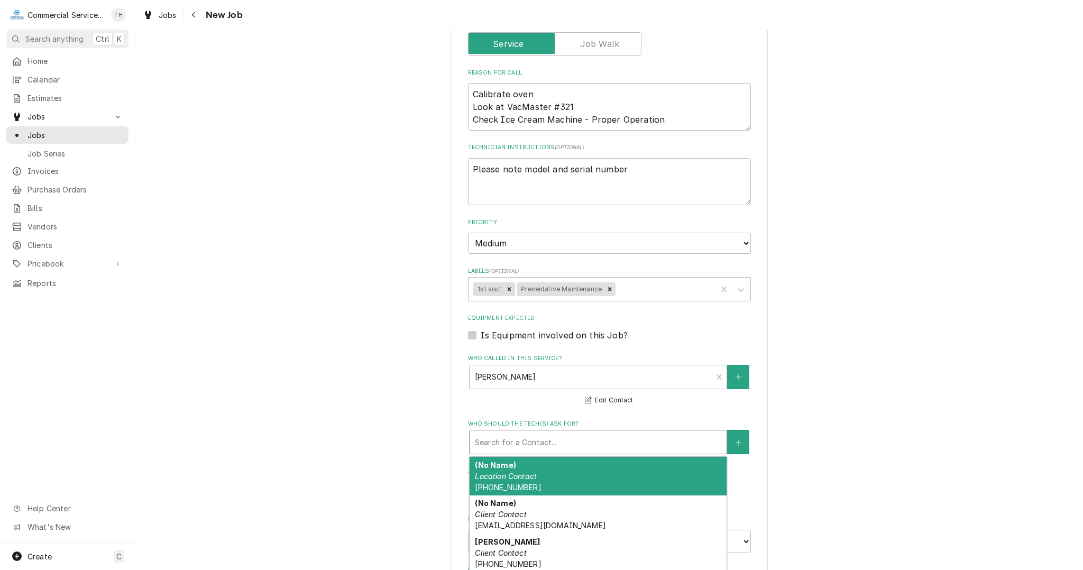
click at [535, 432] on div "Who should the tech(s) ask for?" at bounding box center [598, 441] width 246 height 19
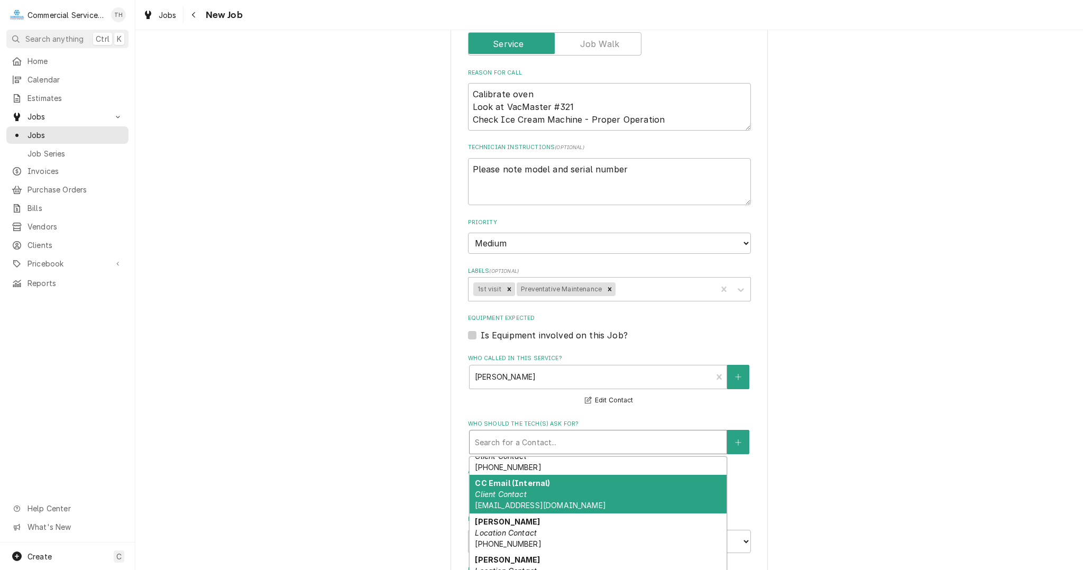
scroll to position [159, 0]
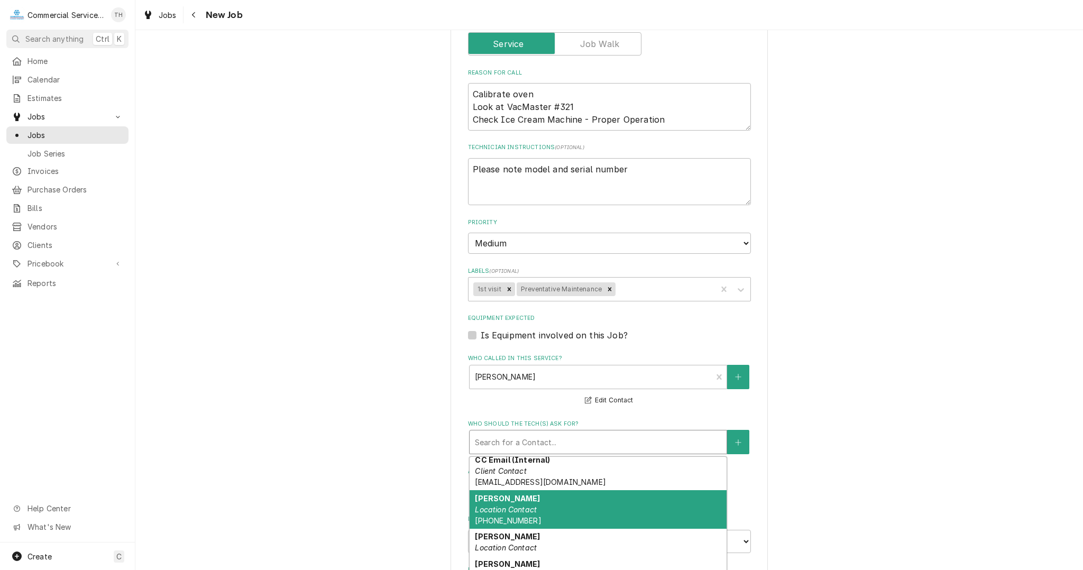
click at [525, 506] on em "Location Contact" at bounding box center [506, 509] width 62 height 9
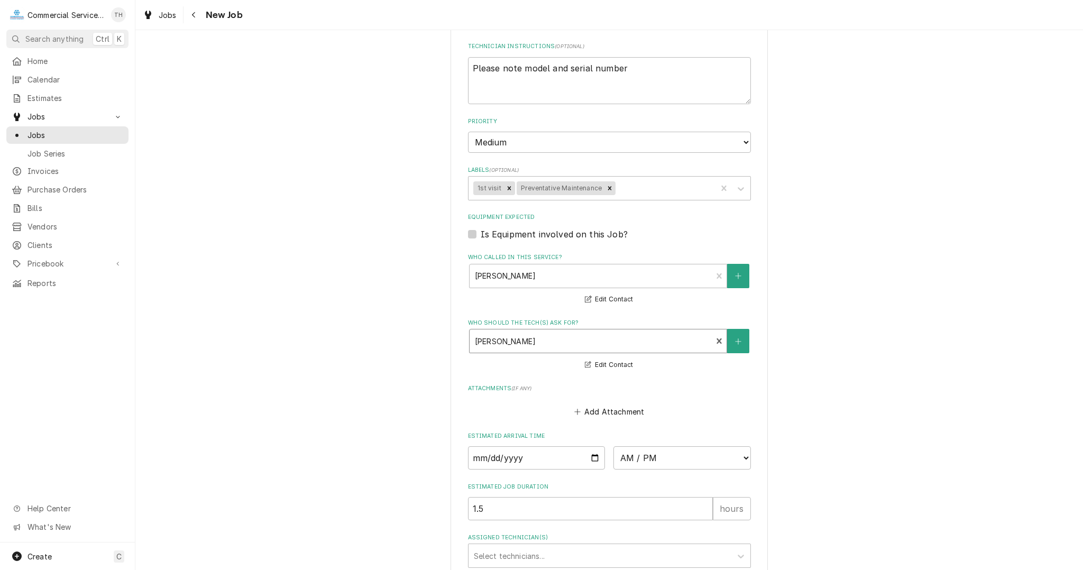
scroll to position [529, 0]
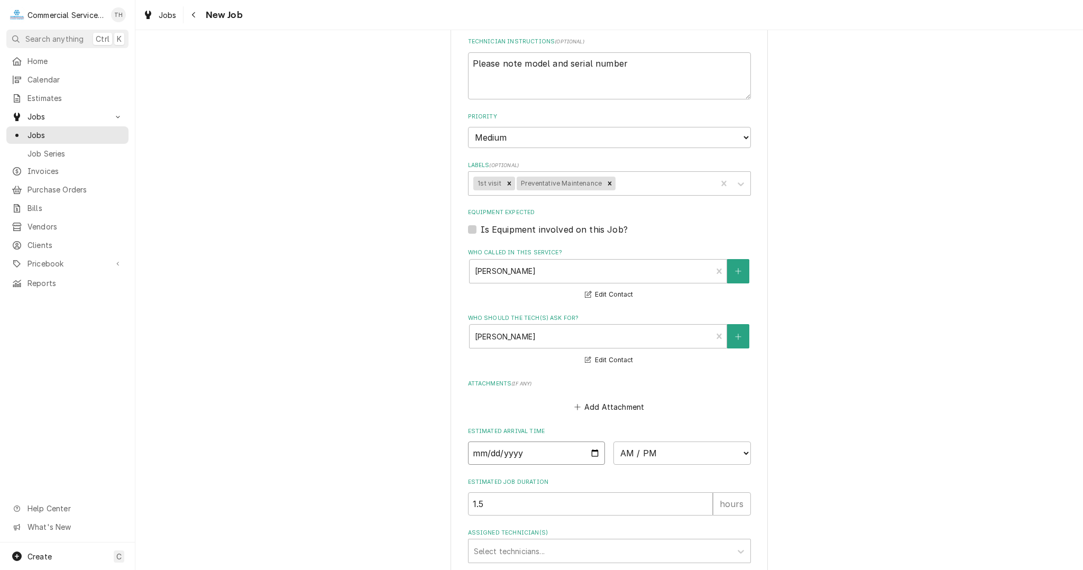
click at [590, 450] on input "Date" at bounding box center [536, 452] width 137 height 23
click at [639, 446] on select "AM / PM 6:00 AM 6:15 AM 6:30 AM 6:45 AM 7:00 AM 7:15 AM 7:30 AM 7:45 AM 8:00 AM…" at bounding box center [681, 452] width 137 height 23
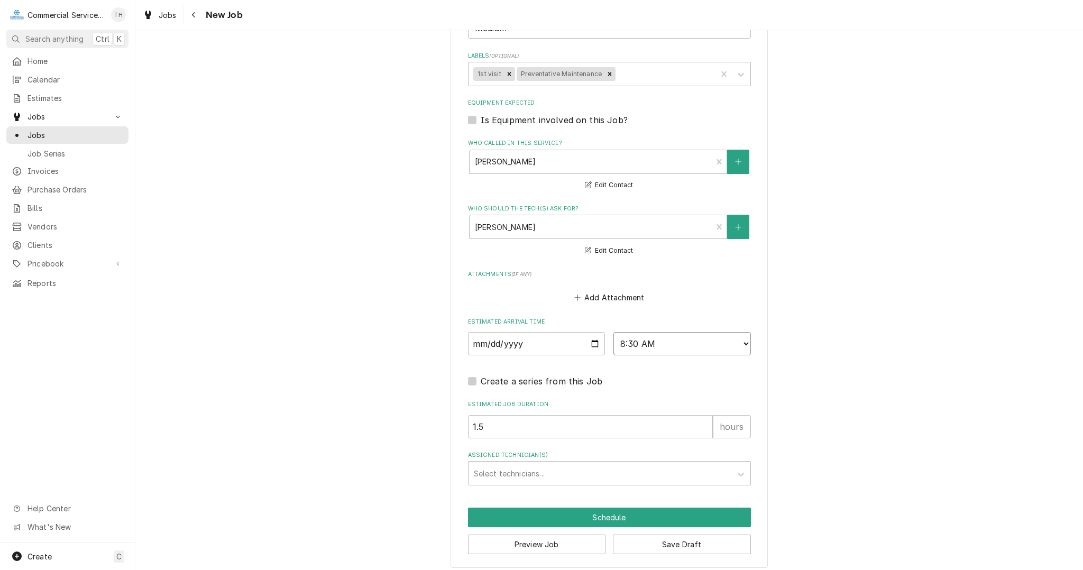
scroll to position [641, 0]
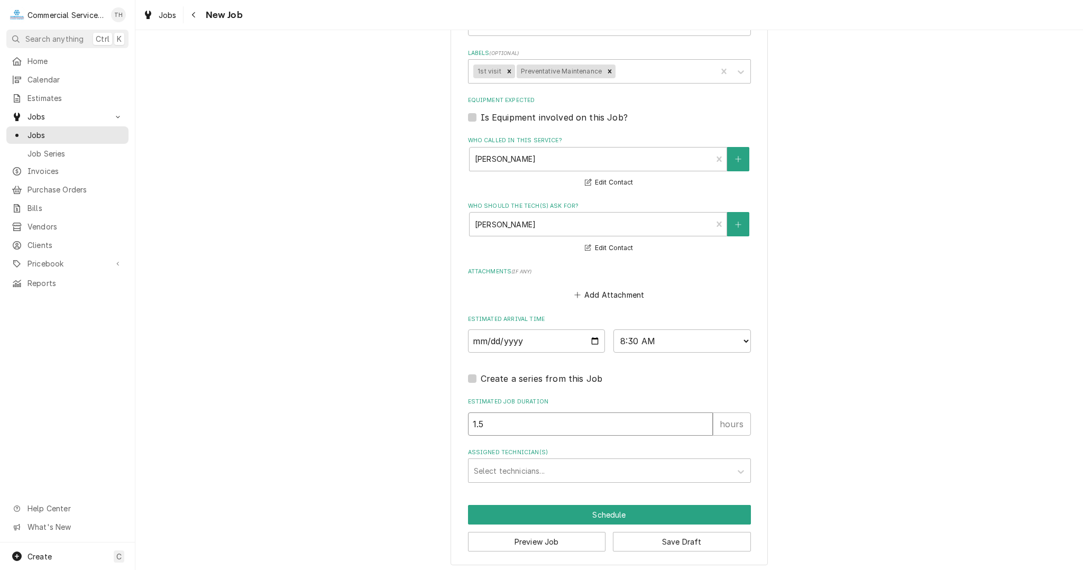
click at [542, 428] on input "1.5" at bounding box center [590, 423] width 245 height 23
click at [542, 427] on input "1.5" at bounding box center [590, 423] width 245 height 23
click at [526, 477] on div "Select technicians..." at bounding box center [599, 470] width 263 height 23
click at [645, 512] on button "Schedule" at bounding box center [609, 515] width 283 height 20
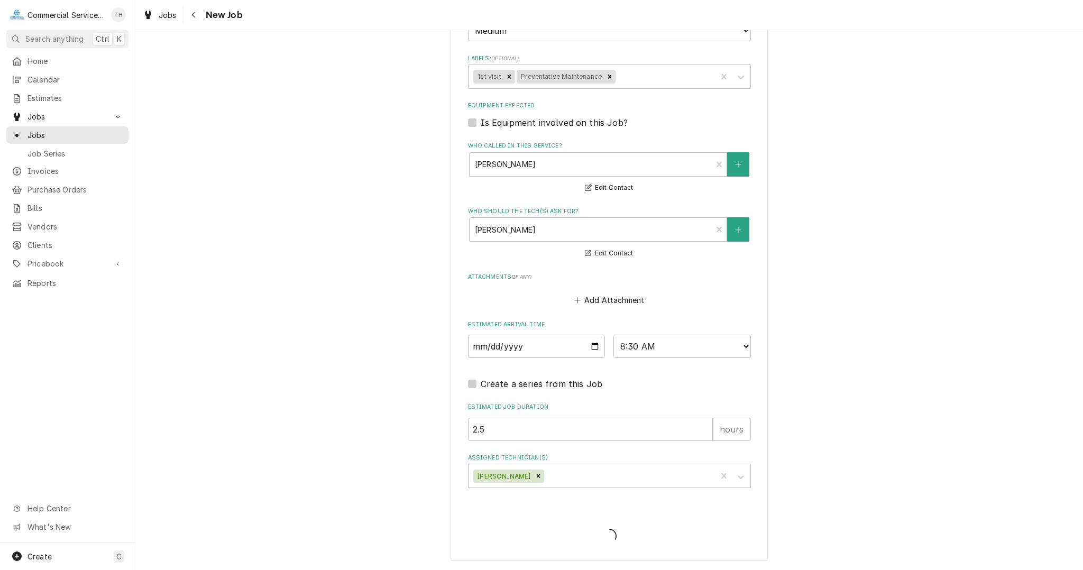
scroll to position [632, 0]
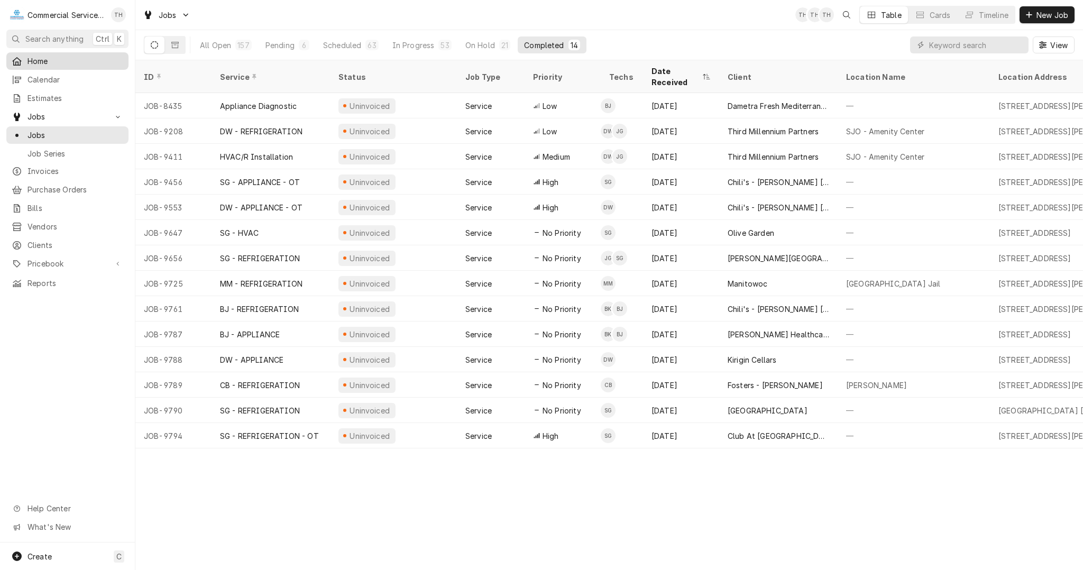
click at [54, 60] on span "Home" at bounding box center [75, 61] width 96 height 11
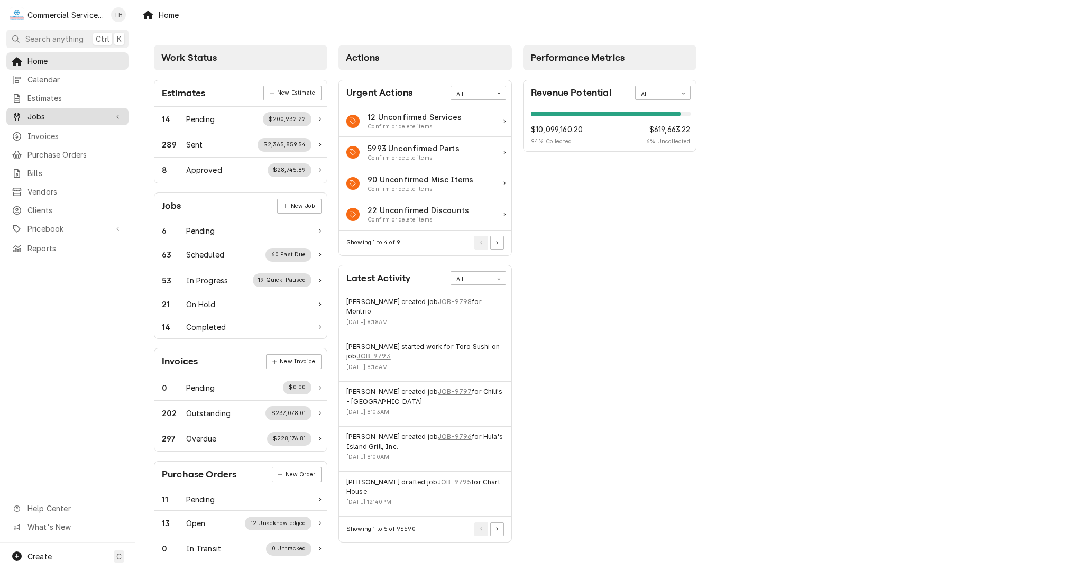
click at [57, 112] on span "Jobs" at bounding box center [67, 116] width 80 height 11
click at [52, 138] on link "Jobs" at bounding box center [67, 134] width 122 height 17
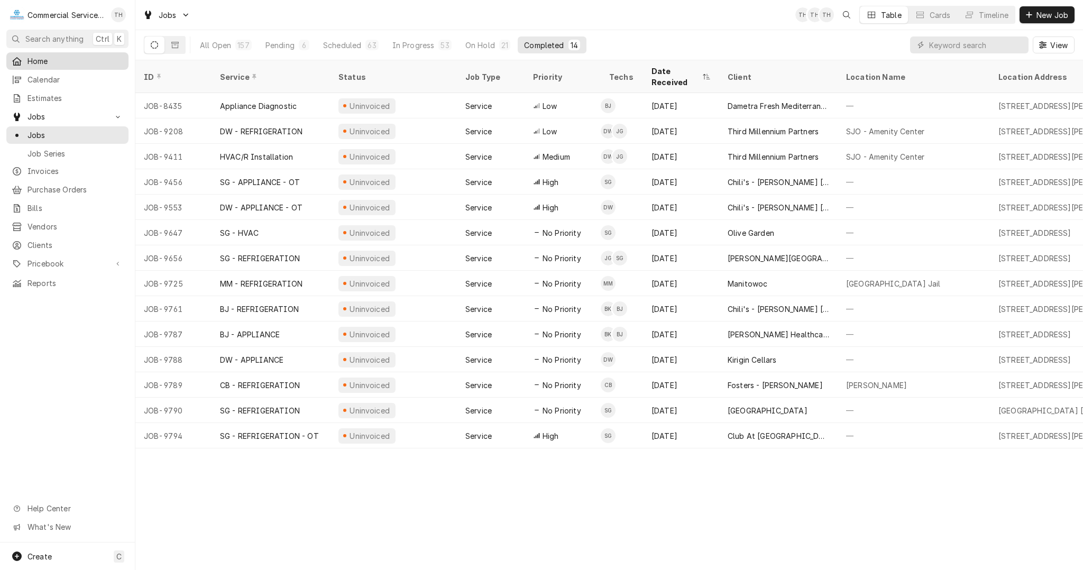
click at [45, 60] on span "Home" at bounding box center [75, 61] width 96 height 11
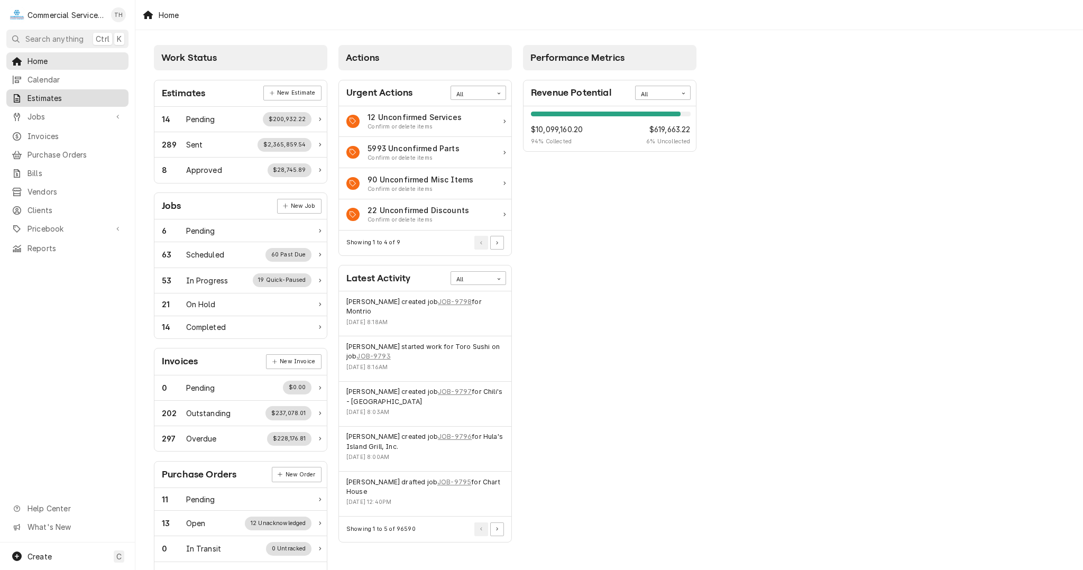
click at [53, 89] on link "Estimates" at bounding box center [67, 97] width 122 height 17
click at [57, 79] on span "Calendar" at bounding box center [75, 79] width 96 height 11
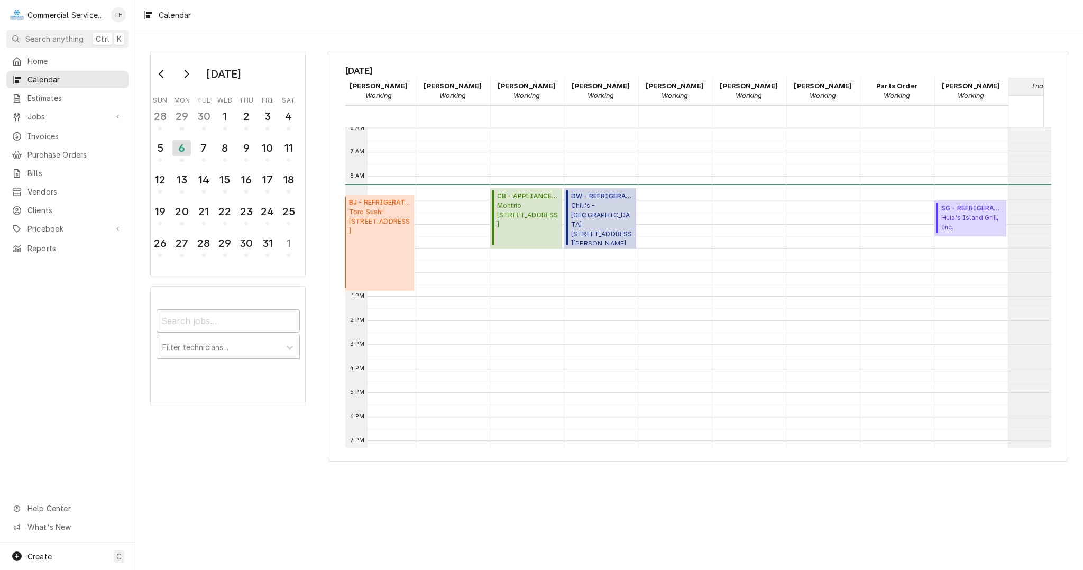
scroll to position [0, 210]
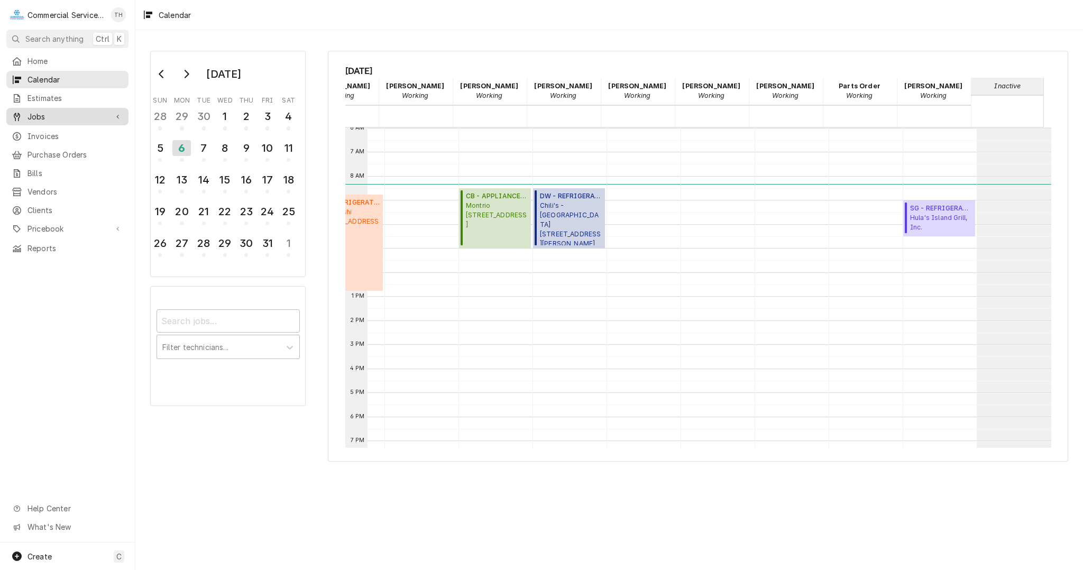
click at [68, 117] on span "Jobs" at bounding box center [67, 116] width 80 height 11
click at [57, 138] on link "Jobs" at bounding box center [67, 134] width 122 height 17
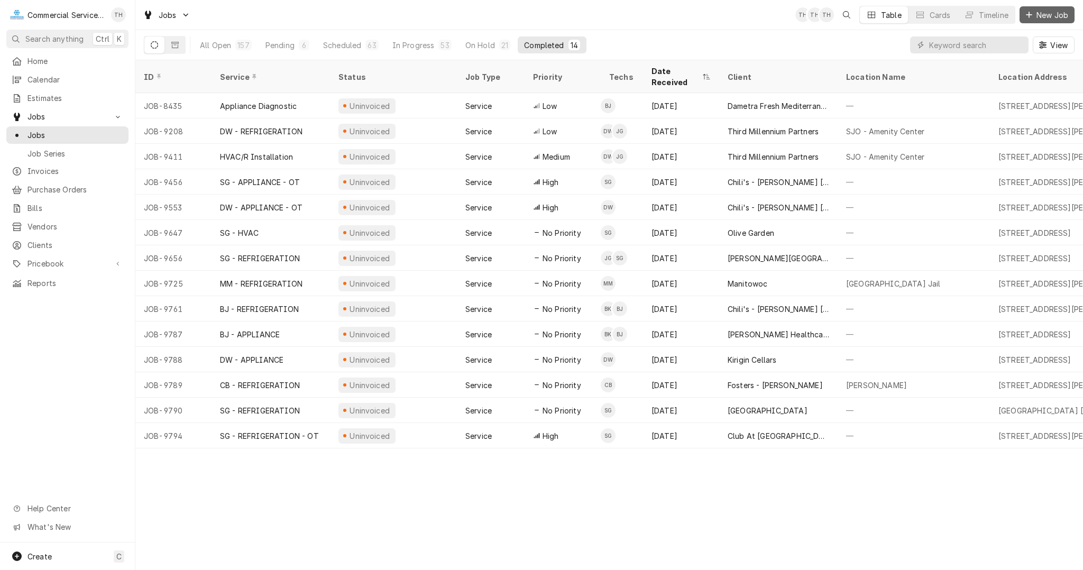
click at [1050, 19] on span "New Job" at bounding box center [1052, 15] width 36 height 11
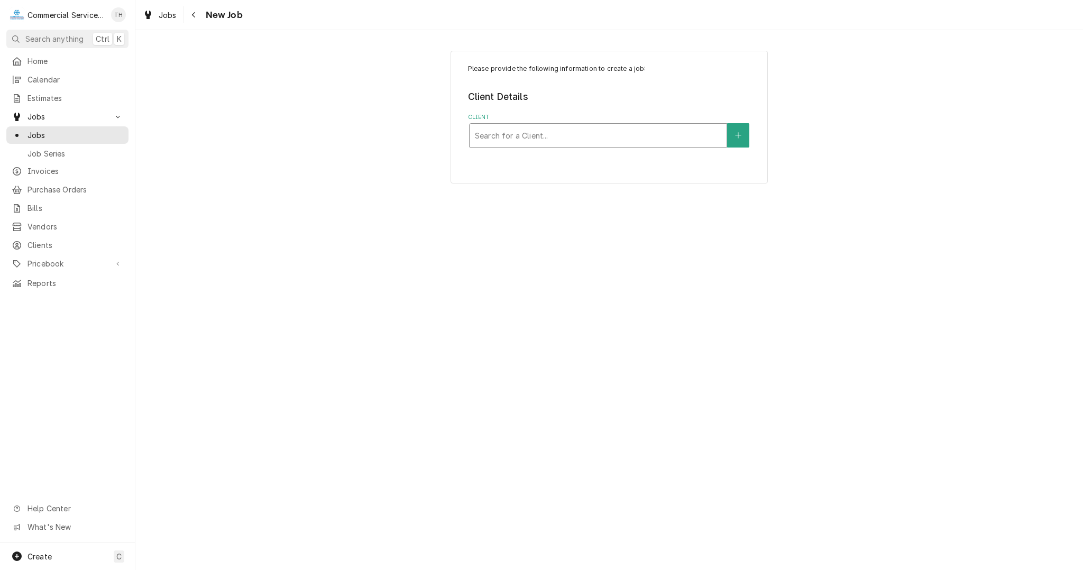
click at [581, 134] on div "Client" at bounding box center [598, 135] width 246 height 19
type input "Sjo"
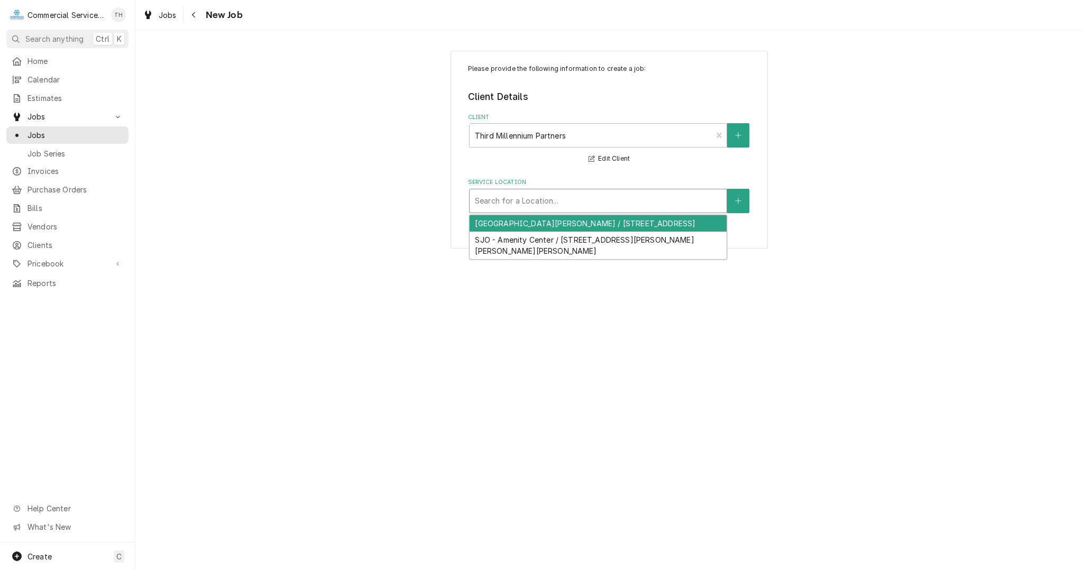
click at [505, 209] on div "Service Location" at bounding box center [598, 200] width 246 height 19
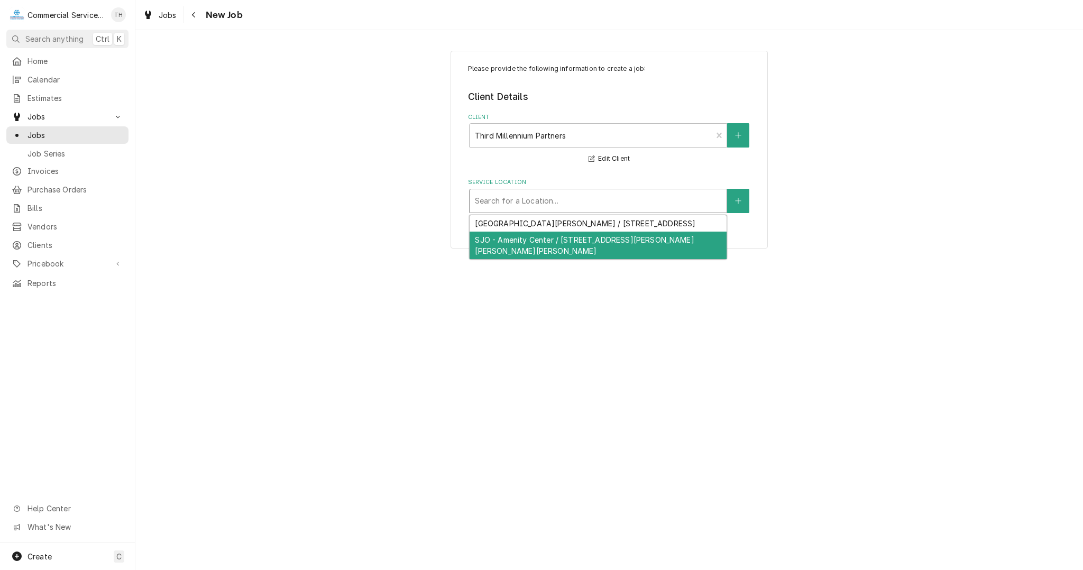
click at [513, 242] on div "SJO - Amenity Center / [STREET_ADDRESS][PERSON_NAME][PERSON_NAME][PERSON_NAME]" at bounding box center [597, 245] width 257 height 27
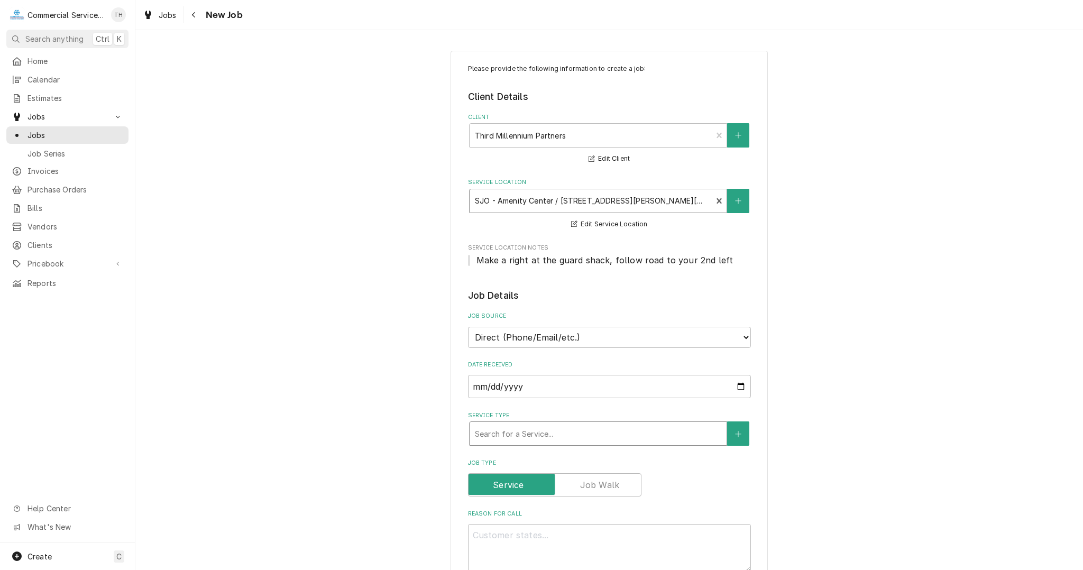
click at [539, 428] on div "Service Type" at bounding box center [598, 433] width 246 height 19
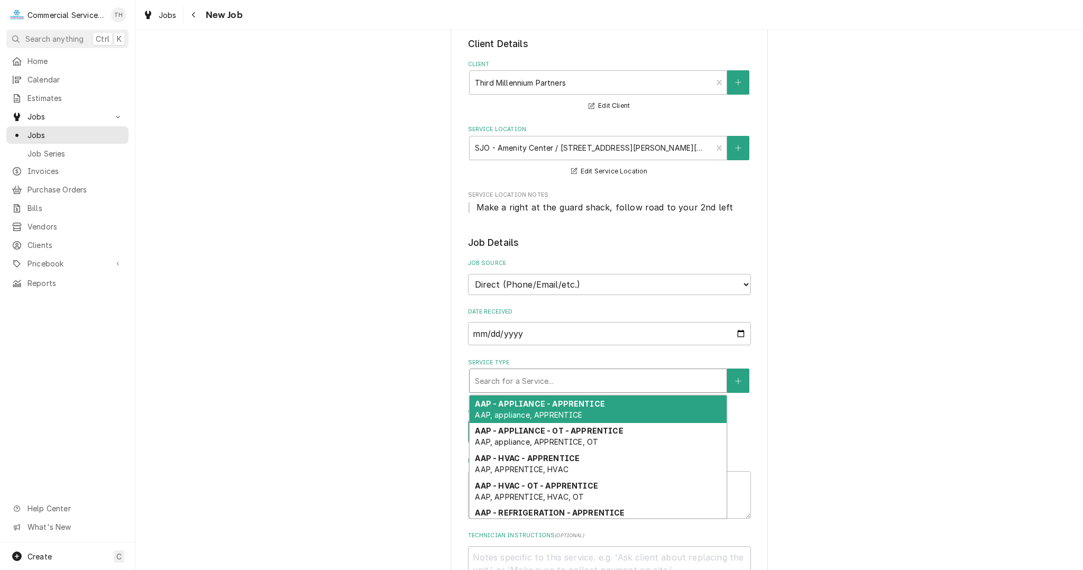
scroll to position [106, 0]
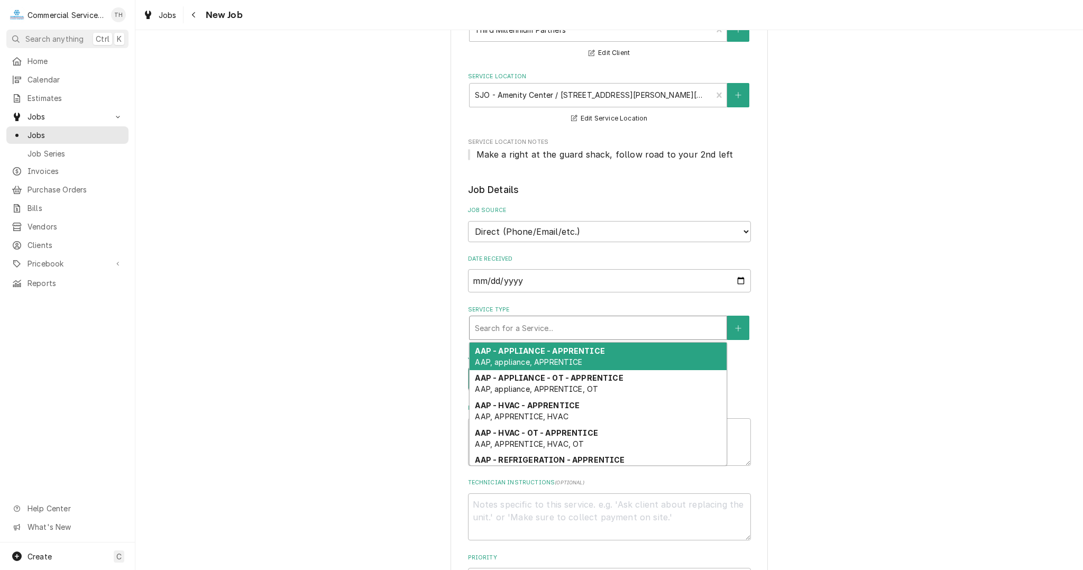
type textarea "x"
type input "h"
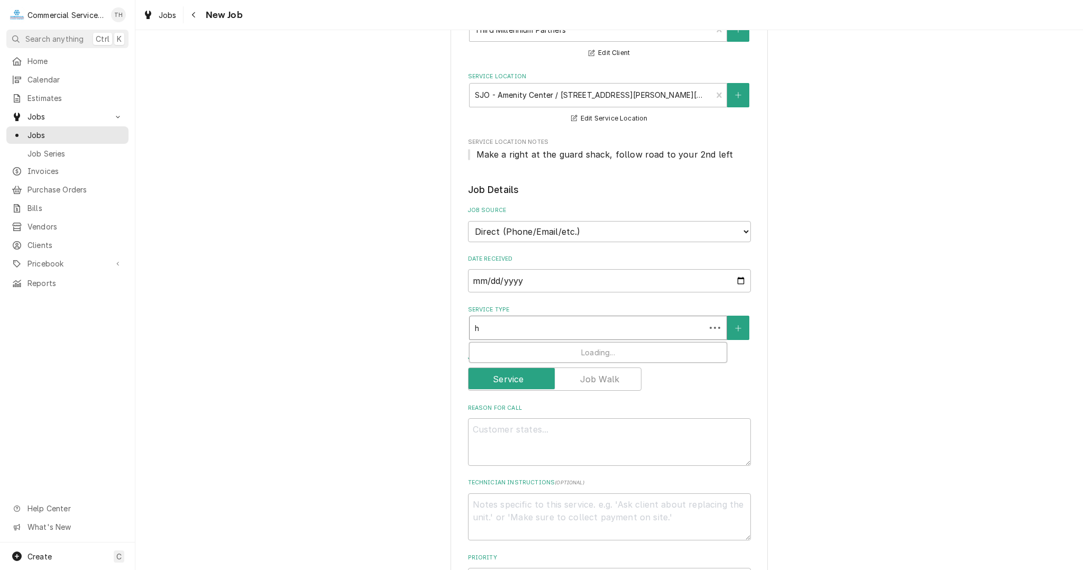
type textarea "x"
type input "hv"
type textarea "x"
type input "hva"
type textarea "x"
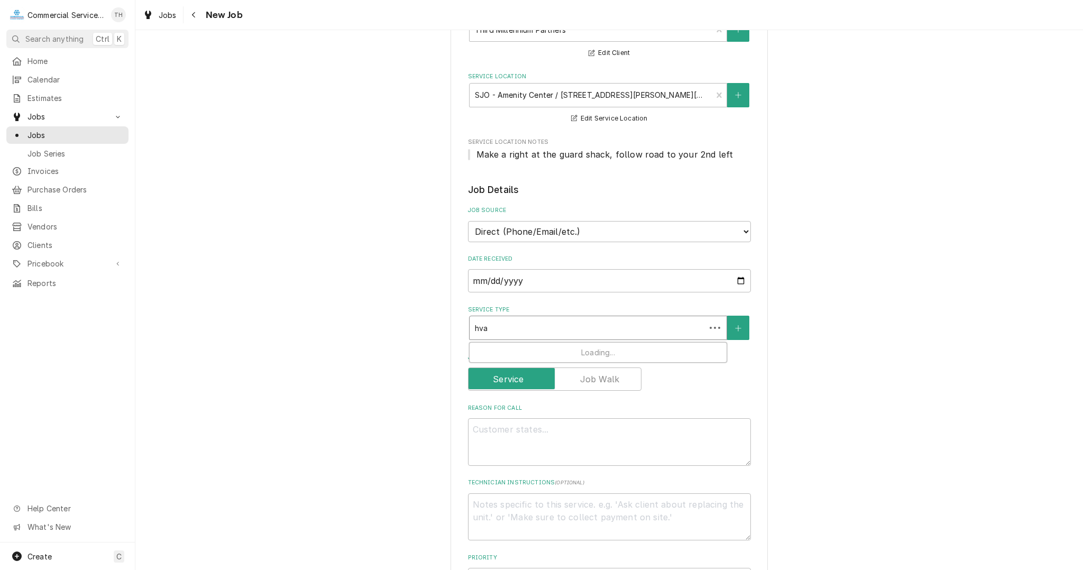
type input "hvac"
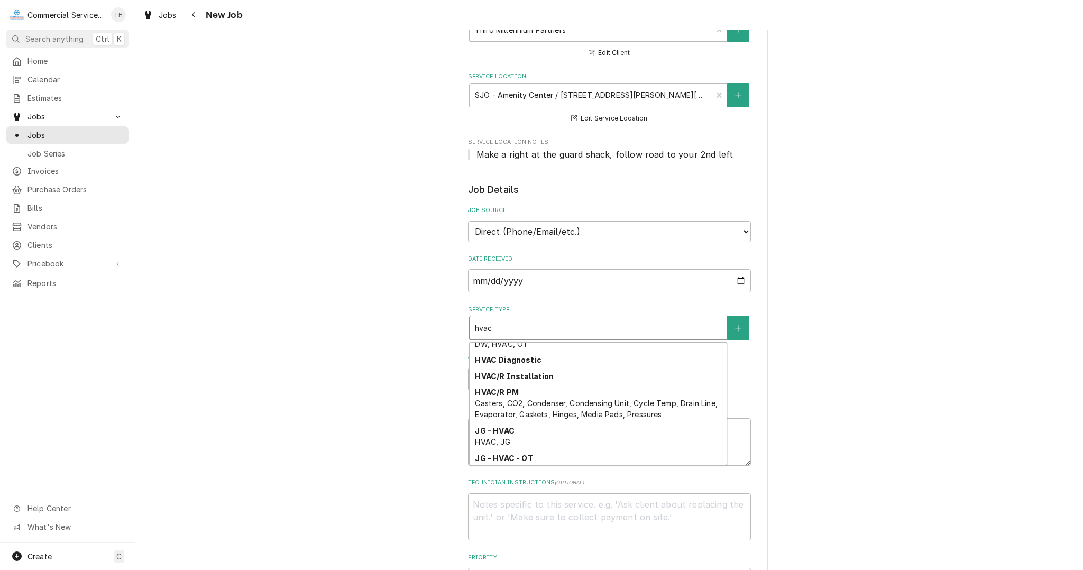
scroll to position [284, 0]
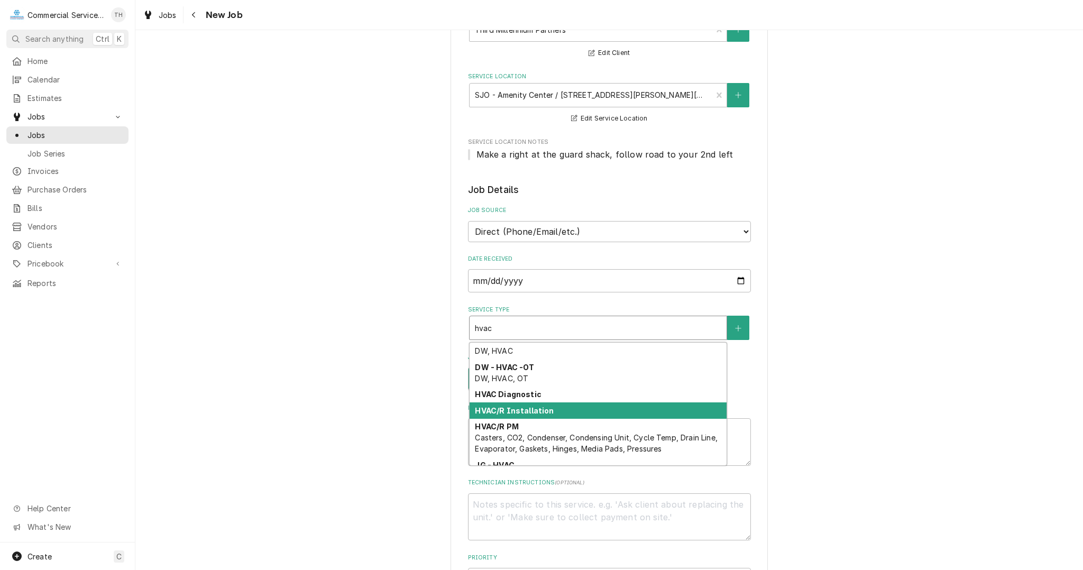
click at [558, 406] on div "HVAC/R Installation" at bounding box center [597, 410] width 257 height 16
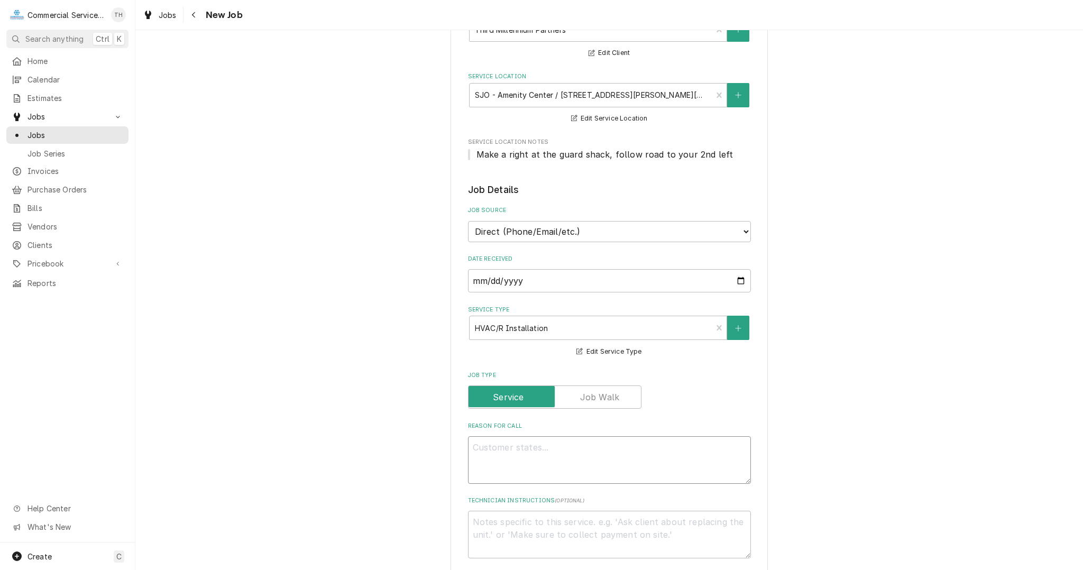
click at [532, 442] on textarea "Reason For Call" at bounding box center [609, 460] width 283 height 48
type textarea "x"
type textarea "V"
type textarea "x"
type textarea "Ve"
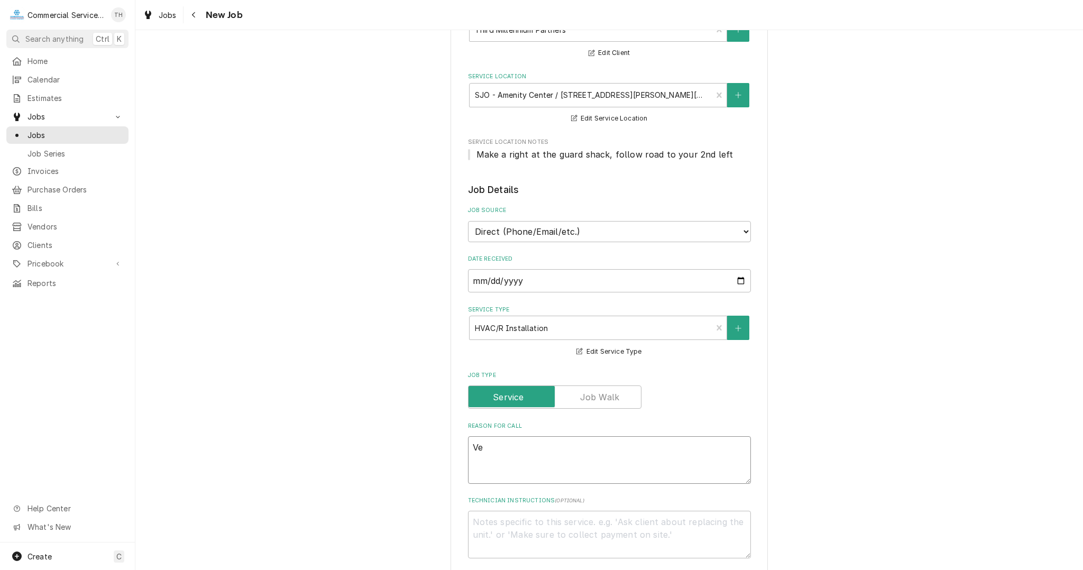
type textarea "x"
type textarea "Ver"
type textarea "x"
type textarea "Veri"
type textarea "x"
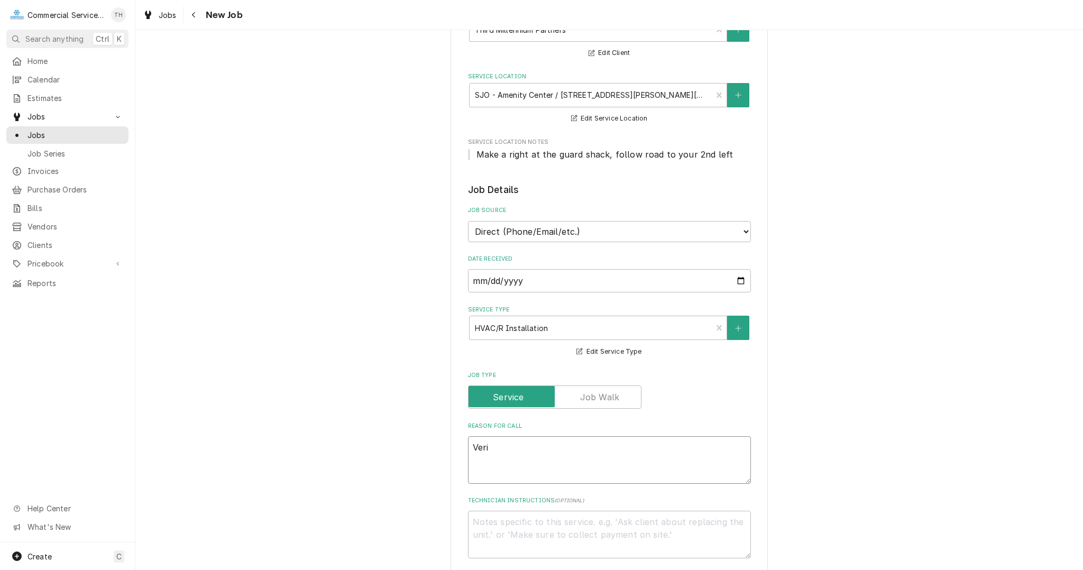
type textarea "Verif"
type textarea "x"
type textarea "Verifi"
type textarea "x"
type textarea "Verific"
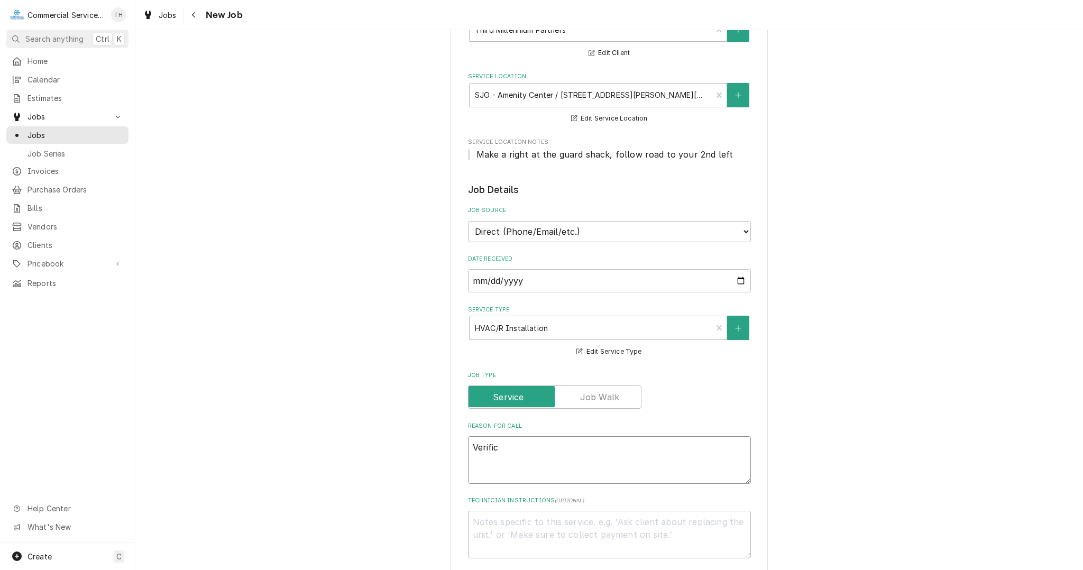
type textarea "x"
type textarea "Verifica"
type textarea "x"
type textarea "Verificat"
type textarea "x"
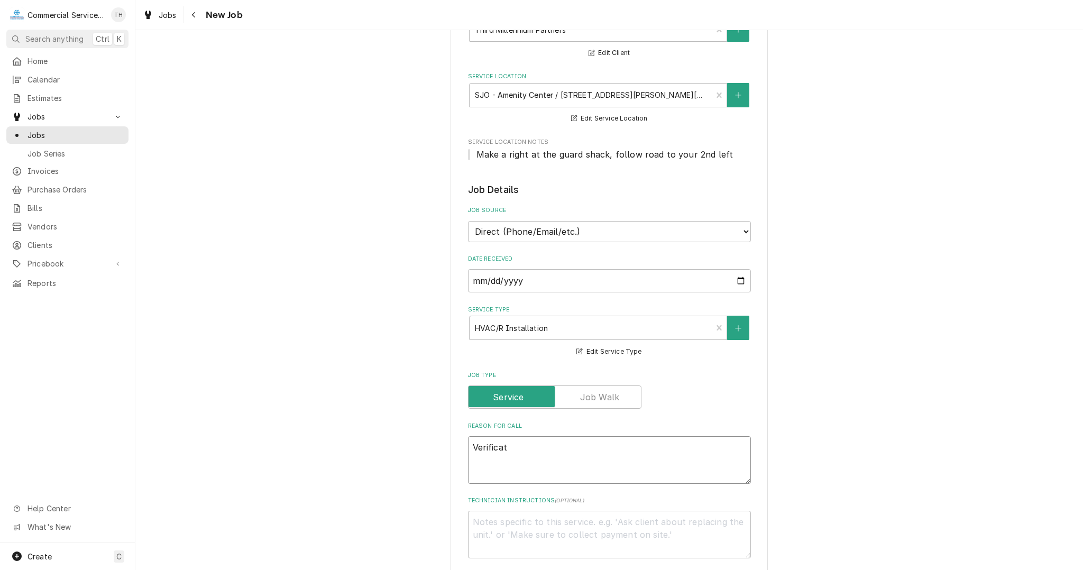
type textarea "Verificati"
type textarea "x"
type textarea "Verificatio"
type textarea "x"
type textarea "Verification"
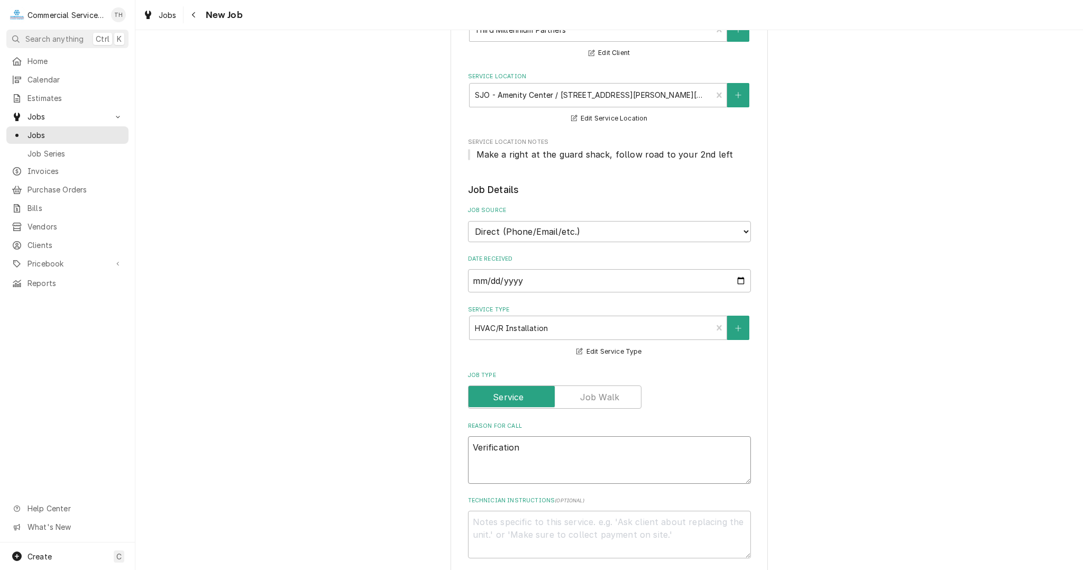
type textarea "x"
type textarea "Verification"
type textarea "x"
type textarea "Verification o"
type textarea "x"
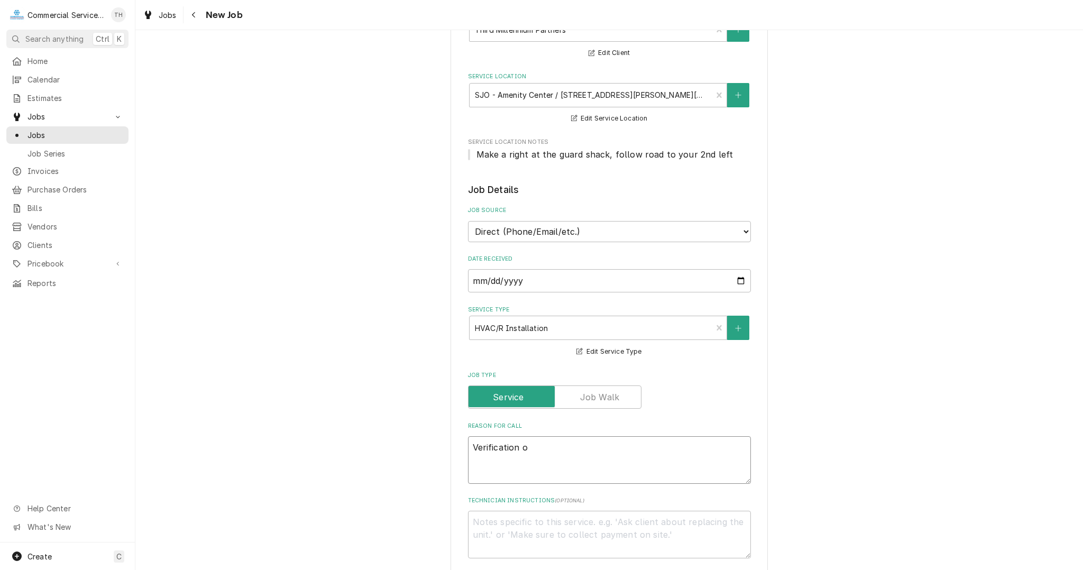
type textarea "Verification of"
type textarea "x"
type textarea "Verification of"
type textarea "x"
type textarea "Verification of w"
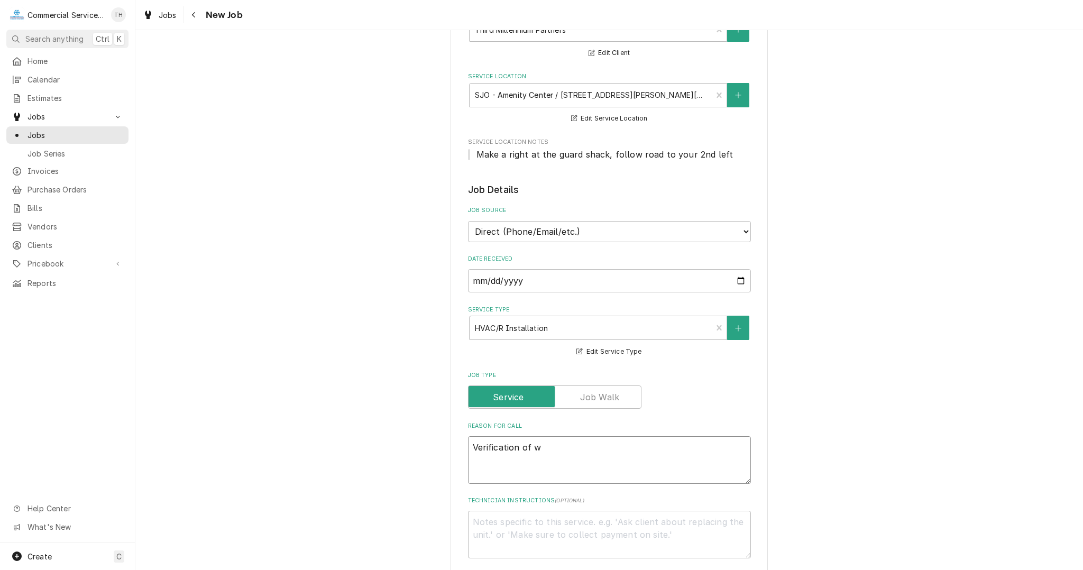
type textarea "x"
type textarea "Verification of wi"
type textarea "x"
type textarea "Verification of wir"
type textarea "x"
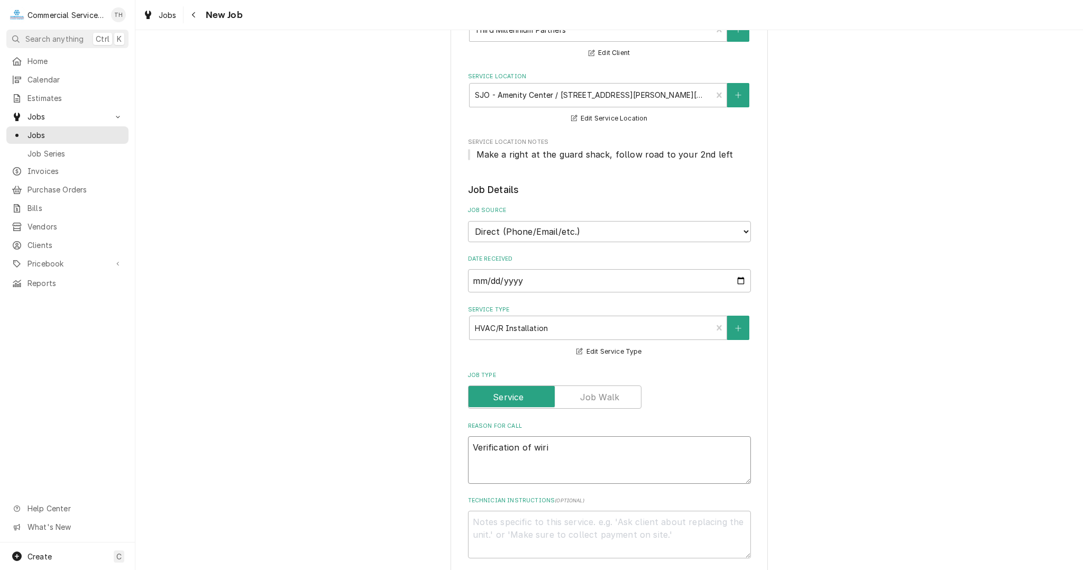
type textarea "Verification of wirin"
type textarea "x"
type textarea "Verification of wiring"
type textarea "x"
type textarea "Verification of wiring"
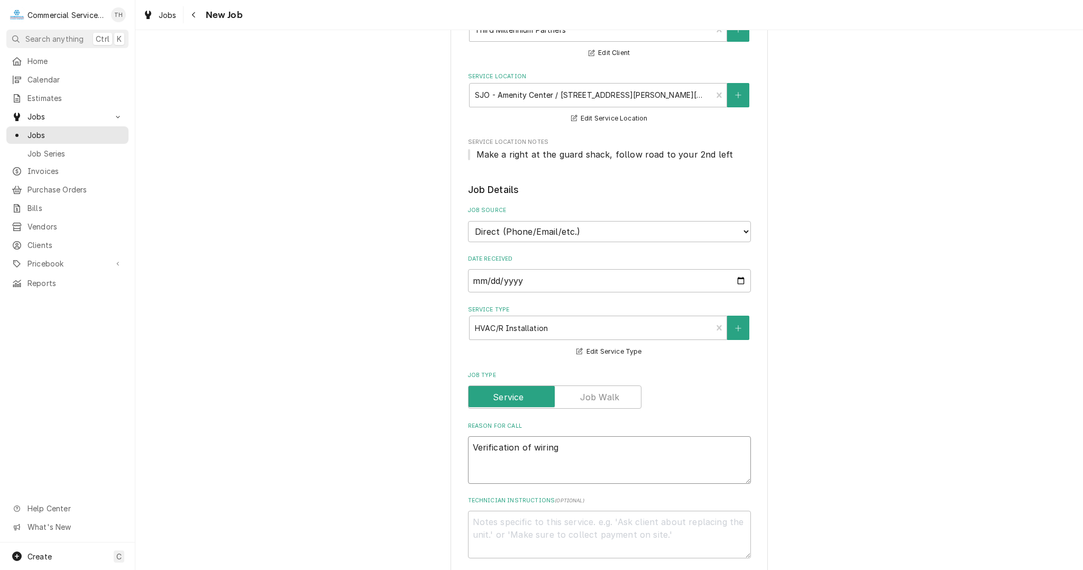
type textarea "x"
type textarea "Verification of wiring a"
type textarea "x"
type textarea "Verification of wiring an"
type textarea "x"
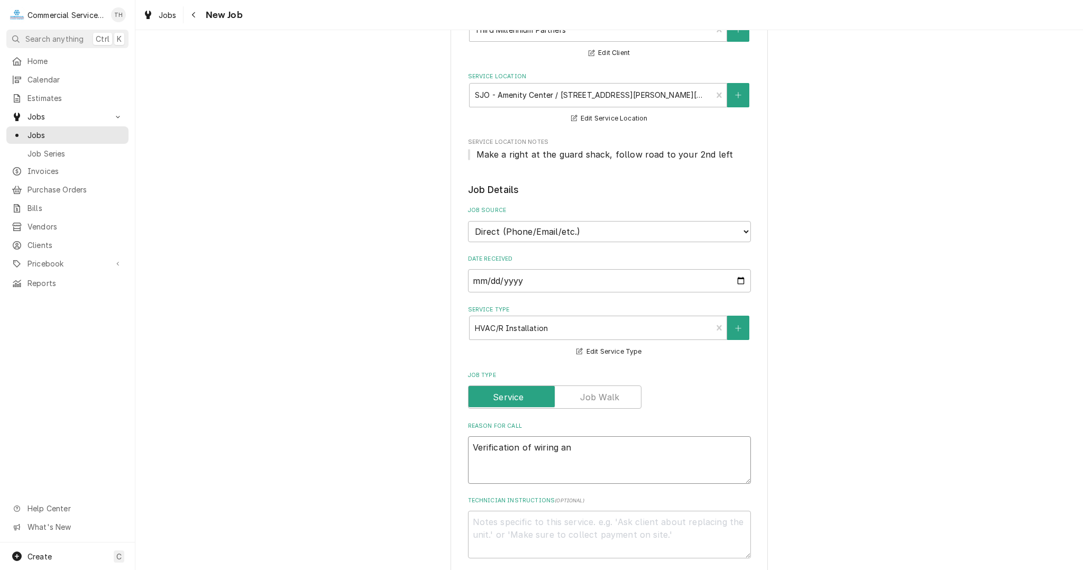
type textarea "Verification of wiring and"
type textarea "x"
type textarea "Verification of wiring and"
type textarea "x"
type textarea "Verification of wiring and I"
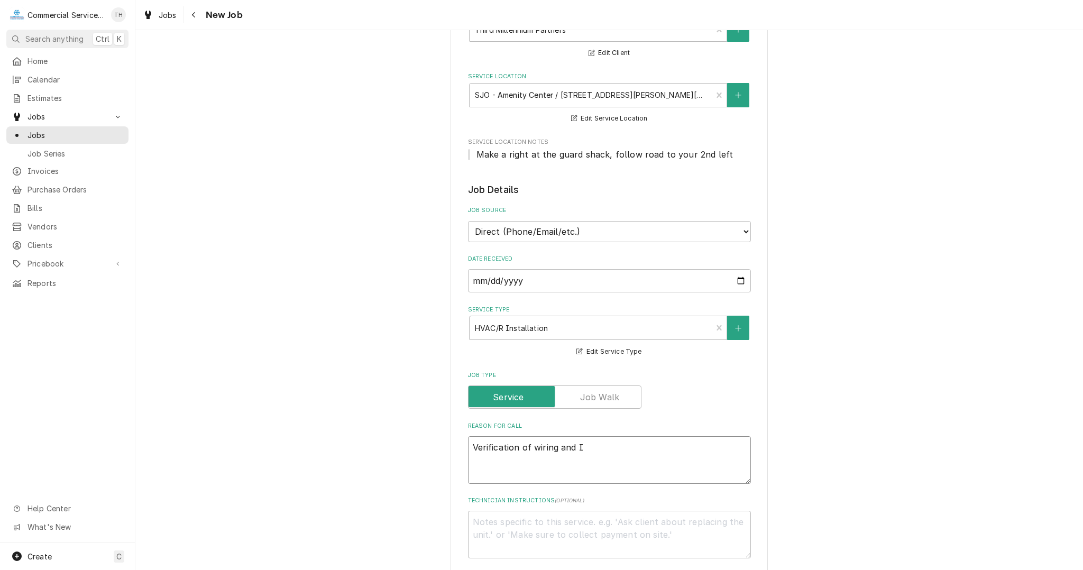
type textarea "x"
type textarea "Verification of wiring and In"
type textarea "x"
type textarea "Verification of wiring and Ins"
type textarea "x"
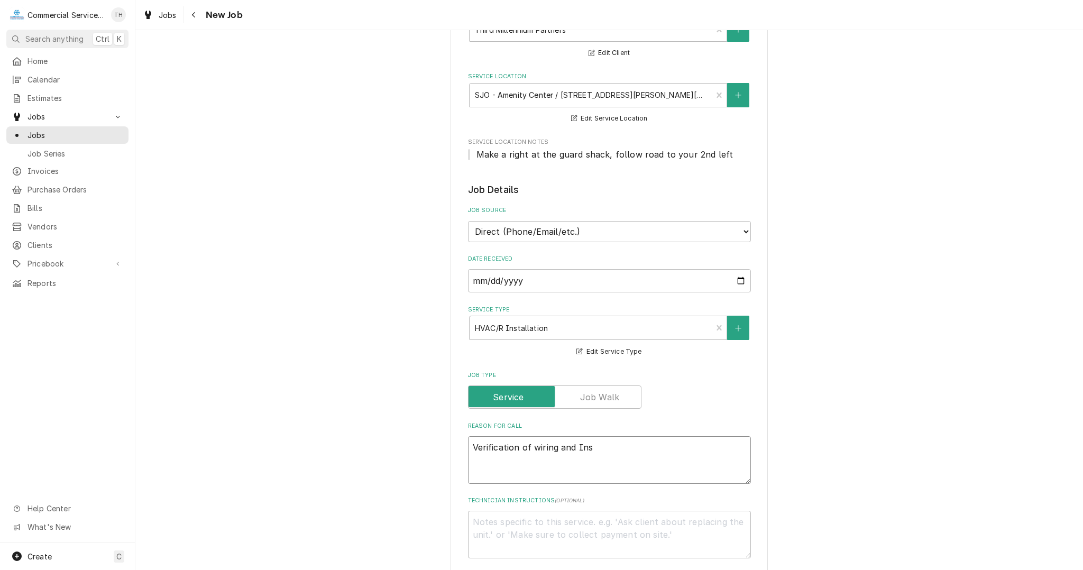
type textarea "Verification of wiring and Inst"
type textarea "x"
type textarea "Verification of wiring and Instal"
type textarea "x"
type textarea "Verification of wiring and Installa"
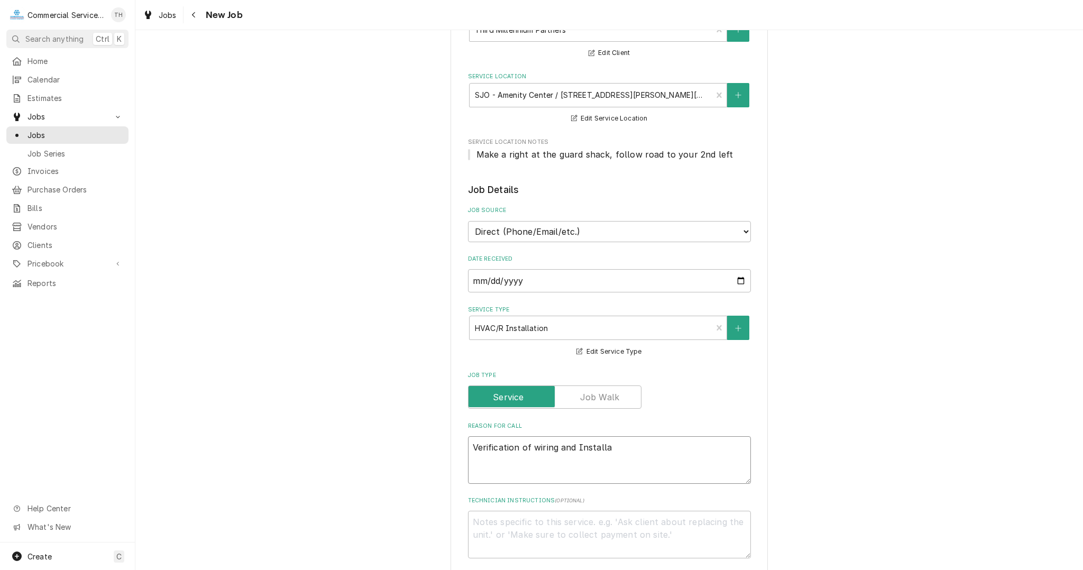
type textarea "x"
type textarea "Verification of wiring and Installati"
type textarea "x"
type textarea "Verification of wiring and Installation"
type textarea "x"
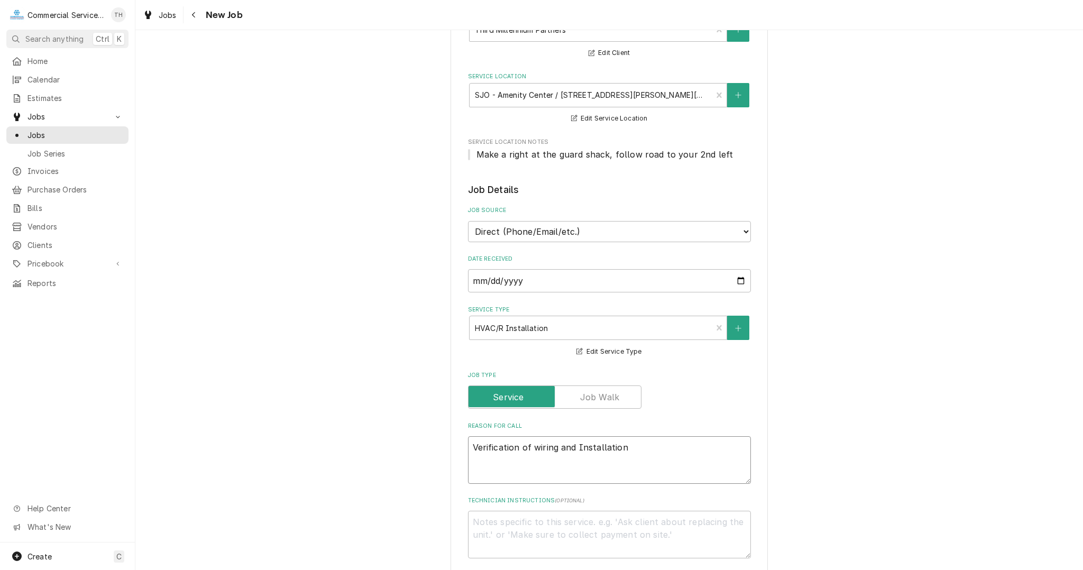
type textarea "Verification of wiring and Installation"
type textarea "x"
type textarea "Verification of wiring and Installation o"
type textarea "x"
type textarea "Verification of wiring and Installation of"
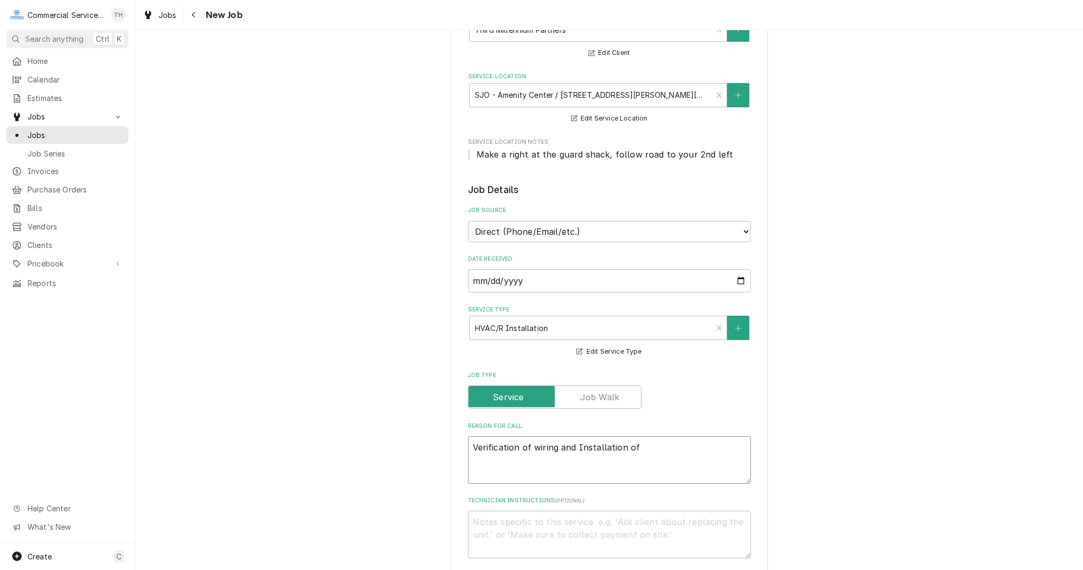
type textarea "x"
type textarea "Verification of wiring and Installation ofn"
type textarea "x"
type textarea "Verification of wiring and Installation of"
type textarea "x"
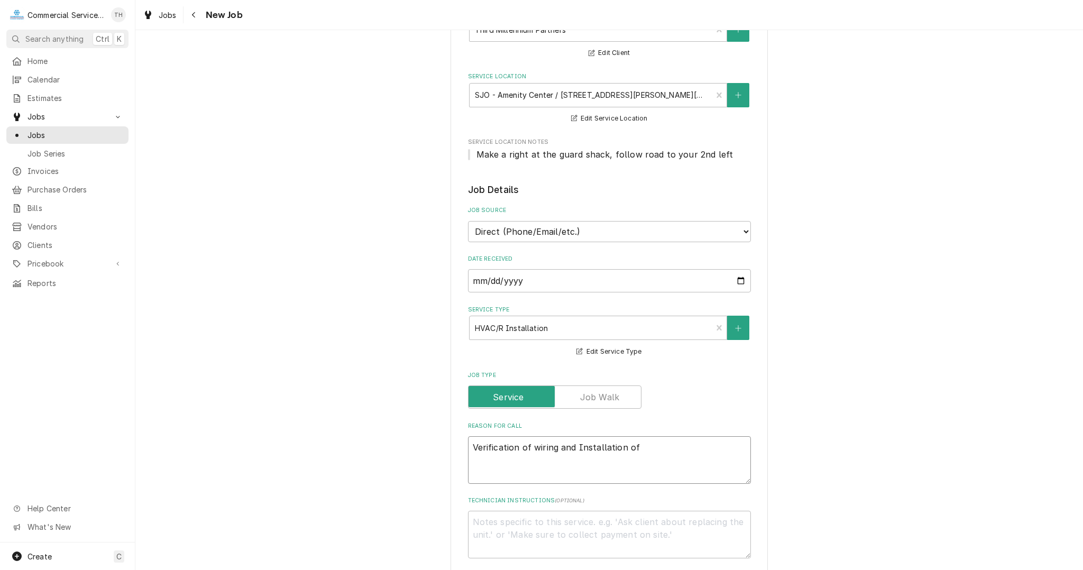
type textarea "Verification of wiring and Installation of"
type textarea "x"
type textarea "Verification of wiring and Installation of c"
type textarea "x"
type textarea "Verification of wiring and Installation of co"
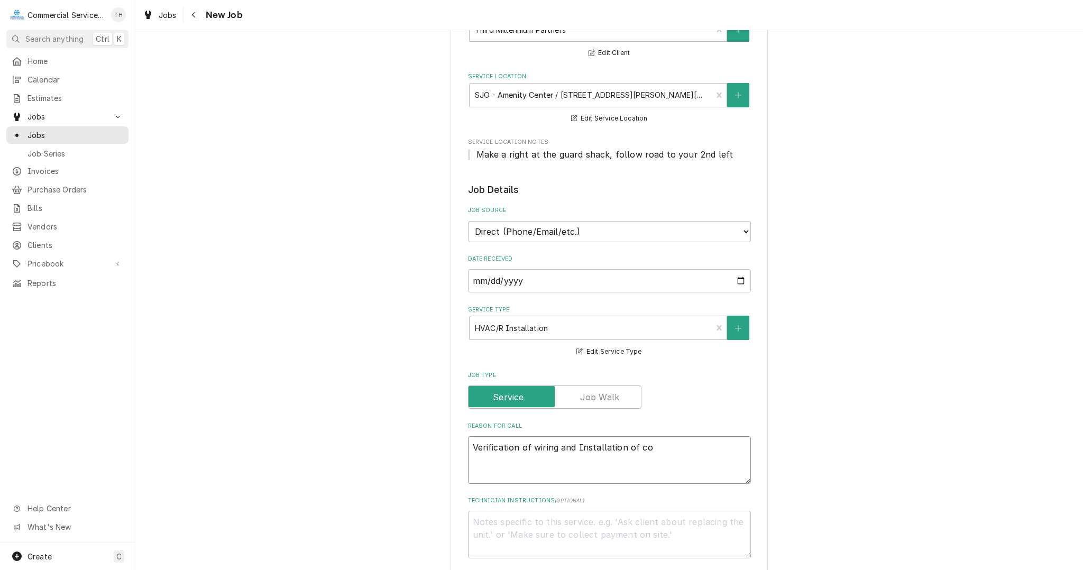
type textarea "x"
type textarea "Verification of wiring and Installation of con"
type textarea "x"
type textarea "Verification of wiring and Installation of cont"
type textarea "x"
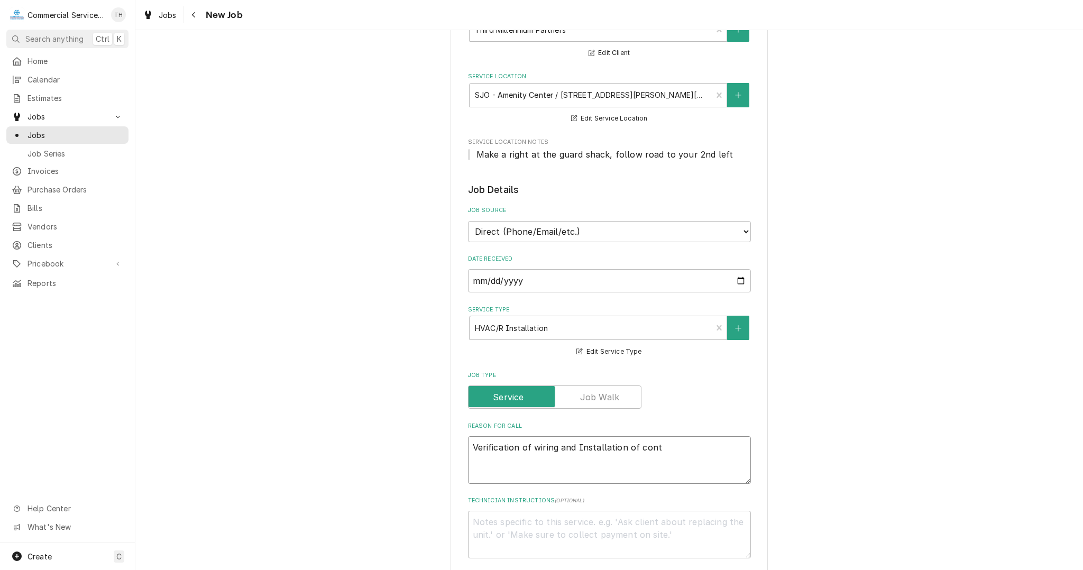
type textarea "Verification of wiring and Installation of contr"
type textarea "x"
type textarea "Verification of wiring and Installation of contro"
type textarea "x"
type textarea "Verification of wiring and Installation of control"
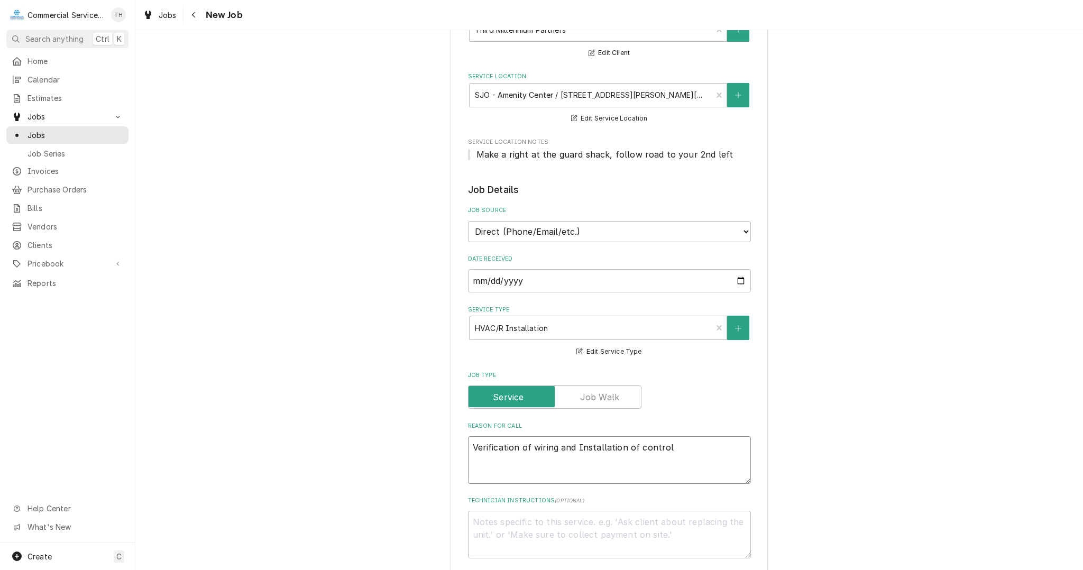
type textarea "x"
type textarea "Verification of wiring and Installation of controls"
type textarea "x"
type textarea "Verification of wiring and Installation of controls"
type textarea "x"
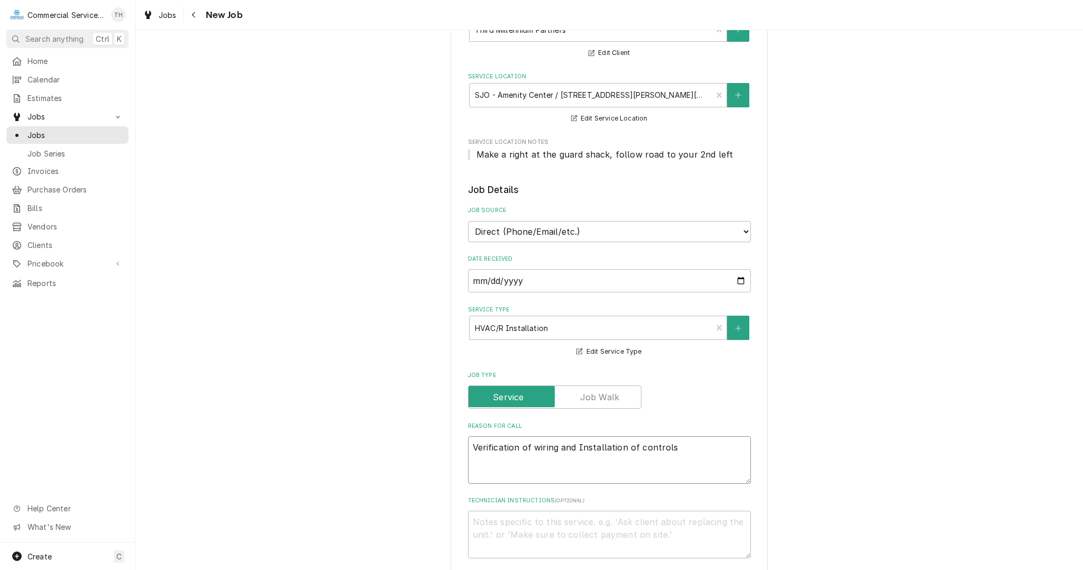
type textarea "Verification of wiring and Installation of controls -"
type textarea "x"
type textarea "Verification of wiring and Installation of controls -"
type textarea "x"
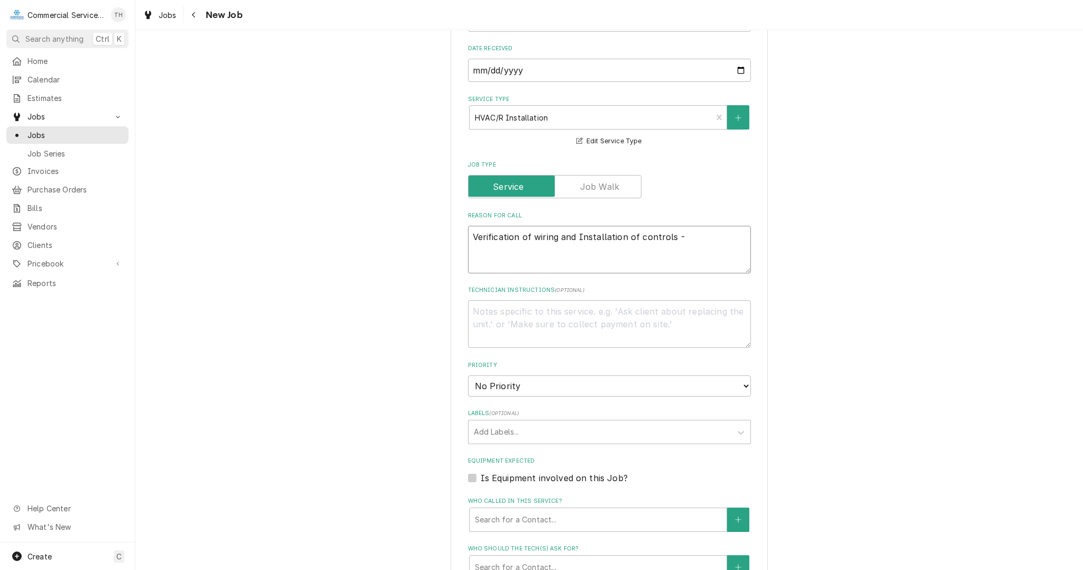
scroll to position [317, 0]
type textarea "Verification of wiring and Installation of controls -"
click at [470, 383] on select "No Priority Urgent High Medium Low" at bounding box center [609, 384] width 283 height 21
select select "3"
click at [468, 374] on select "No Priority Urgent High Medium Low" at bounding box center [609, 384] width 283 height 21
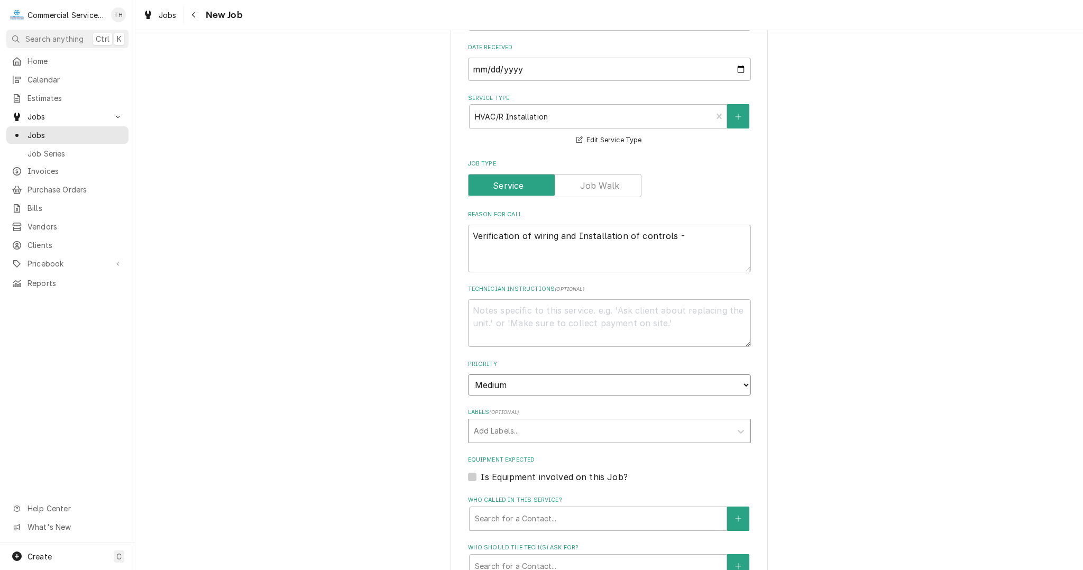
type textarea "x"
drag, startPoint x: 491, startPoint y: 426, endPoint x: 506, endPoint y: 429, distance: 15.7
click at [491, 426] on div "Labels" at bounding box center [600, 430] width 252 height 19
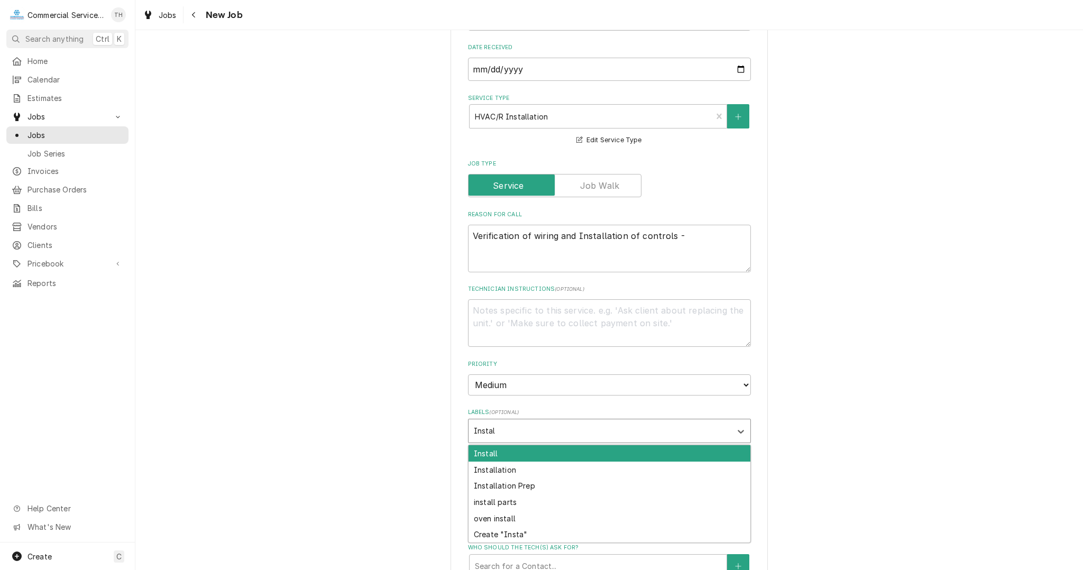
type input "Install"
type textarea "x"
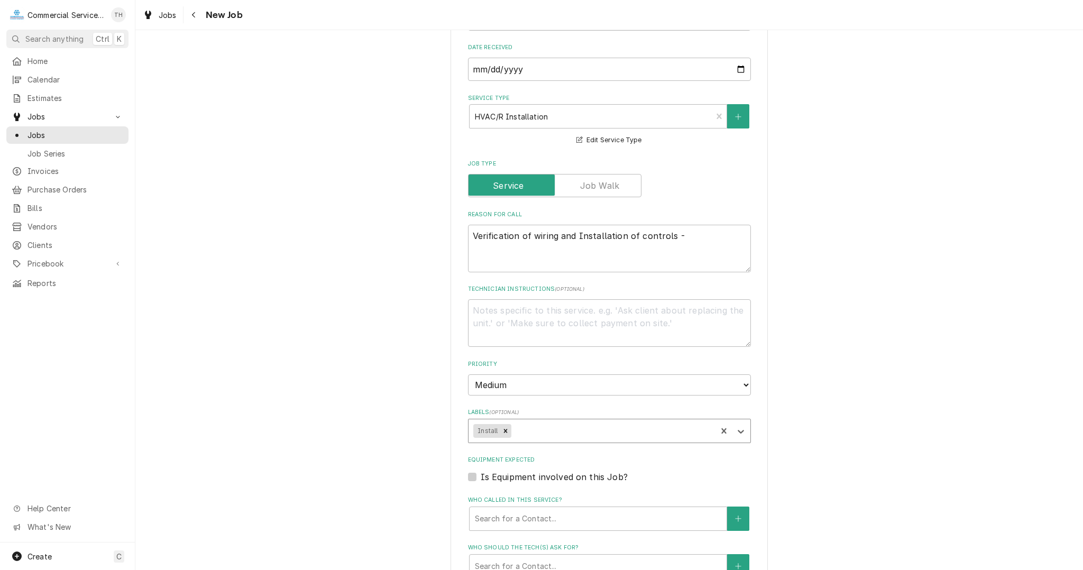
type textarea "x"
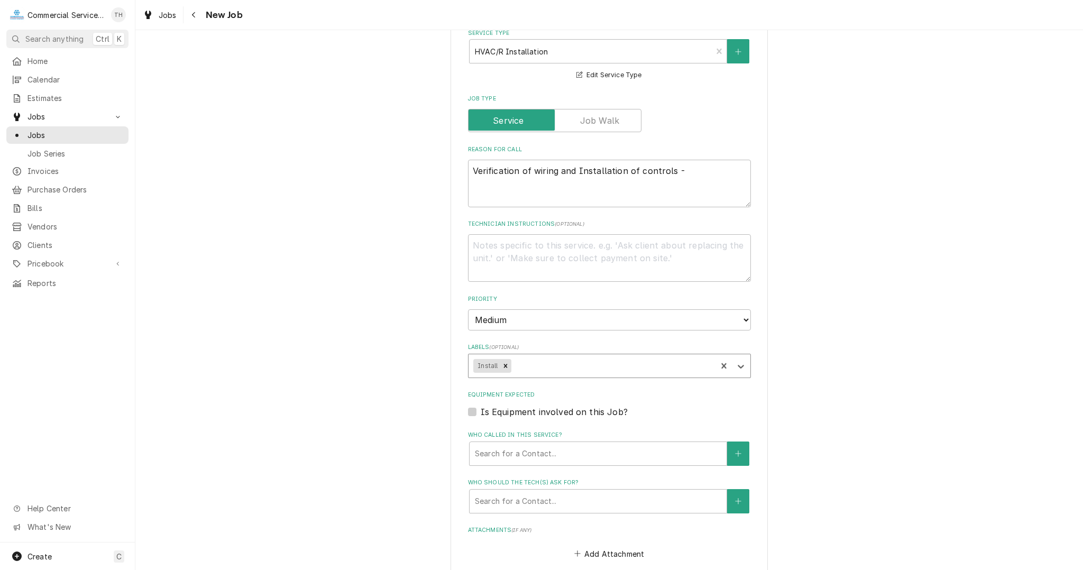
scroll to position [423, 0]
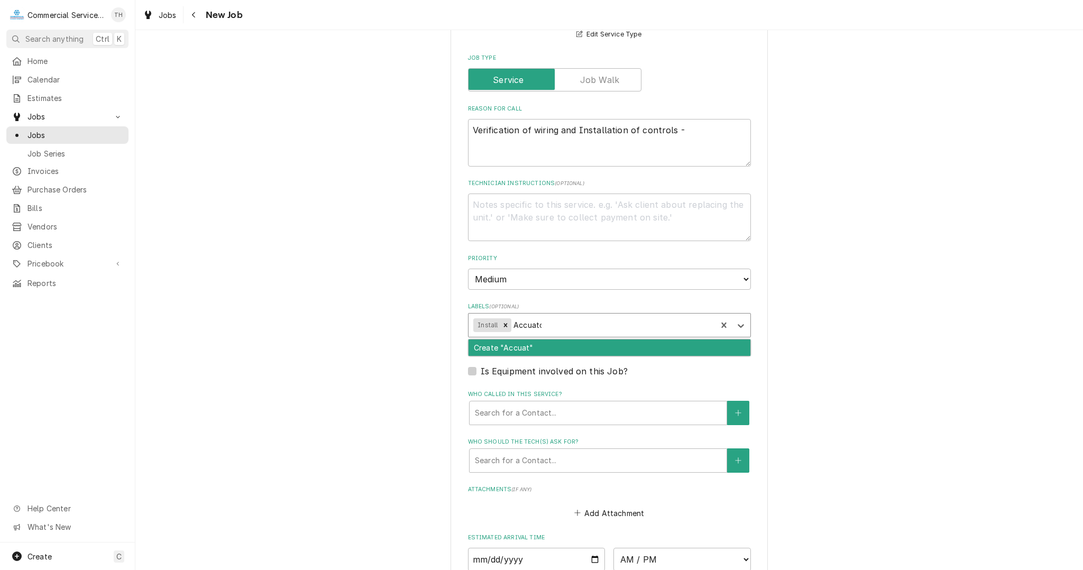
type input "Accuator"
type textarea "x"
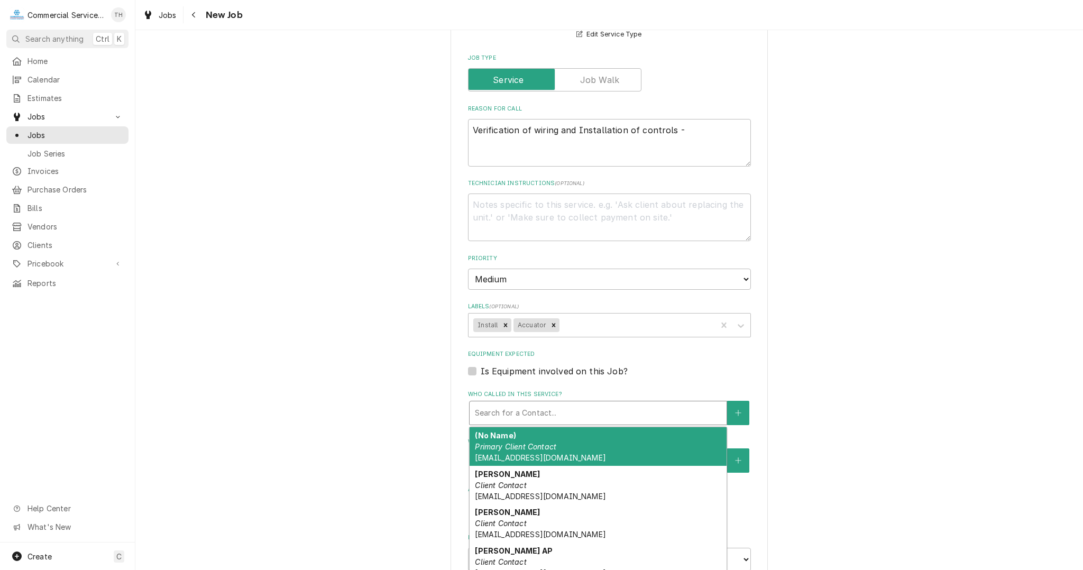
click at [533, 403] on div "Who called in this service?" at bounding box center [598, 412] width 246 height 19
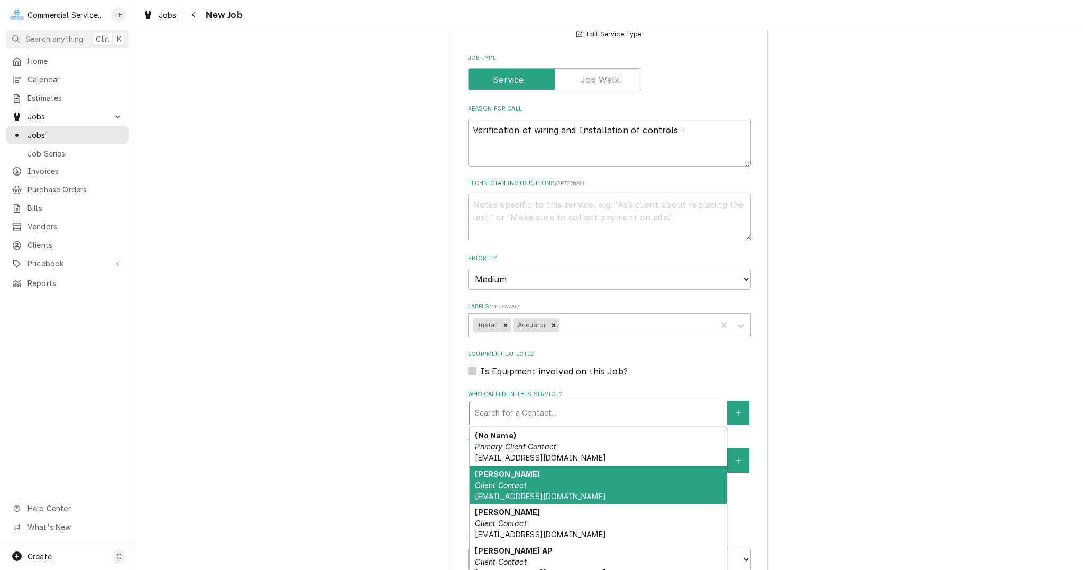
scroll to position [63, 0]
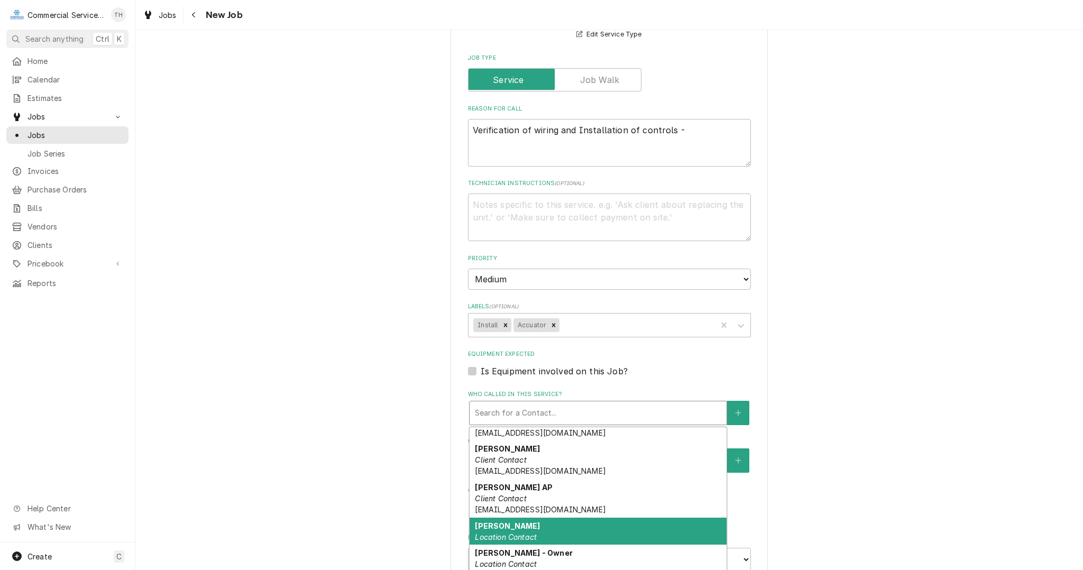
click at [572, 528] on div "Terry Location Contact" at bounding box center [597, 531] width 257 height 27
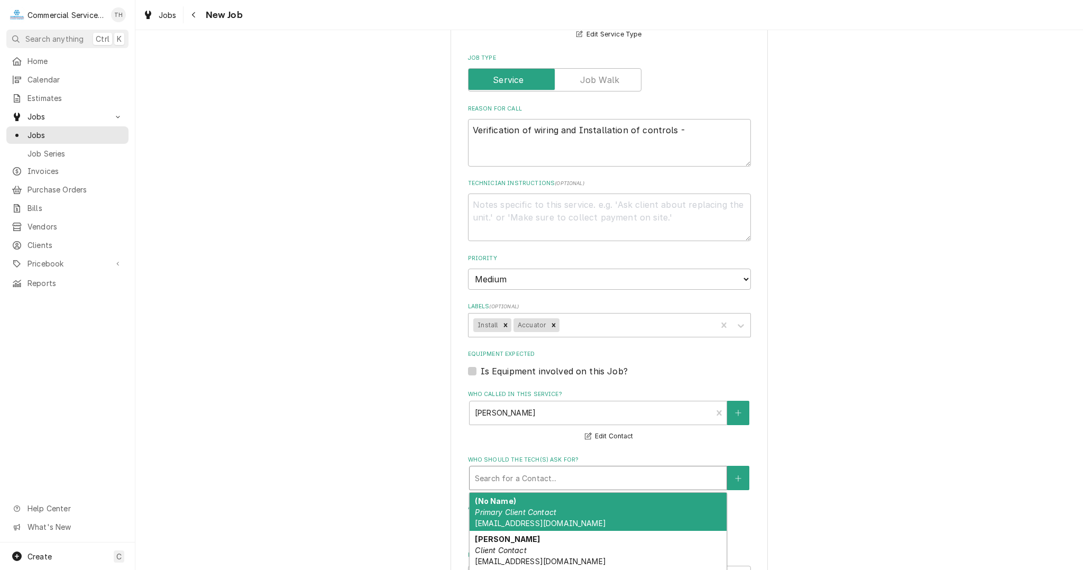
drag, startPoint x: 562, startPoint y: 472, endPoint x: 561, endPoint y: 496, distance: 23.8
click at [562, 475] on div "Who should the tech(s) ask for?" at bounding box center [598, 477] width 246 height 19
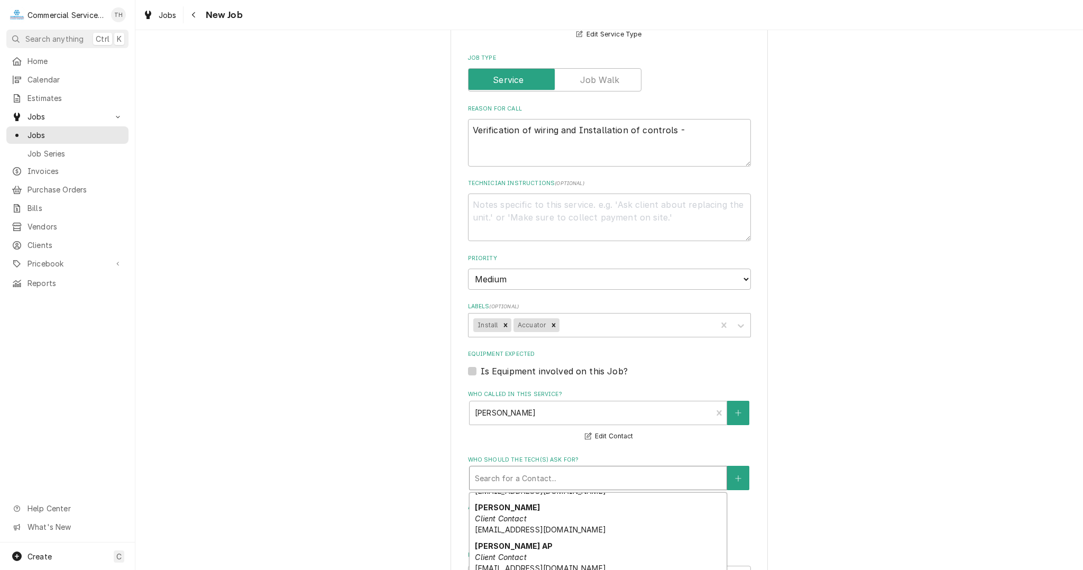
scroll to position [128, 0]
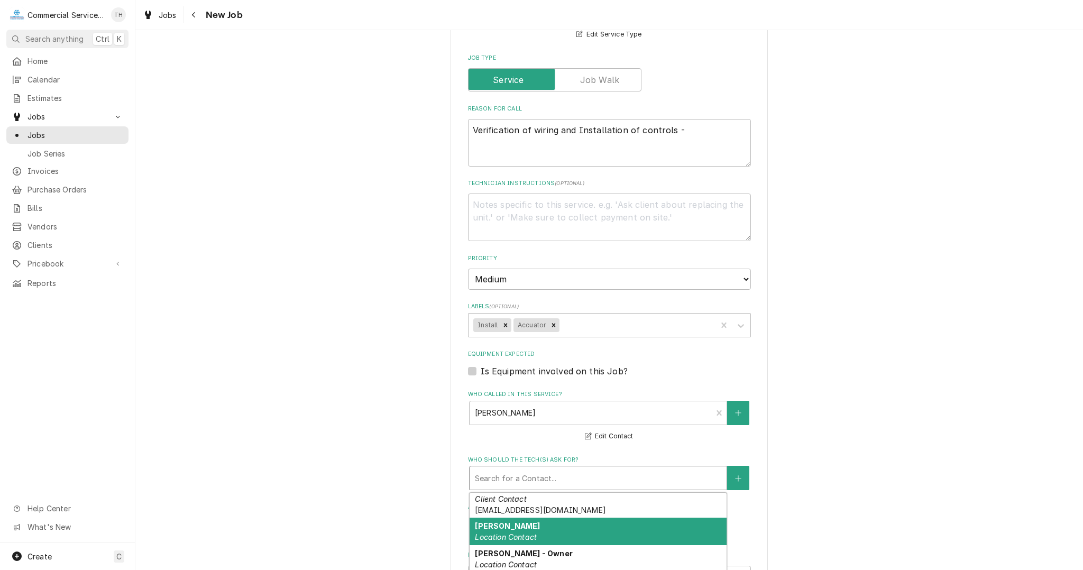
click at [550, 523] on div "Terry Location Contact" at bounding box center [597, 531] width 257 height 27
type textarea "x"
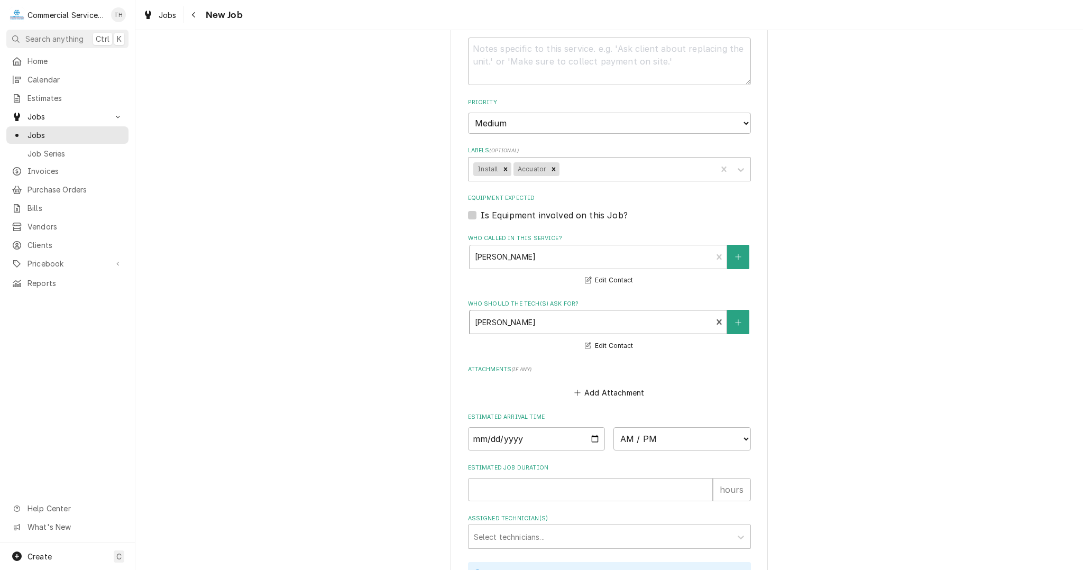
scroll to position [581, 0]
click at [590, 430] on input "Date" at bounding box center [536, 435] width 137 height 23
type input "2025-10-06"
type textarea "x"
click at [657, 430] on select "AM / PM 6:00 AM 6:15 AM 6:30 AM 6:45 AM 7:00 AM 7:15 AM 7:30 AM 7:45 AM 8:00 AM…" at bounding box center [681, 435] width 137 height 23
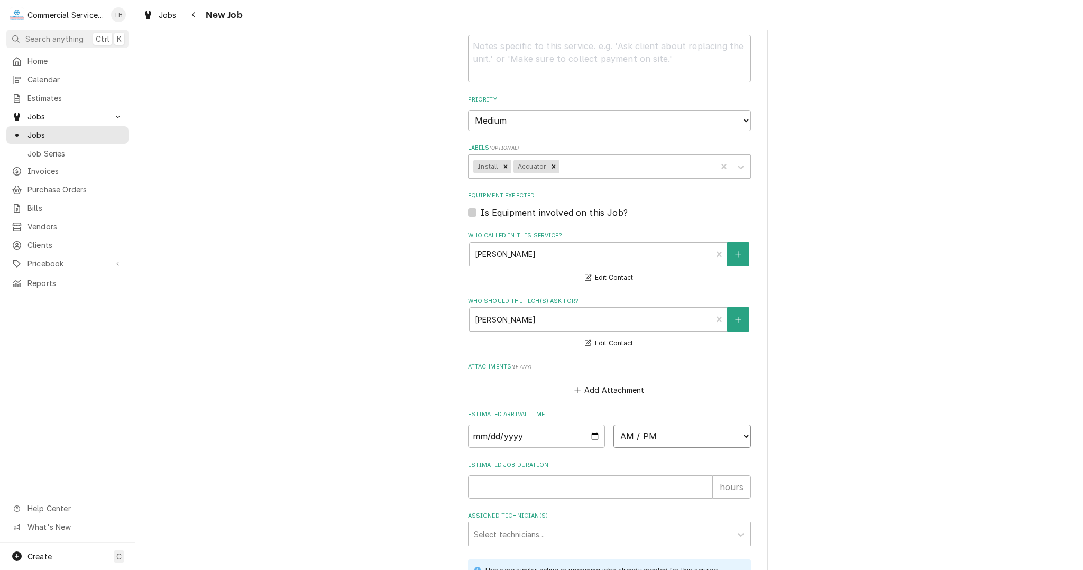
select select "08:00:00"
type textarea "x"
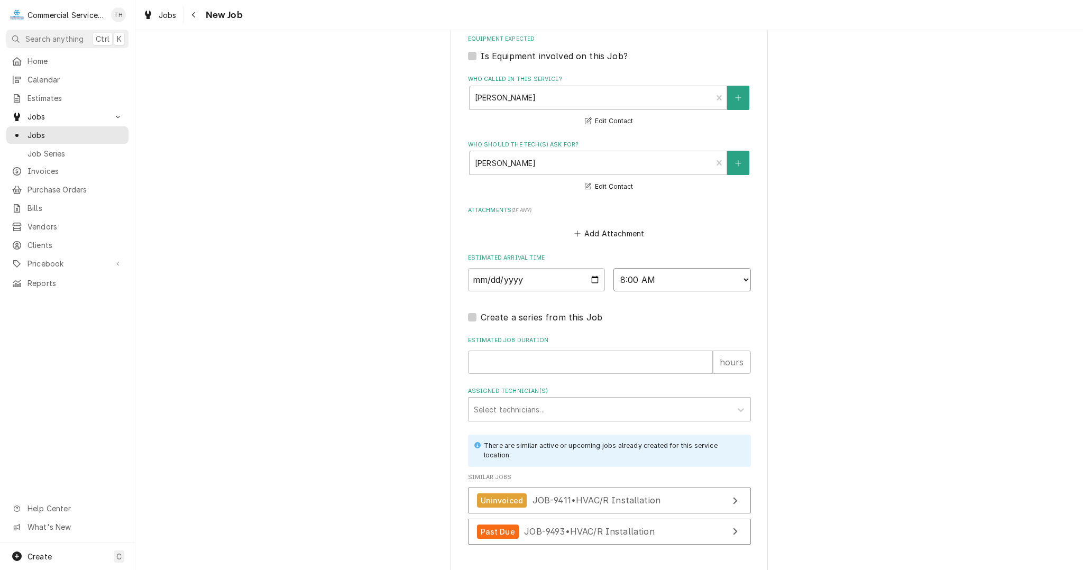
scroll to position [740, 0]
click at [526, 405] on div "Assigned Technician(s)" at bounding box center [600, 407] width 252 height 19
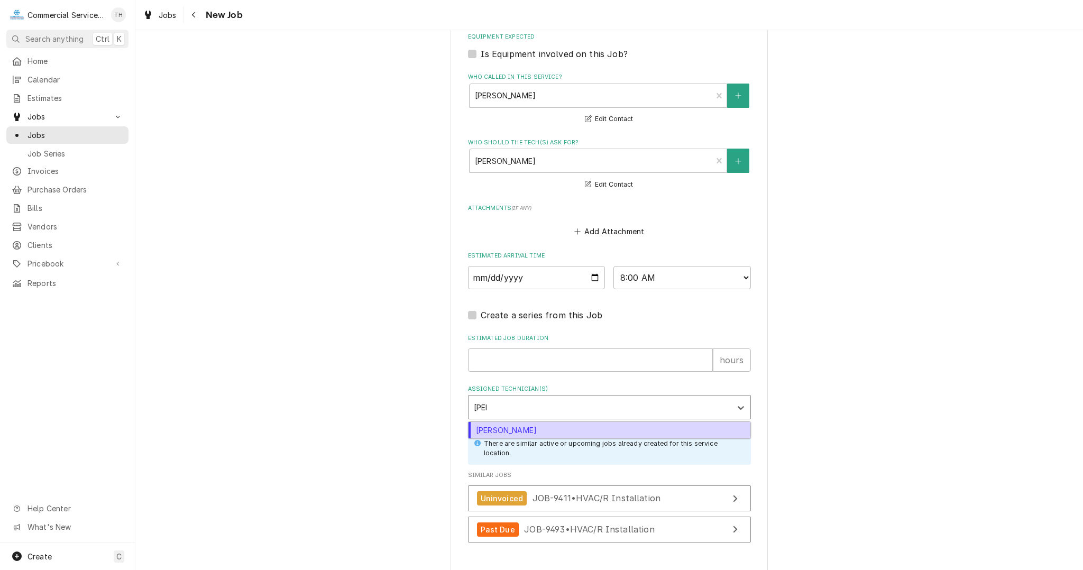
type input "joey"
type textarea "x"
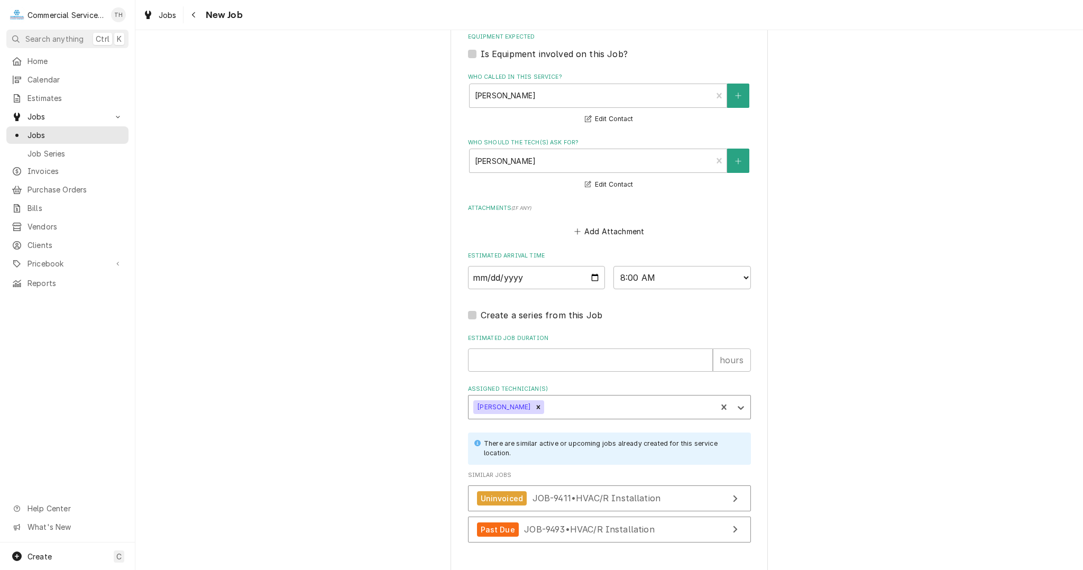
type textarea "x"
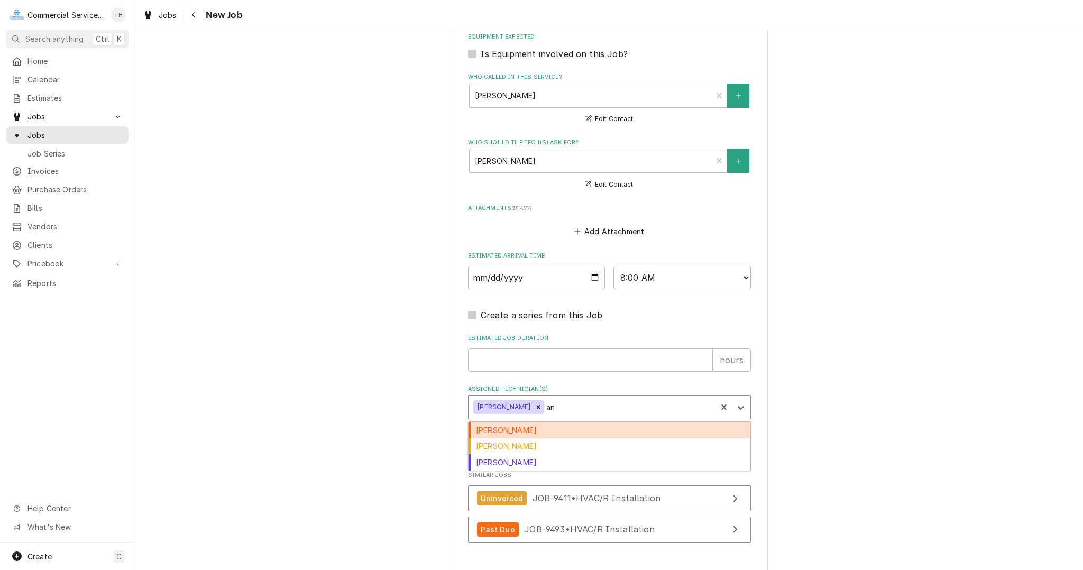
type input "a"
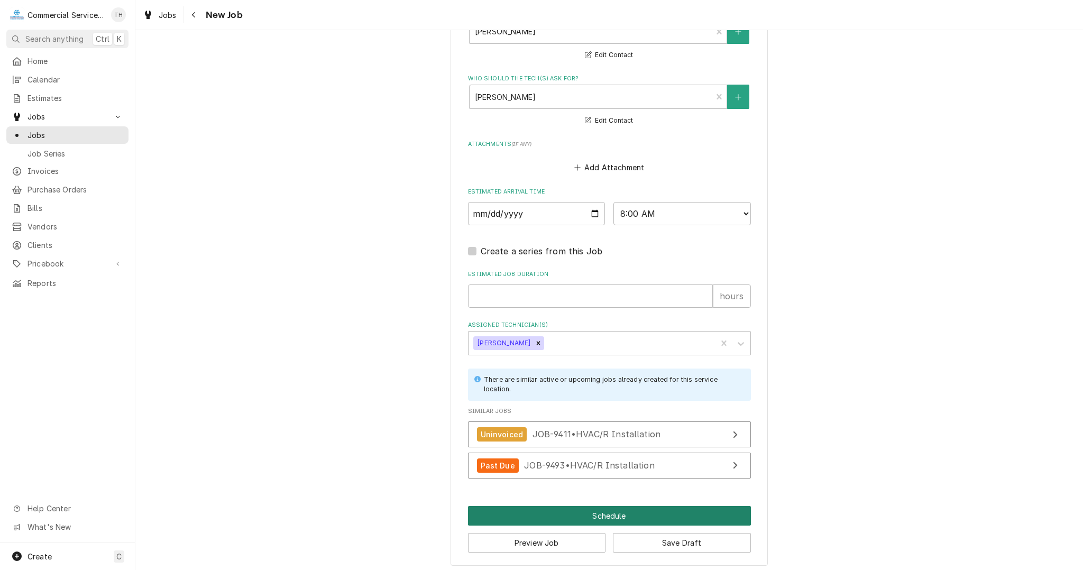
click at [610, 511] on button "Schedule" at bounding box center [609, 516] width 283 height 20
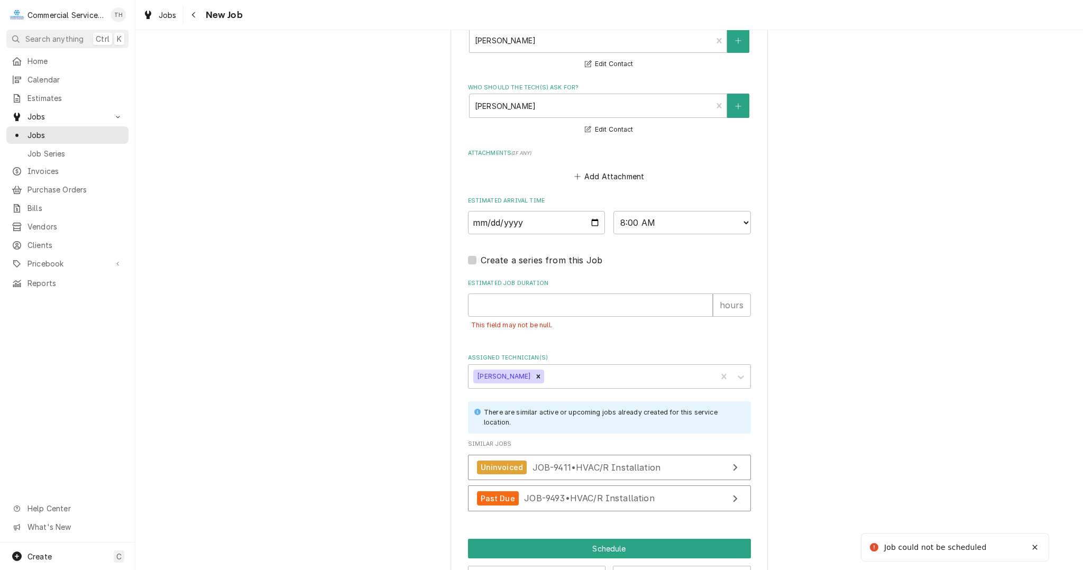
scroll to position [804, 0]
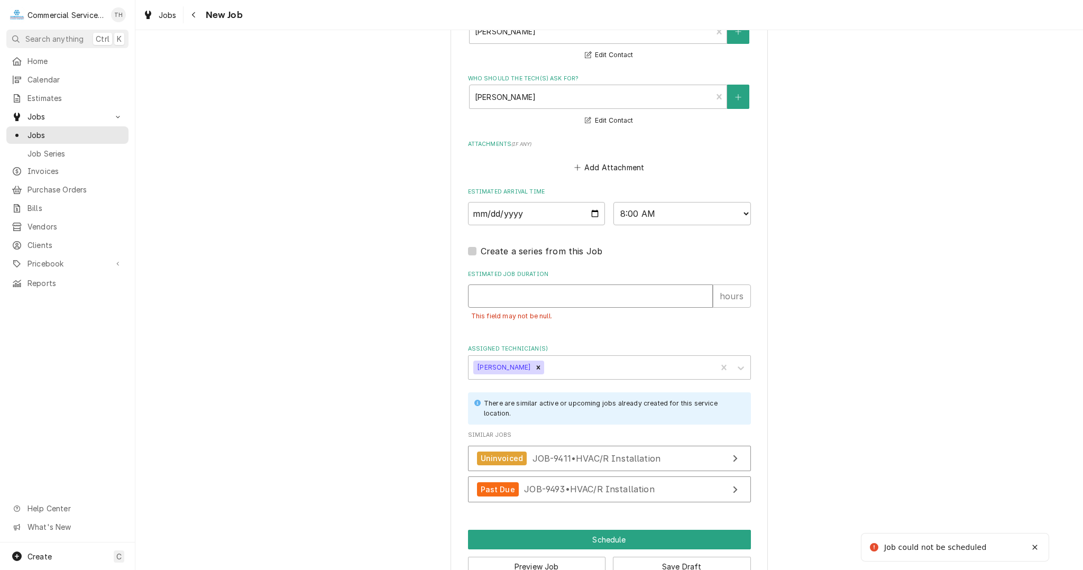
click at [543, 302] on input "Estimated Job Duration" at bounding box center [590, 295] width 245 height 23
type textarea "x"
type input "8"
type textarea "x"
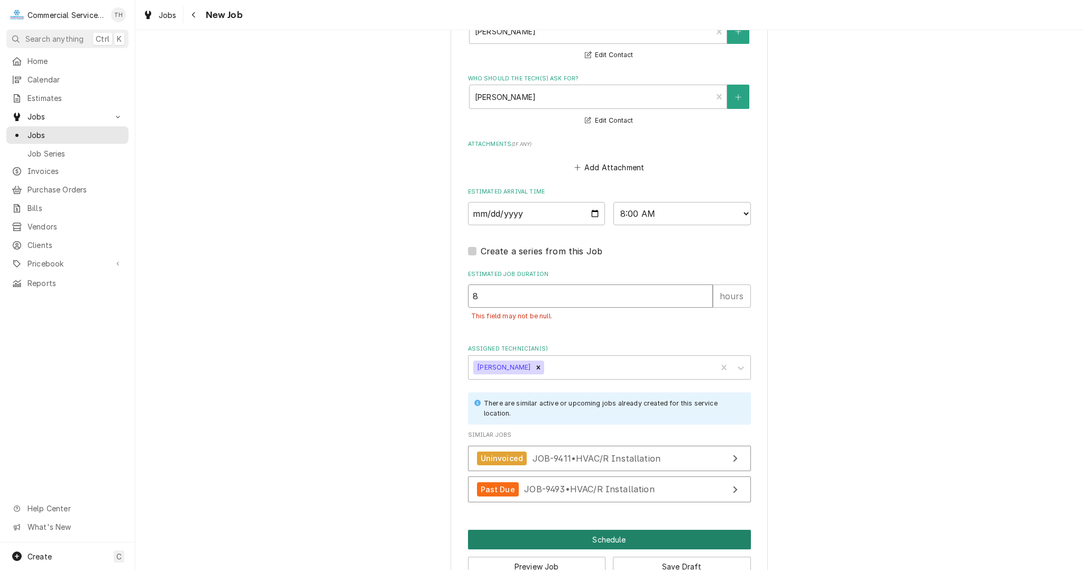
type input "8"
click at [641, 542] on button "Schedule" at bounding box center [609, 540] width 283 height 20
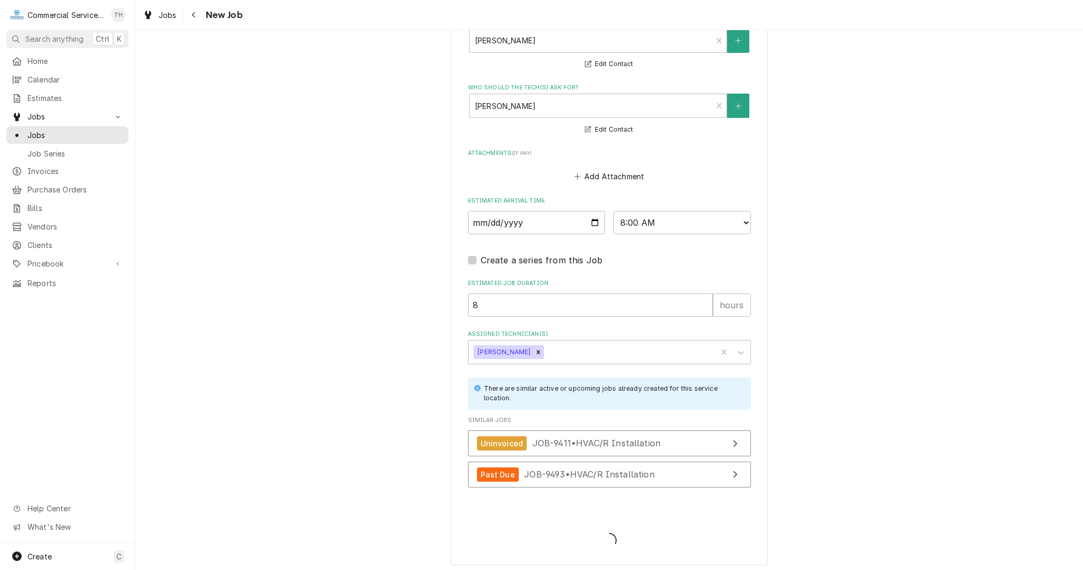
type textarea "x"
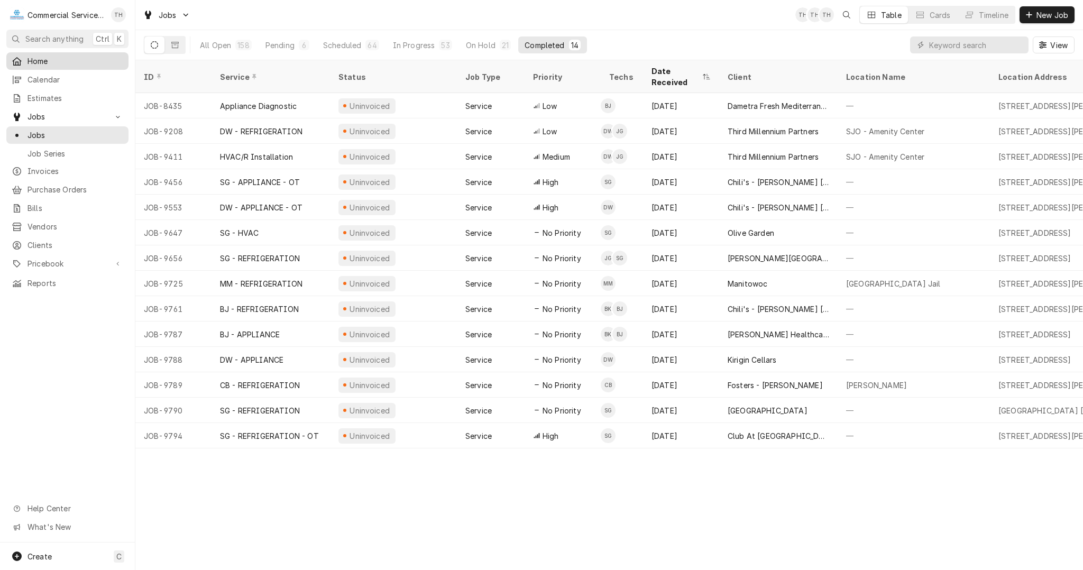
click at [45, 60] on span "Home" at bounding box center [75, 61] width 96 height 11
